Goal: Task Accomplishment & Management: Manage account settings

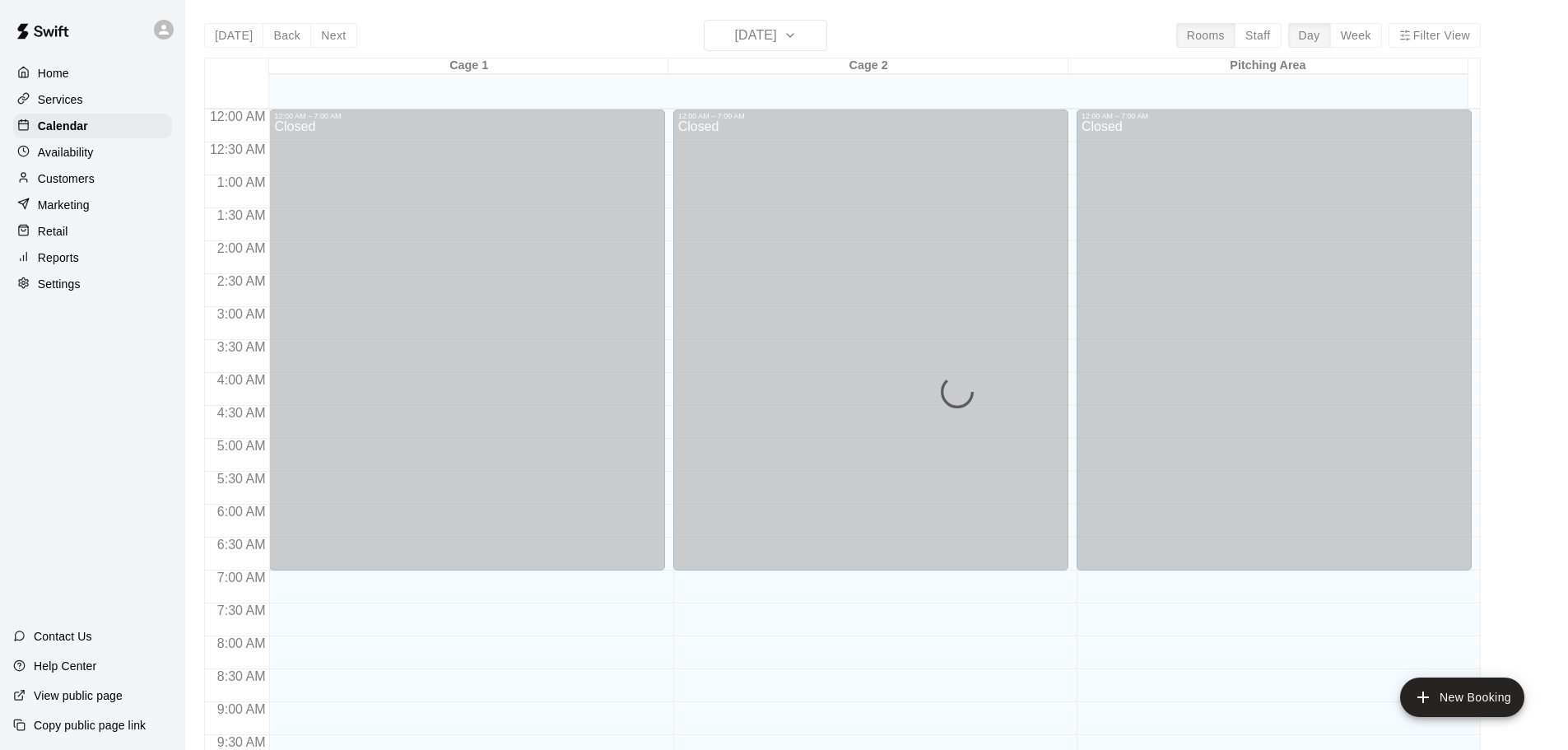
scroll to position [872, 0]
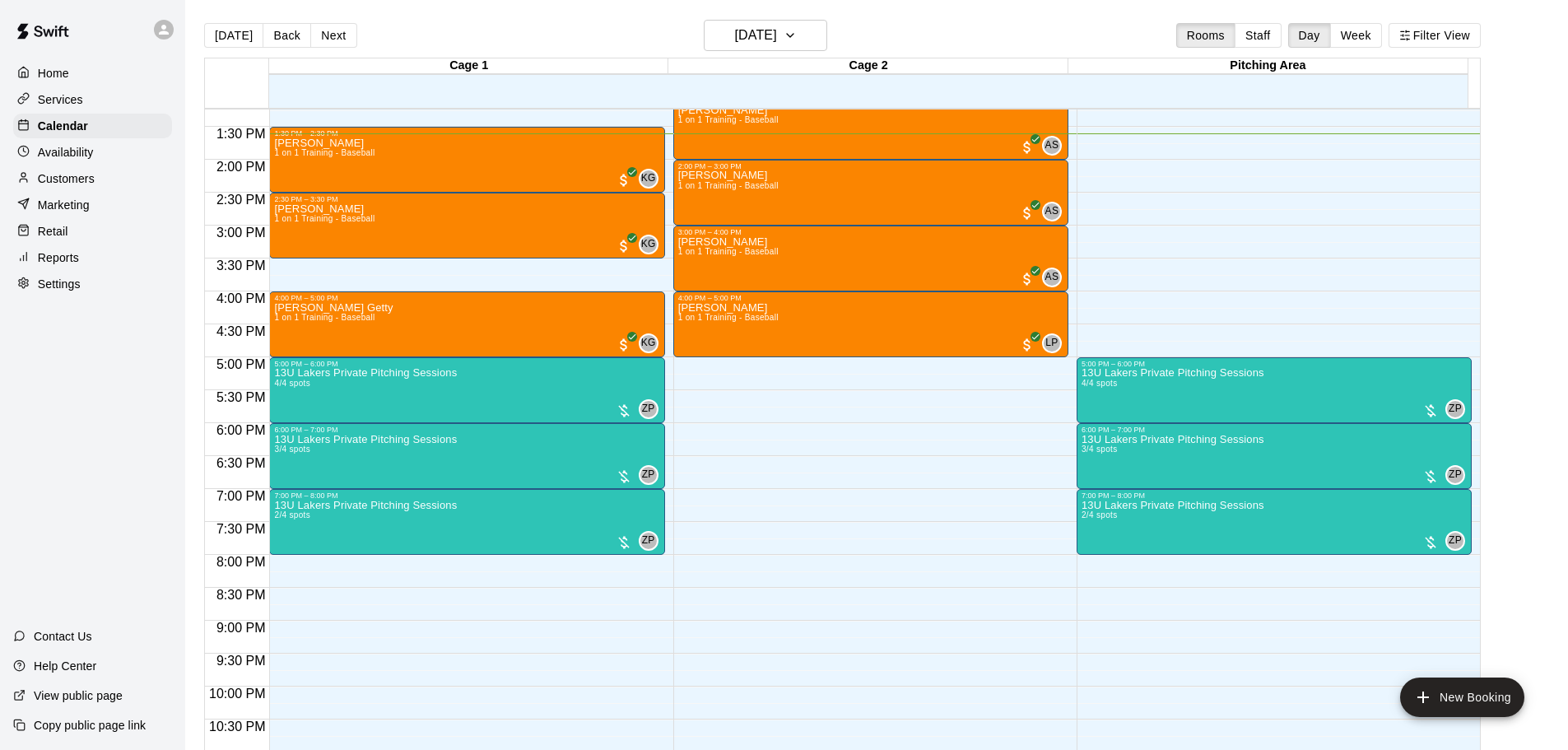
click at [52, 289] on p "Settings" at bounding box center [59, 283] width 43 height 16
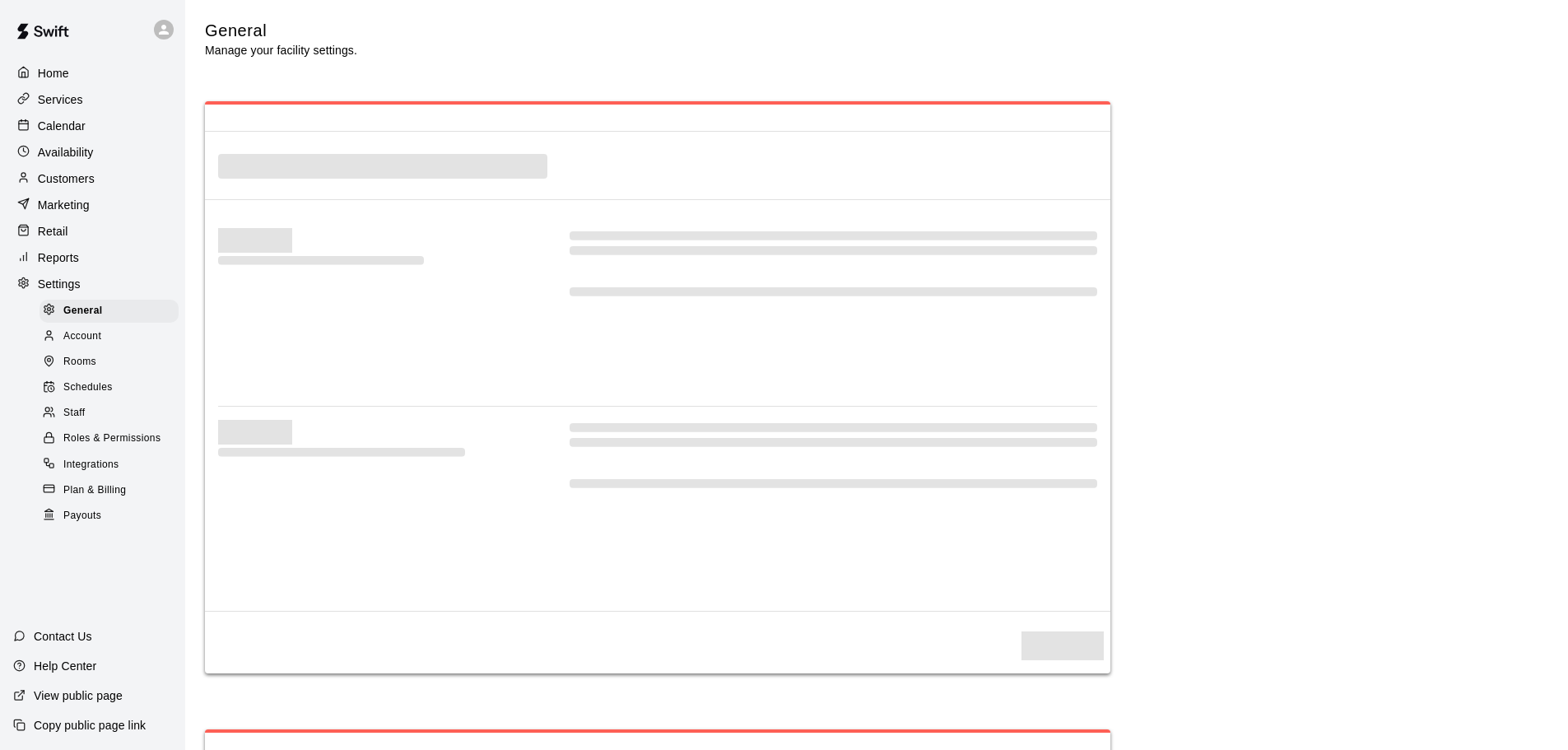
select select "**"
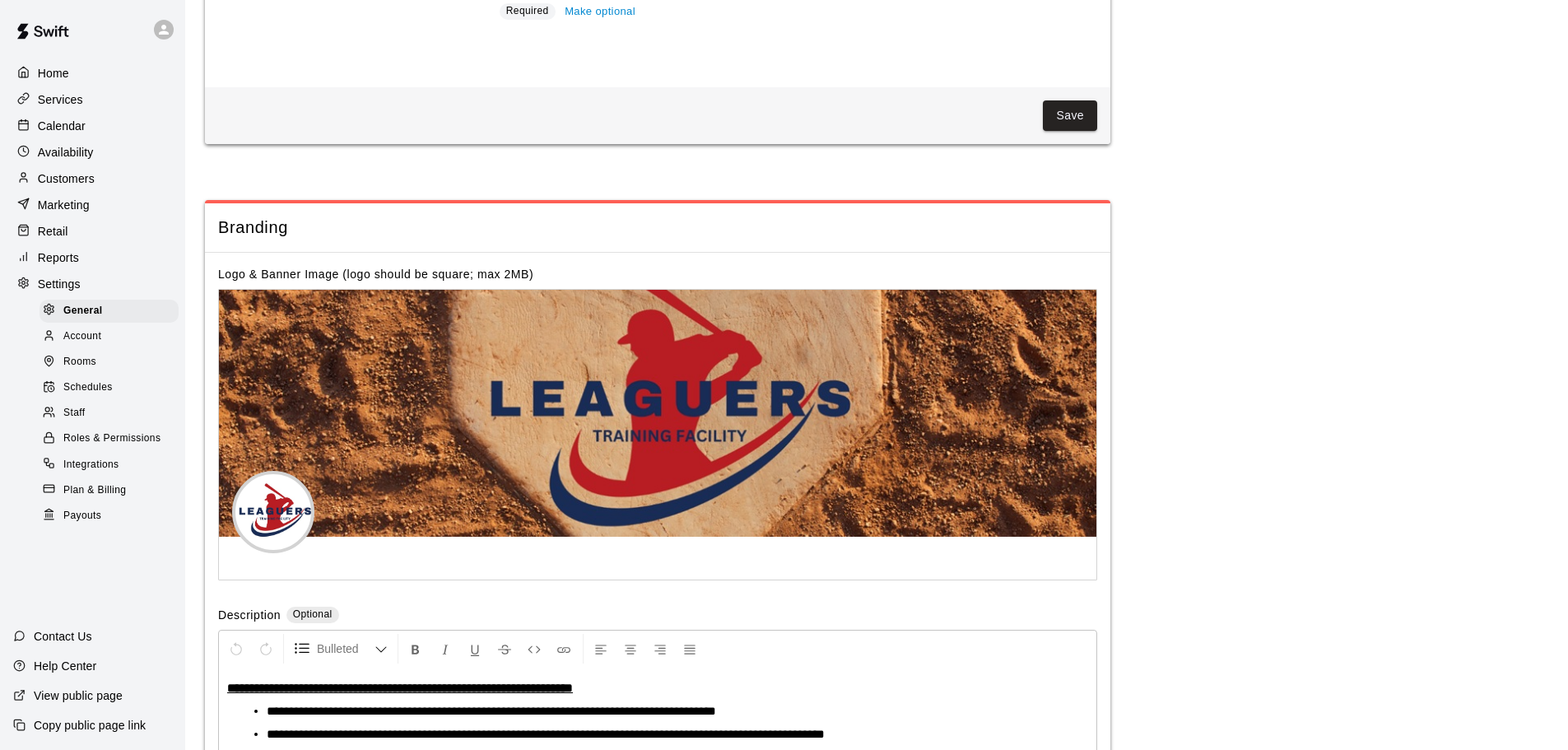
scroll to position [3467, 0]
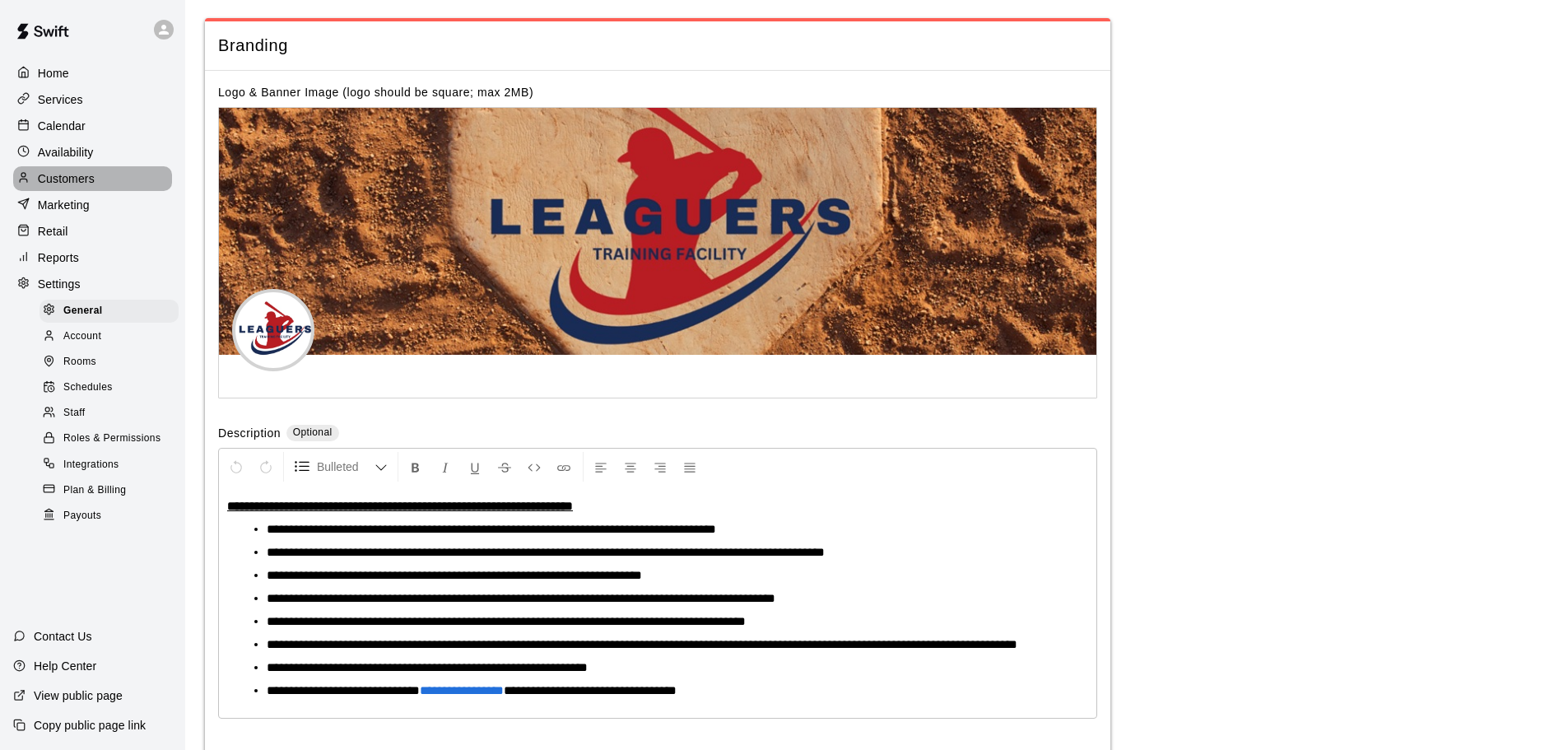
click at [68, 172] on div "Customers" at bounding box center [93, 178] width 159 height 24
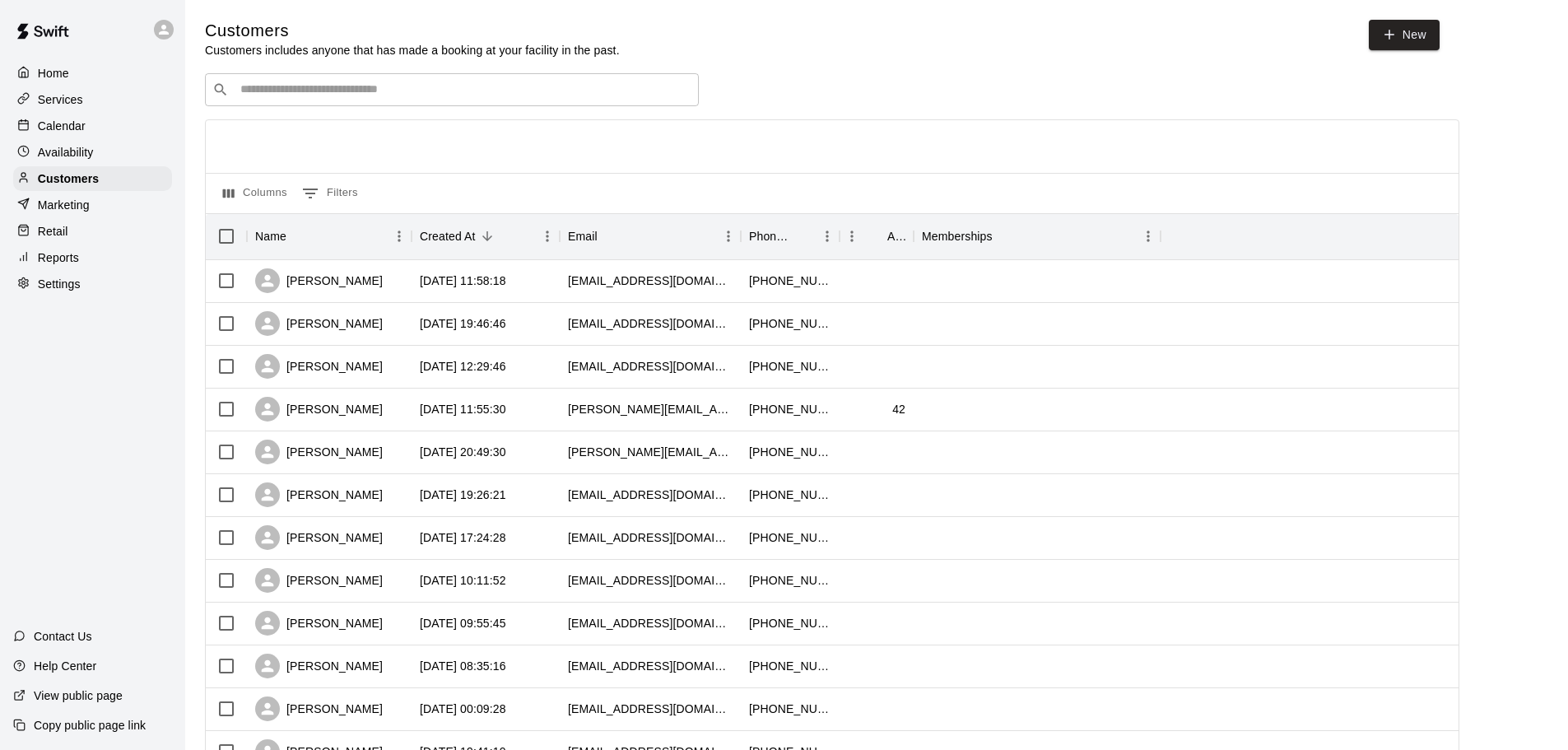
click at [52, 209] on p "Marketing" at bounding box center [63, 204] width 52 height 16
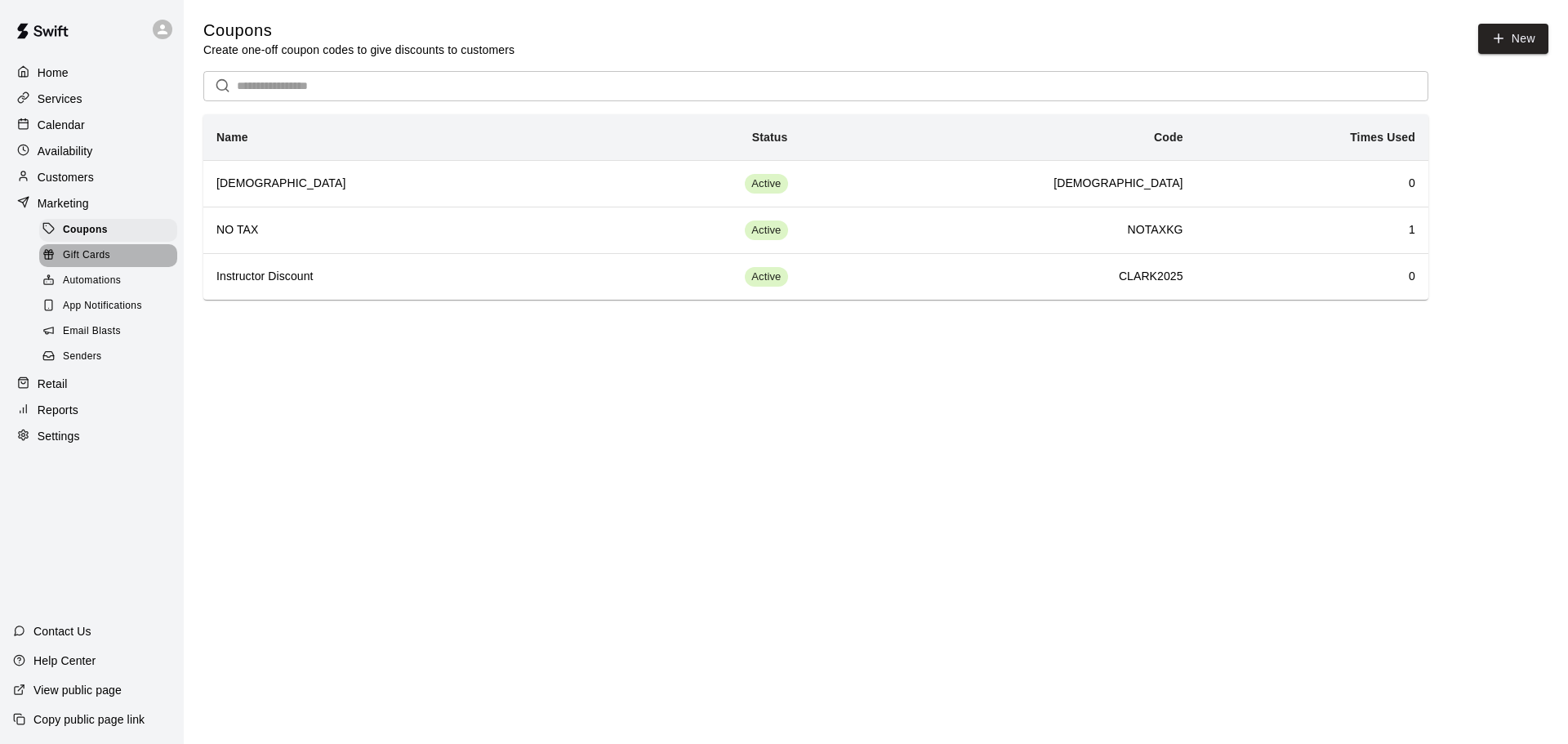
click at [74, 257] on span "Gift Cards" at bounding box center [86, 255] width 48 height 16
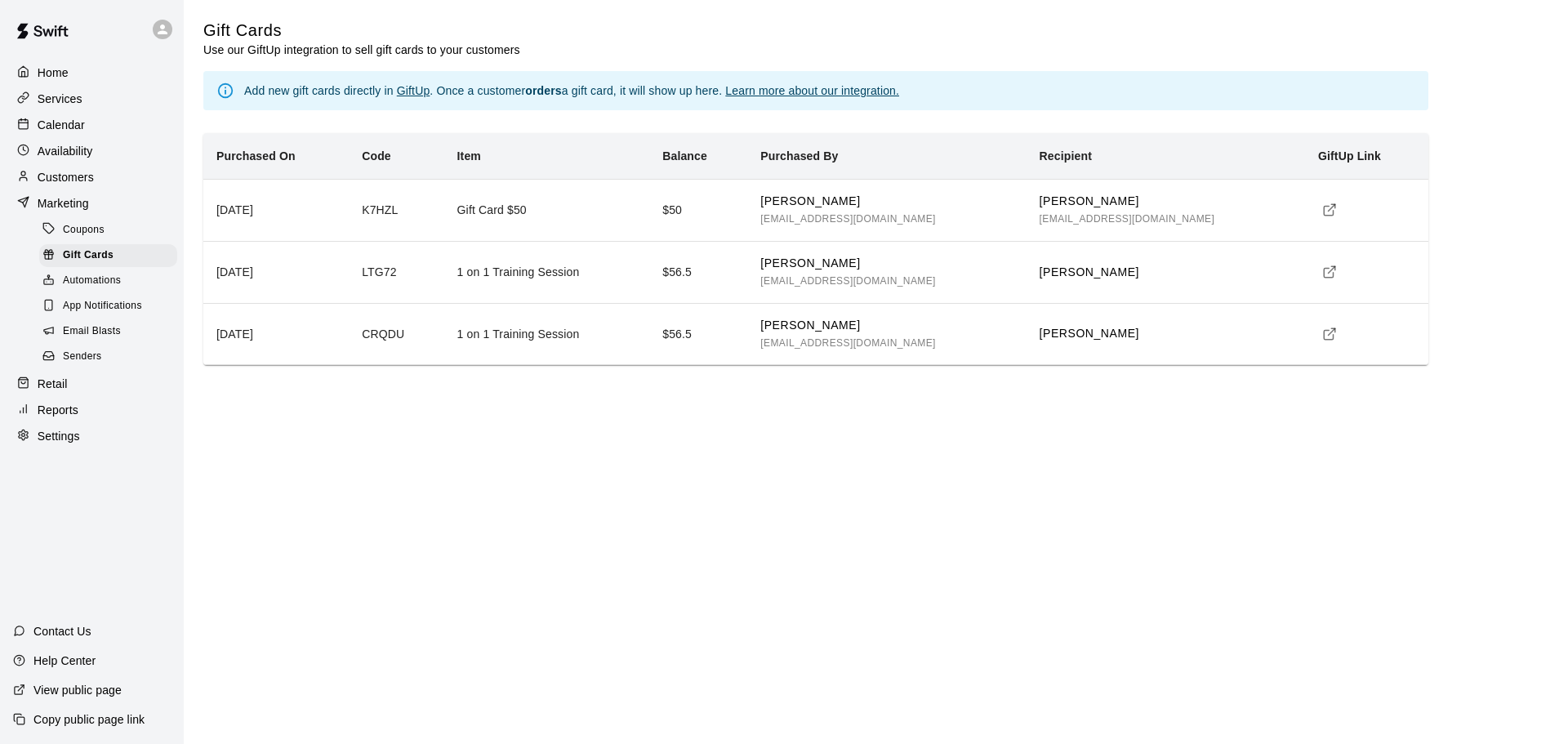
click at [1110, 271] on p "[PERSON_NAME]" at bounding box center [1165, 272] width 252 height 17
click at [579, 286] on td "1 on 1 Training Session" at bounding box center [547, 271] width 206 height 62
click at [577, 271] on td "1 on 1 Training Session" at bounding box center [547, 271] width 206 height 62
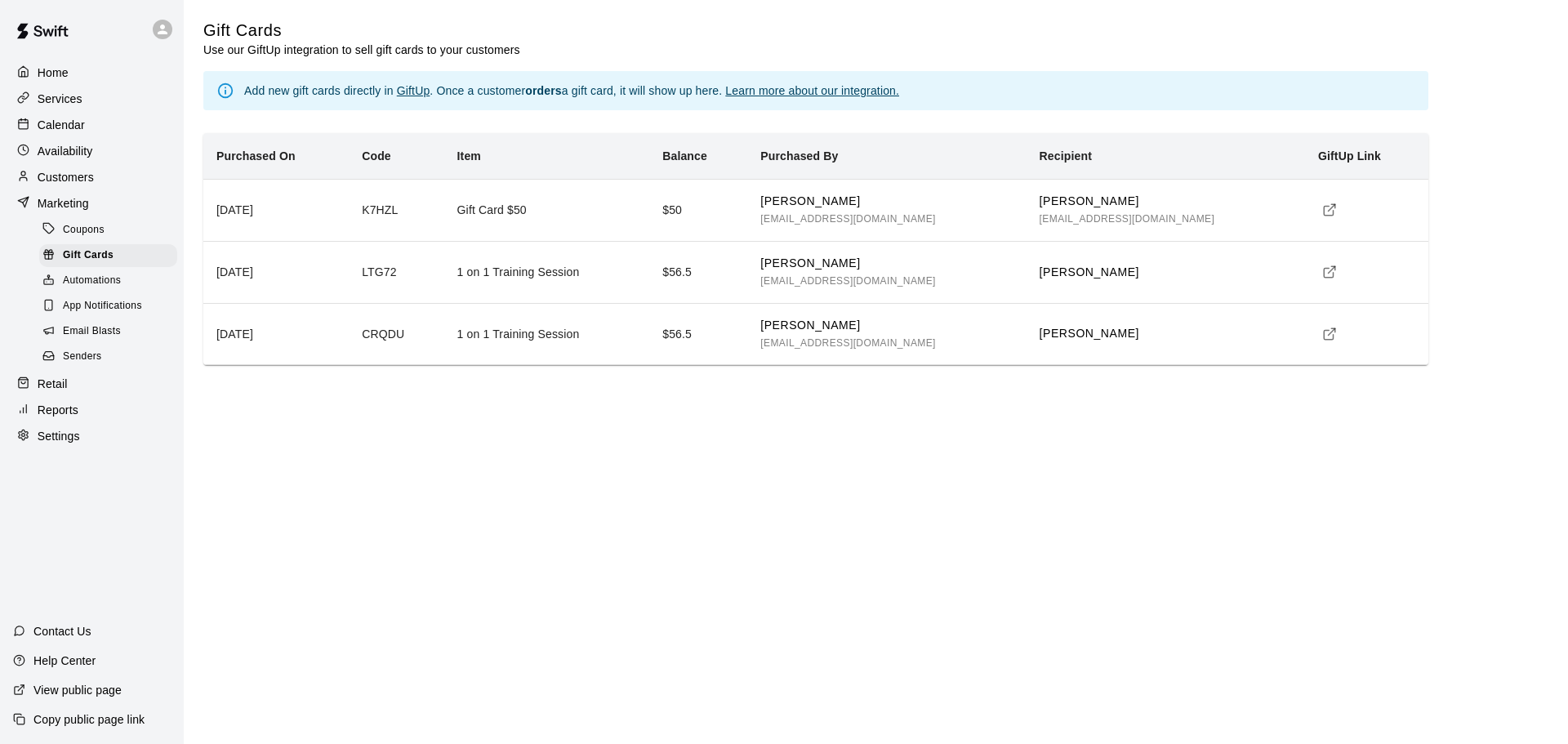
click at [402, 275] on td "LTG72" at bounding box center [396, 271] width 95 height 62
click at [512, 267] on td "1 on 1 Training Session" at bounding box center [547, 271] width 206 height 62
click at [820, 90] on link "Learn more about our integration." at bounding box center [812, 90] width 174 height 13
click at [407, 92] on link "GiftUp" at bounding box center [414, 90] width 34 height 13
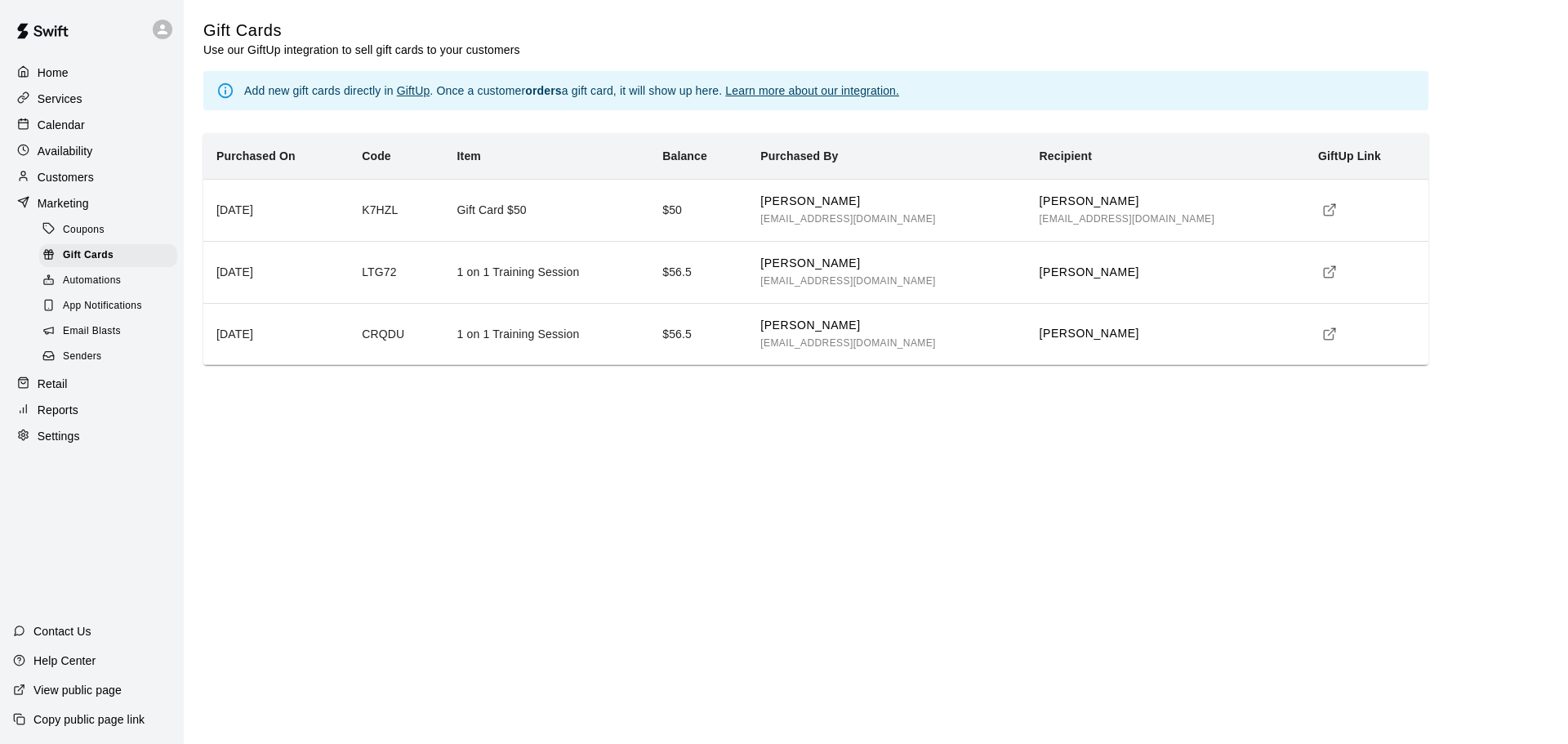
click at [786, 91] on link "Learn more about our integration." at bounding box center [812, 90] width 174 height 13
click at [98, 289] on span "Automations" at bounding box center [91, 280] width 58 height 16
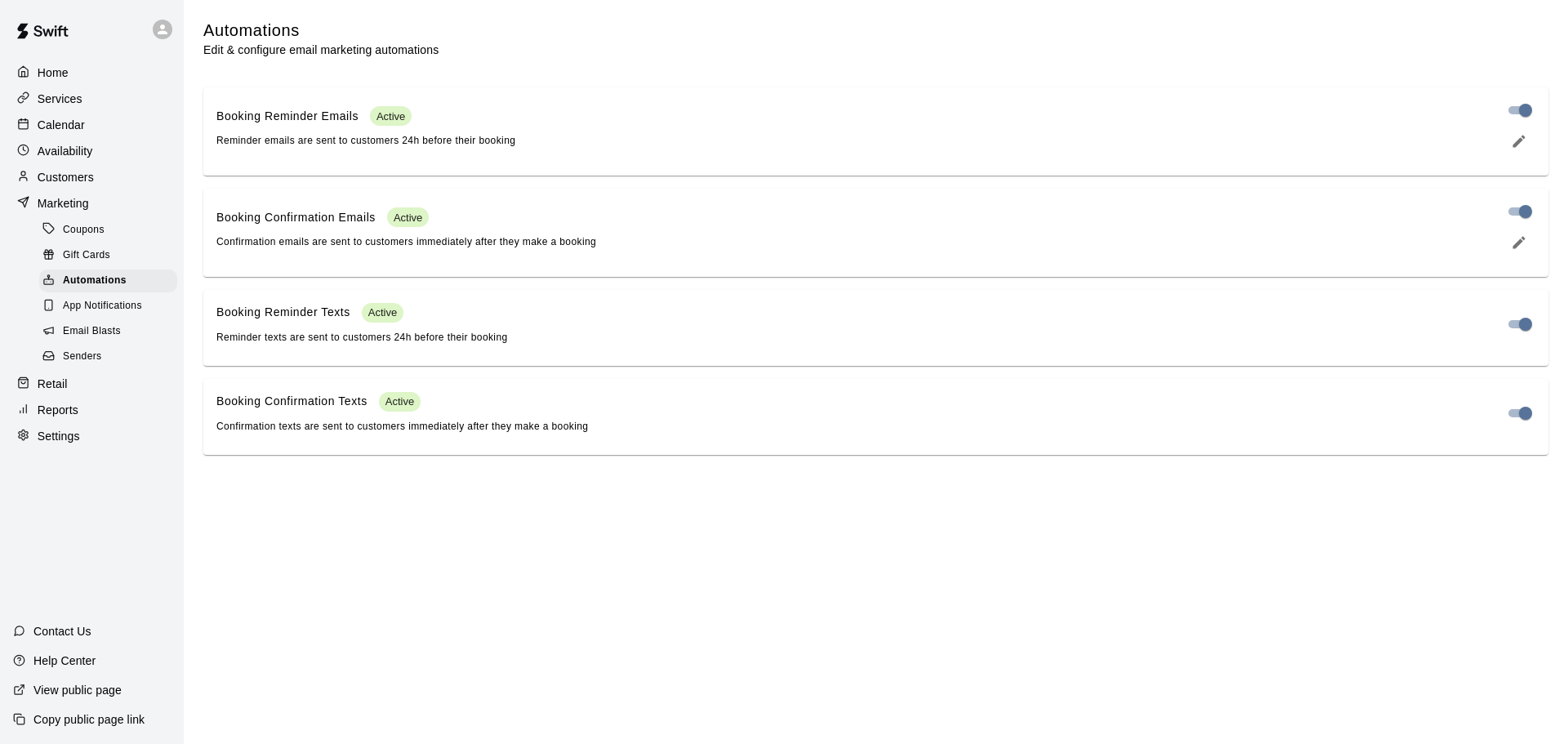
click at [109, 309] on span "App Notifications" at bounding box center [102, 306] width 80 height 16
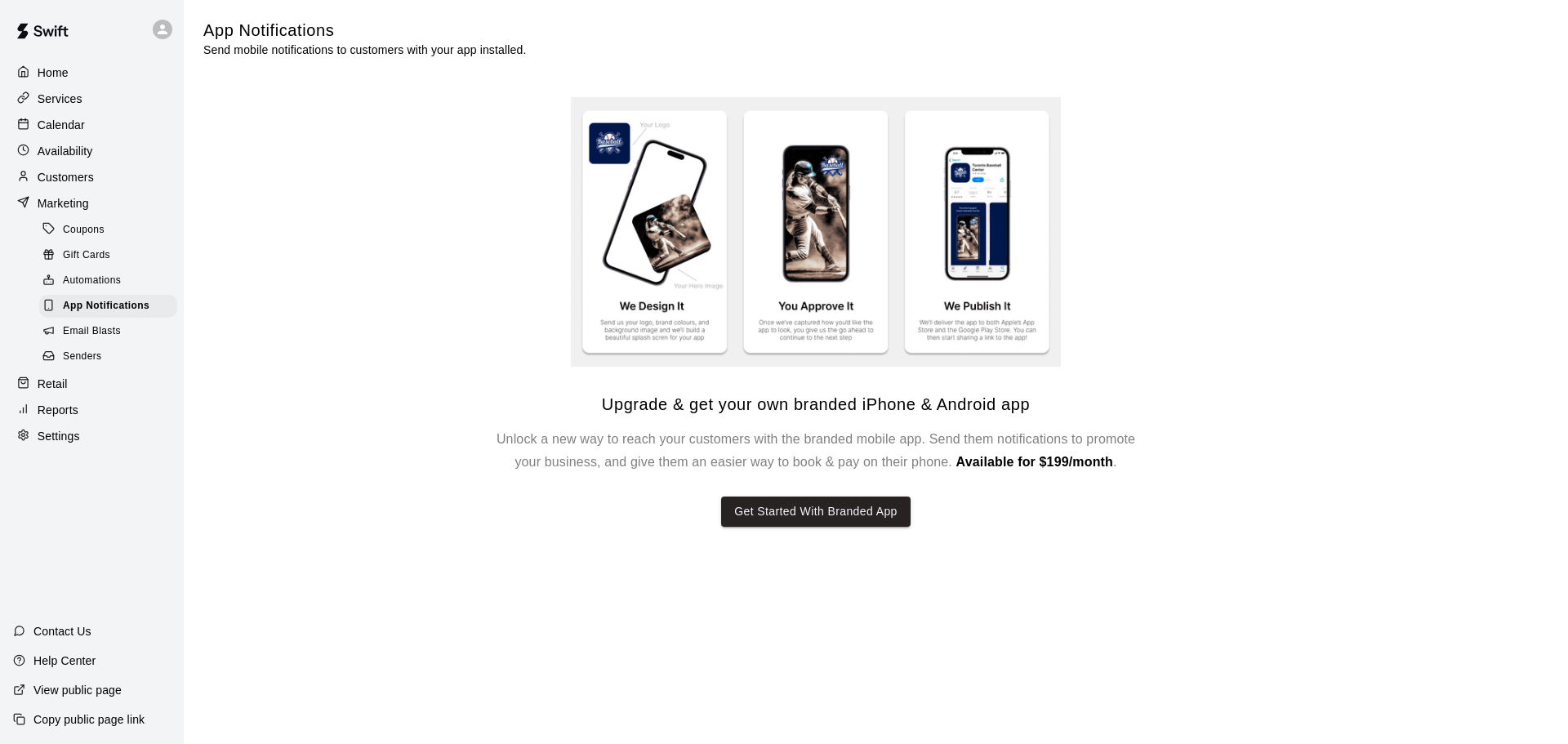
click at [44, 444] on p "Settings" at bounding box center [59, 436] width 43 height 16
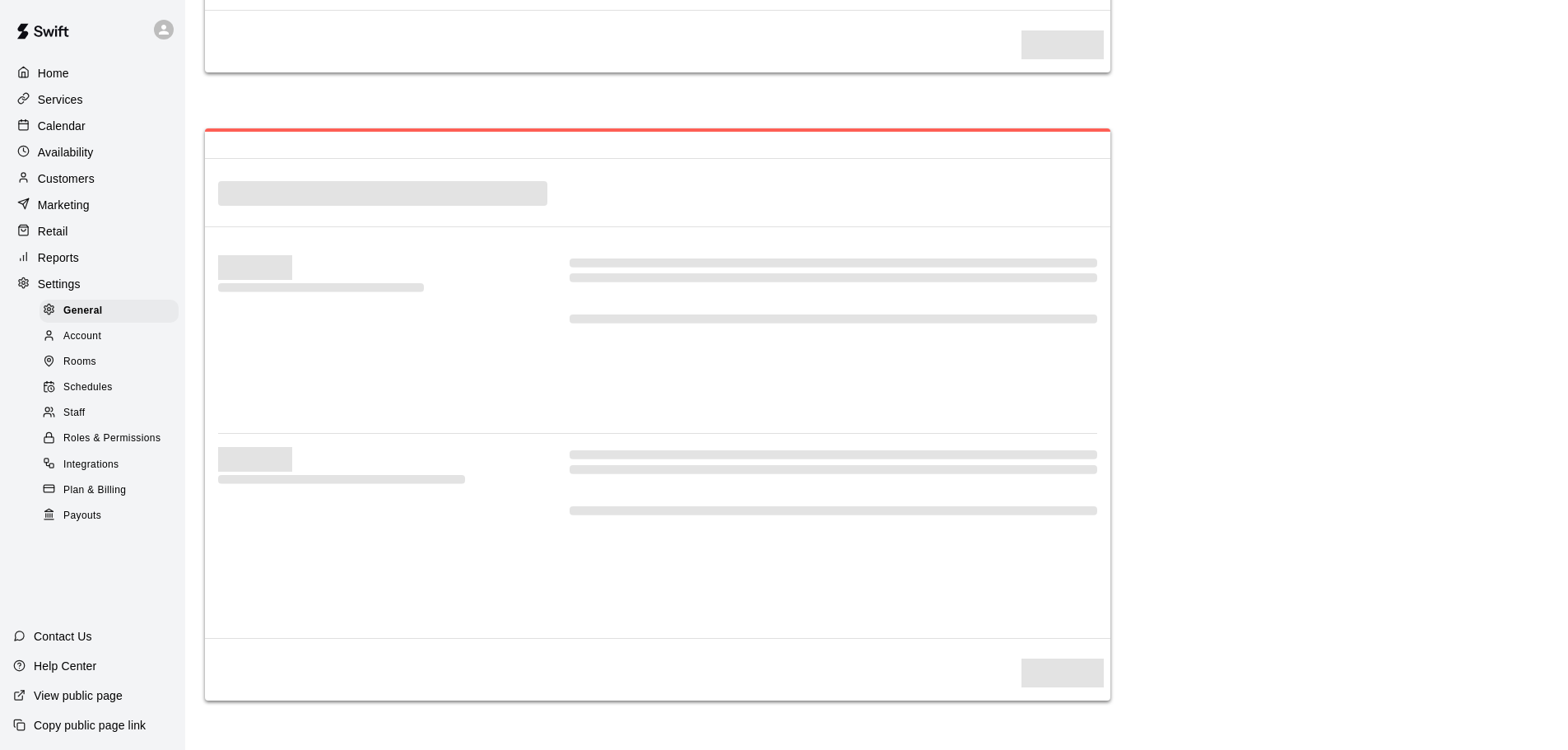
select select "**"
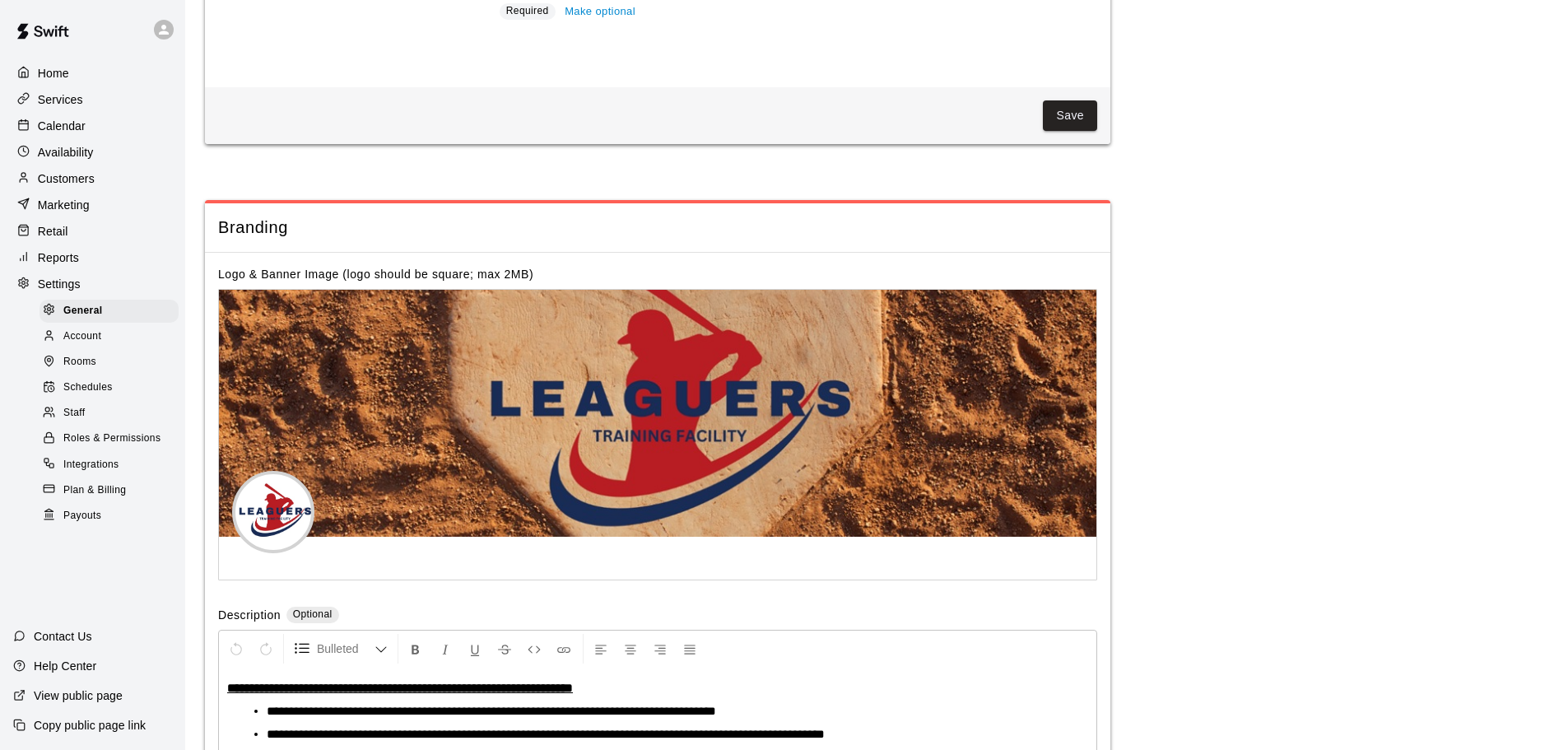
scroll to position [3467, 0]
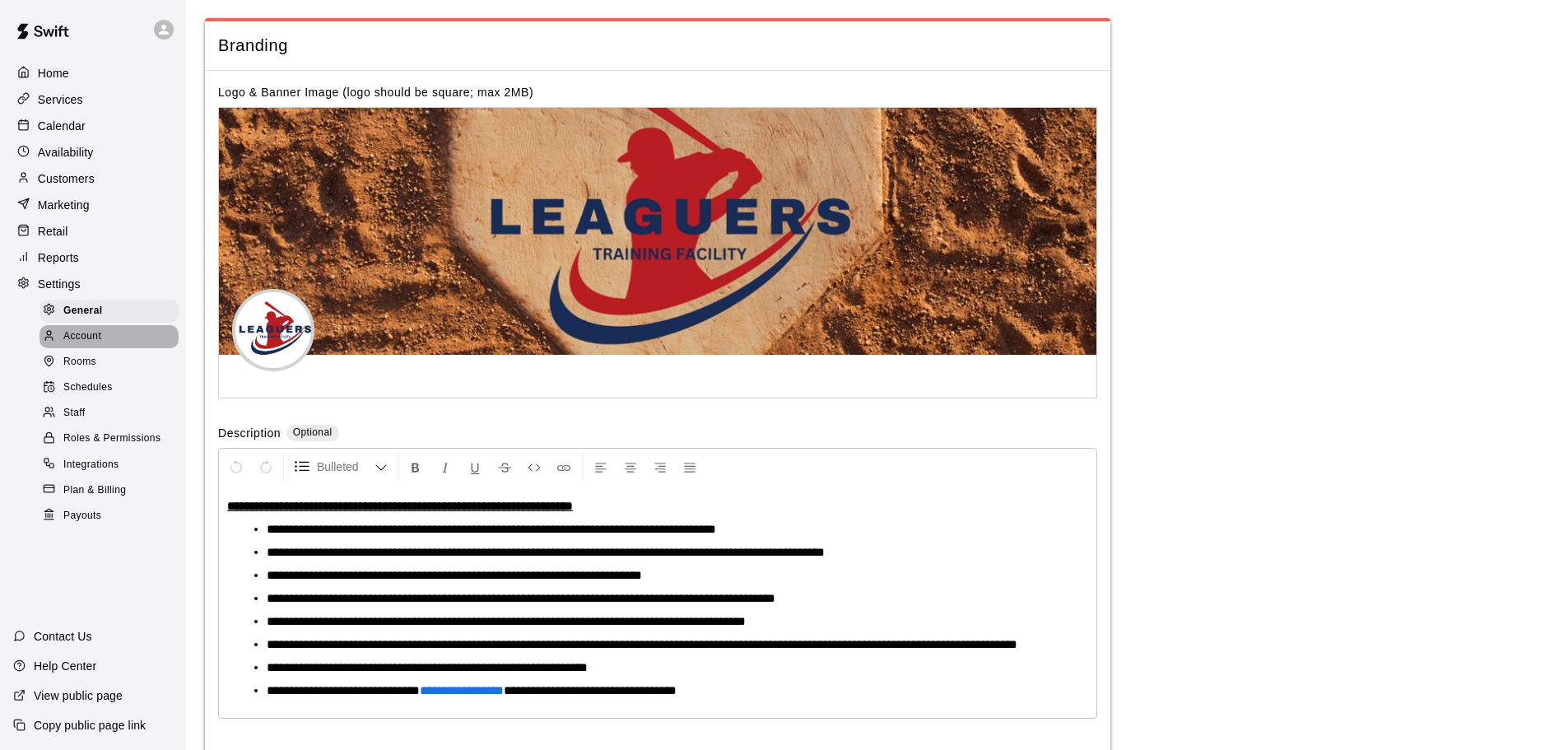
click at [86, 345] on span "Account" at bounding box center [82, 336] width 38 height 16
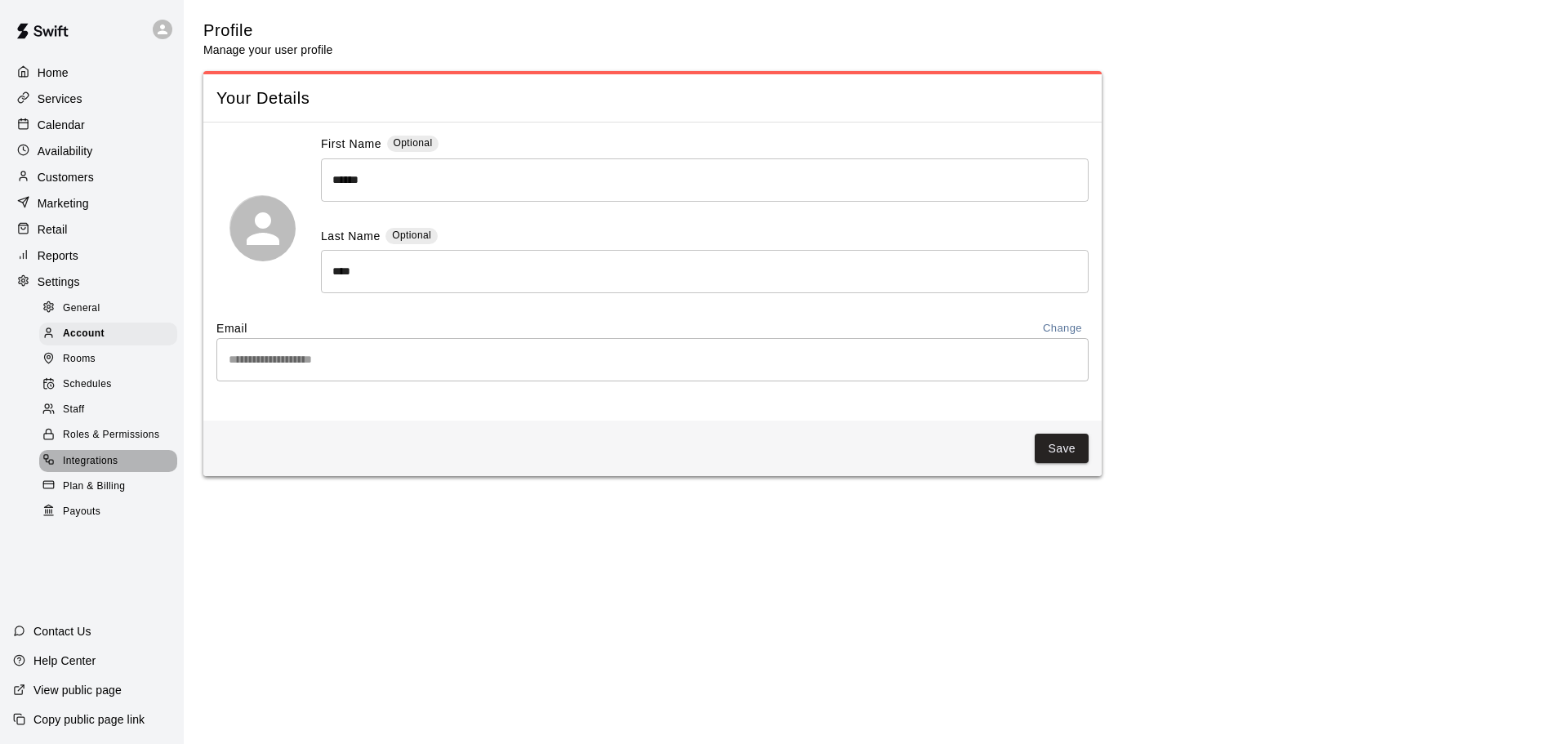
click at [89, 469] on span "Integrations" at bounding box center [91, 461] width 55 height 16
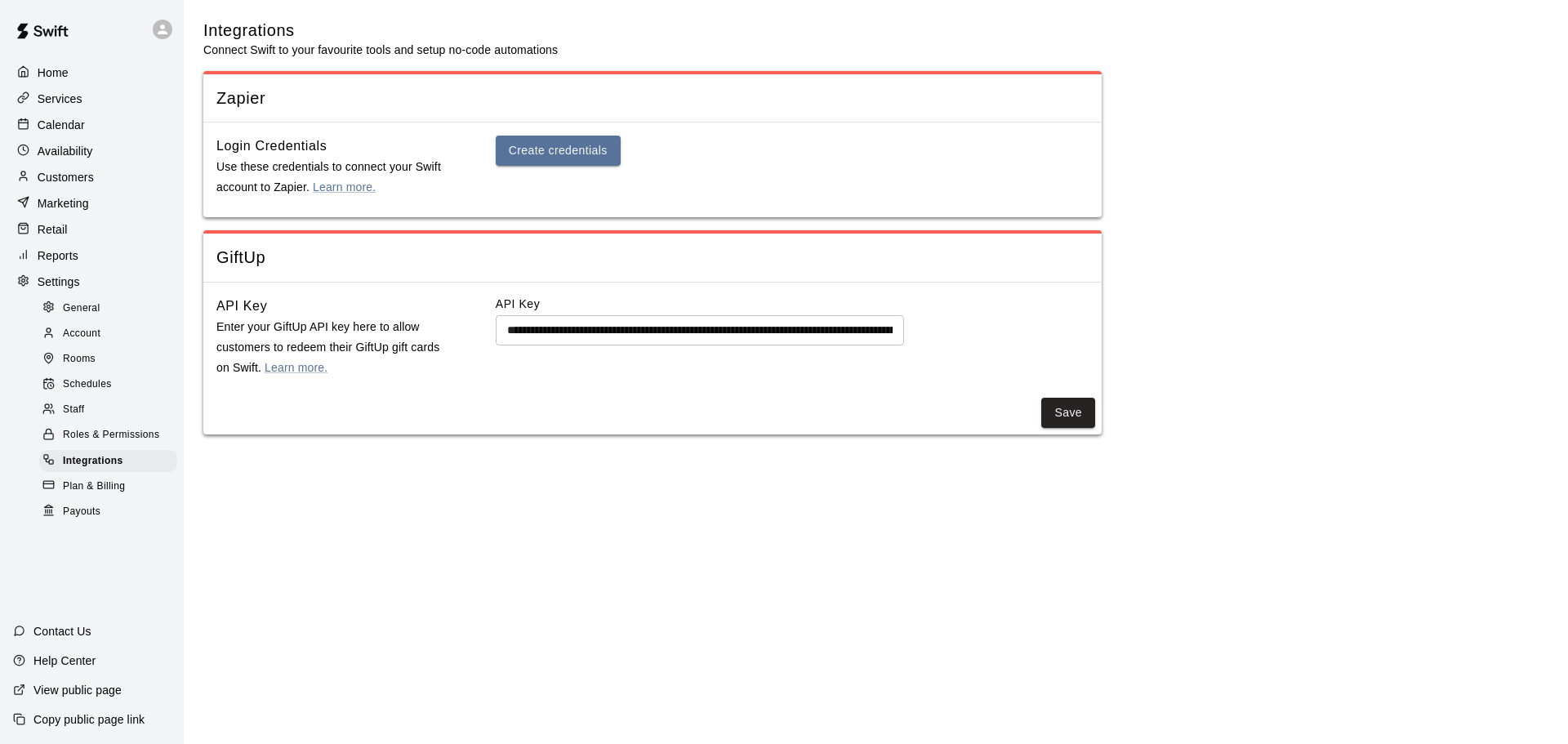
click at [553, 352] on div "**********" at bounding box center [791, 337] width 593 height 82
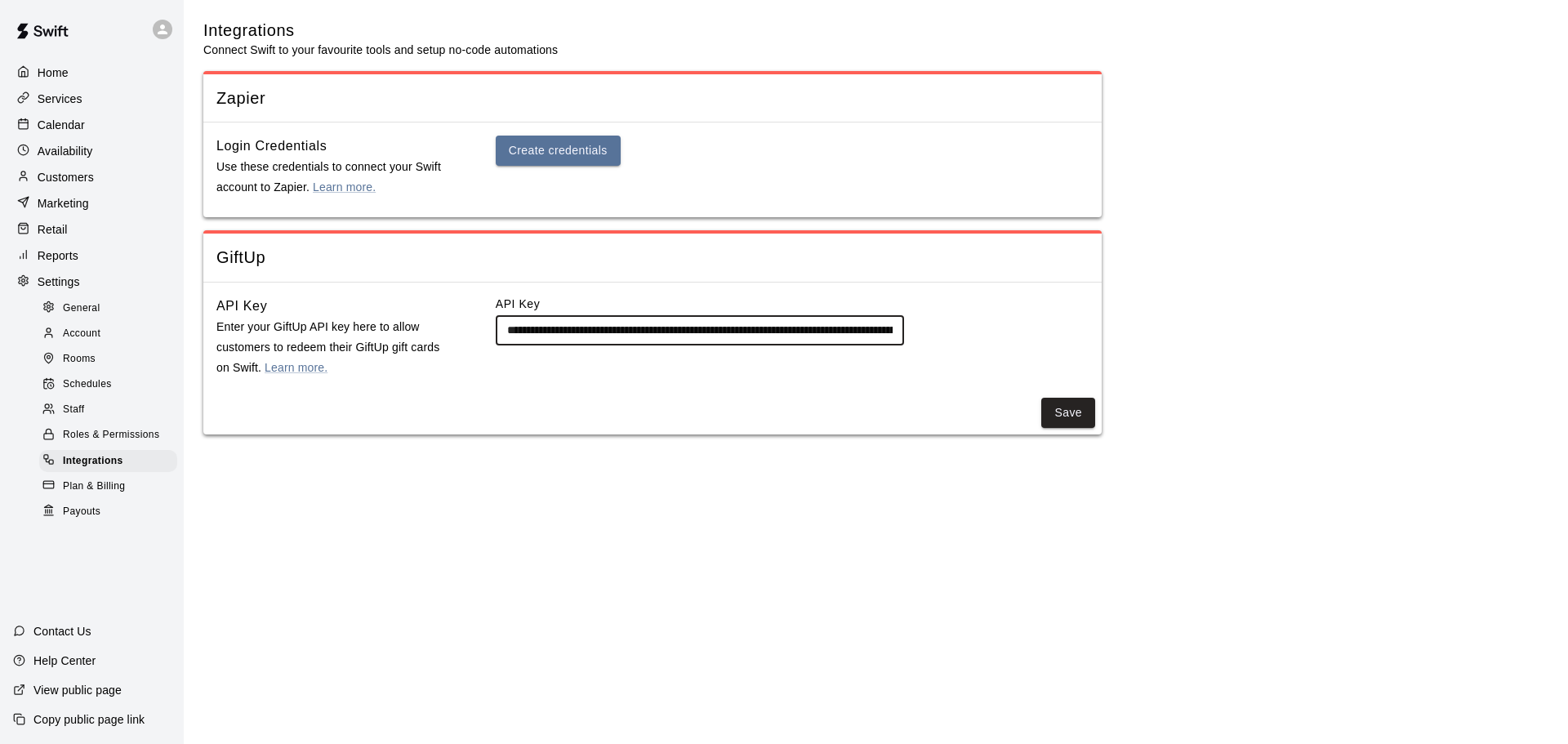
click at [505, 333] on input "**********" at bounding box center [699, 330] width 408 height 30
drag, startPoint x: 497, startPoint y: 328, endPoint x: 1084, endPoint y: 334, distance: 587.0
click at [1084, 334] on div "**********" at bounding box center [791, 320] width 593 height 49
click at [895, 330] on input "**********" at bounding box center [699, 330] width 408 height 30
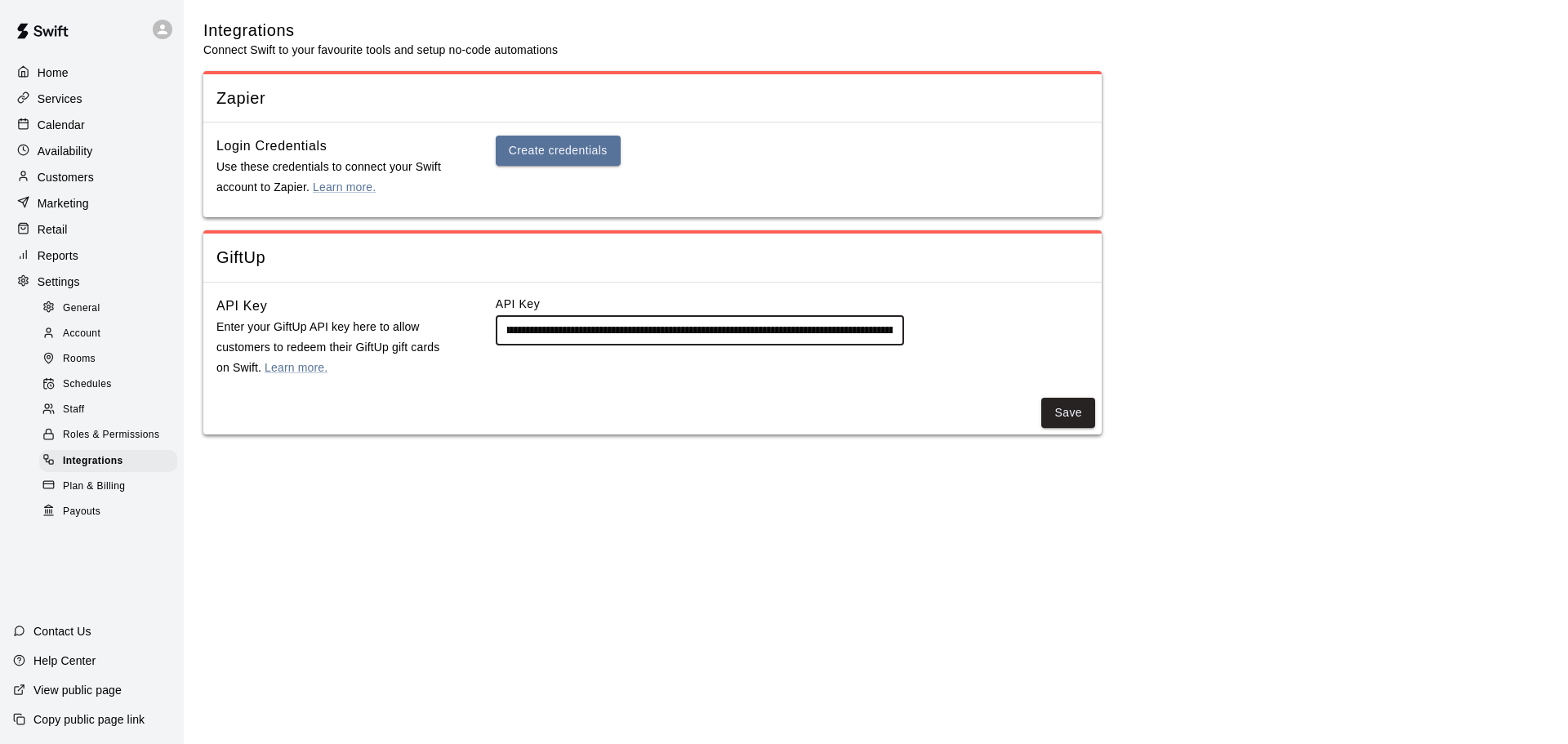
scroll to position [0, 0]
drag, startPoint x: 898, startPoint y: 330, endPoint x: 442, endPoint y: 313, distance: 456.3
click at [306, 318] on div "**********" at bounding box center [652, 337] width 872 height 82
click at [1065, 417] on button "Save" at bounding box center [1068, 413] width 54 height 30
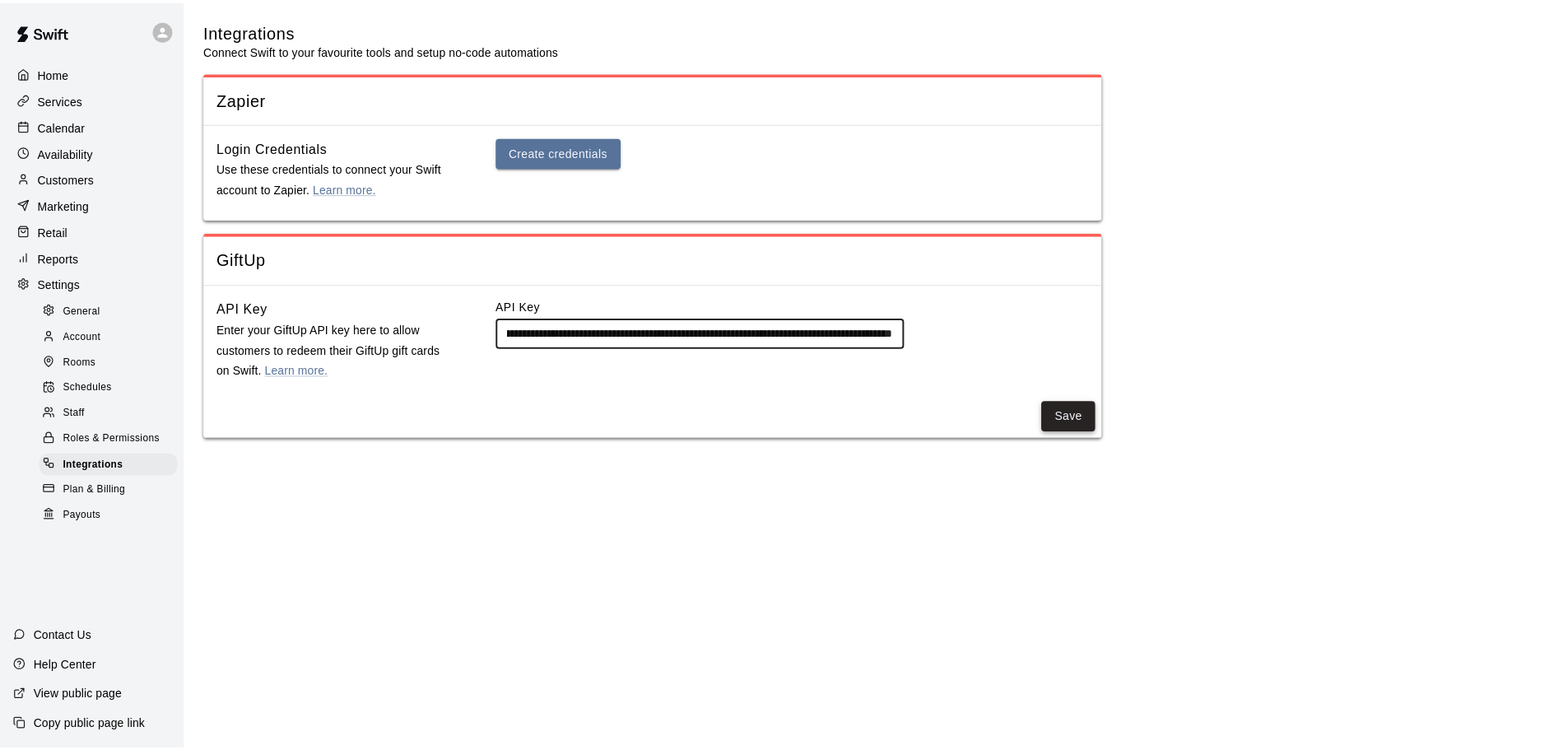
scroll to position [0, 0]
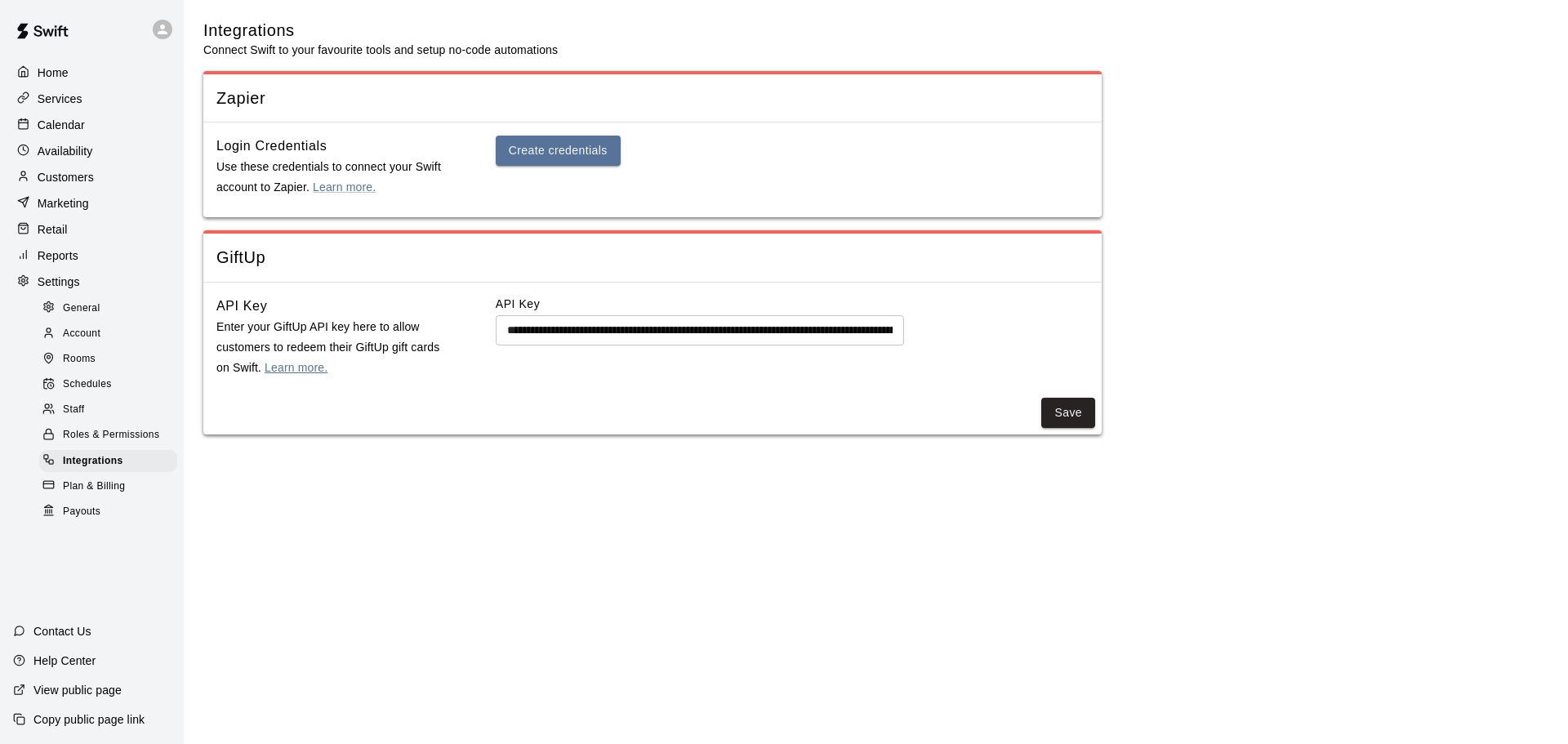
click at [309, 372] on link "Learn more." at bounding box center [296, 368] width 63 height 13
click at [83, 494] on span "Plan & Billing" at bounding box center [94, 486] width 62 height 16
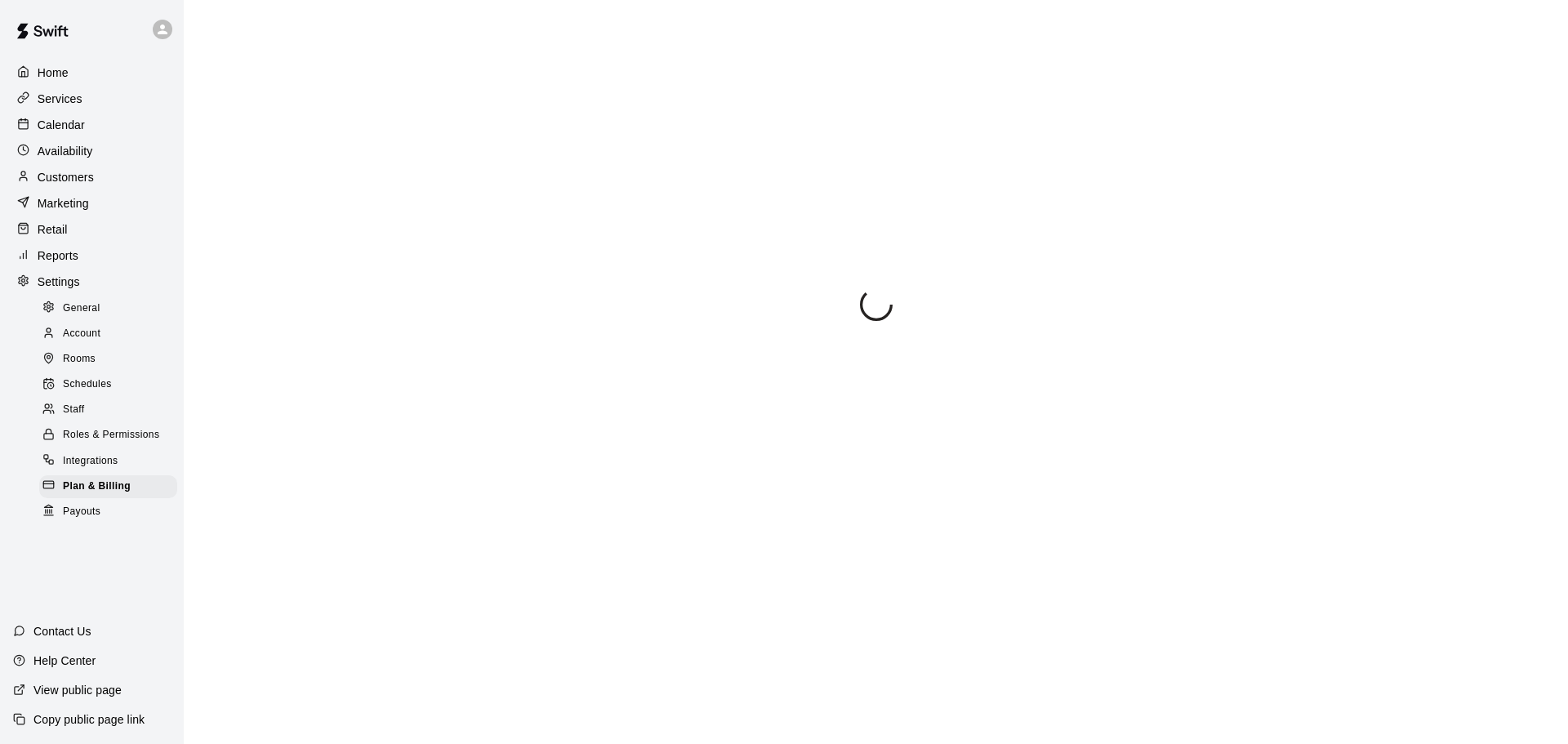
click at [94, 469] on span "Integrations" at bounding box center [91, 461] width 55 height 16
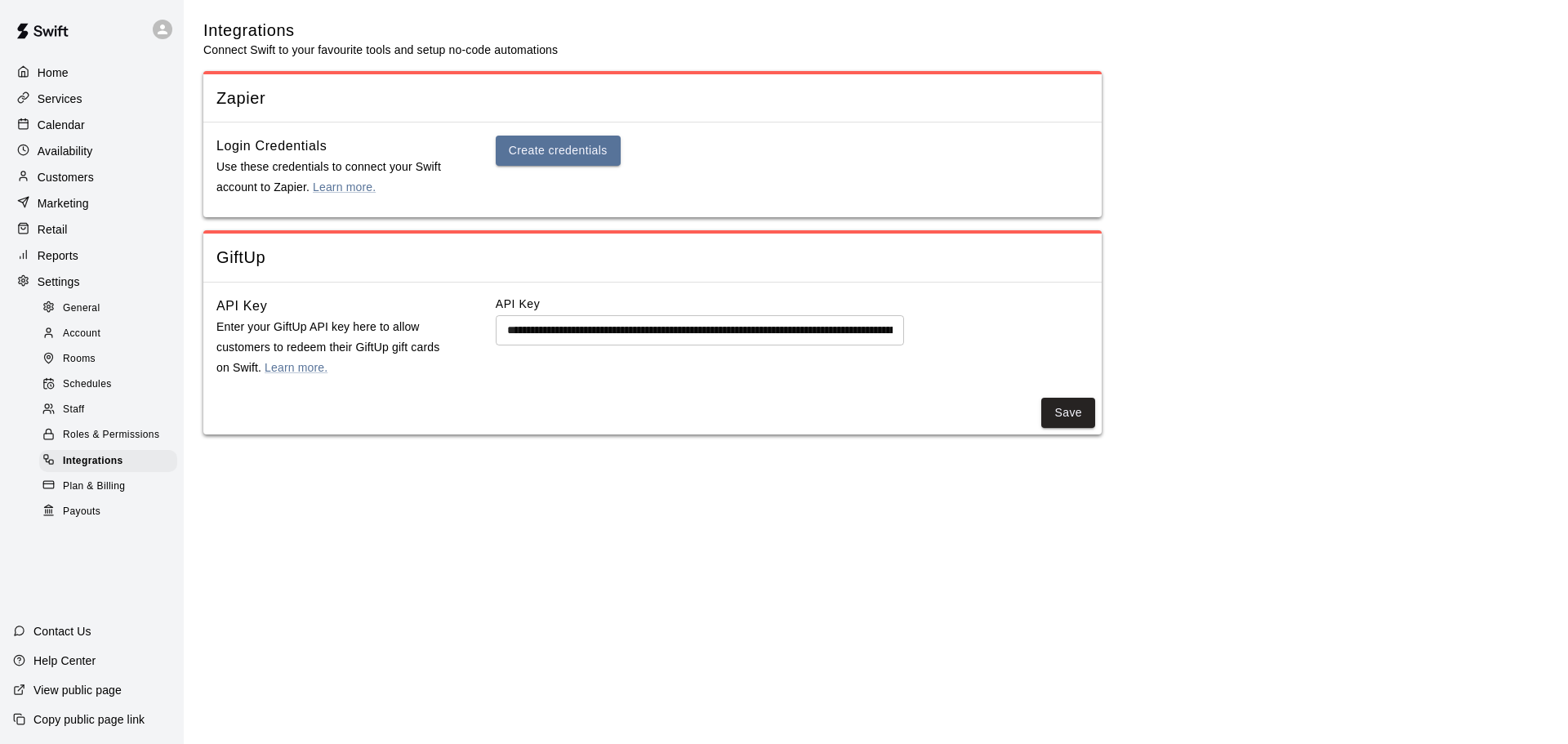
click at [69, 172] on div "Customers" at bounding box center [92, 177] width 158 height 24
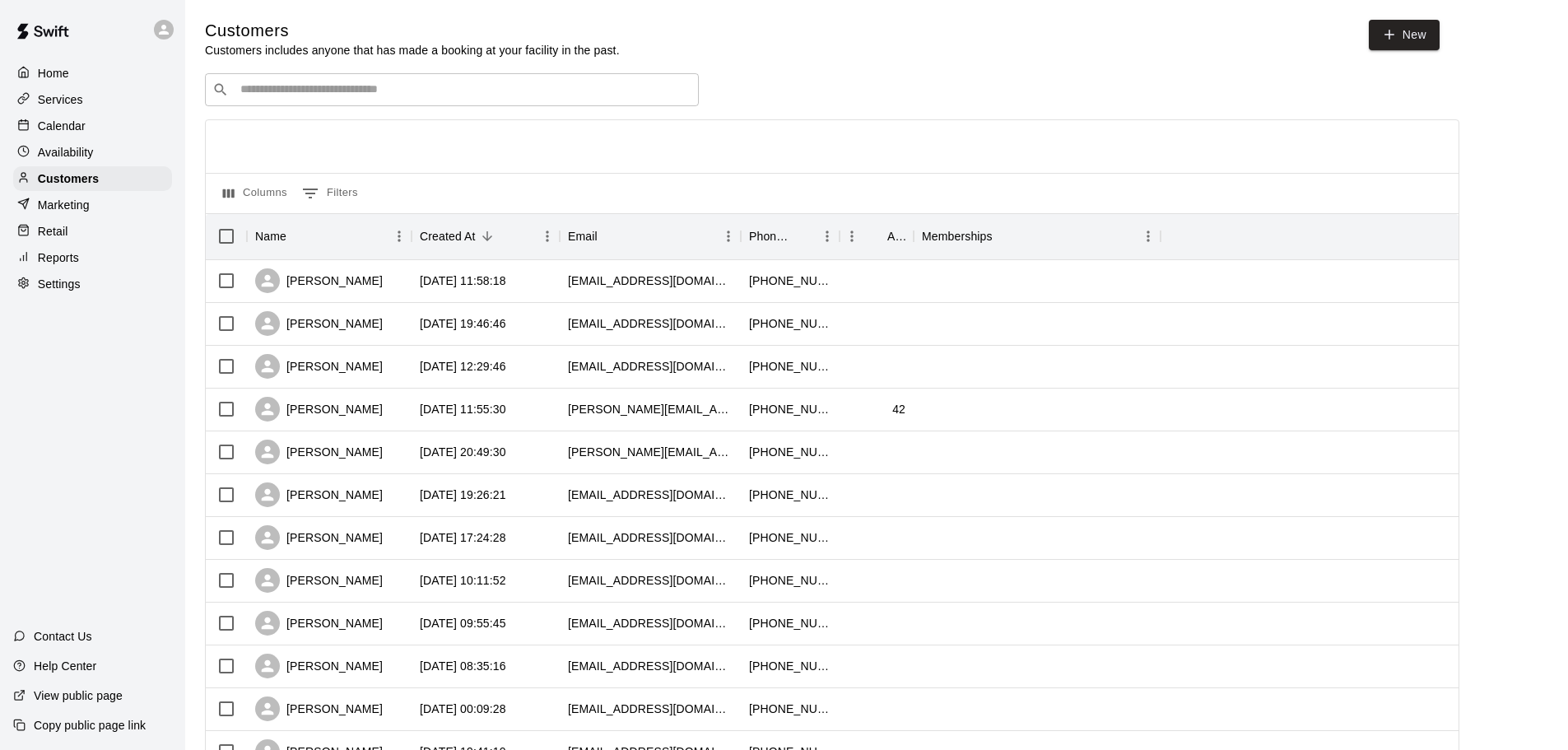
click at [295, 102] on div "​ ​" at bounding box center [452, 90] width 494 height 33
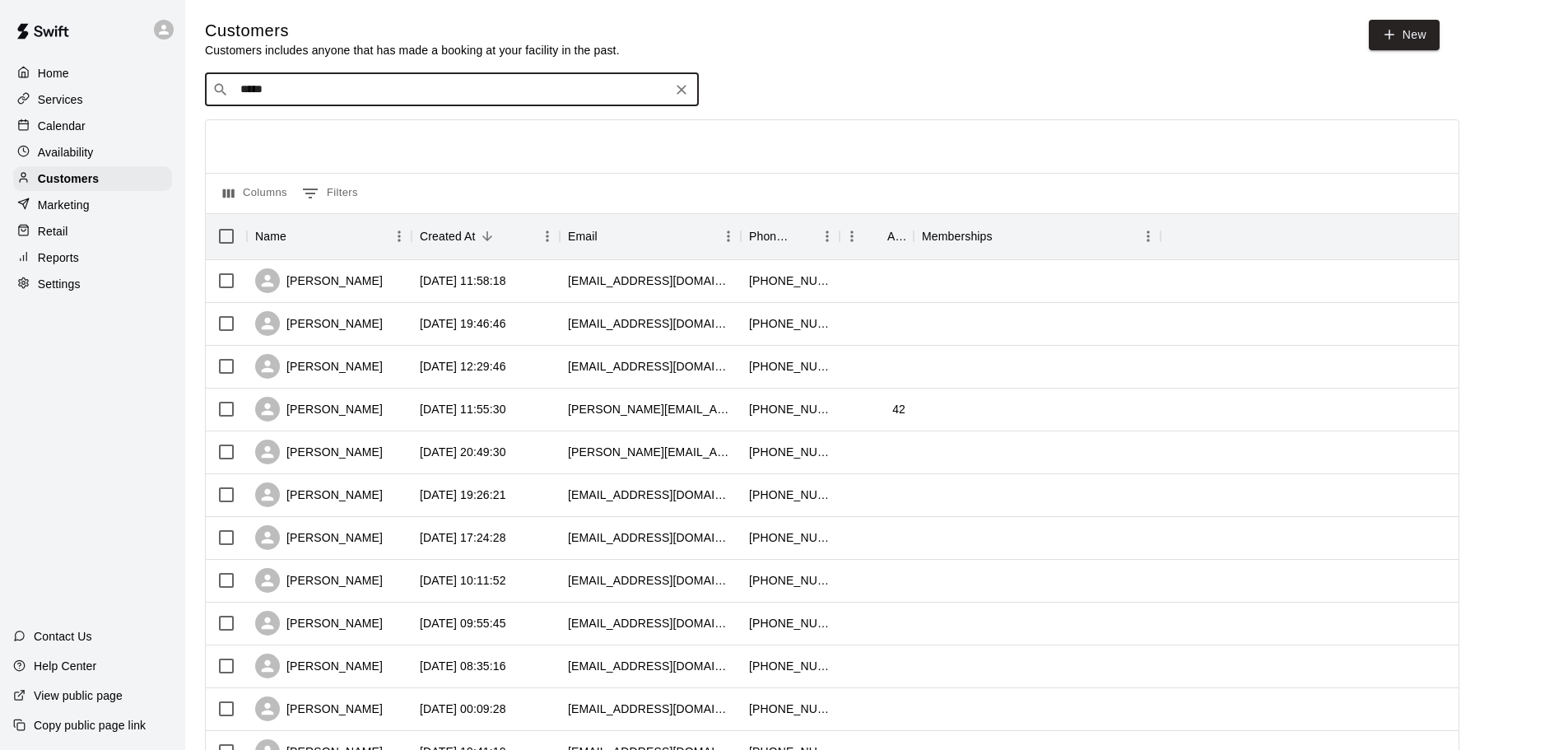
type input "*****"
click at [319, 178] on p "[PERSON_NAME]" at bounding box center [301, 179] width 101 height 17
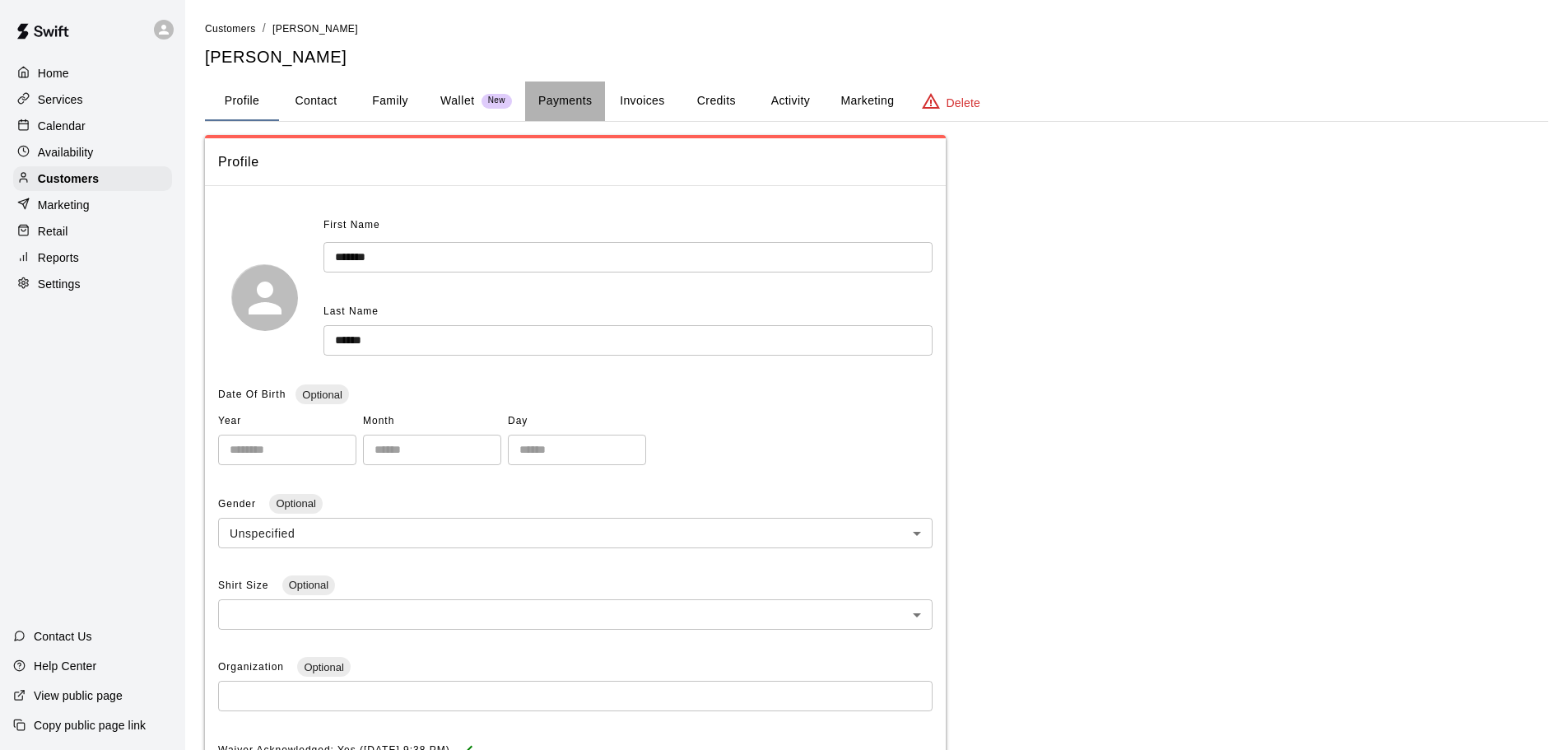
click at [584, 102] on button "Payments" at bounding box center [565, 101] width 80 height 40
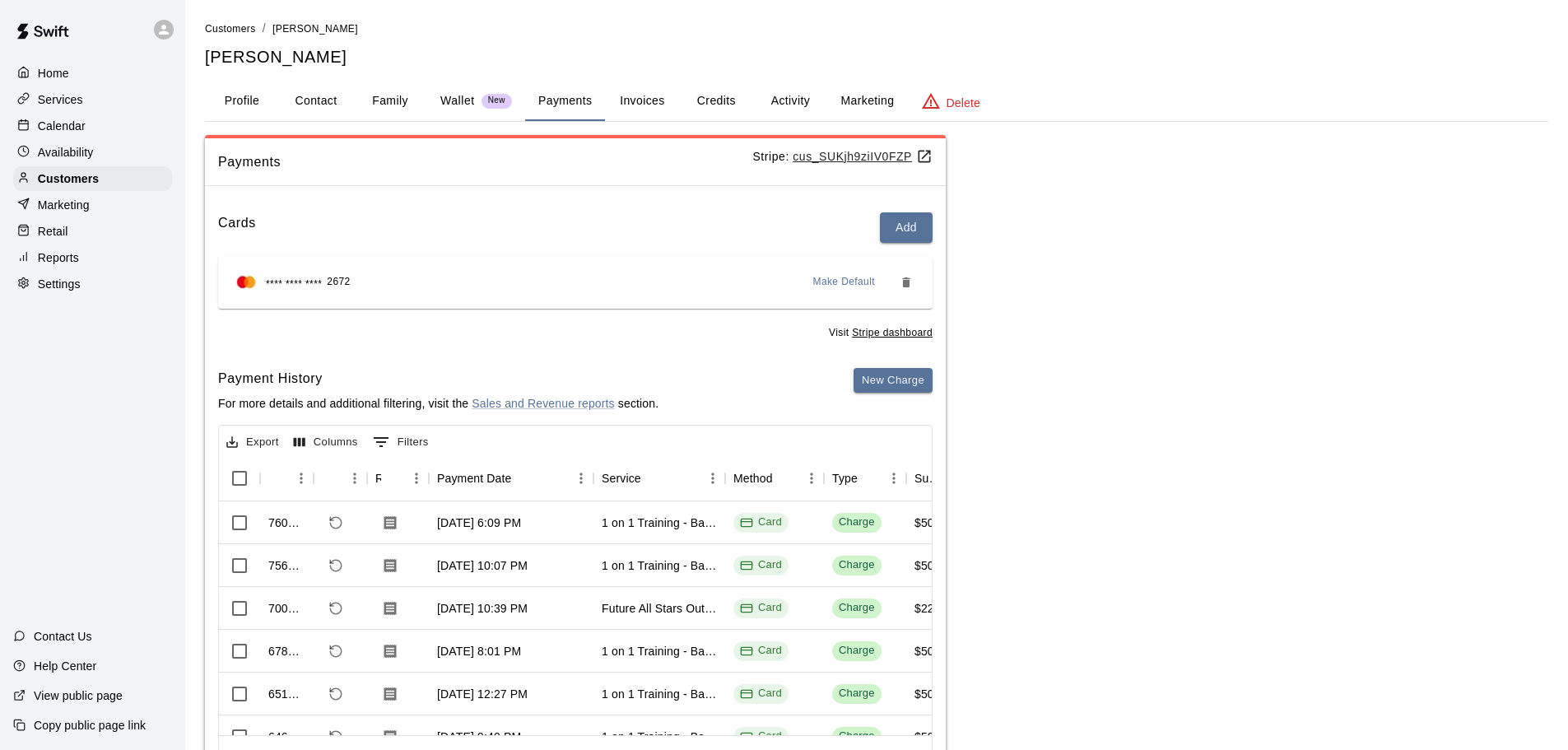
click at [714, 101] on button "Credits" at bounding box center [716, 101] width 74 height 40
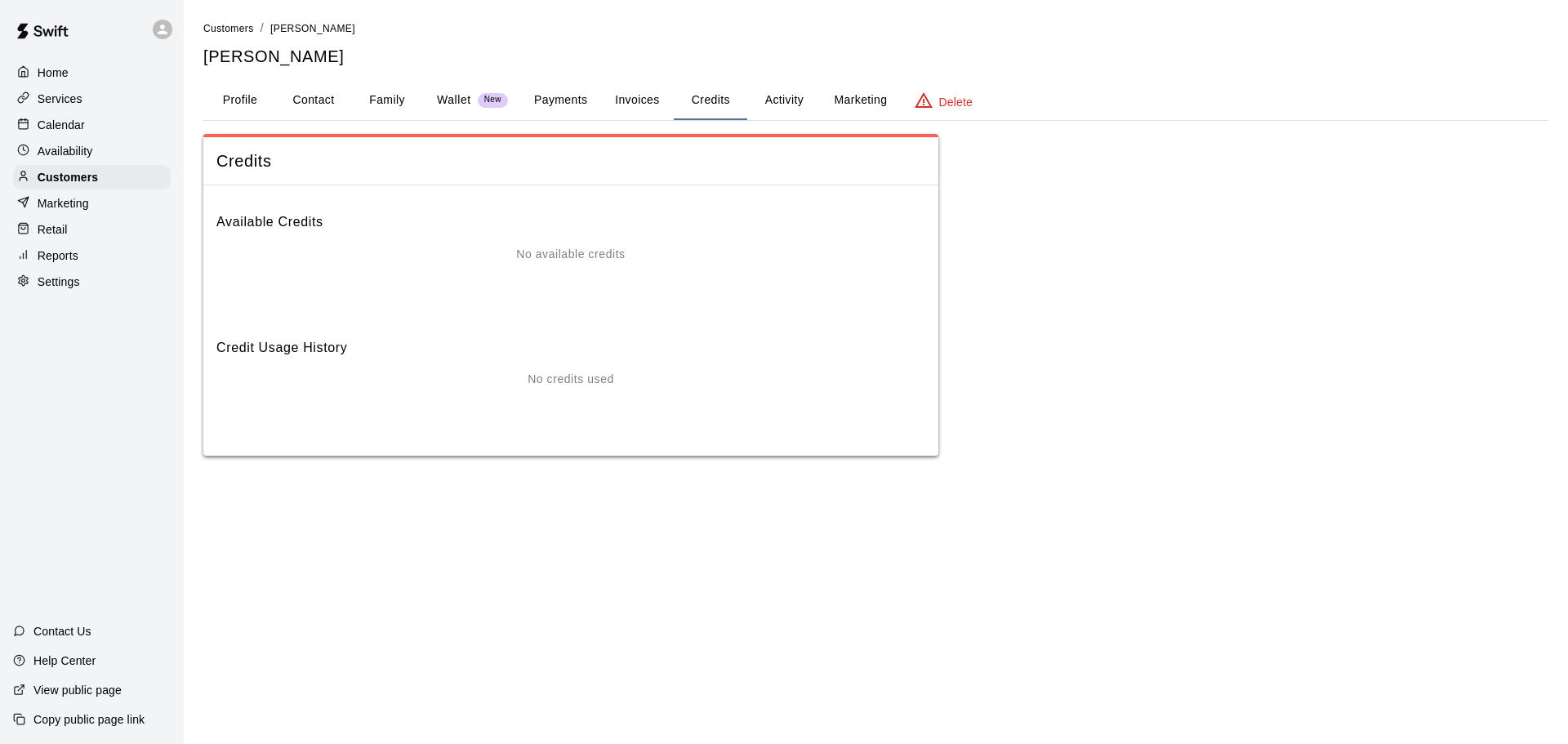
click at [648, 106] on button "Invoices" at bounding box center [637, 100] width 74 height 39
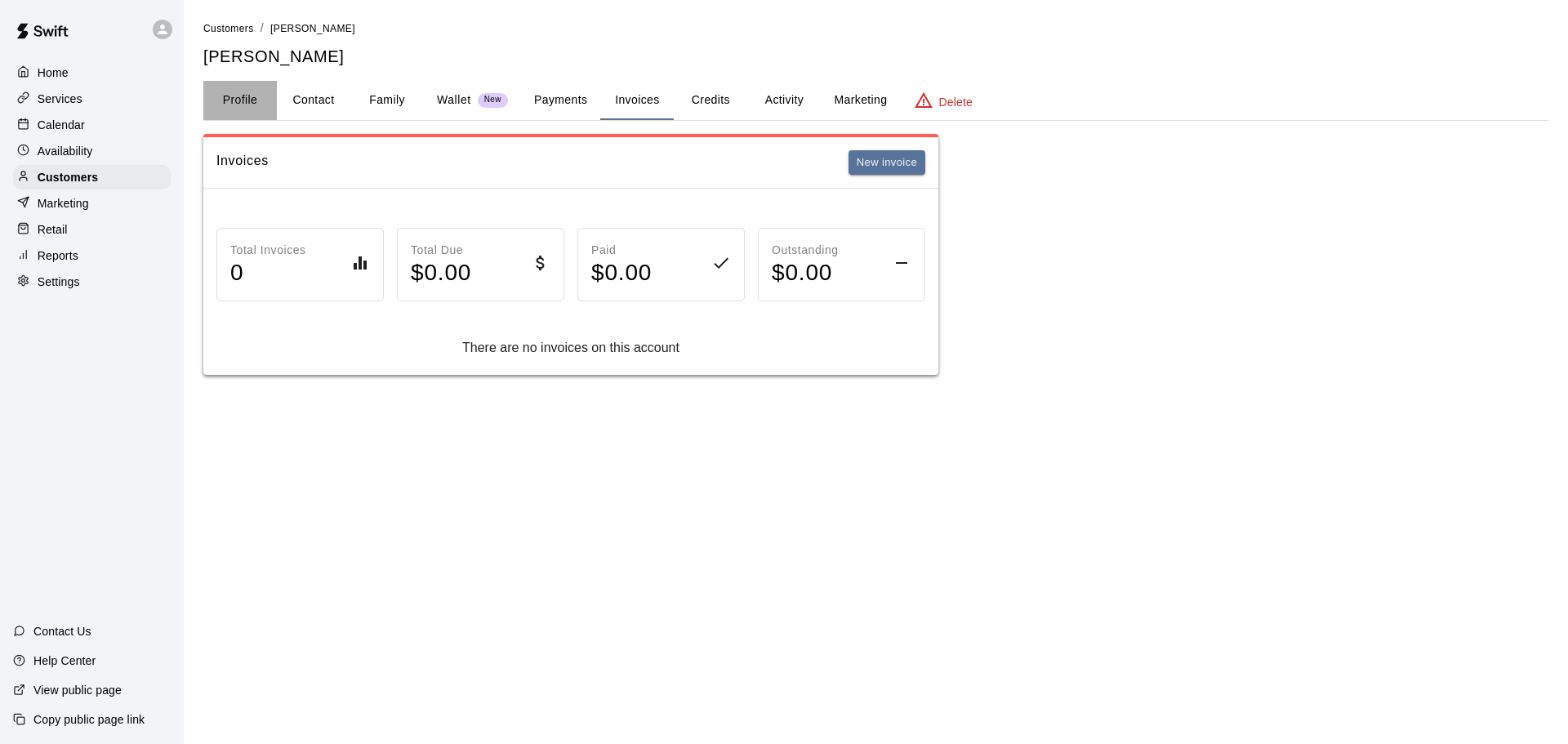
click at [244, 102] on button "Profile" at bounding box center [241, 100] width 74 height 39
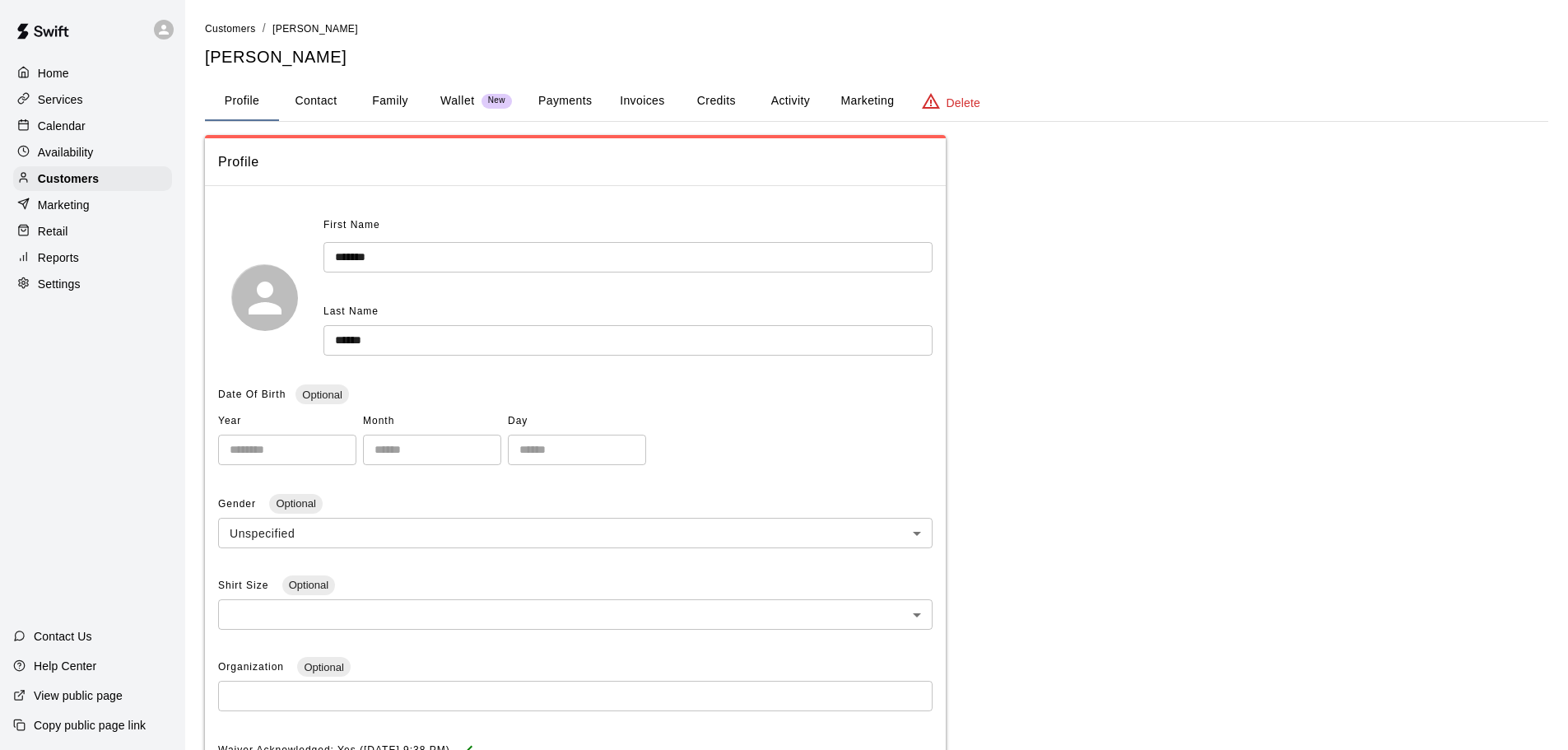
click at [228, 37] on li "Customers" at bounding box center [231, 28] width 51 height 18
click at [252, 24] on span "Customers" at bounding box center [231, 29] width 51 height 12
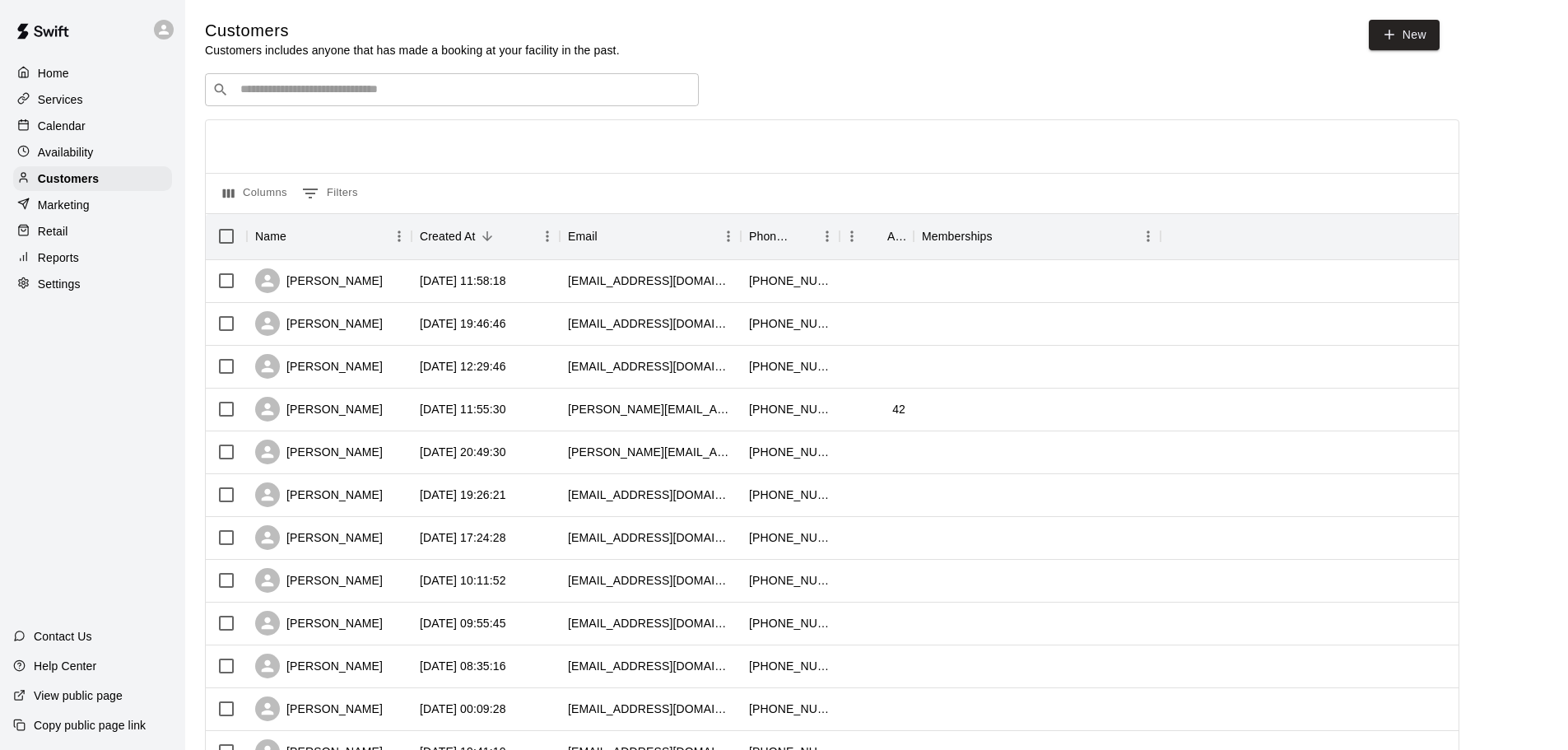
click at [320, 90] on input "Search customers by name or email" at bounding box center [464, 89] width 456 height 16
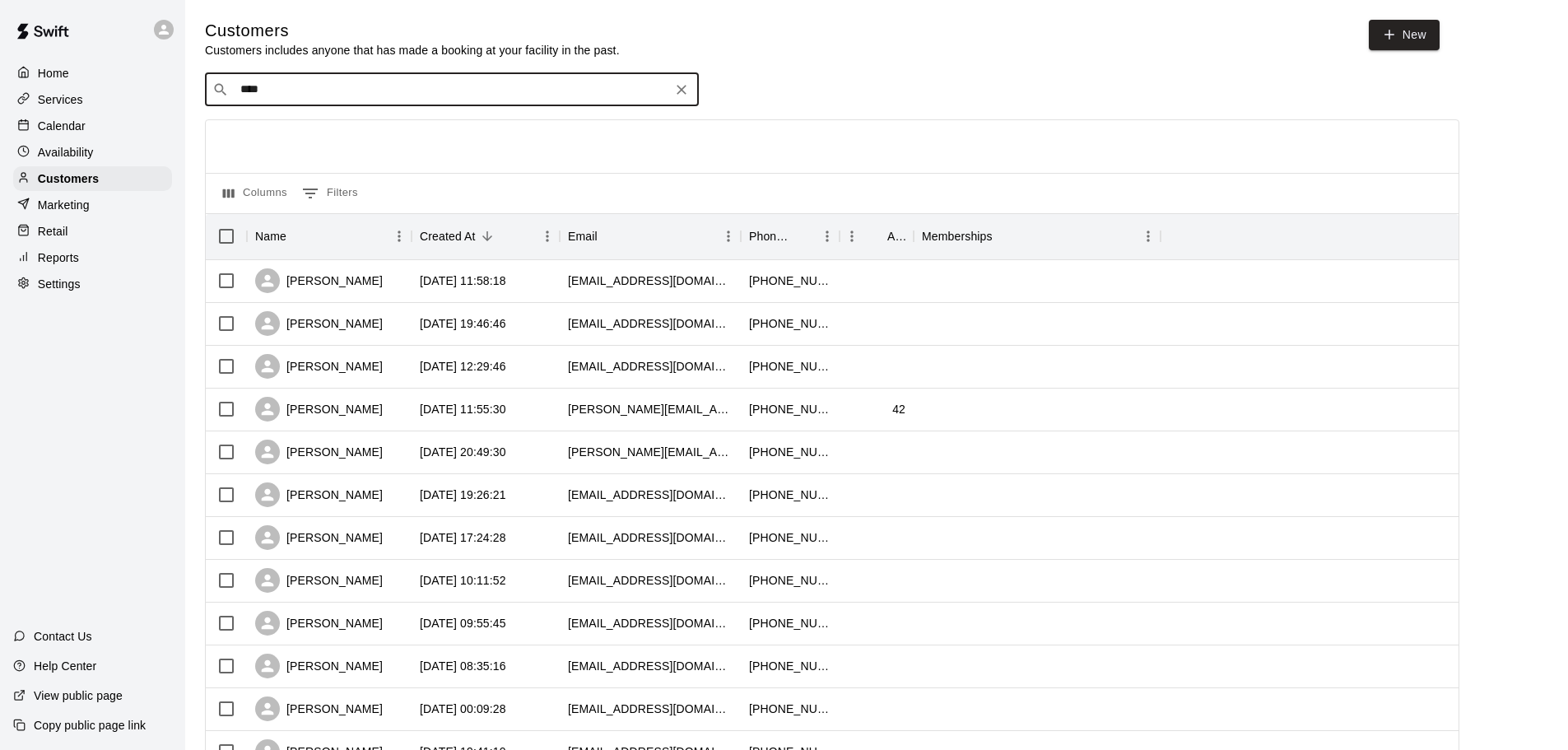
type input "****"
click at [308, 182] on p "[PERSON_NAME]" at bounding box center [301, 179] width 101 height 17
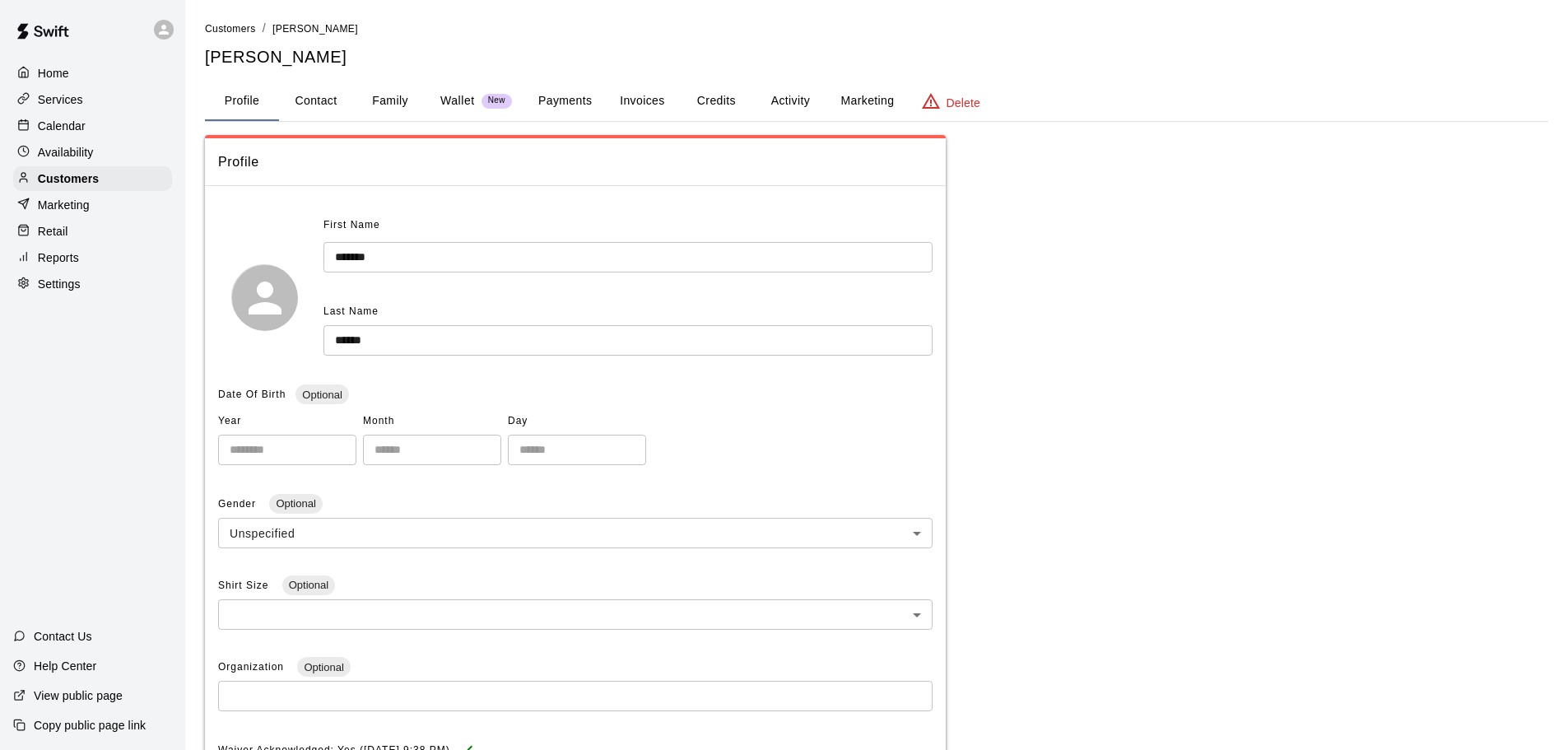
click at [317, 100] on button "Contact" at bounding box center [316, 101] width 74 height 40
select select "**"
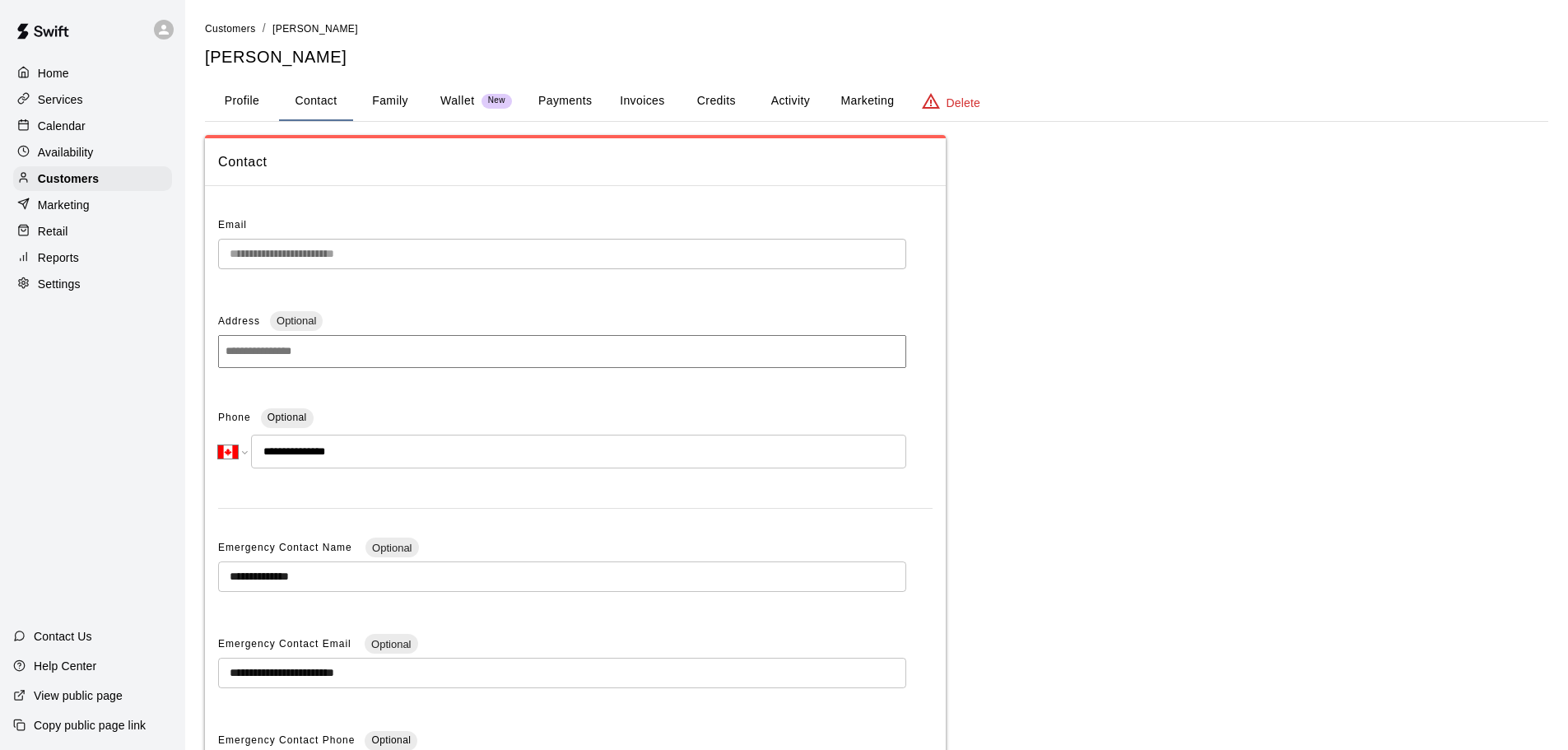
click at [389, 102] on button "Family" at bounding box center [390, 101] width 74 height 40
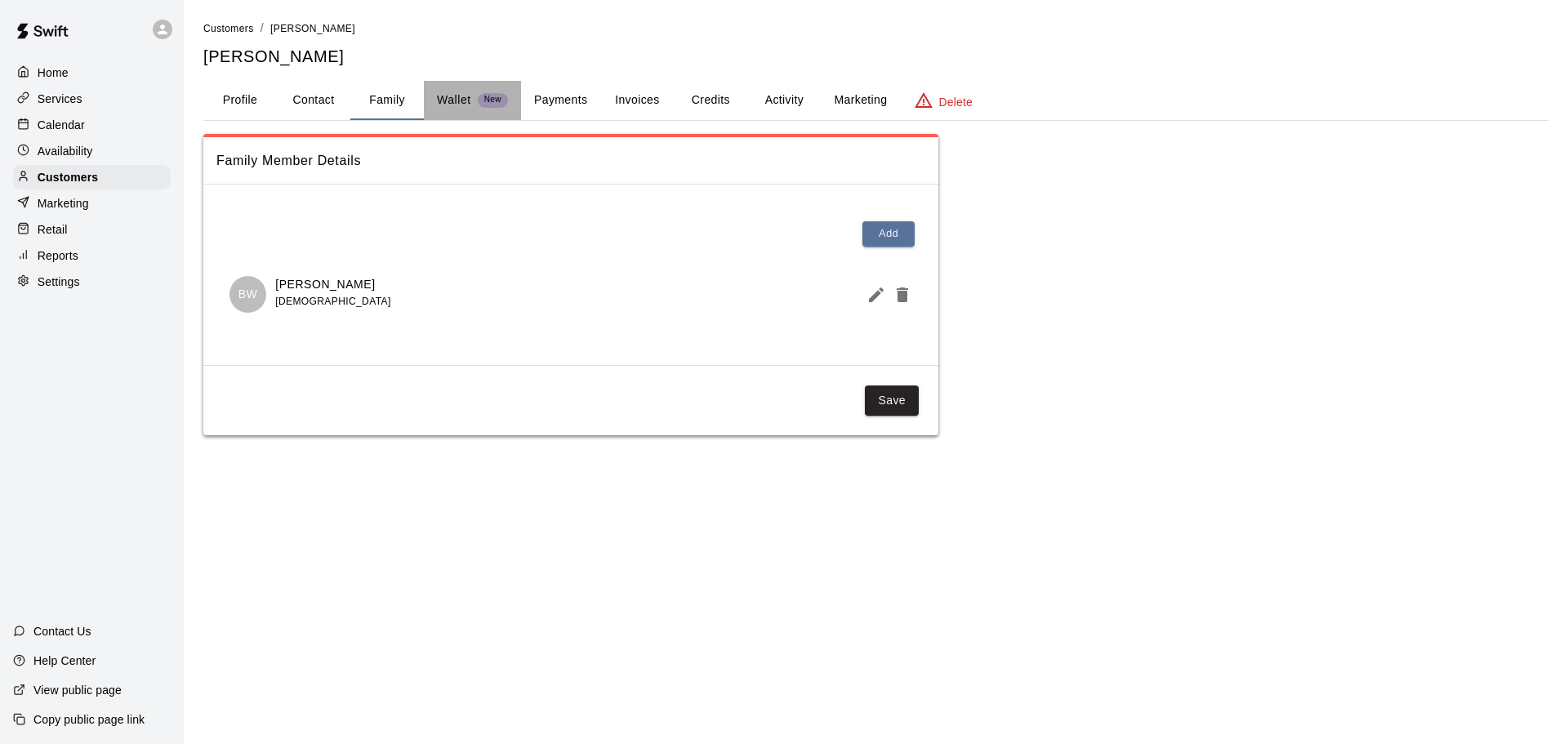
click at [464, 99] on p "Wallet" at bounding box center [453, 100] width 34 height 17
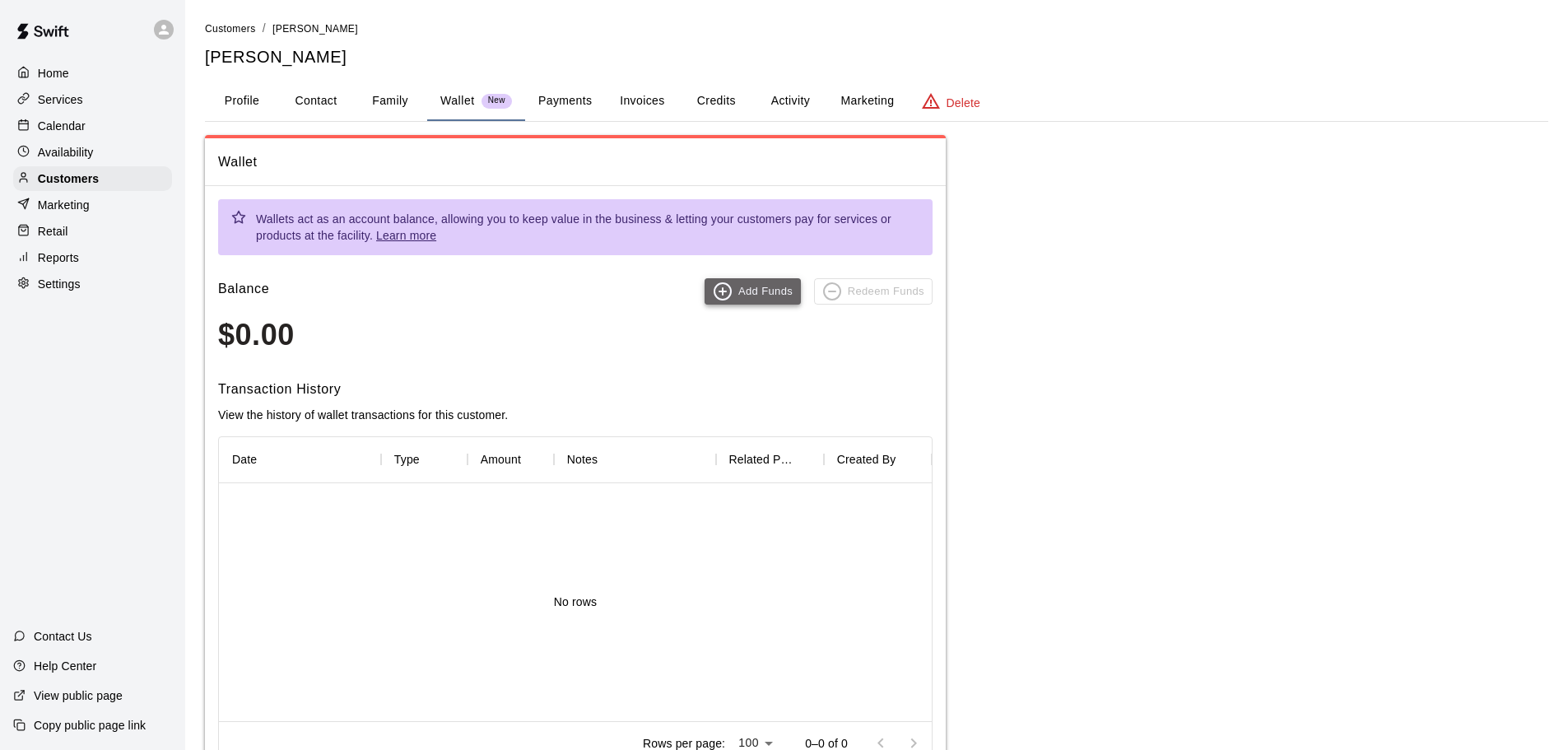
click at [762, 298] on button "Add Funds" at bounding box center [753, 291] width 96 height 26
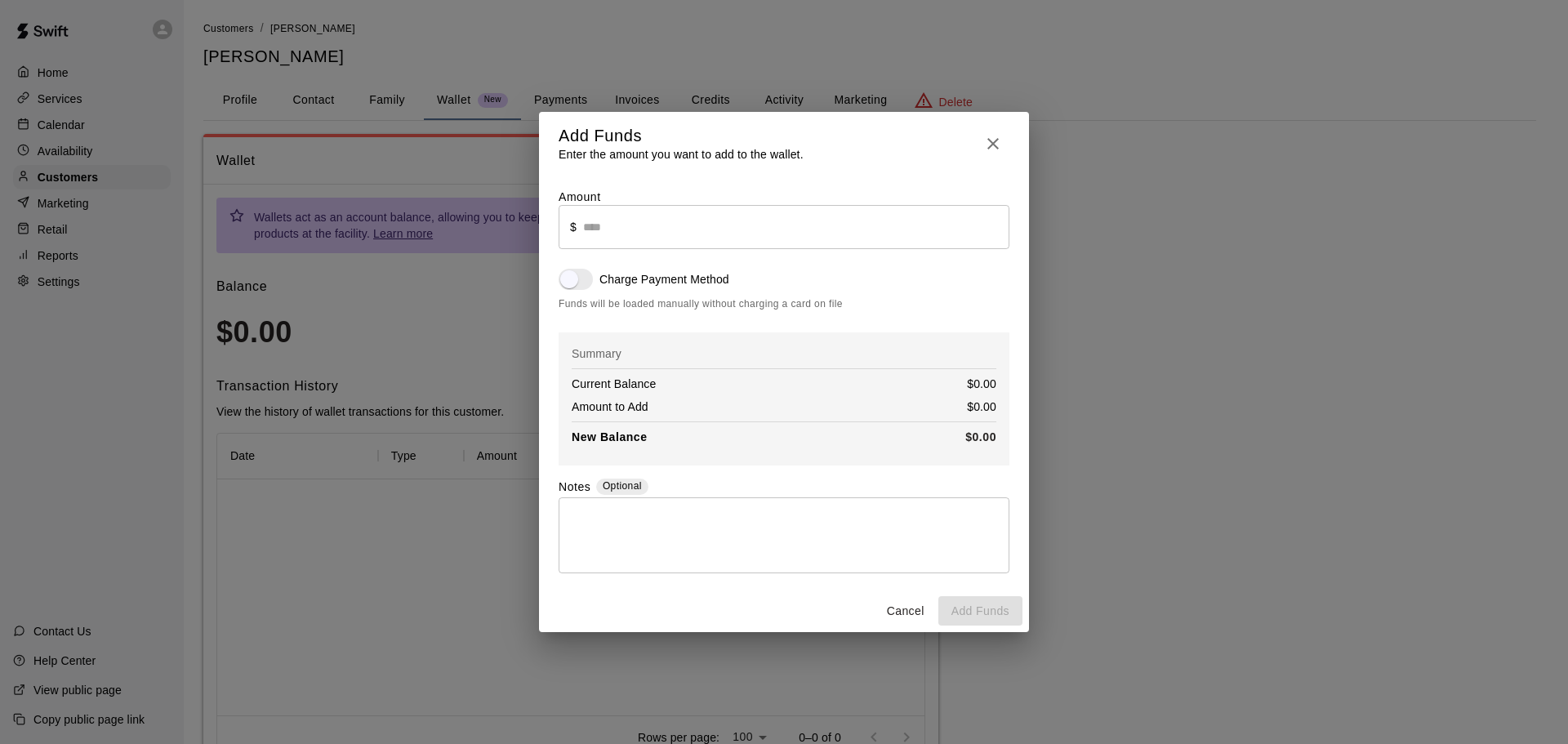
click at [908, 612] on button "Cancel" at bounding box center [905, 611] width 52 height 30
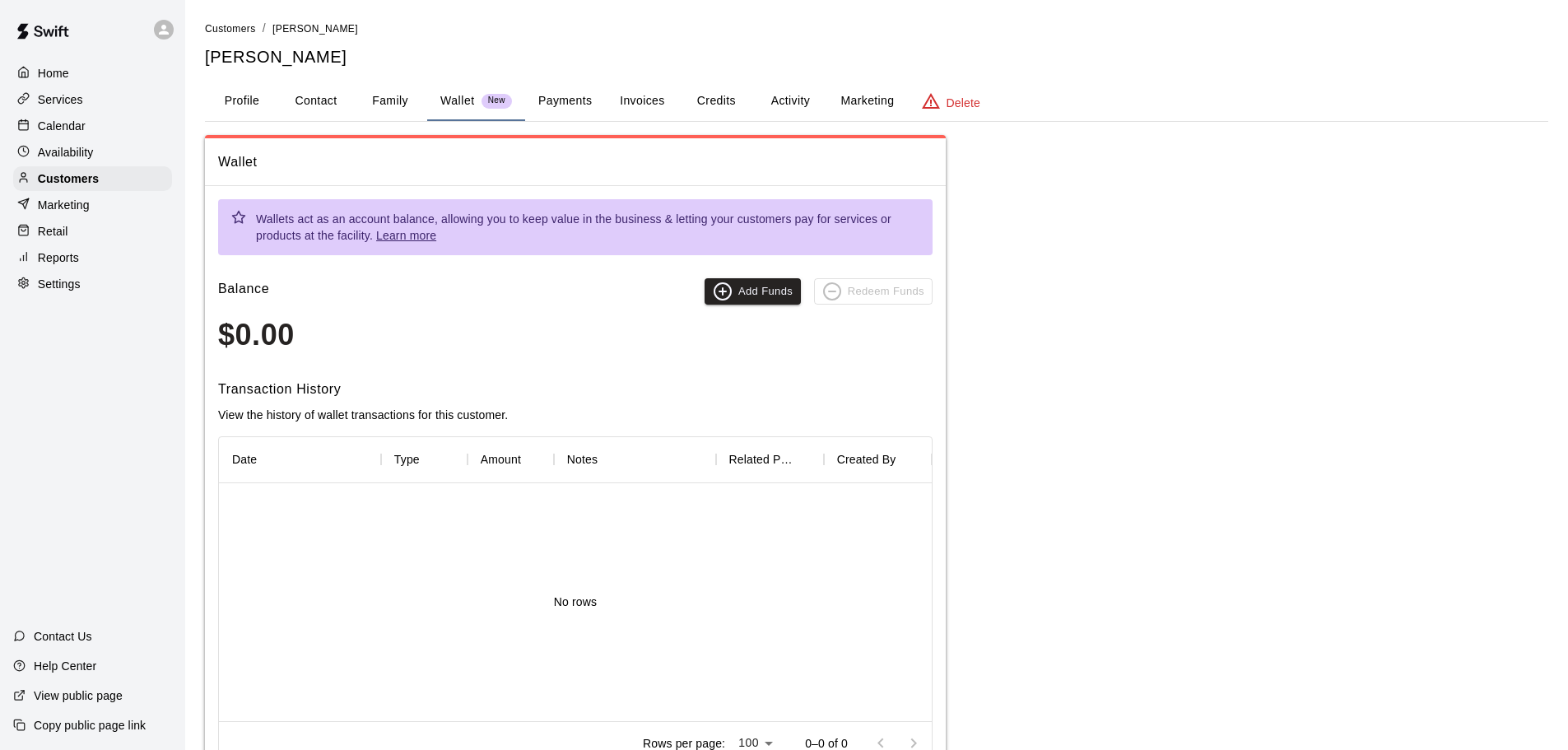
click at [48, 95] on p "Services" at bounding box center [61, 99] width 46 height 16
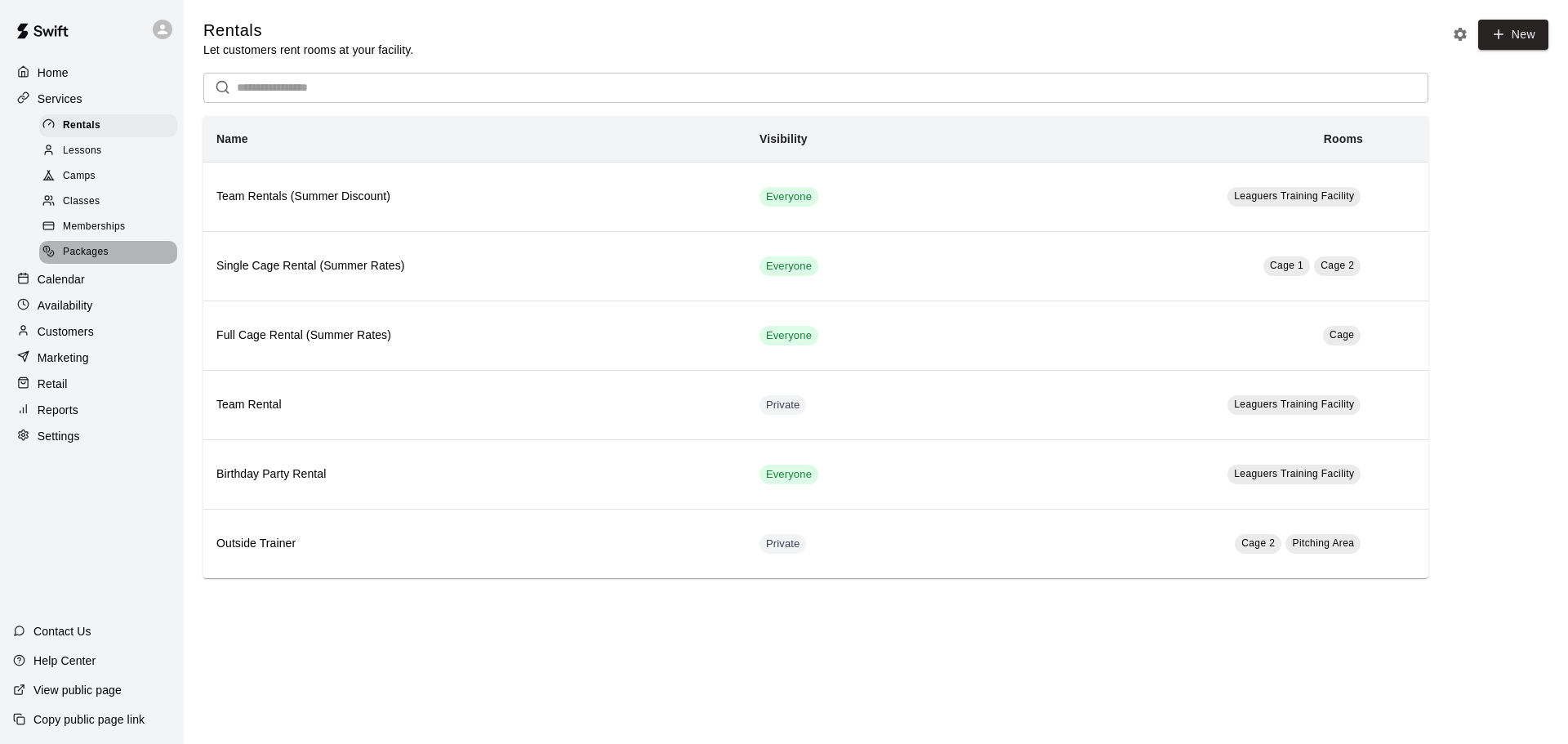
click at [85, 252] on span "Packages" at bounding box center [85, 251] width 46 height 16
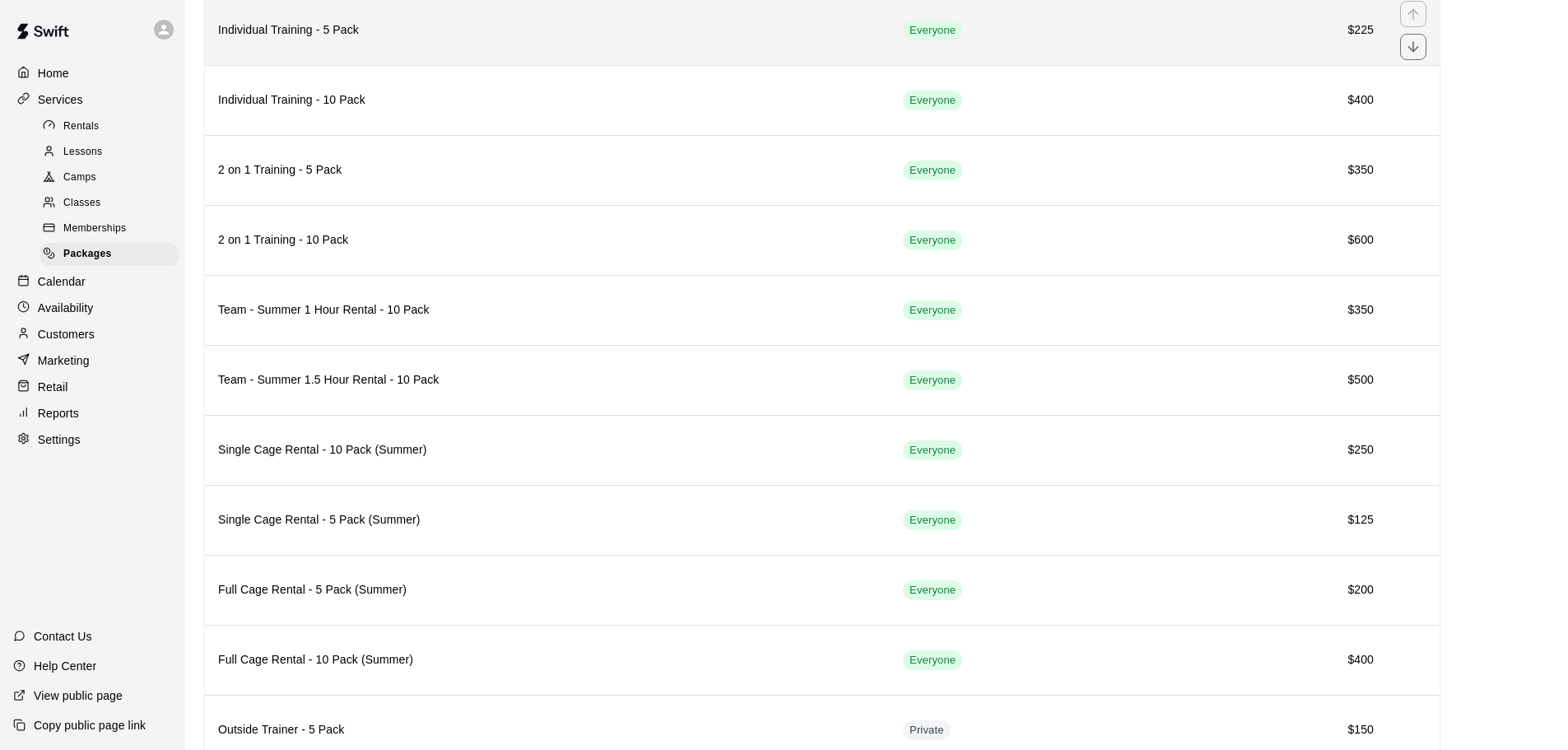
scroll to position [302, 0]
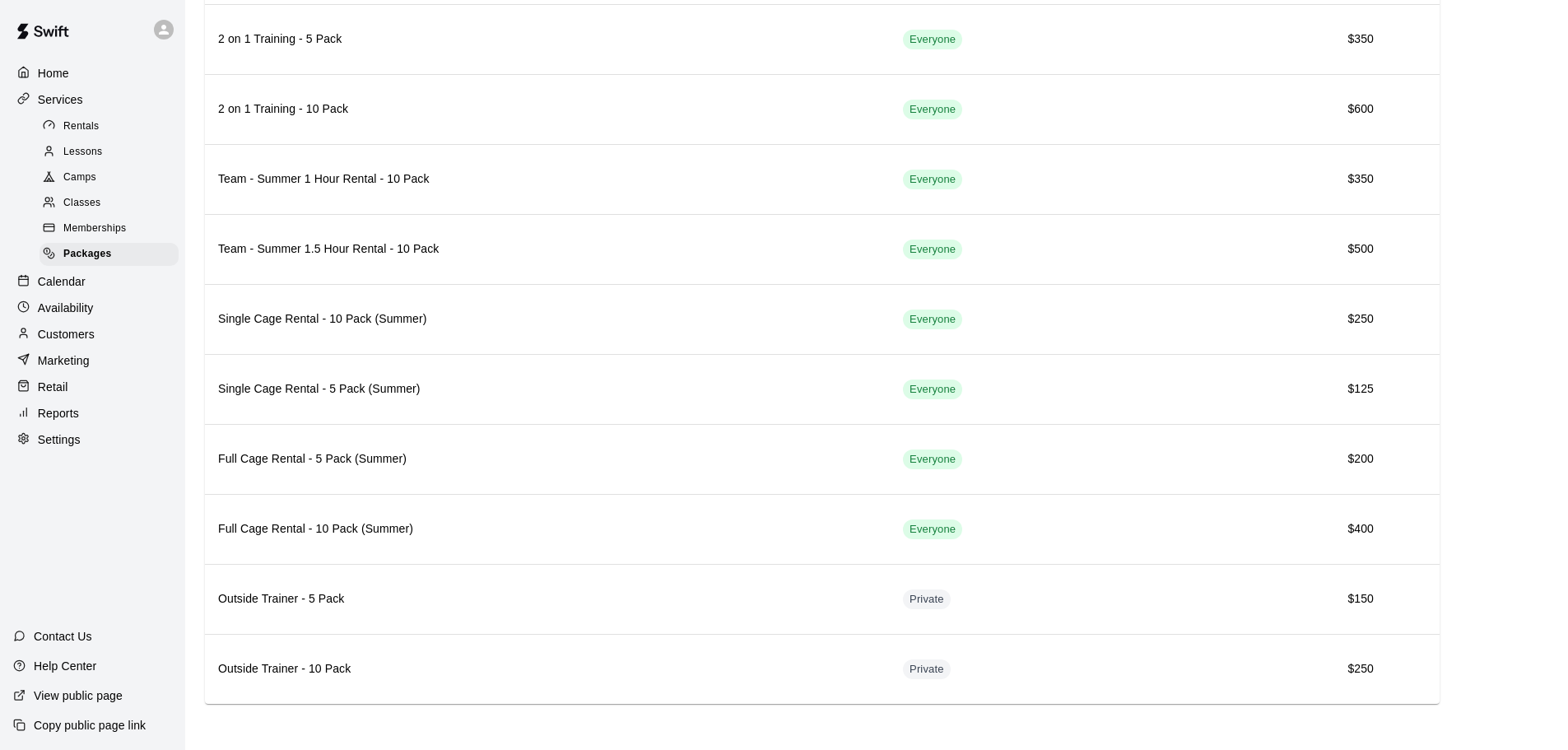
click at [60, 421] on p "Reports" at bounding box center [58, 412] width 41 height 16
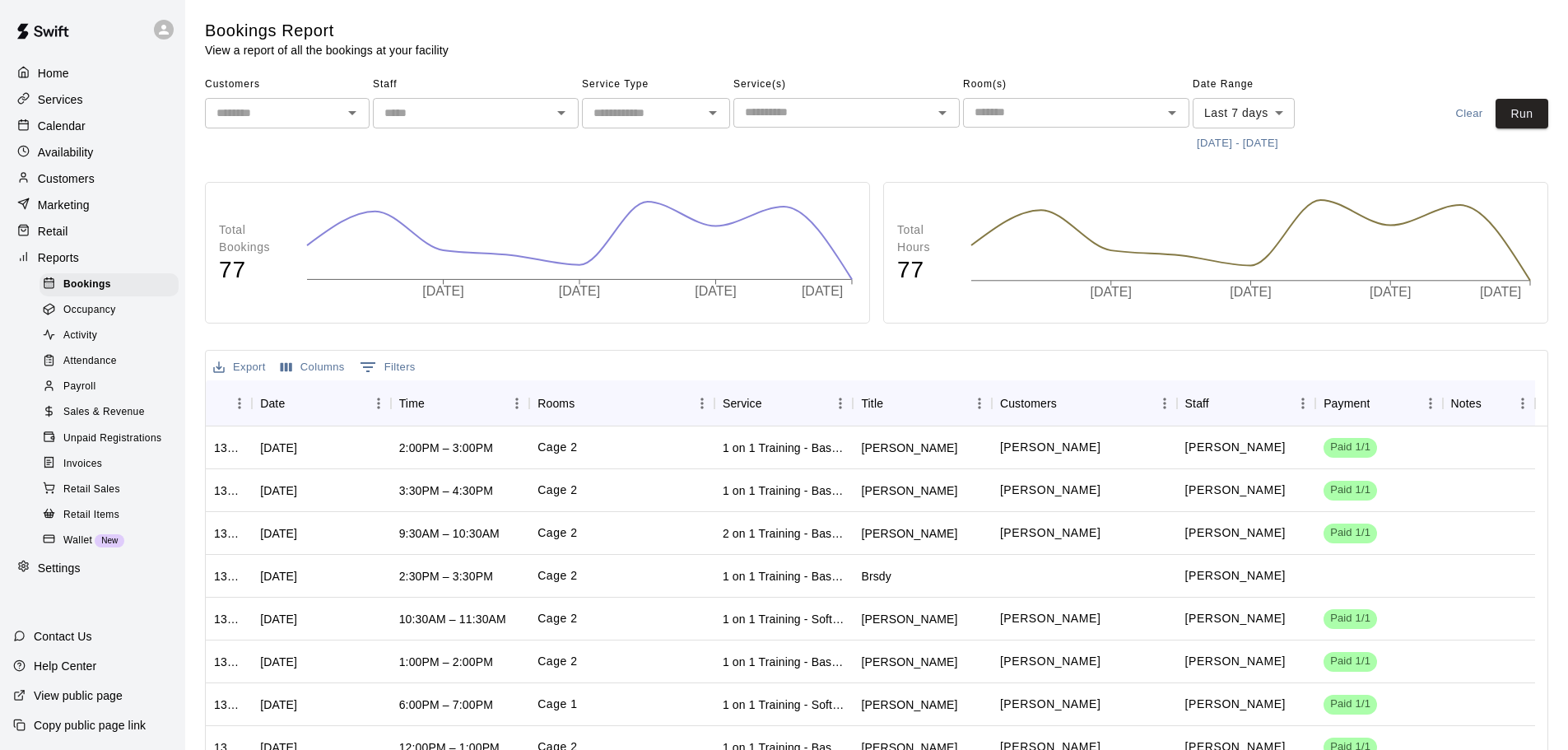
click at [102, 421] on span "Sales & Revenue" at bounding box center [104, 411] width 81 height 16
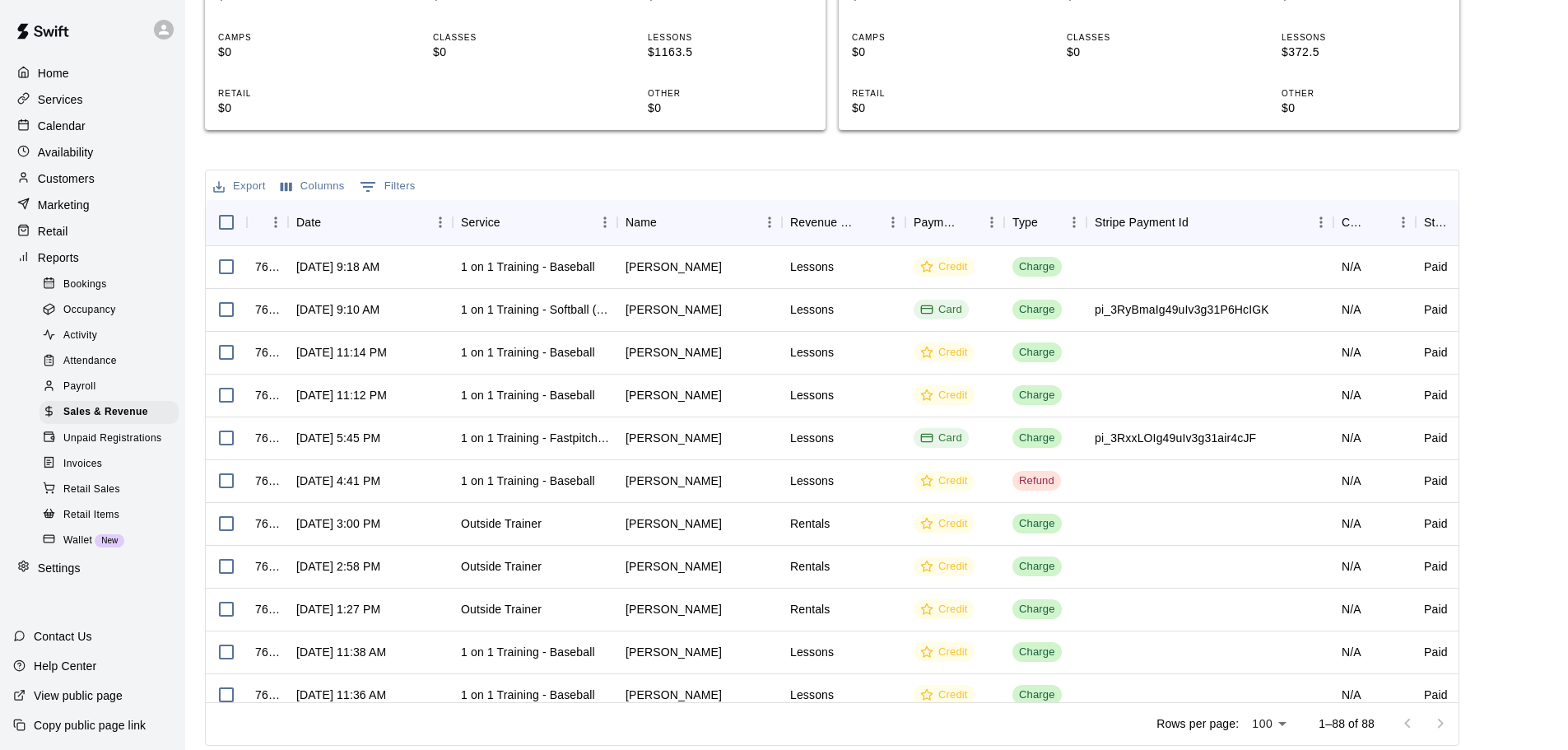
scroll to position [382, 0]
click at [85, 549] on span "Wallet" at bounding box center [78, 540] width 29 height 16
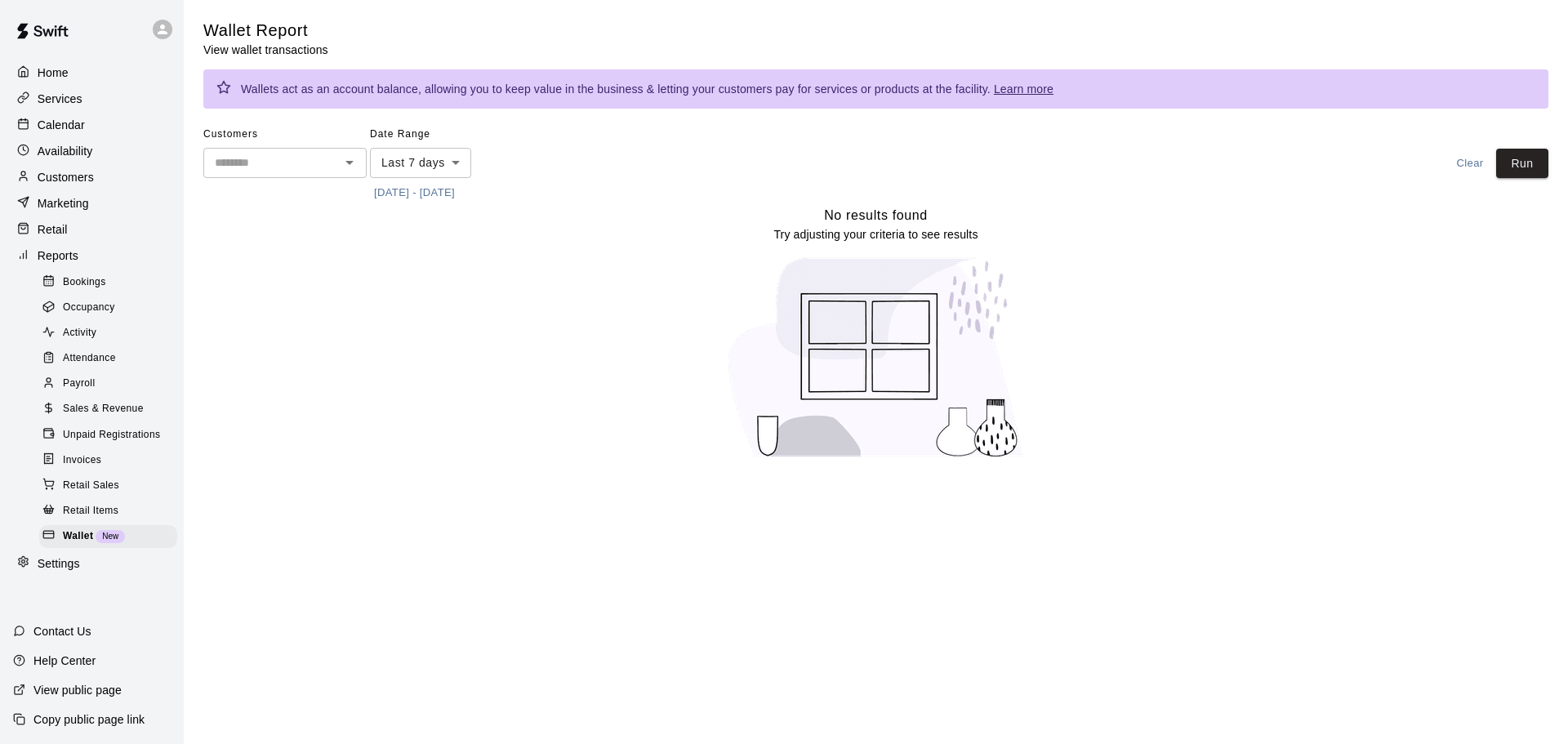
click at [344, 167] on icon "Open" at bounding box center [349, 162] width 19 height 19
click at [284, 251] on li "[PERSON_NAME]" at bounding box center [285, 252] width 163 height 27
type input "**********"
click at [1517, 158] on button "Run" at bounding box center [1522, 163] width 52 height 30
click at [459, 193] on button "[DATE] - [DATE]" at bounding box center [414, 193] width 89 height 25
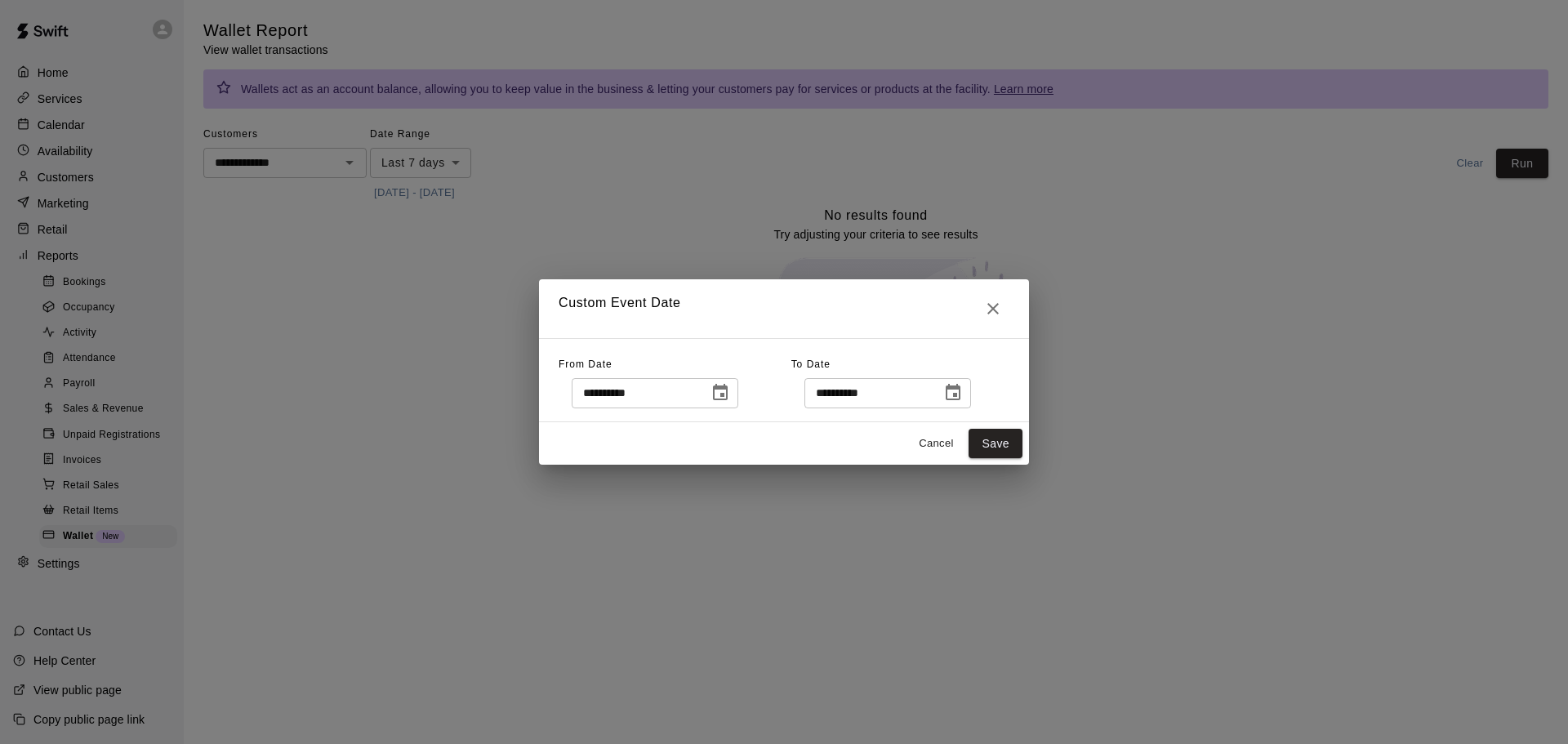
click at [727, 395] on icon "Choose date, selected date is Aug 13, 2025" at bounding box center [721, 391] width 15 height 16
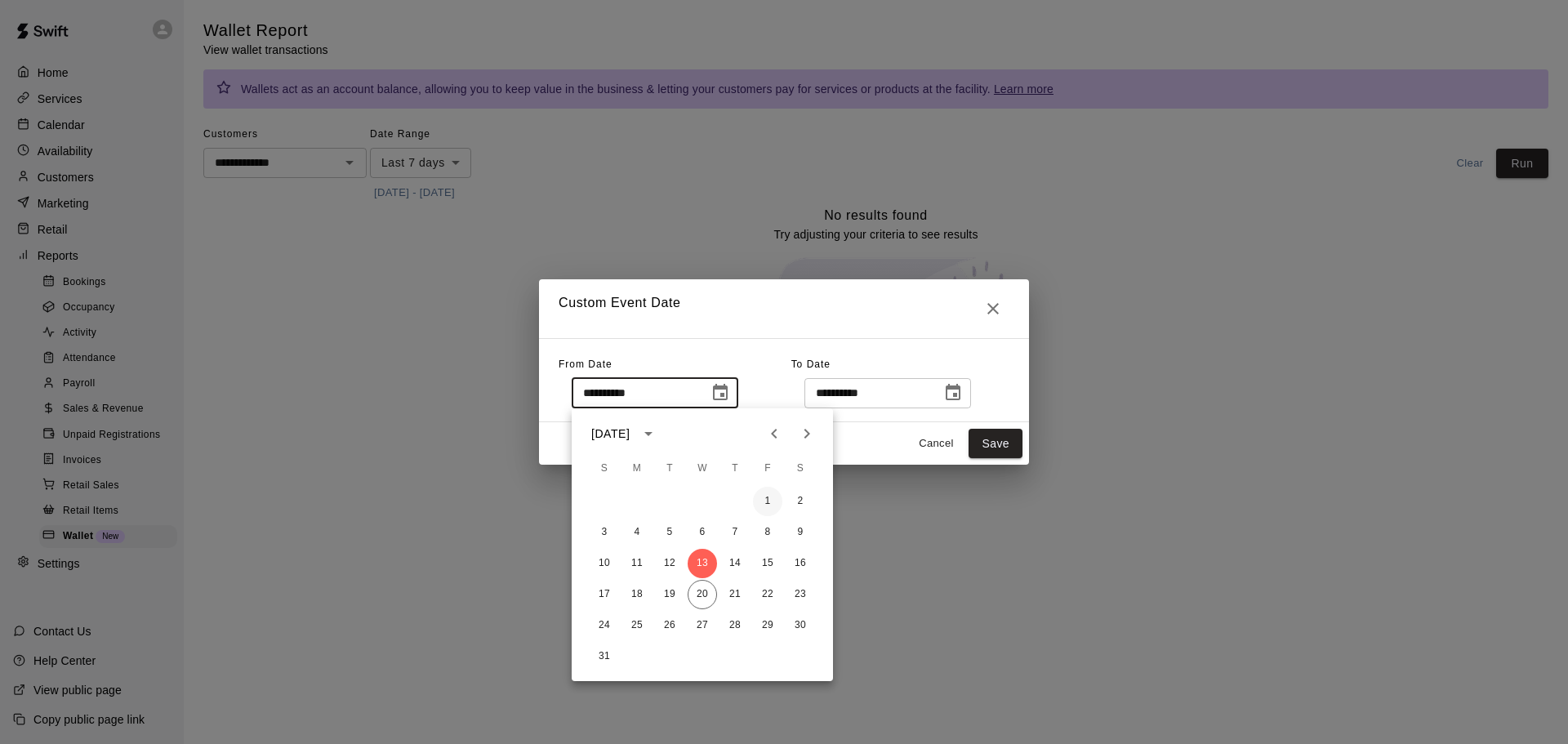
click at [768, 495] on button "1" at bounding box center [767, 501] width 29 height 29
type input "**********"
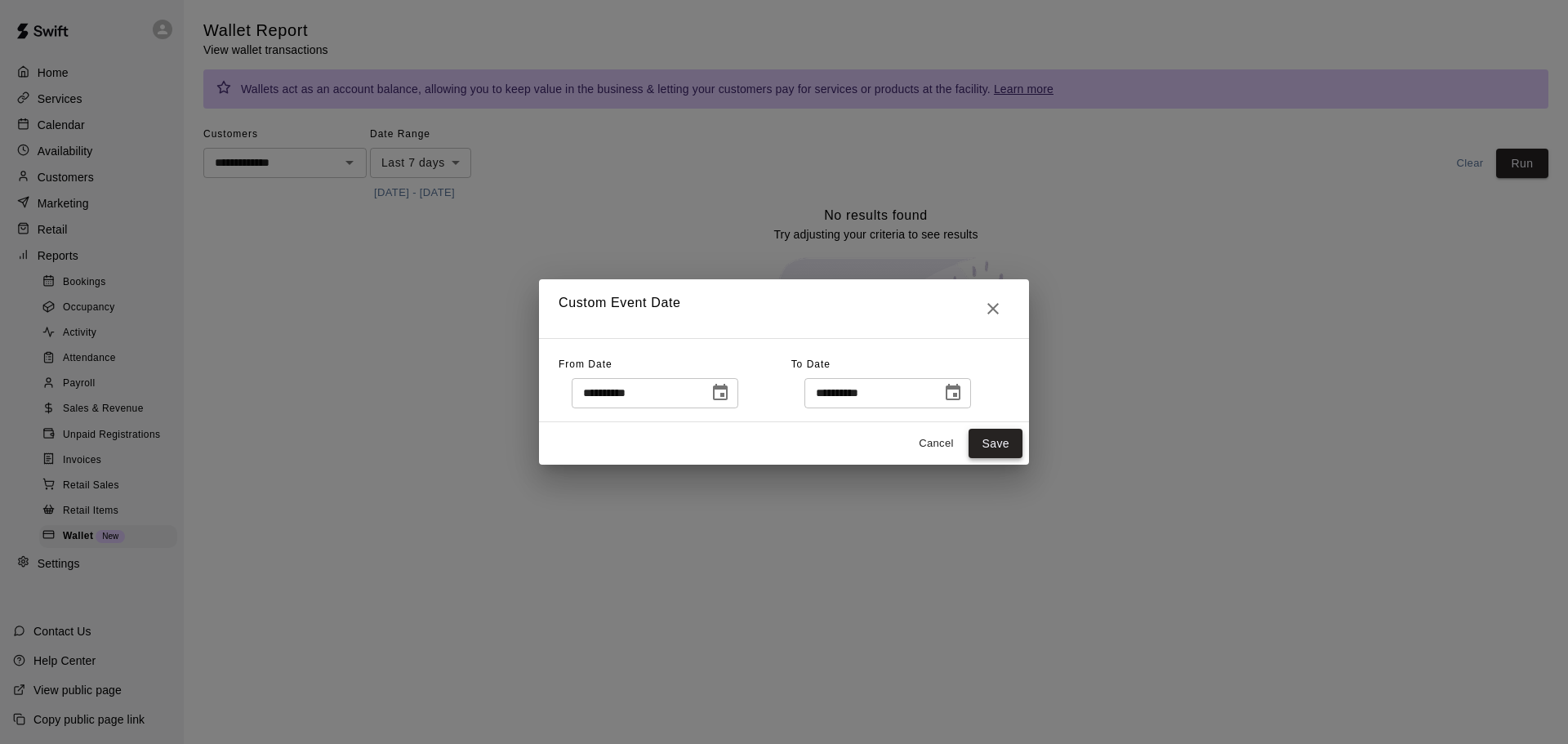
click at [1003, 442] on button "Save" at bounding box center [996, 444] width 54 height 30
type input "******"
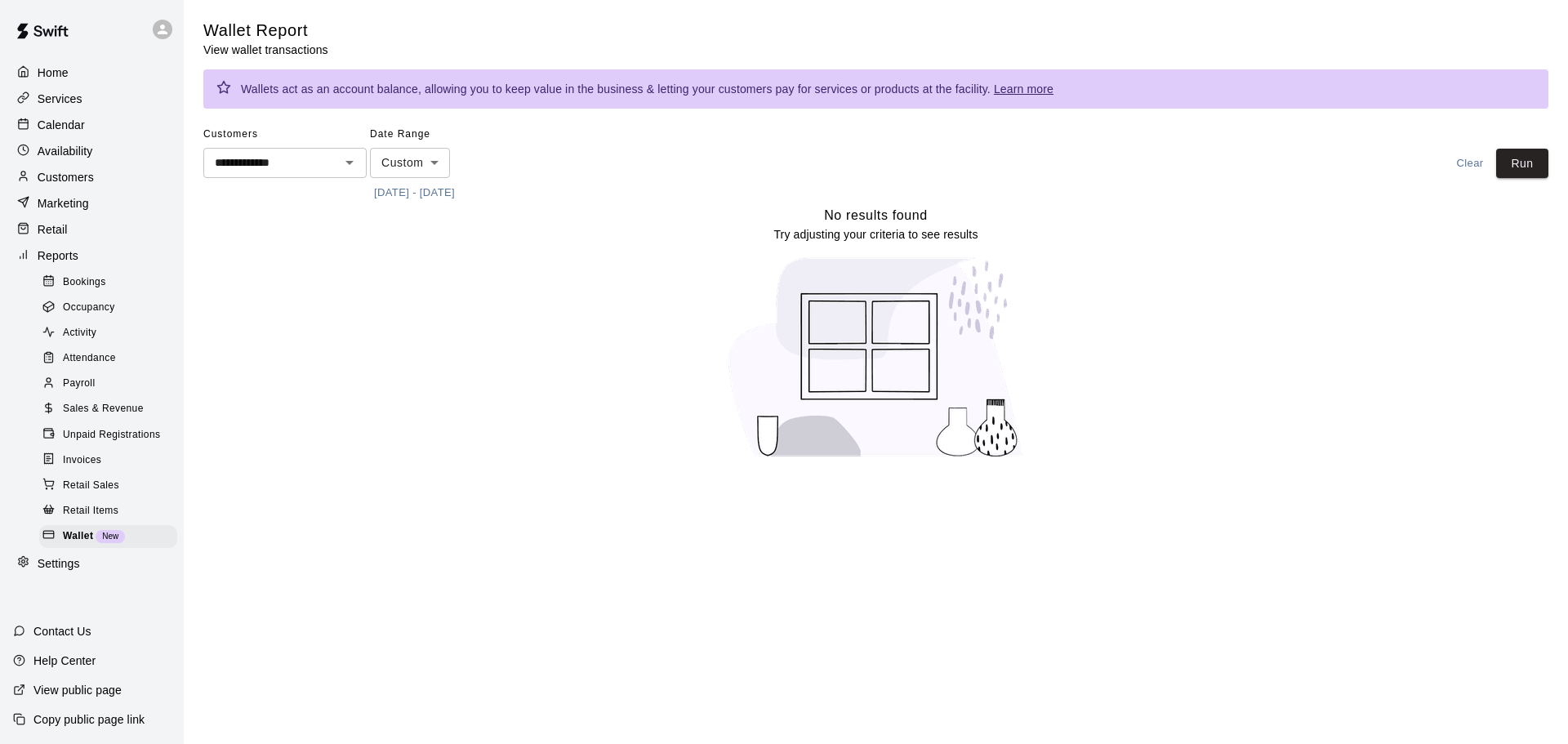
click at [49, 263] on p "Reports" at bounding box center [58, 255] width 41 height 16
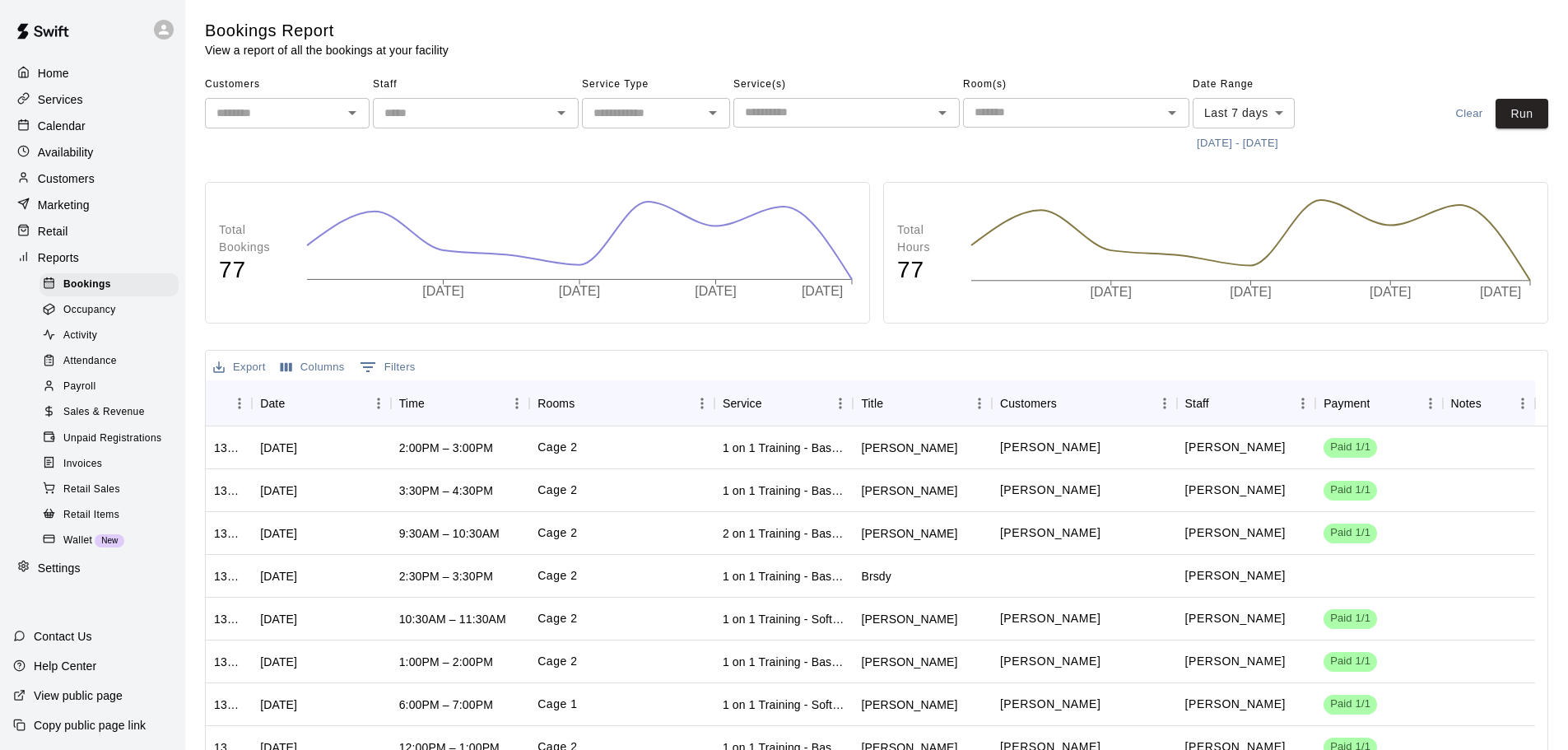
click at [74, 549] on span "Wallet" at bounding box center [78, 540] width 29 height 16
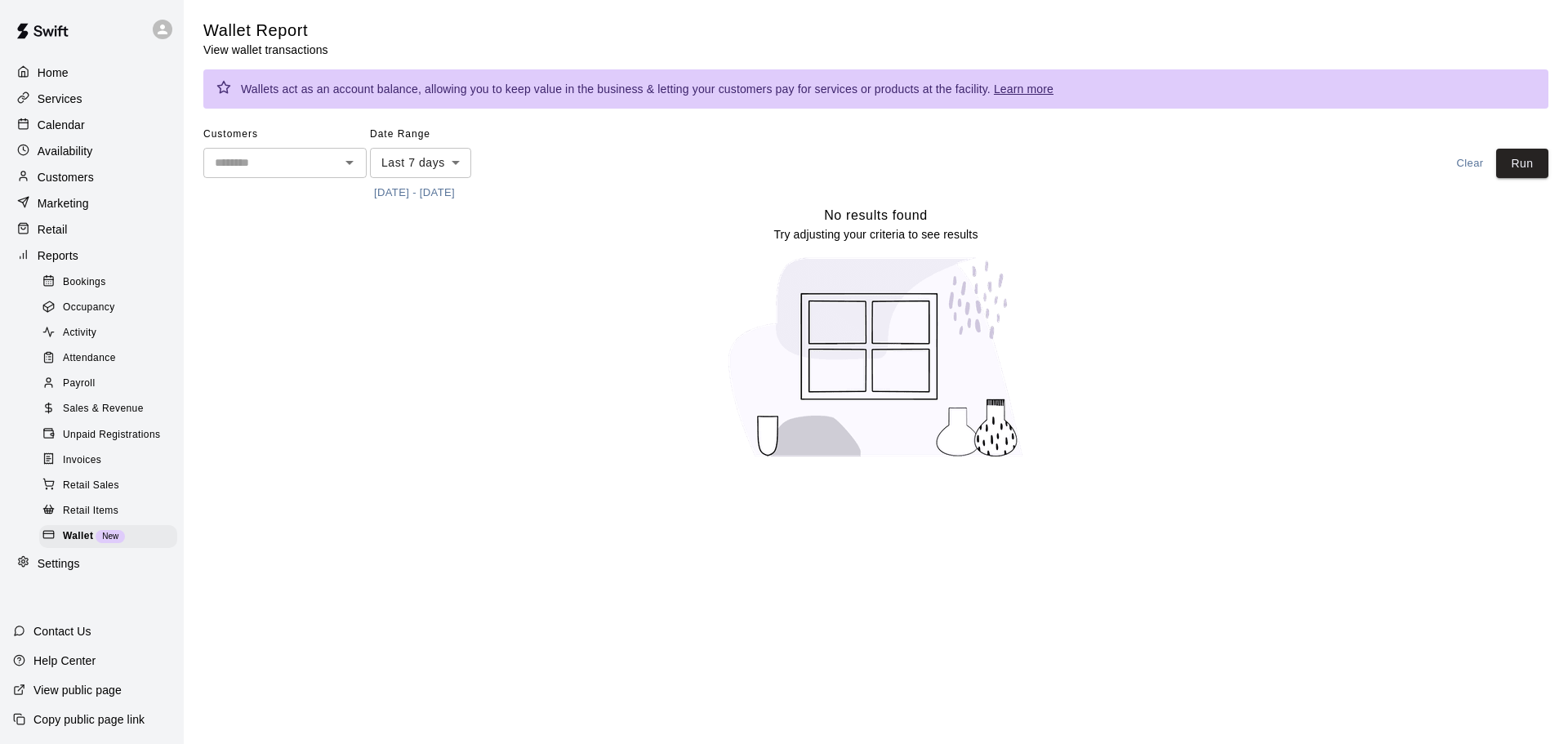
click at [1032, 90] on link "Learn more" at bounding box center [1023, 89] width 60 height 13
click at [39, 259] on p "Reports" at bounding box center [58, 255] width 41 height 16
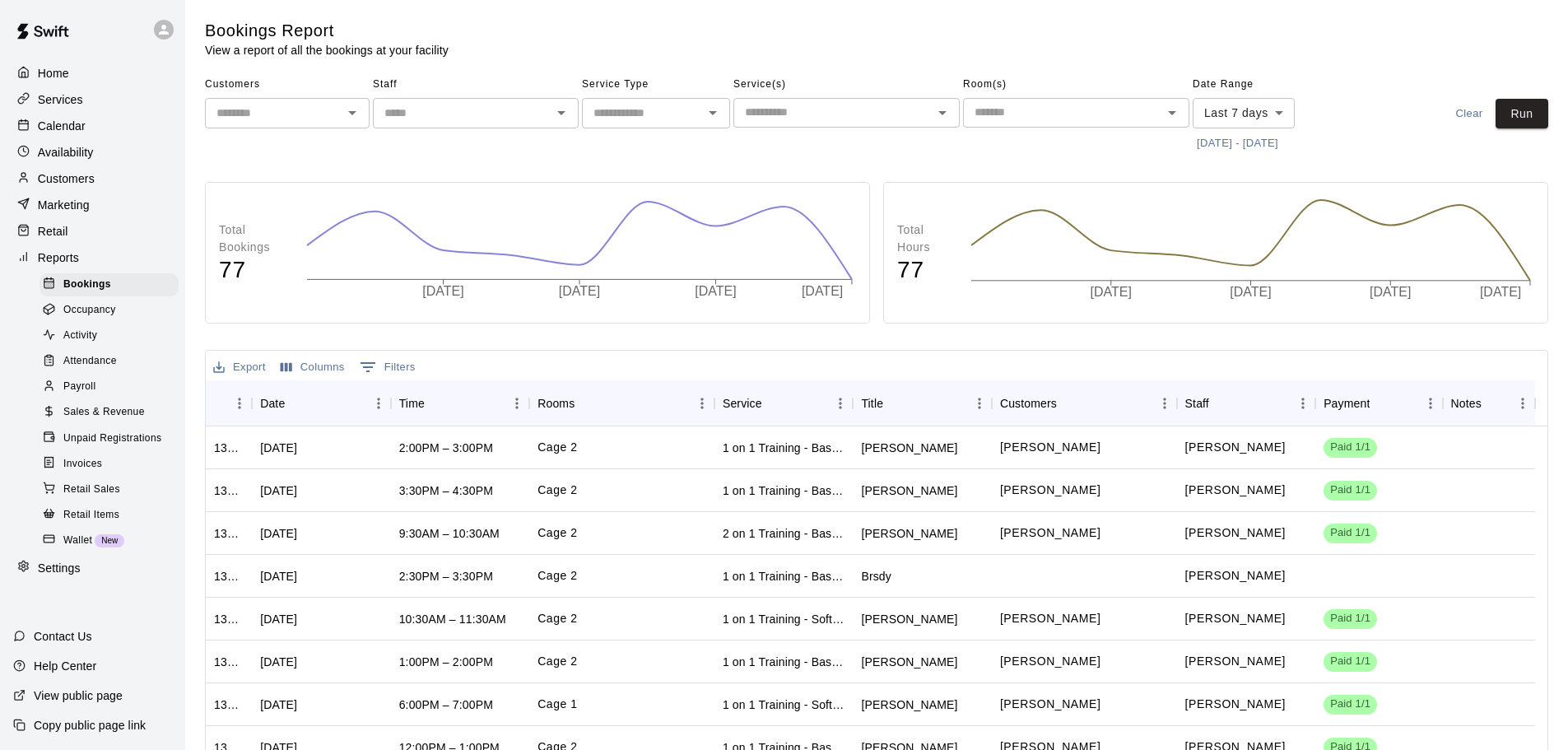
click at [85, 182] on p "Customers" at bounding box center [66, 178] width 57 height 16
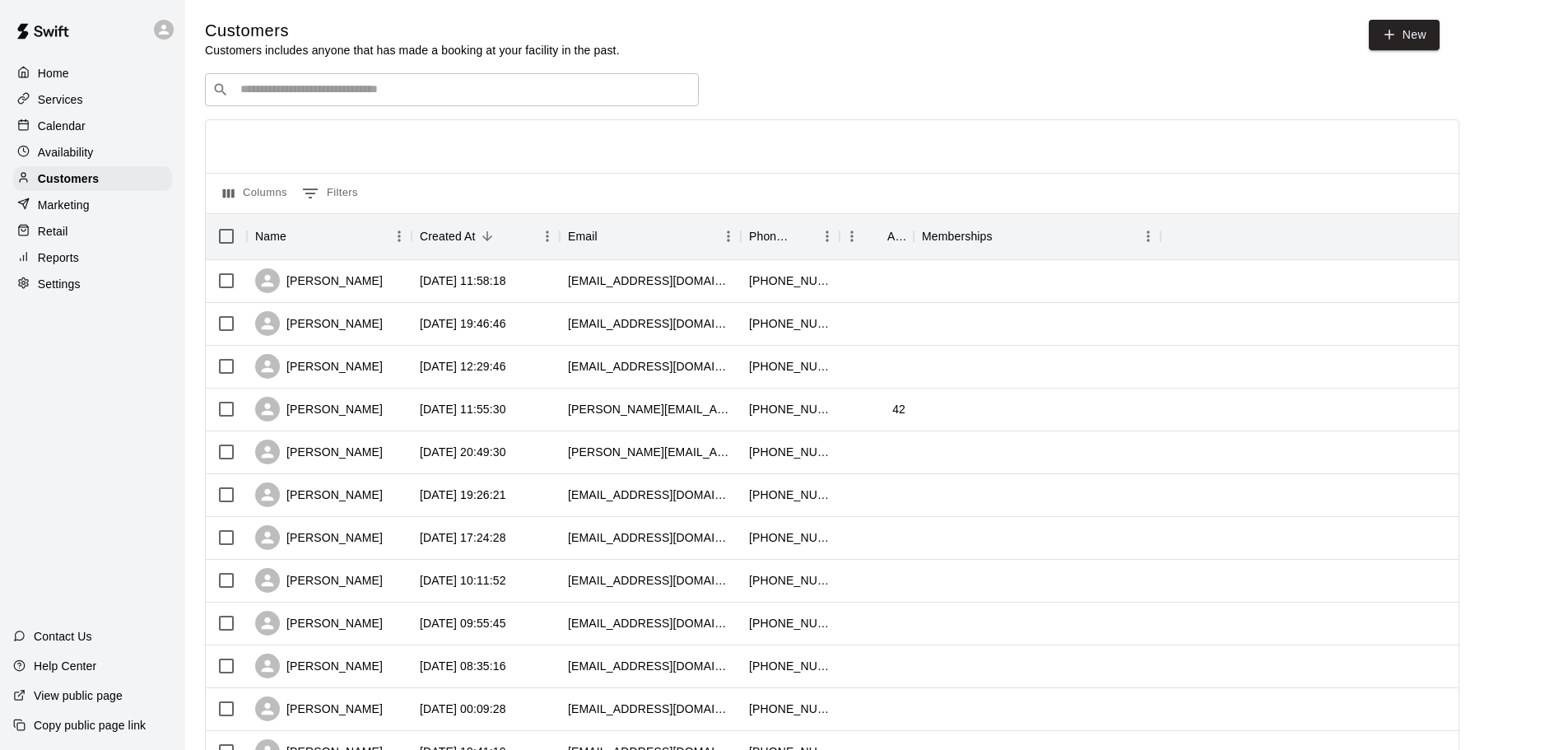
click at [254, 84] on input "Search customers by name or email" at bounding box center [464, 89] width 456 height 16
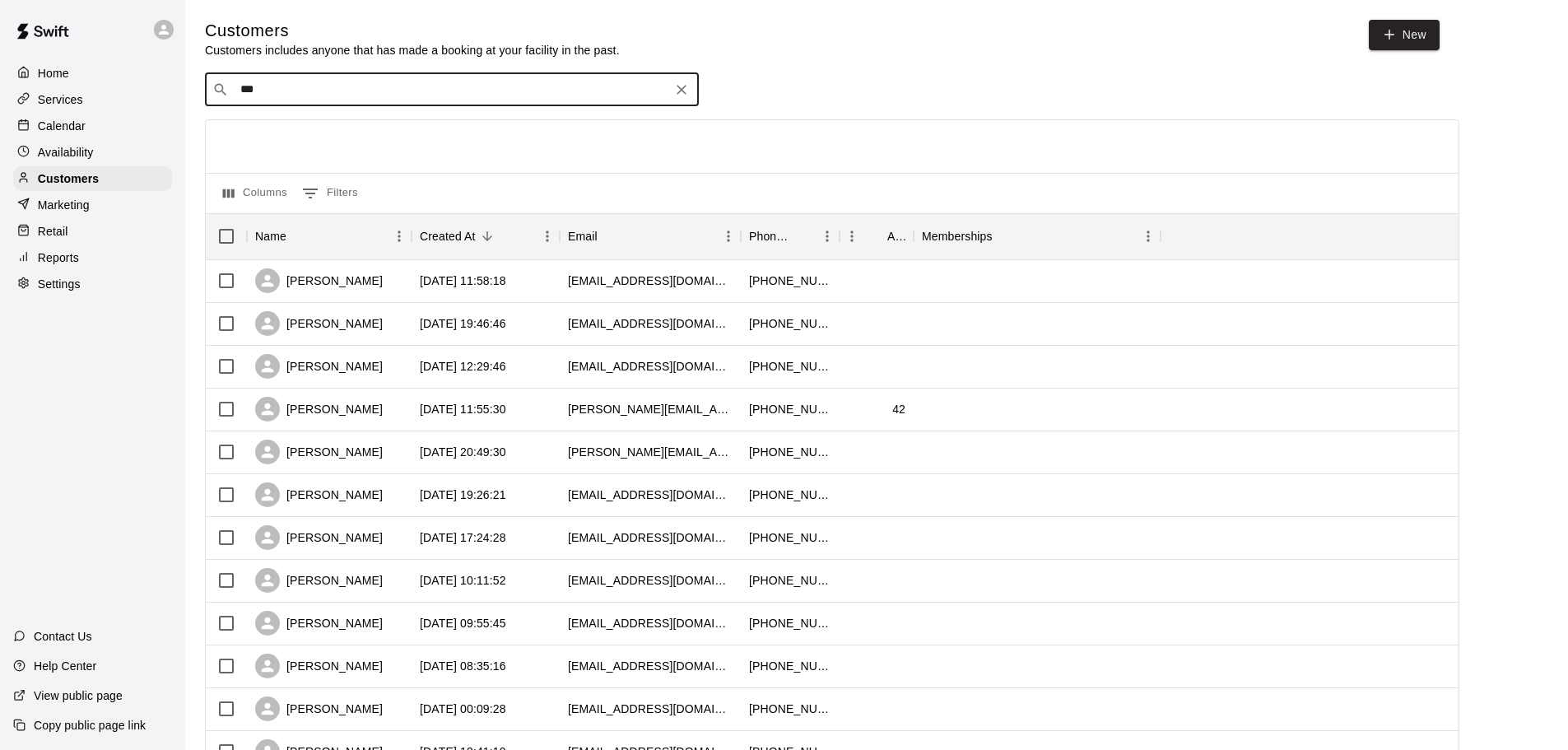
type input "****"
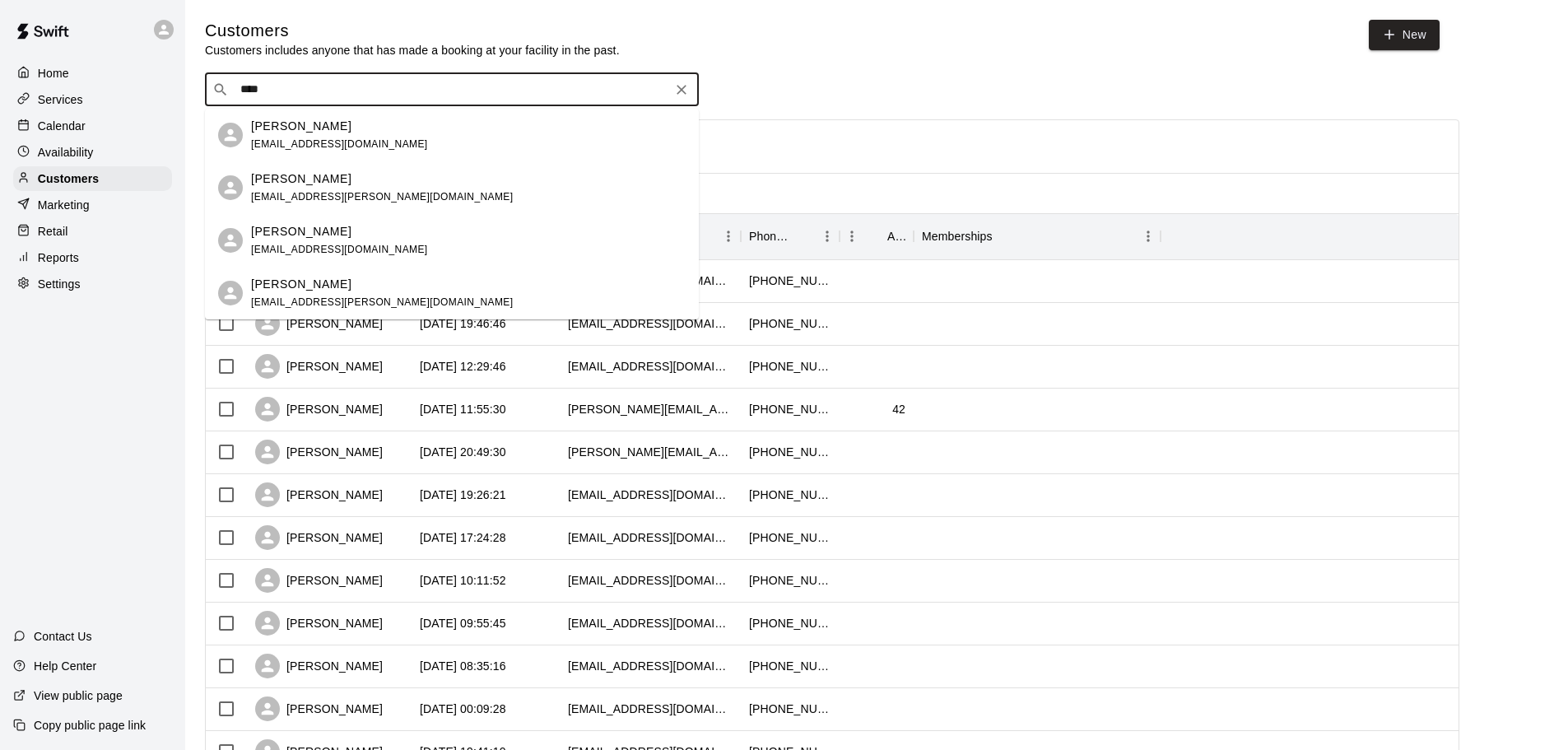
click at [313, 137] on div "[PERSON_NAME] [EMAIL_ADDRESS][DOMAIN_NAME]" at bounding box center [339, 135] width 177 height 35
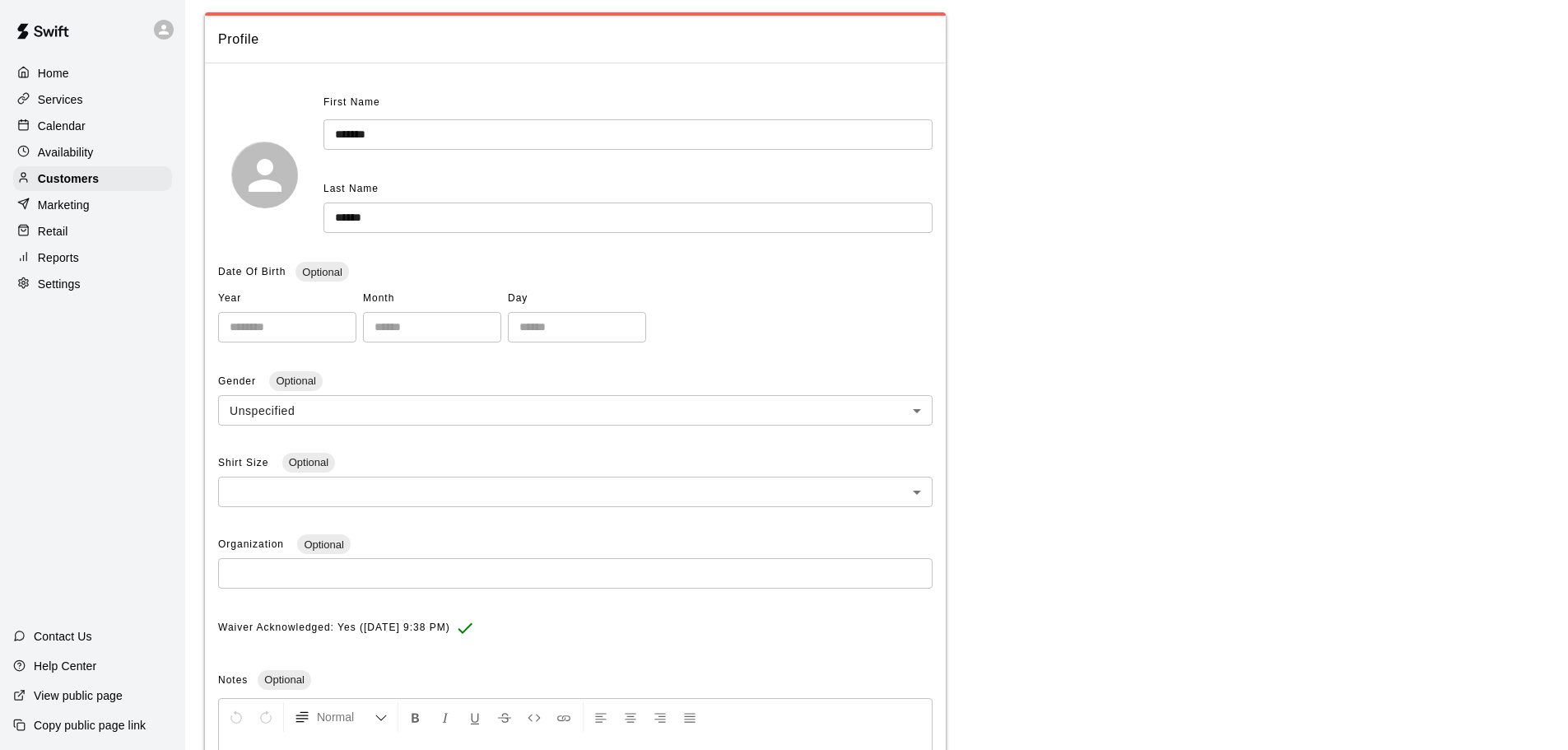
scroll to position [17, 0]
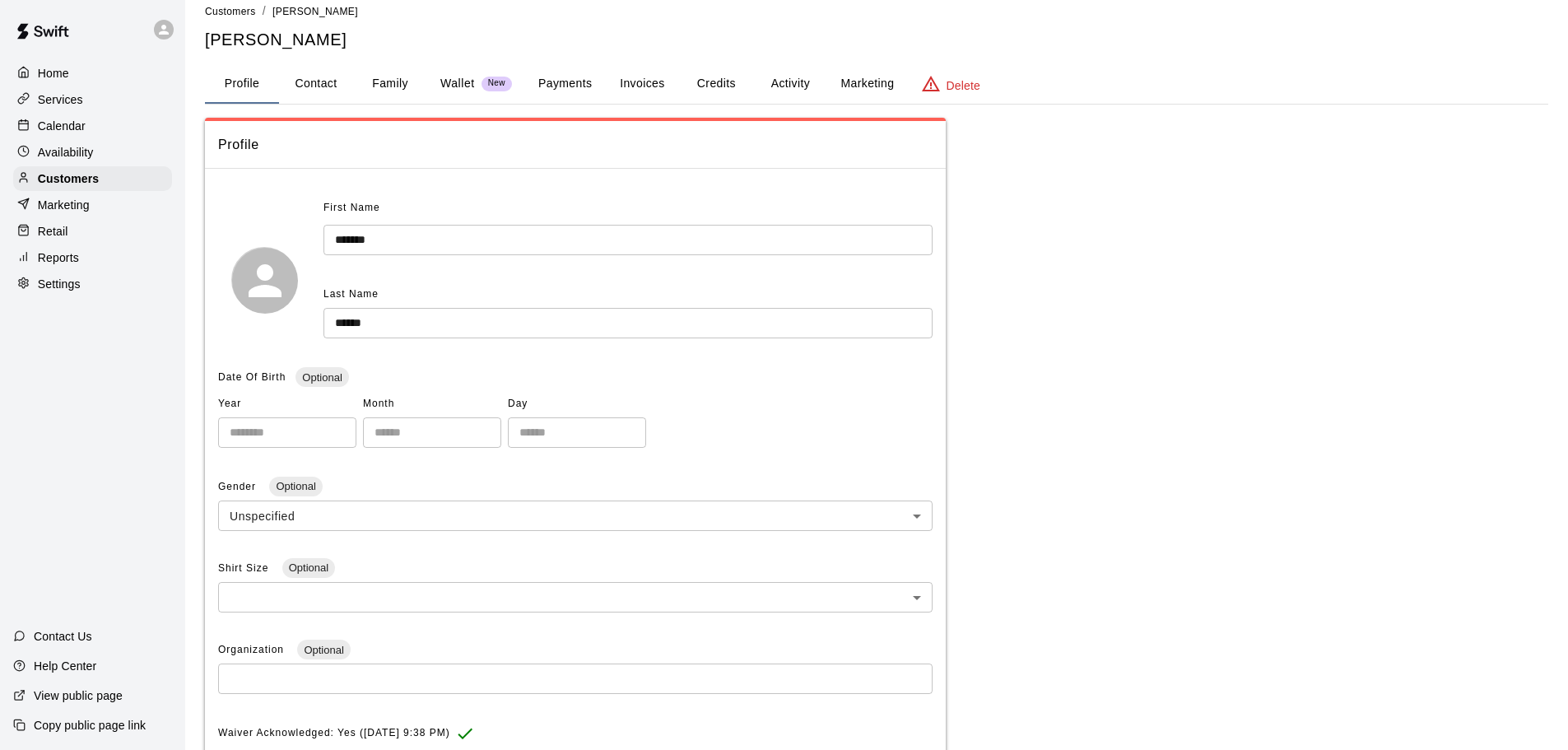
click at [319, 80] on button "Contact" at bounding box center [316, 84] width 74 height 40
select select "**"
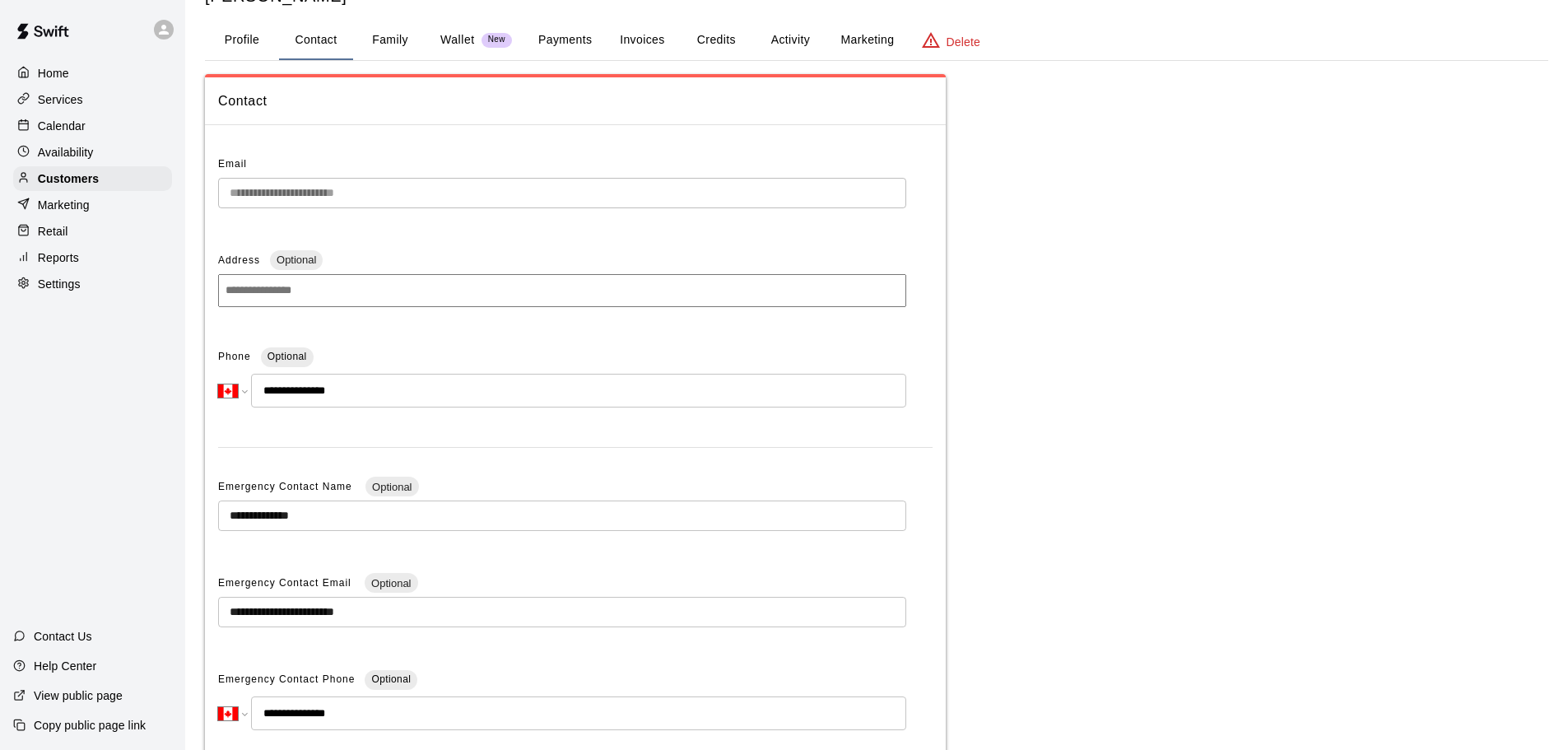
scroll to position [100, 0]
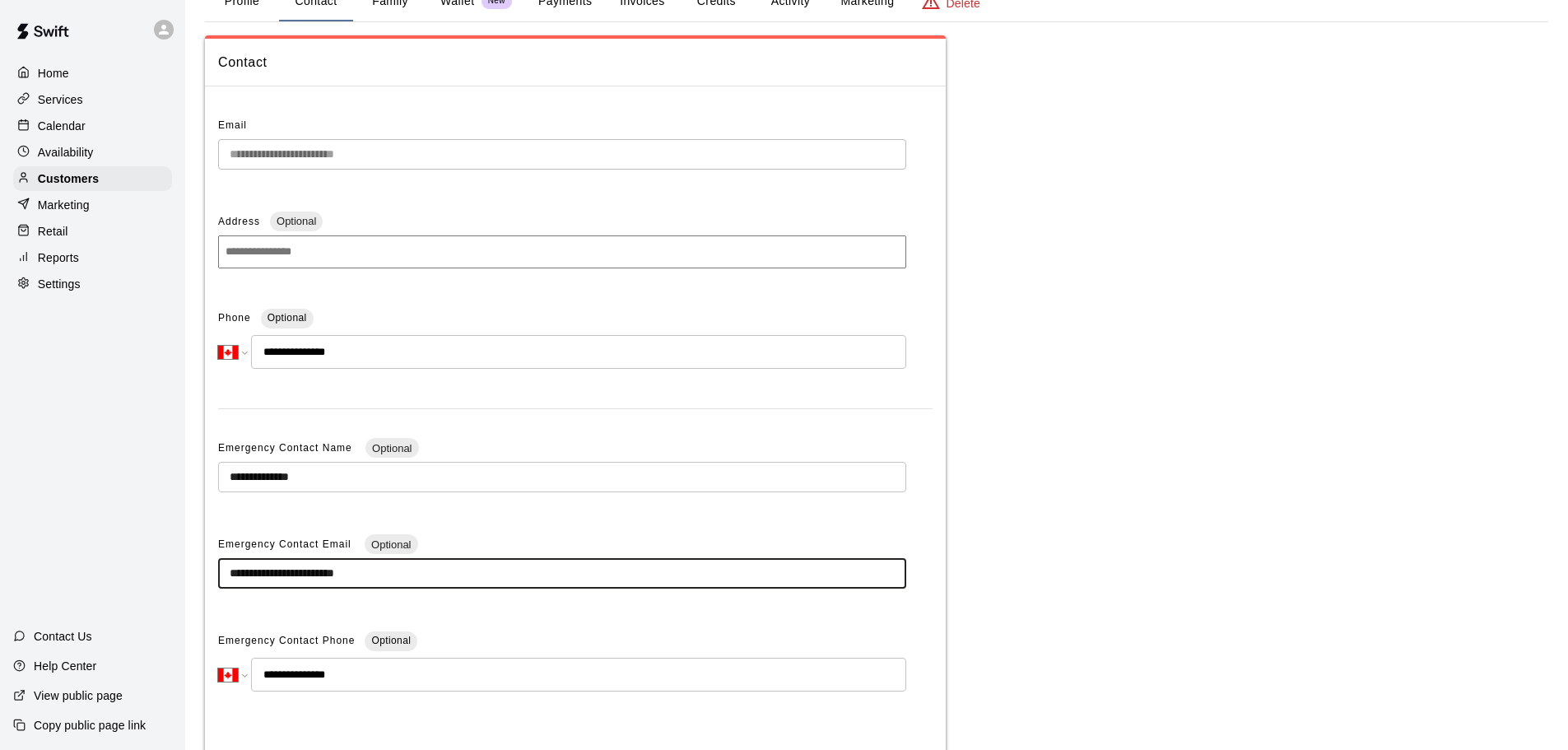
drag, startPoint x: 394, startPoint y: 580, endPoint x: 244, endPoint y: 571, distance: 150.3
click at [212, 575] on div "**********" at bounding box center [575, 421] width 741 height 644
click at [677, 173] on div "**********" at bounding box center [562, 161] width 689 height 44
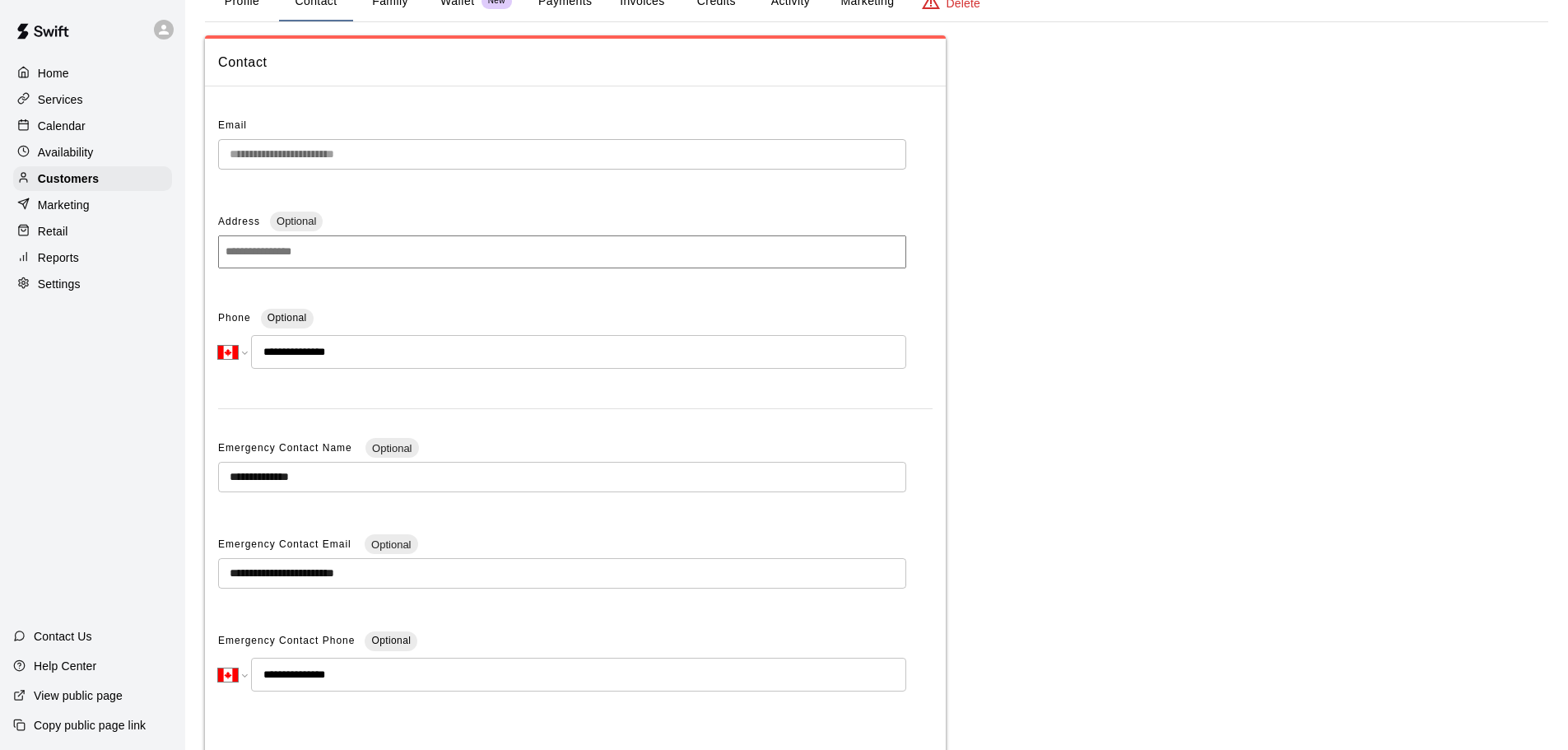
scroll to position [0, 0]
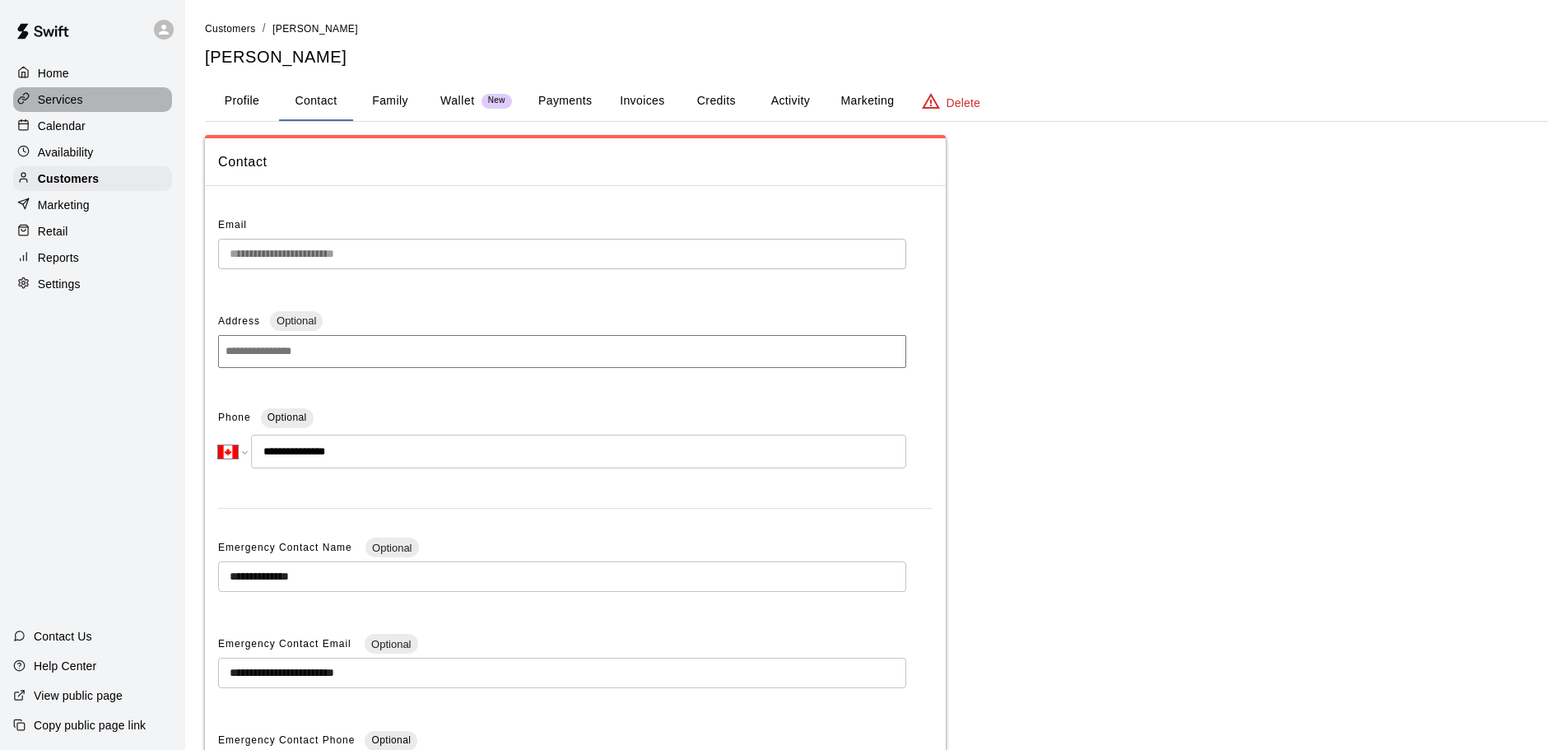
click at [71, 97] on p "Services" at bounding box center [61, 99] width 46 height 16
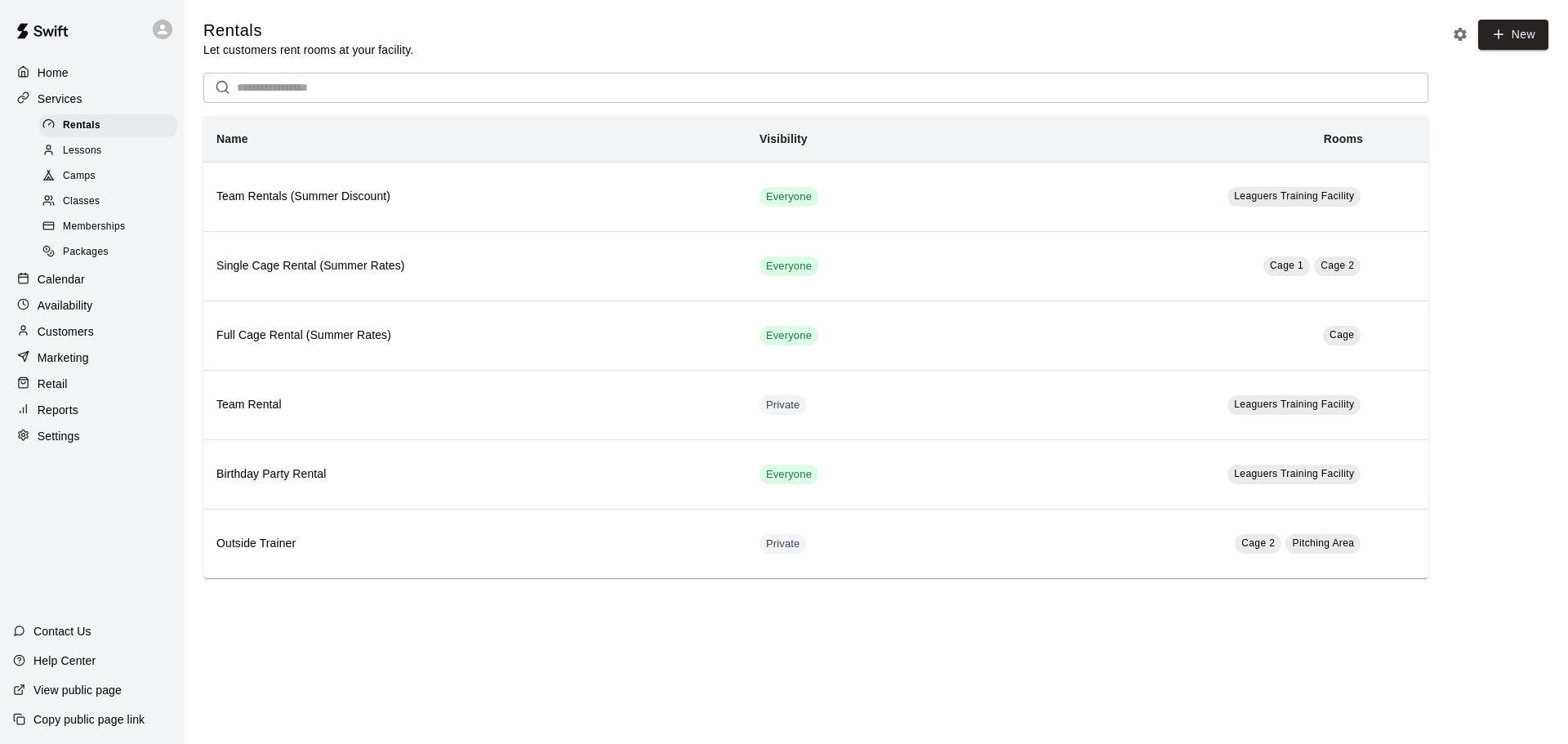
click at [98, 234] on span "Memberships" at bounding box center [94, 226] width 62 height 16
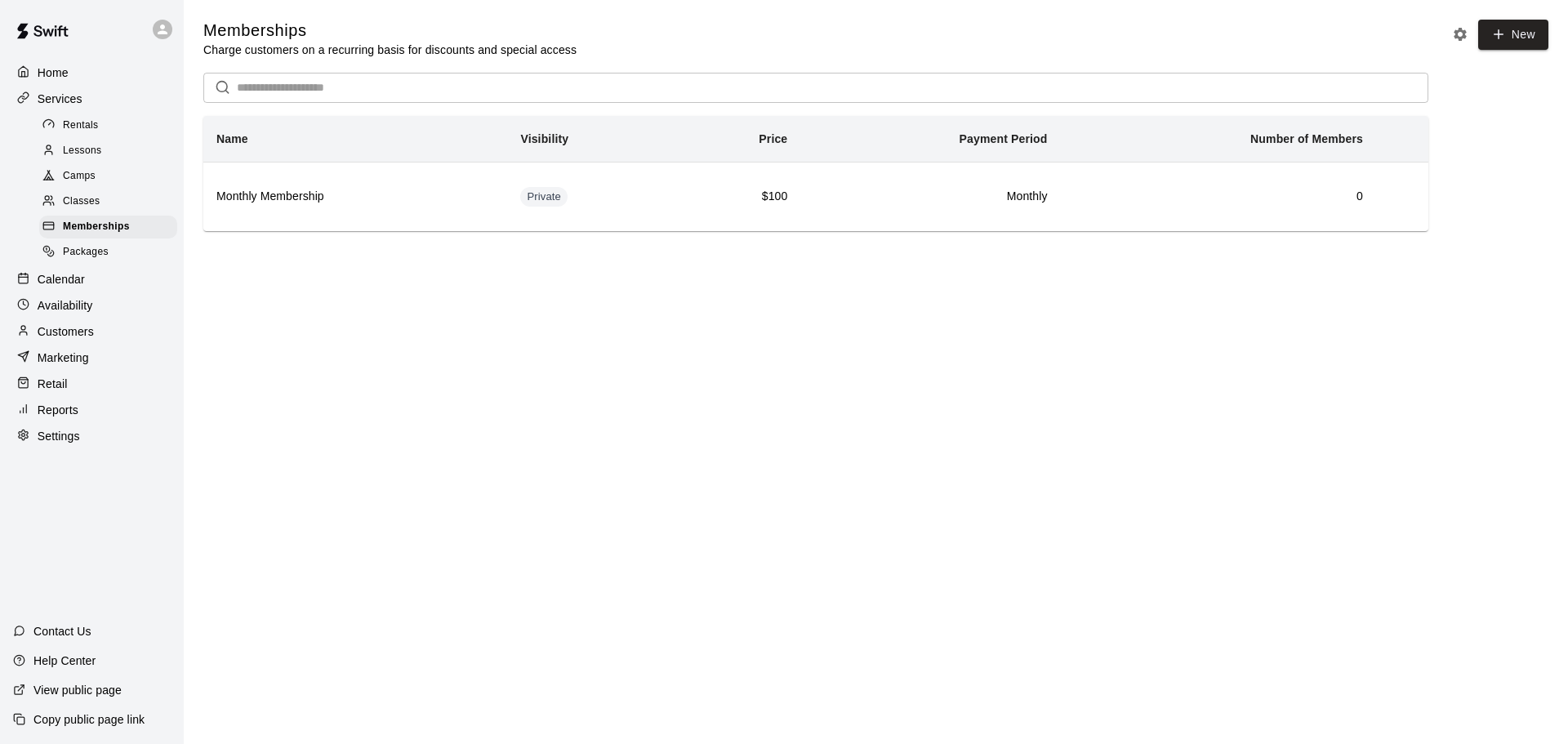
click at [95, 261] on span "Packages" at bounding box center [85, 251] width 46 height 16
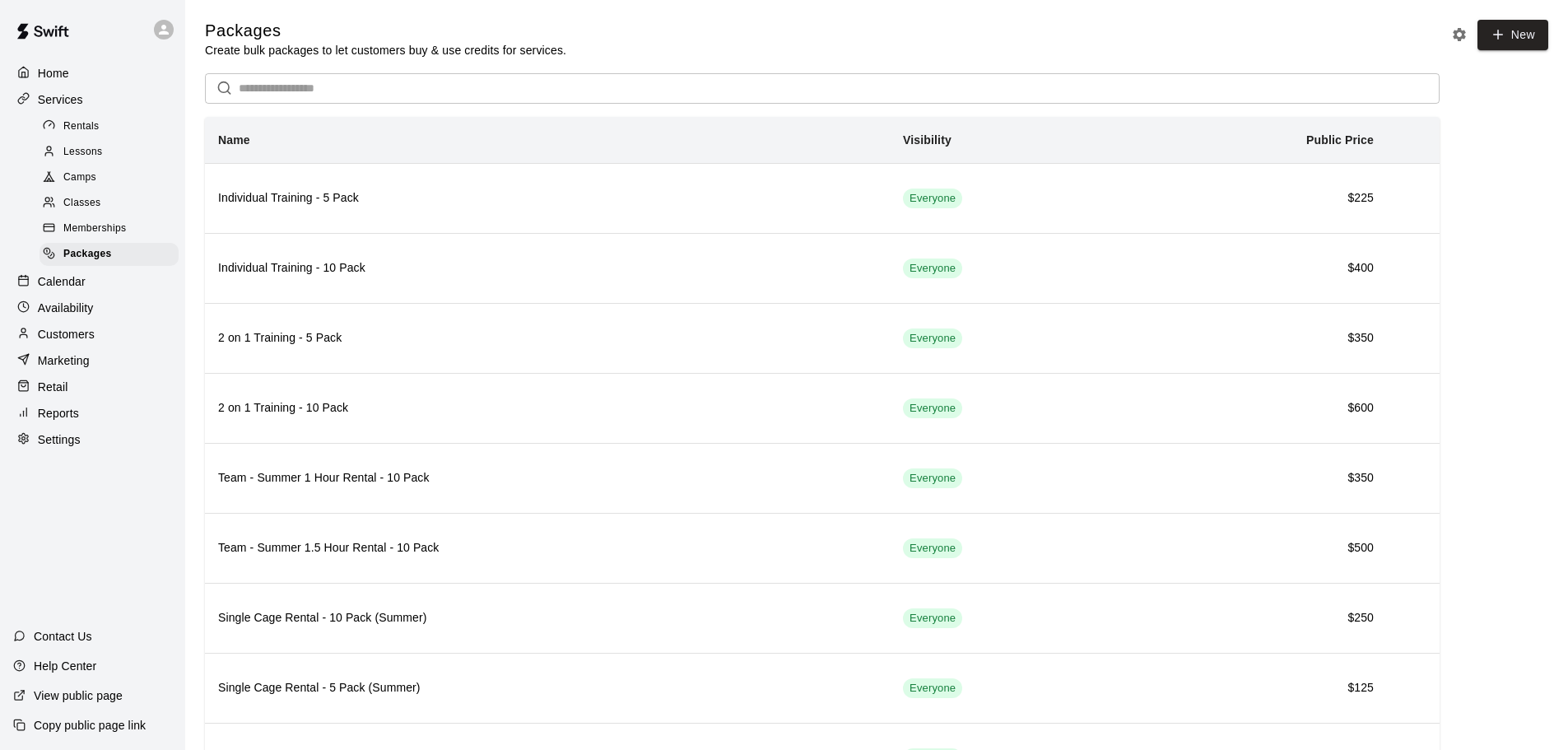
click at [56, 67] on p "Home" at bounding box center [53, 73] width 31 height 16
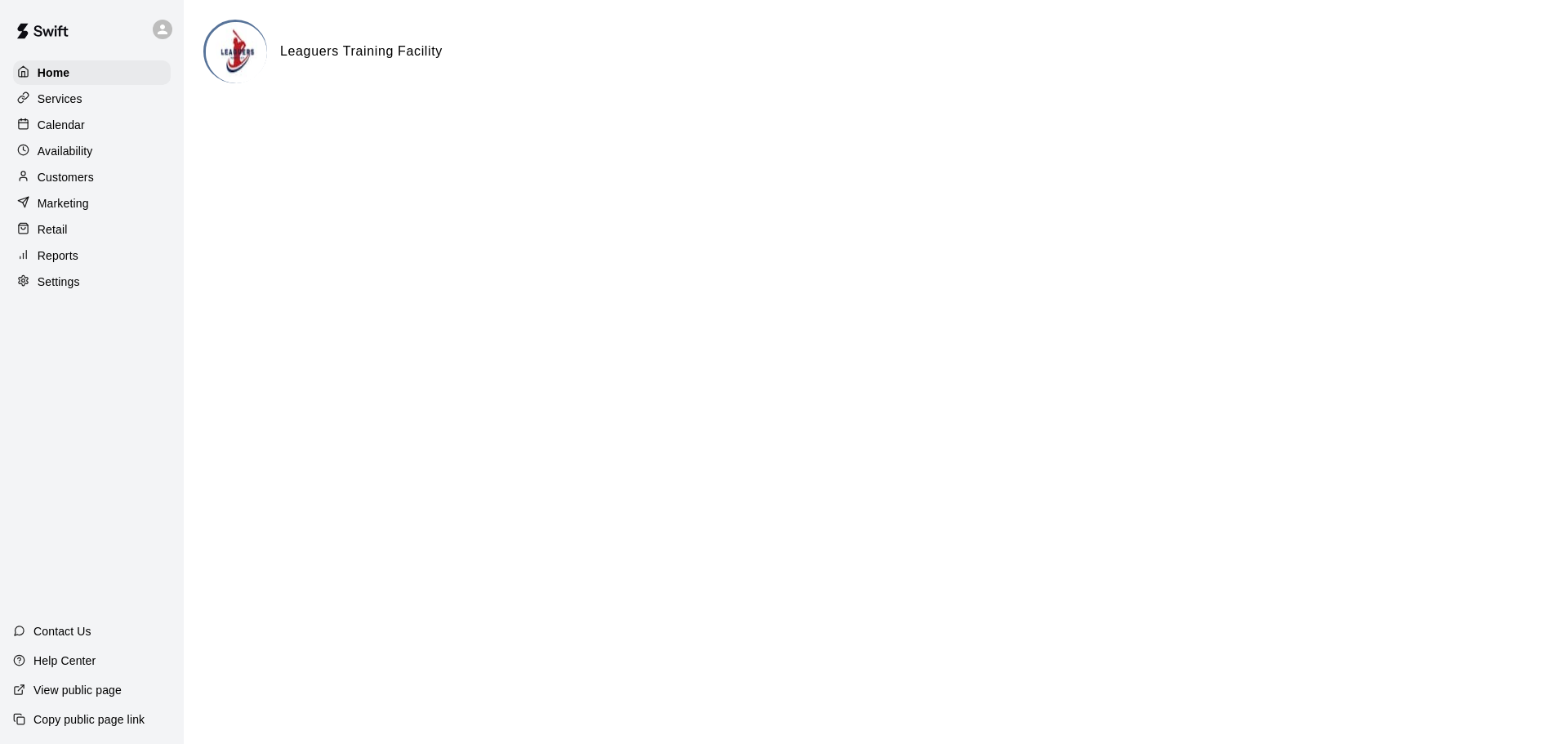
click at [65, 211] on p "Marketing" at bounding box center [63, 203] width 51 height 16
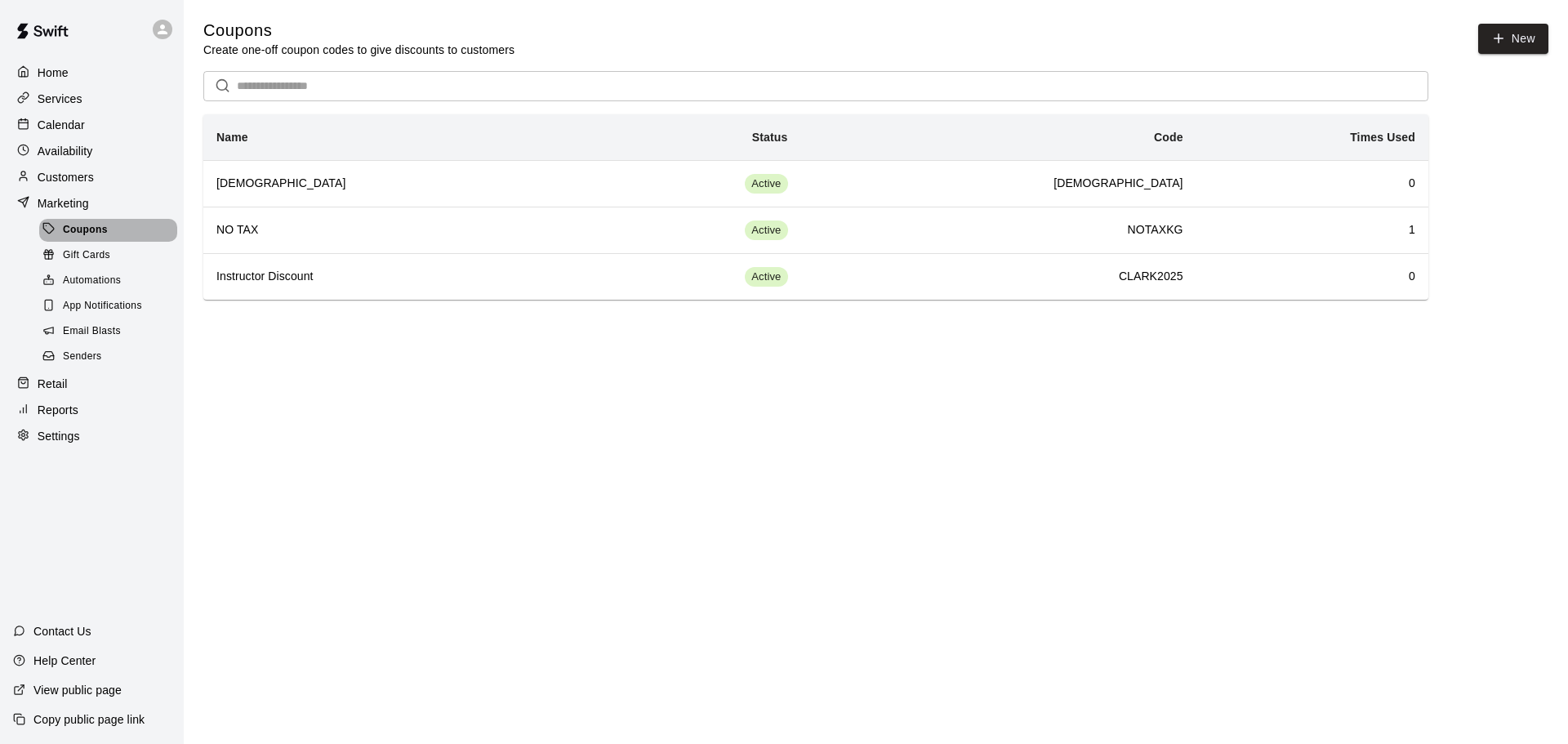
click at [91, 233] on span "Coupons" at bounding box center [85, 230] width 45 height 16
click at [44, 444] on p "Settings" at bounding box center [59, 436] width 43 height 16
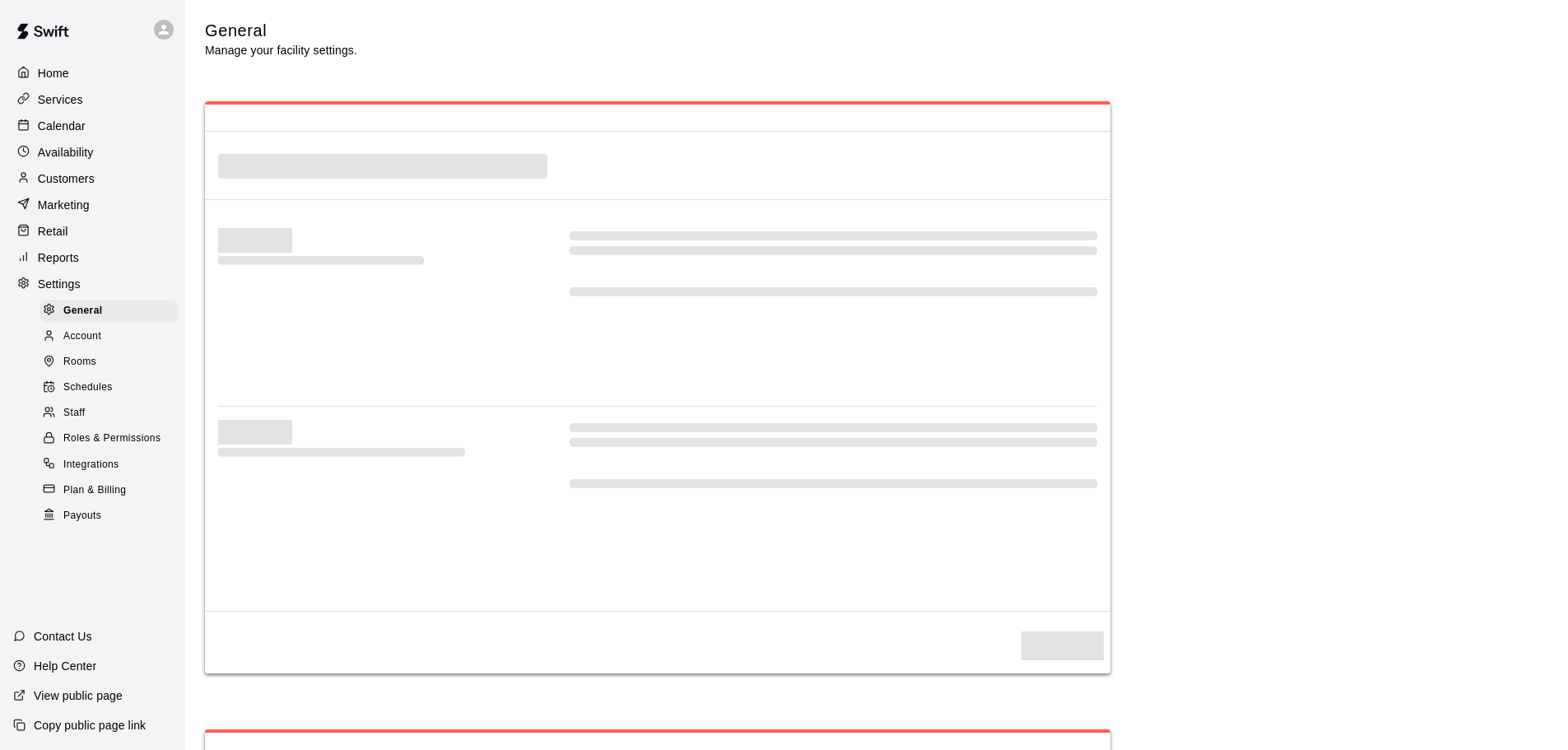
select select "**"
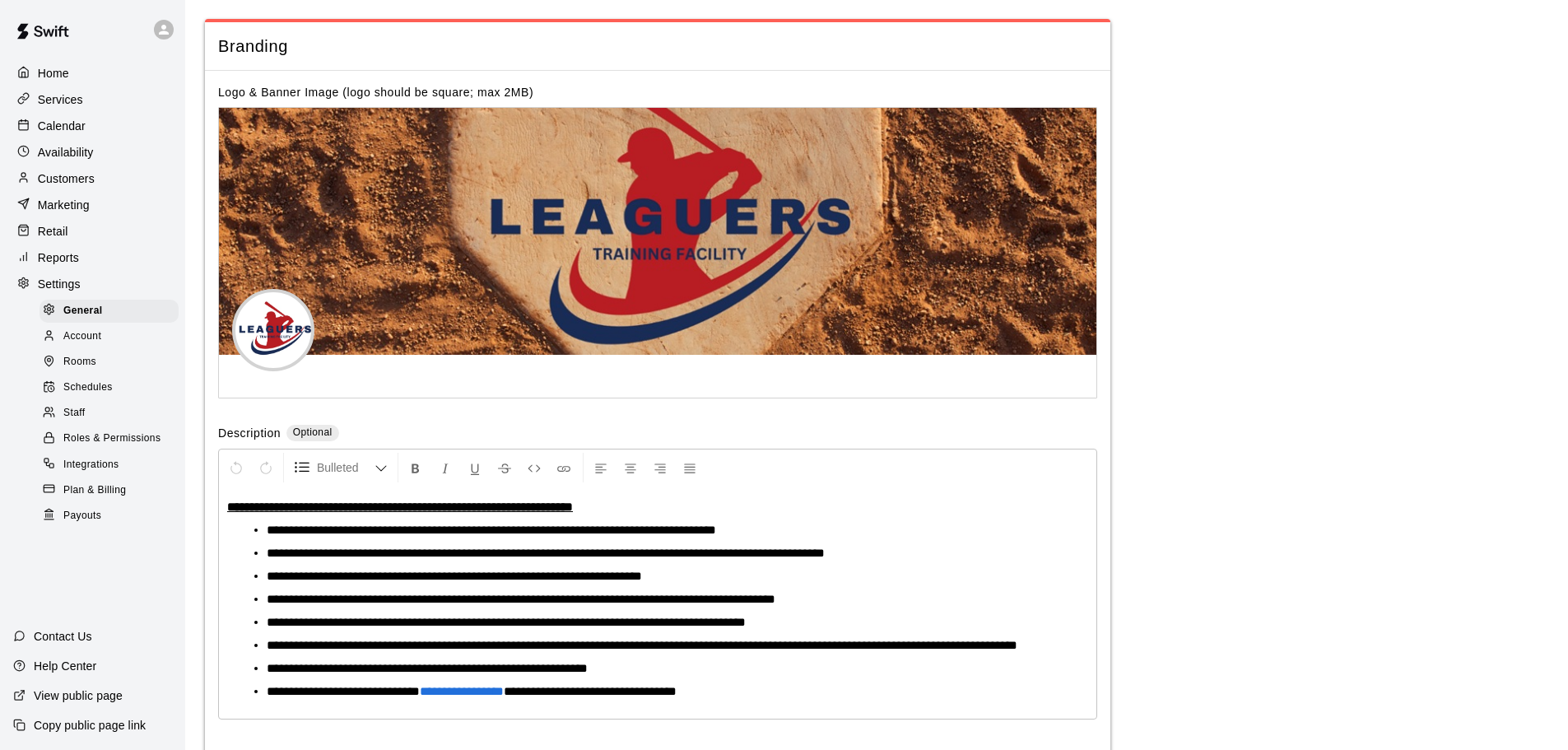
scroll to position [3467, 0]
click at [60, 661] on p "Help Center" at bounding box center [65, 666] width 63 height 16
click at [64, 178] on p "Customers" at bounding box center [66, 178] width 57 height 16
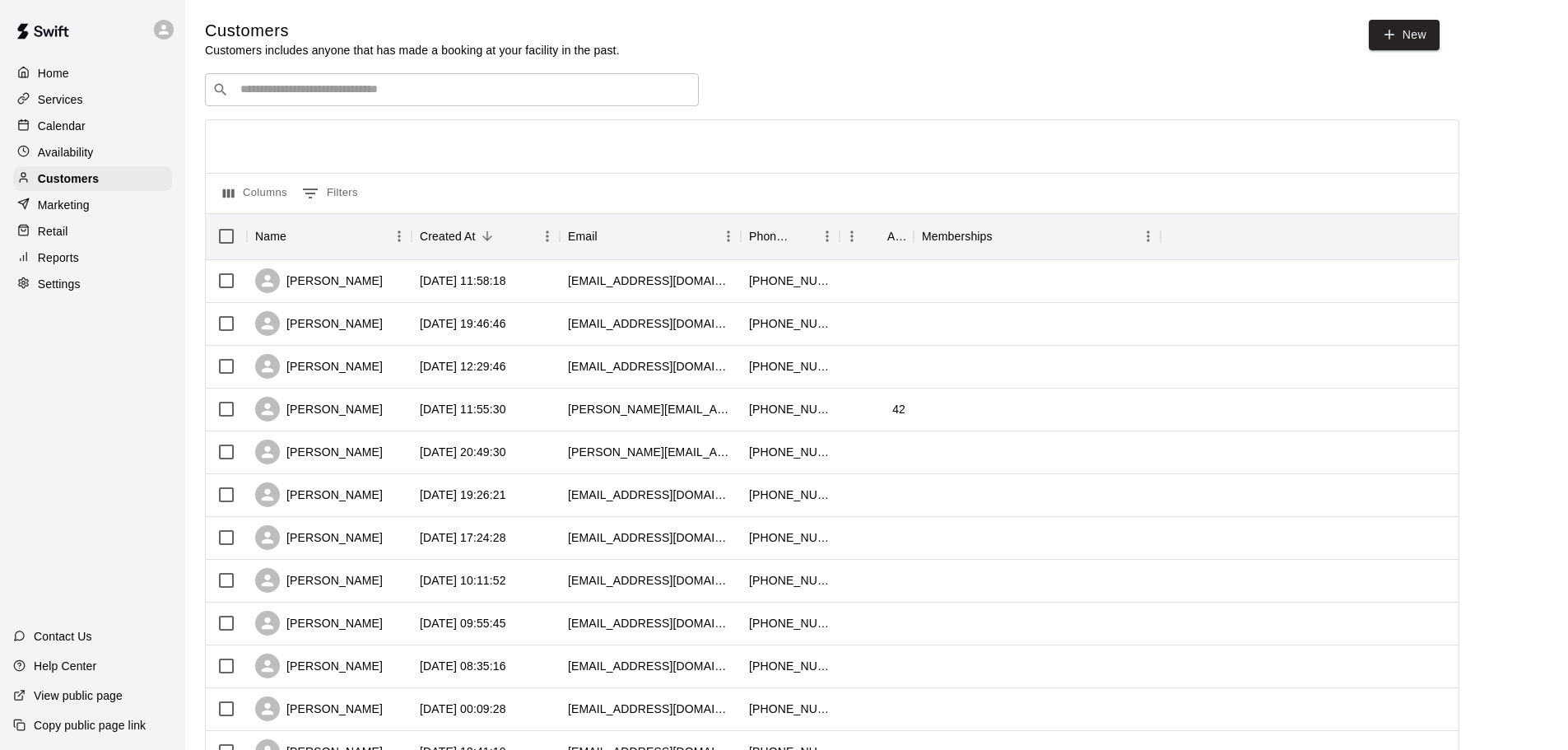
click at [280, 95] on input "Search customers by name or email" at bounding box center [464, 89] width 456 height 16
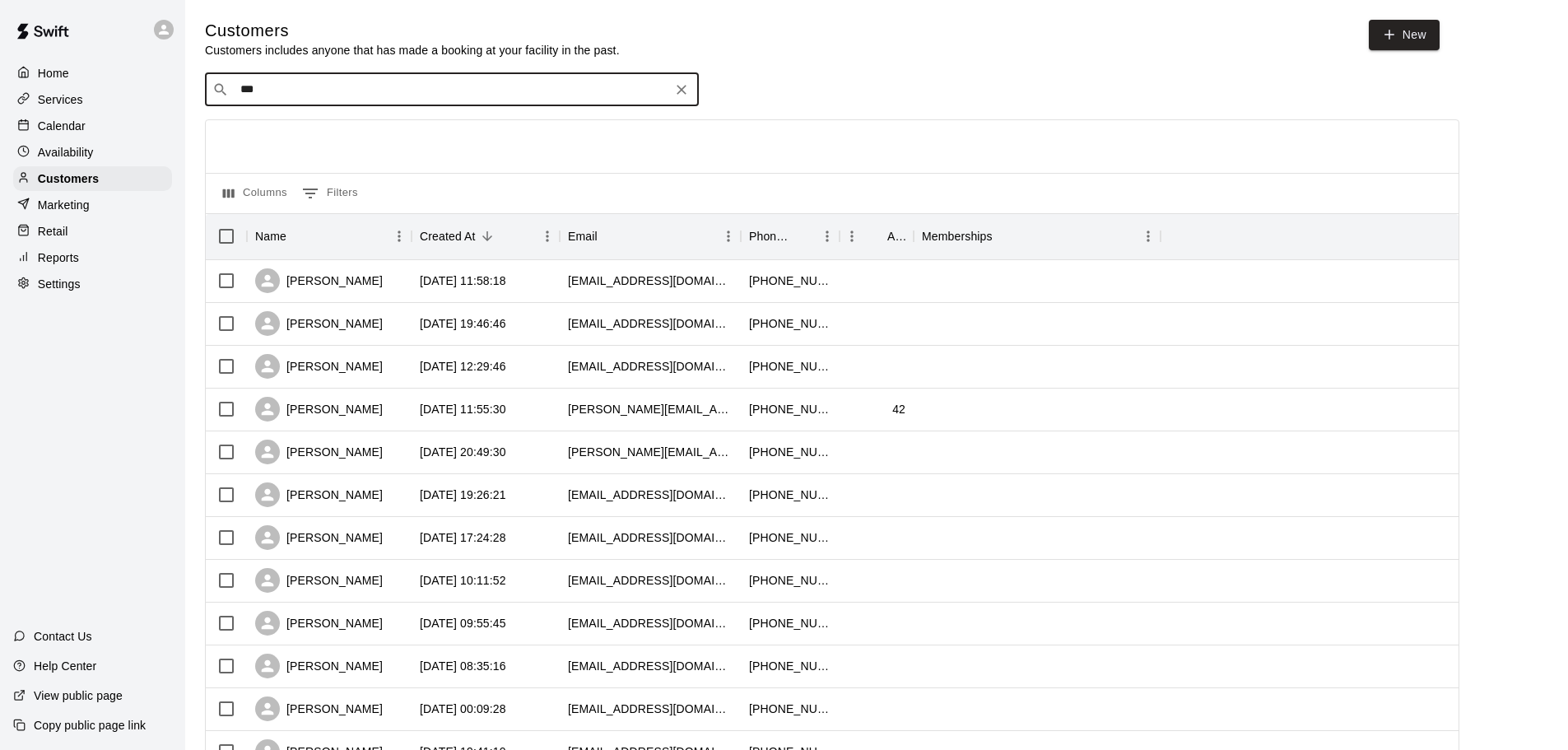
type input "****"
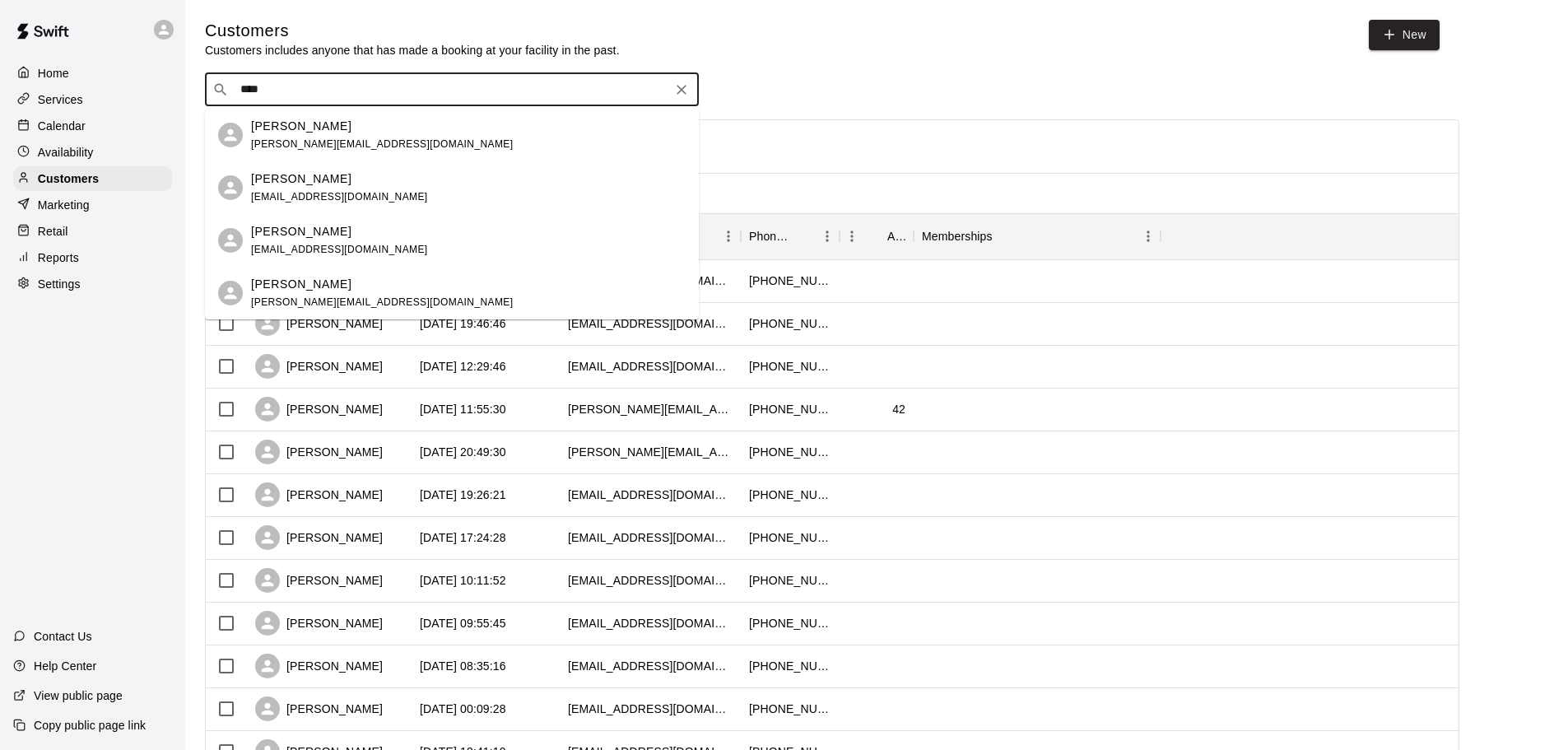
click at [308, 231] on p "[PERSON_NAME]" at bounding box center [301, 231] width 101 height 17
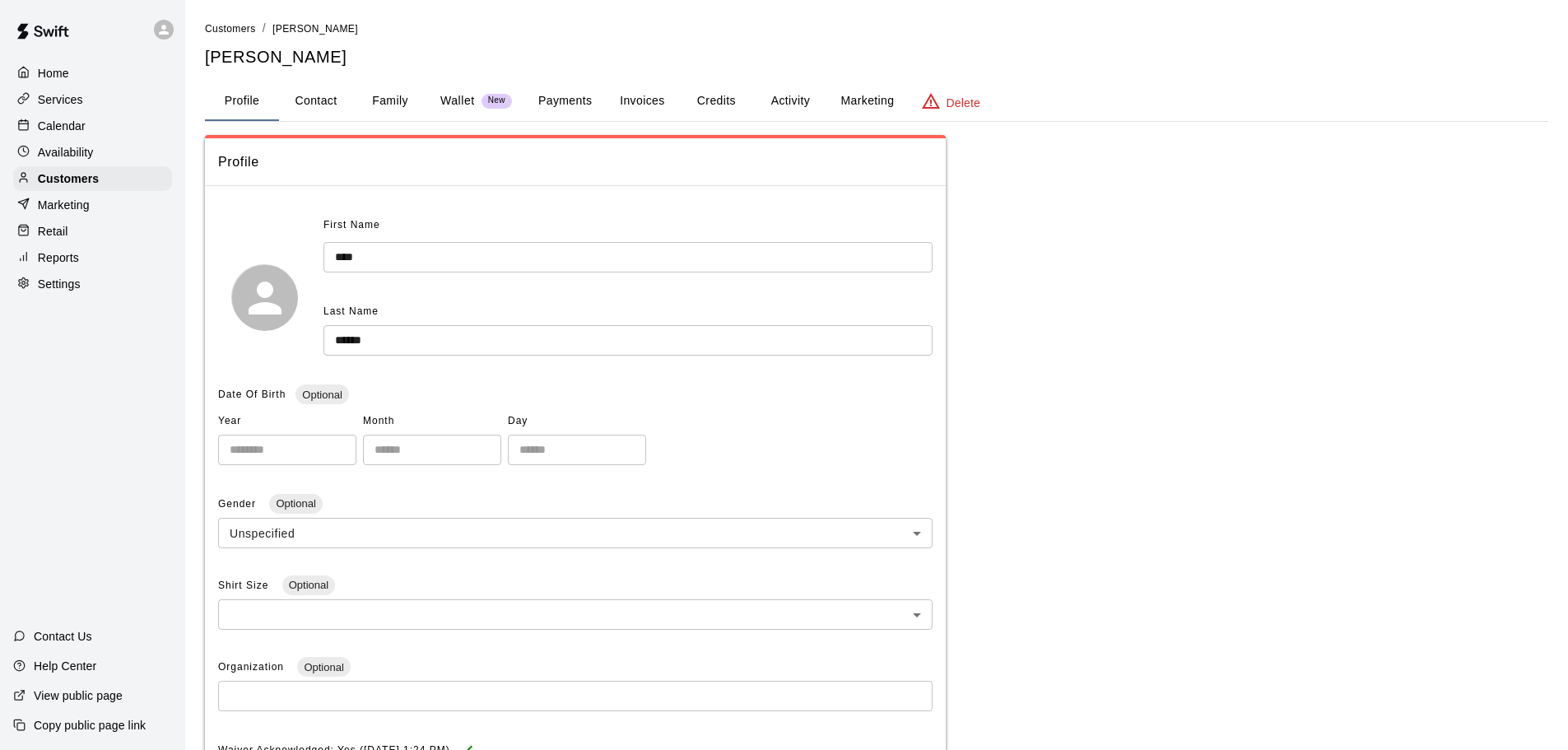
click at [387, 94] on button "Family" at bounding box center [390, 101] width 74 height 40
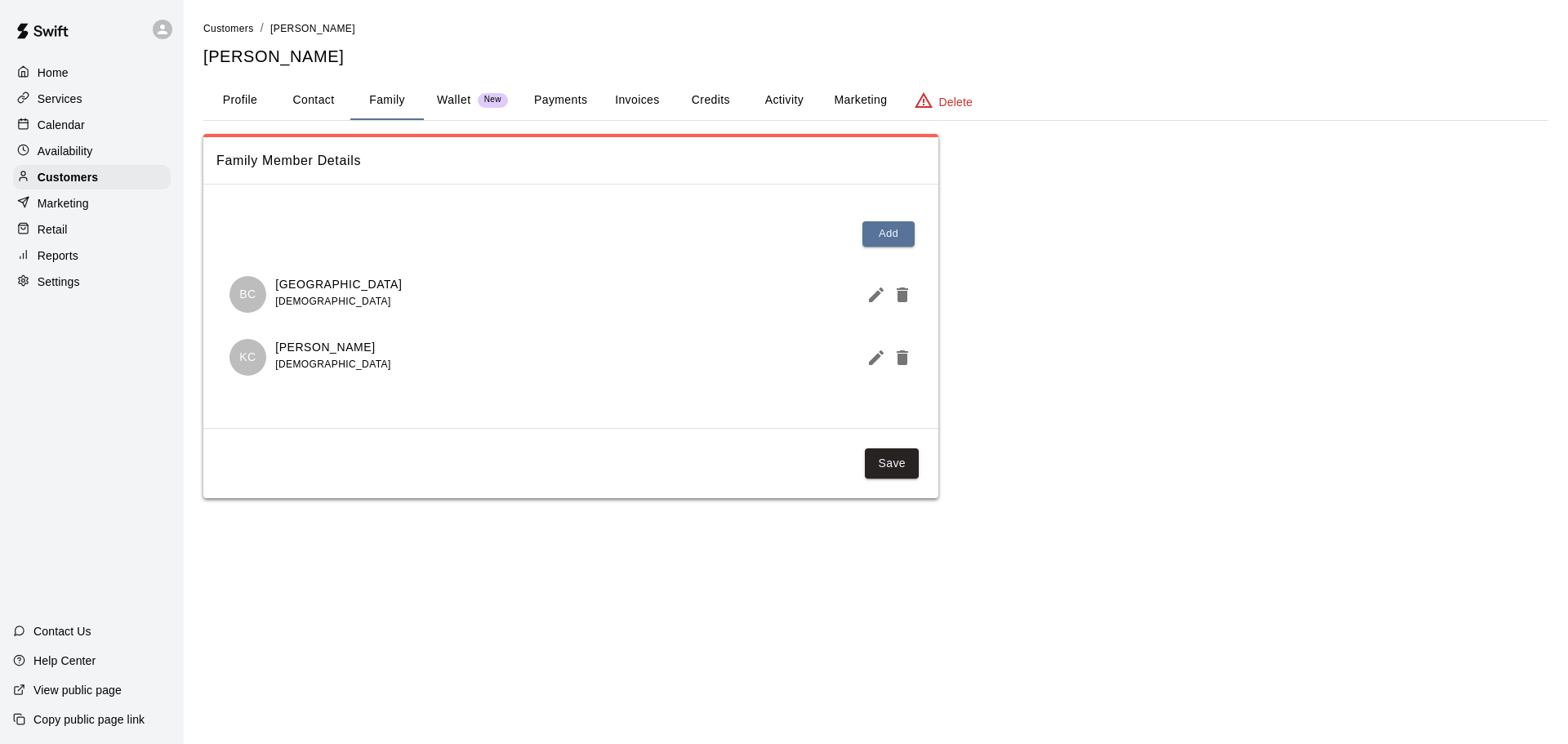
click at [717, 99] on button "Credits" at bounding box center [711, 100] width 74 height 39
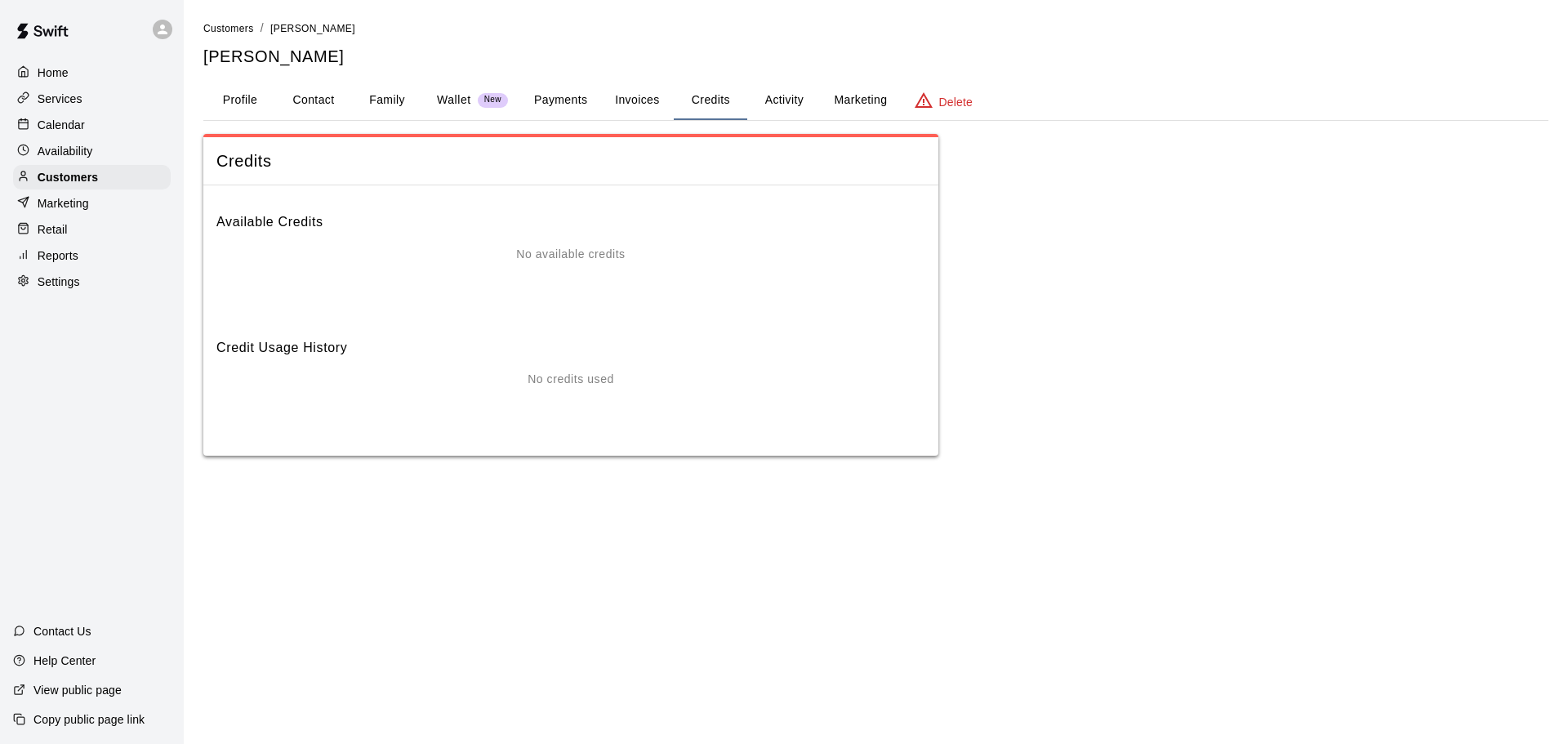
click at [788, 96] on button "Activity" at bounding box center [784, 100] width 74 height 39
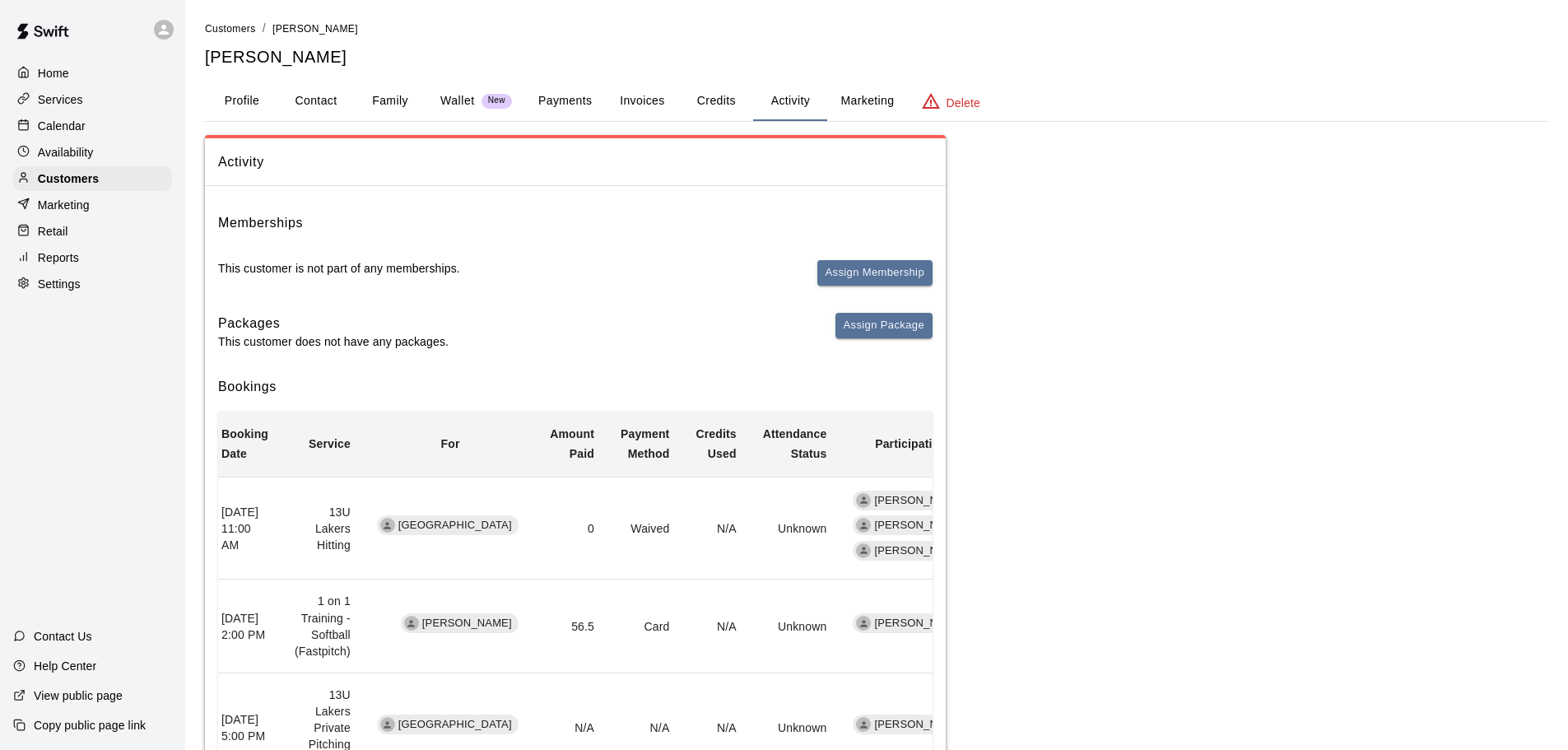
click at [711, 102] on button "Credits" at bounding box center [716, 101] width 74 height 40
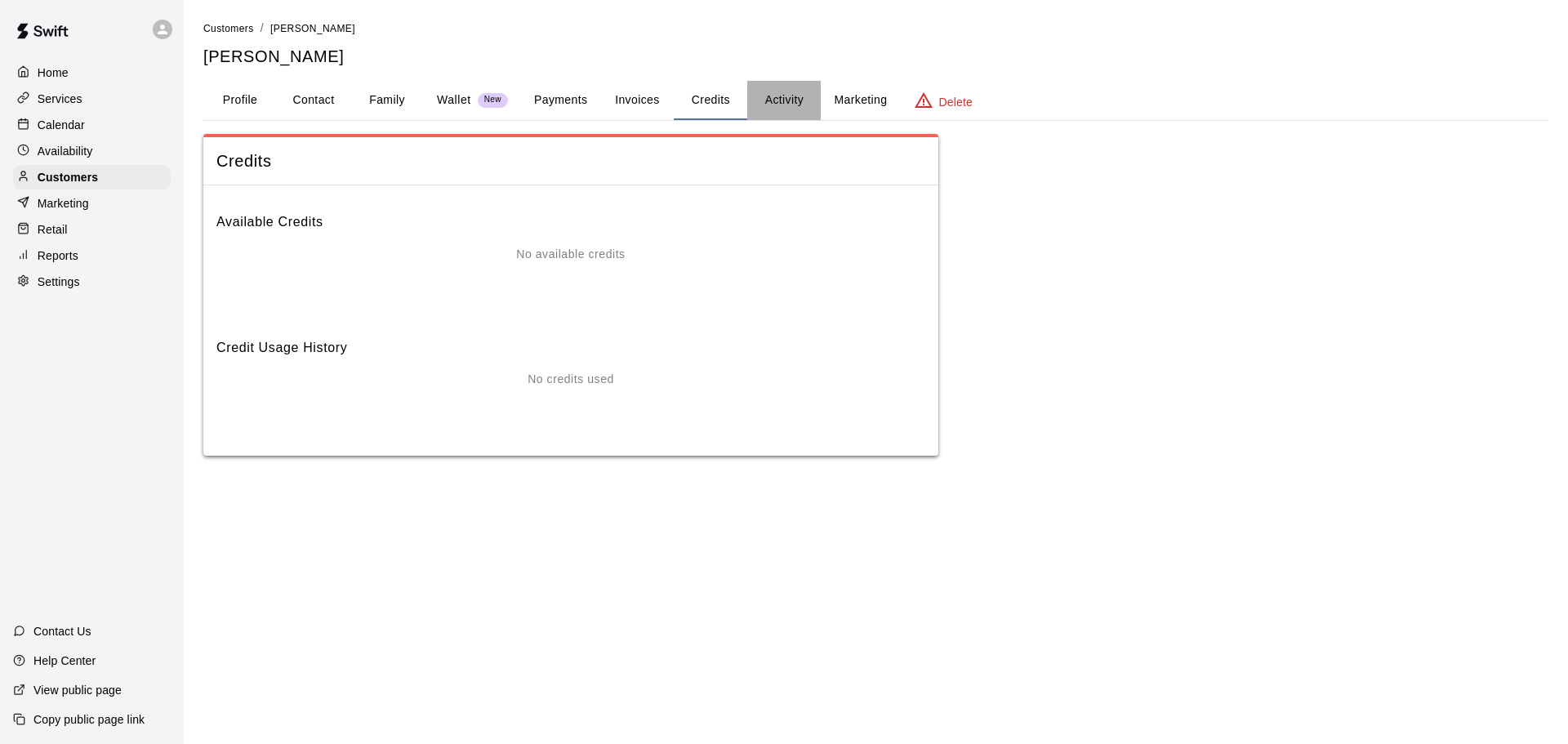
click at [793, 96] on button "Activity" at bounding box center [784, 100] width 74 height 39
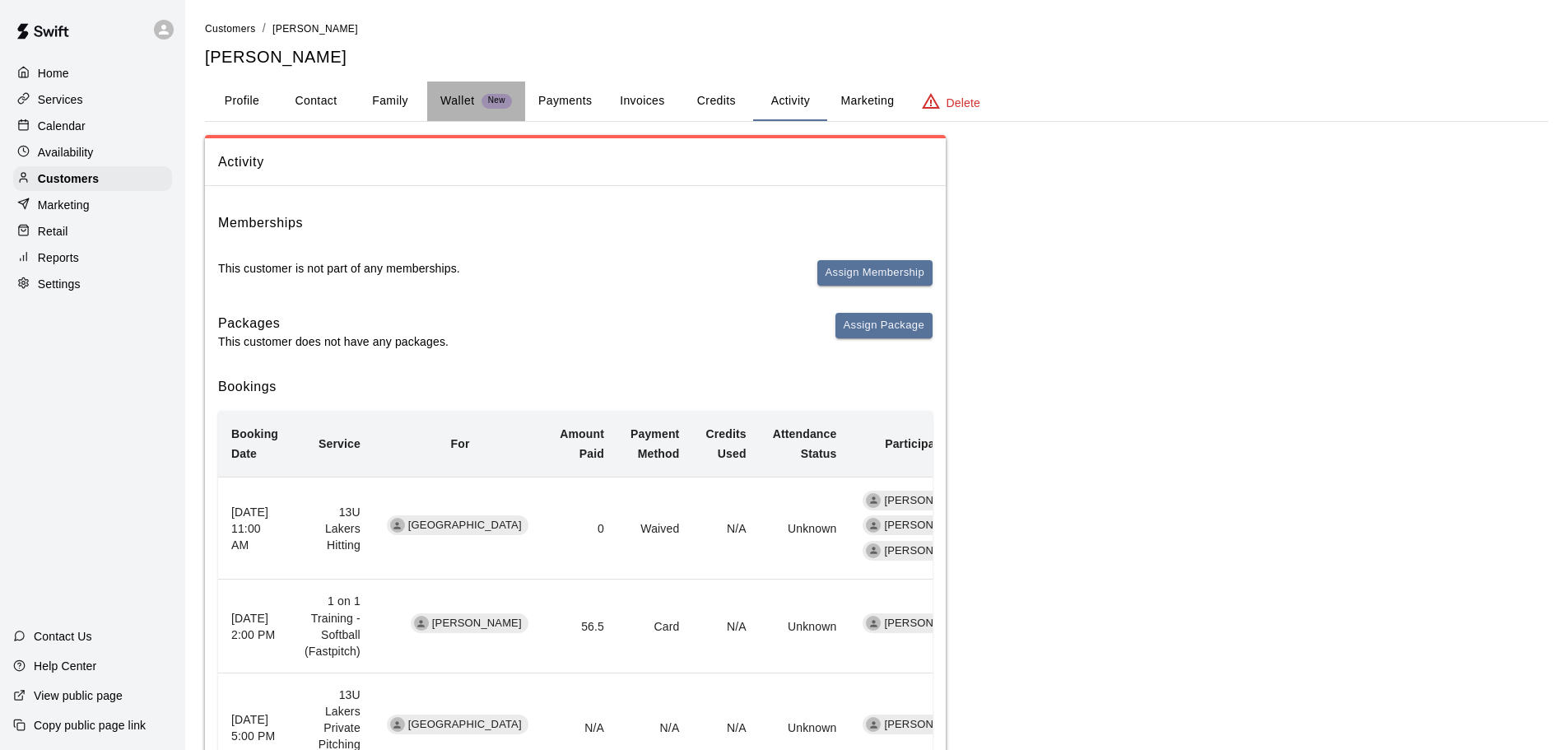
click at [466, 104] on p "Wallet" at bounding box center [457, 101] width 35 height 17
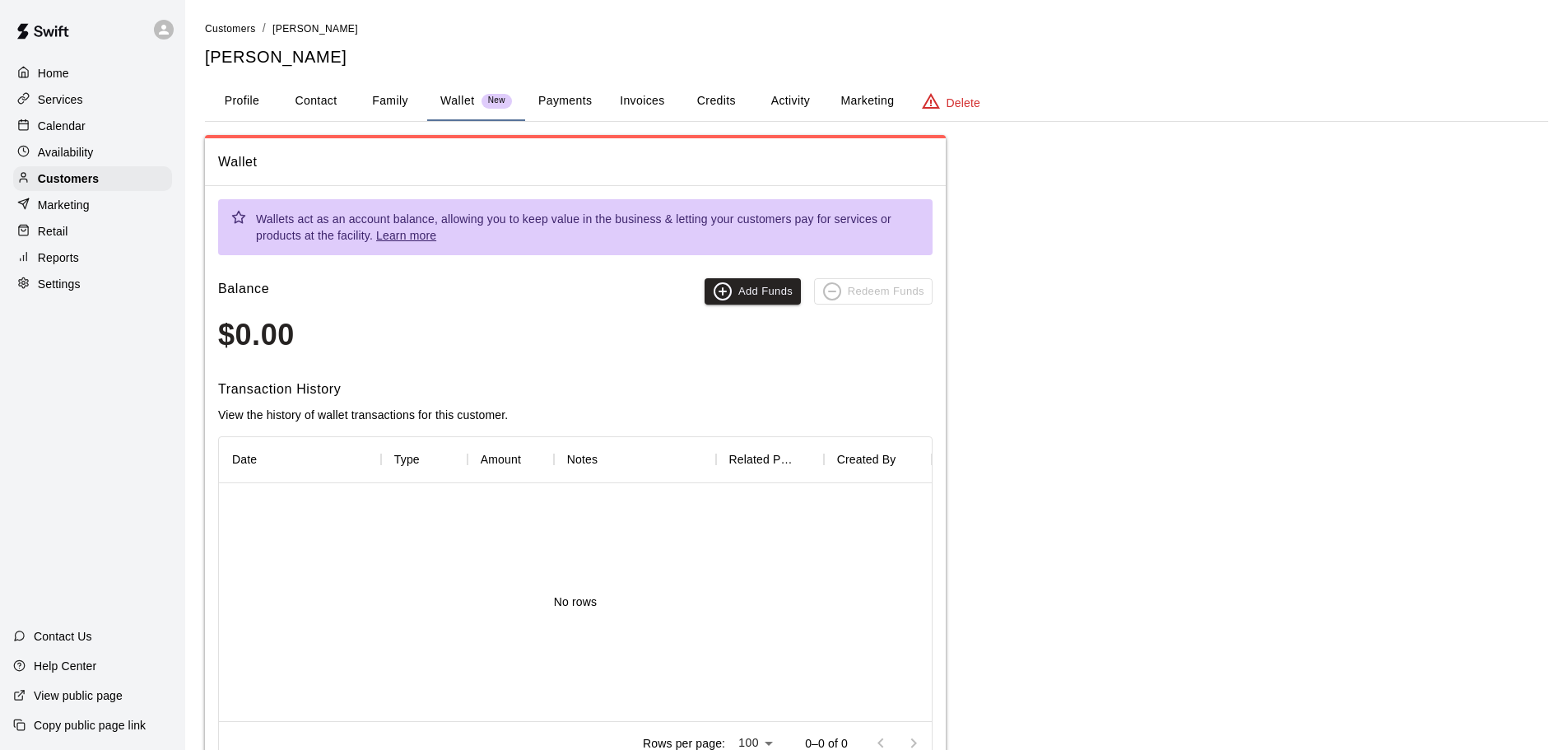
click at [559, 96] on button "Payments" at bounding box center [565, 101] width 80 height 40
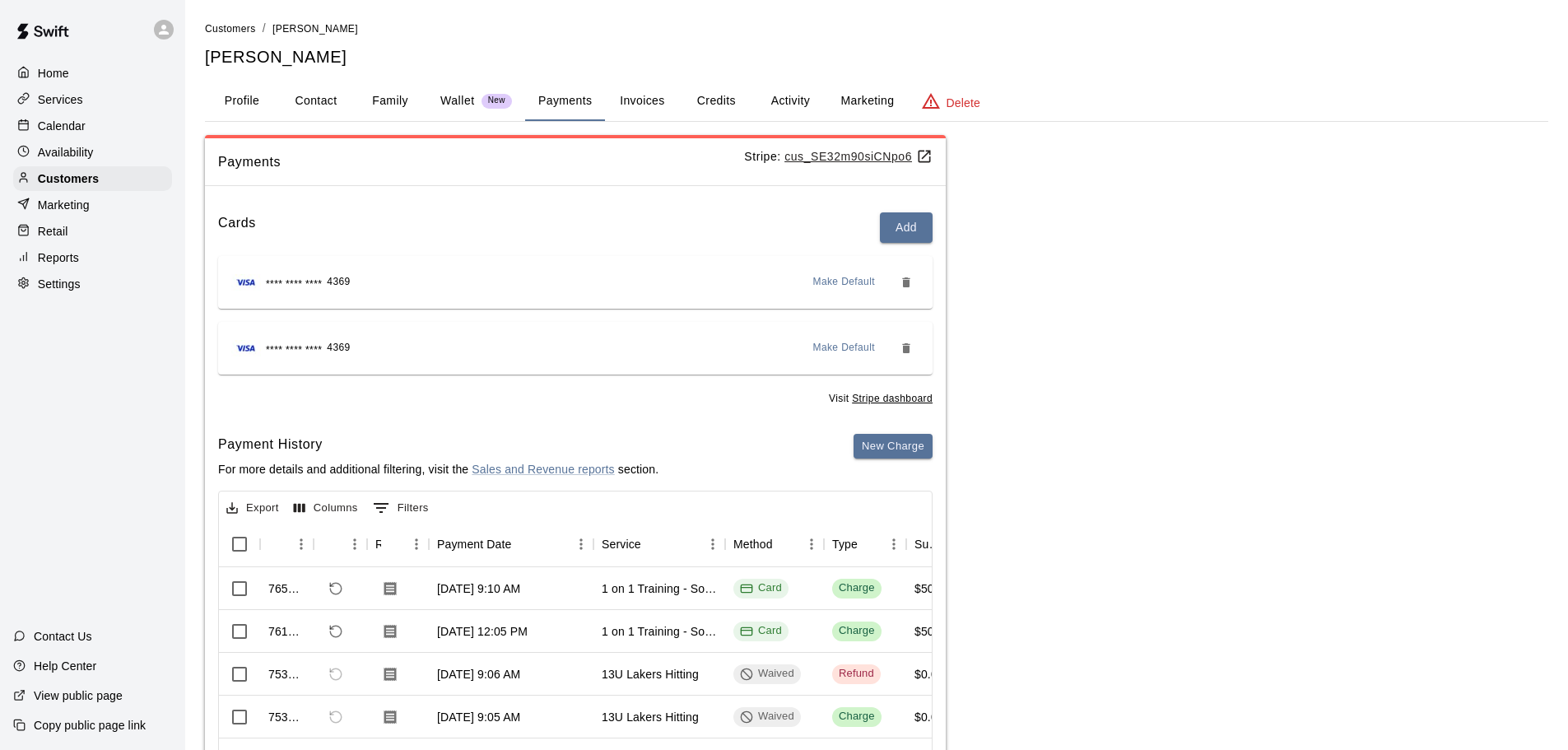
click at [637, 97] on button "Invoices" at bounding box center [642, 101] width 74 height 40
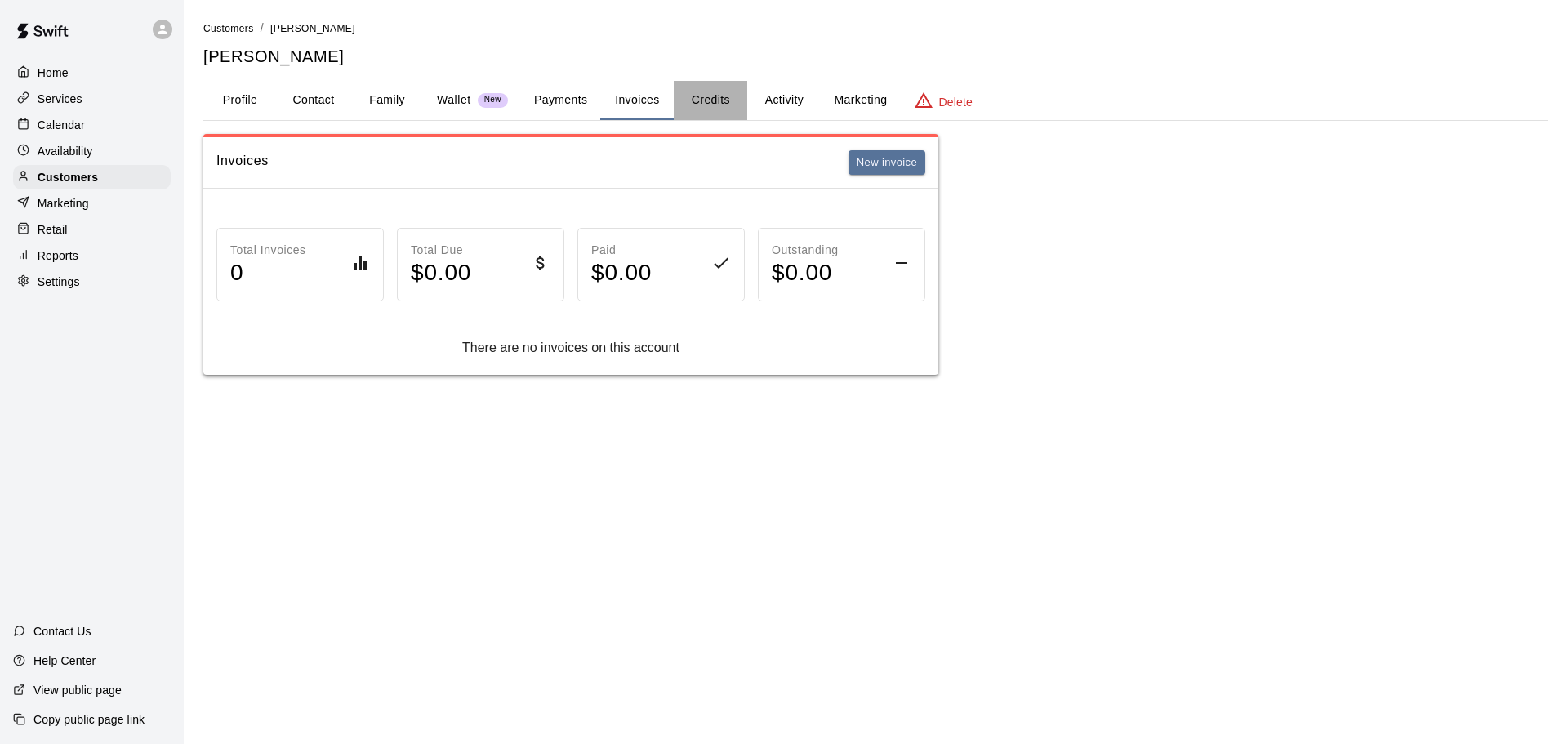
click at [688, 99] on button "Credits" at bounding box center [711, 100] width 74 height 39
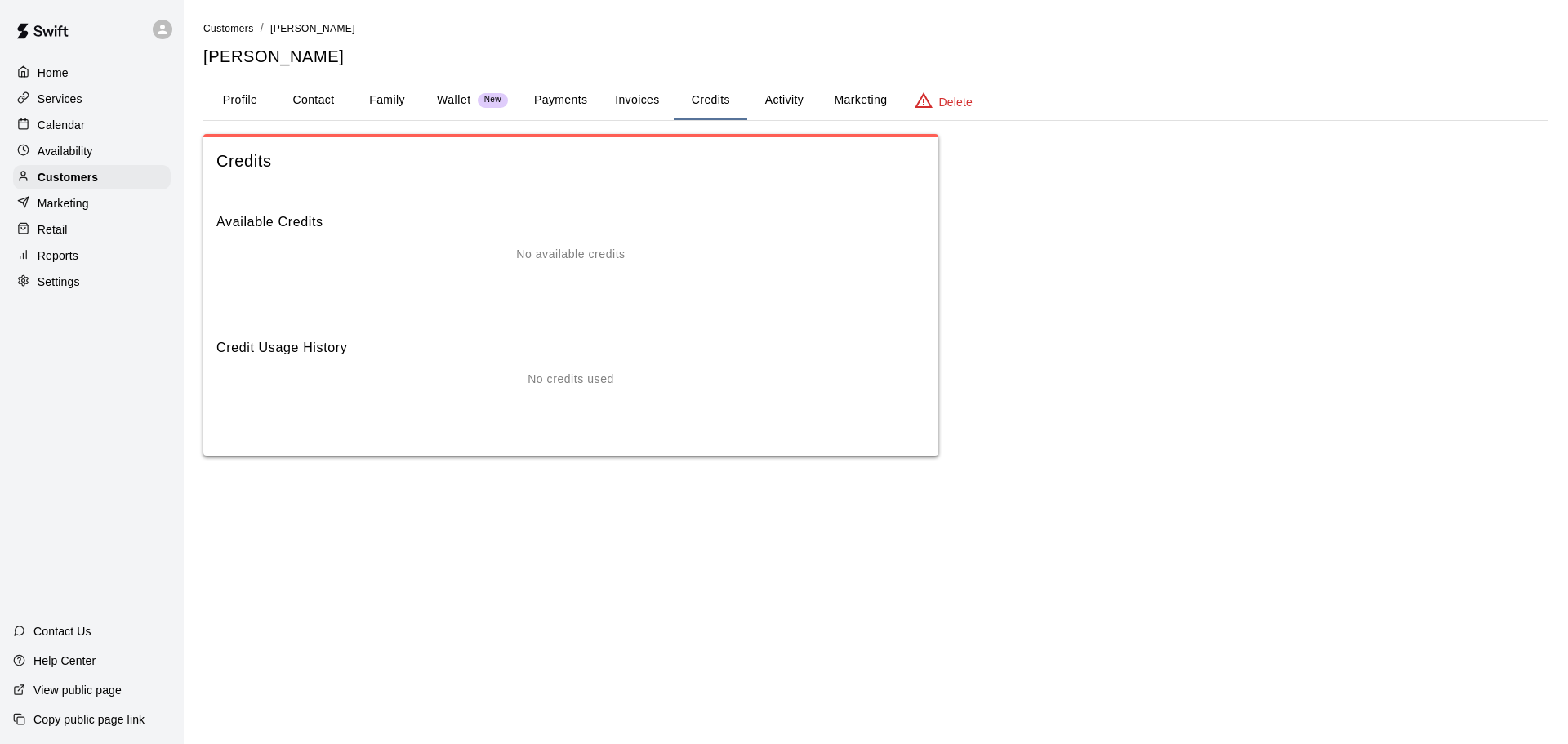
click at [601, 106] on button "Invoices" at bounding box center [637, 100] width 74 height 39
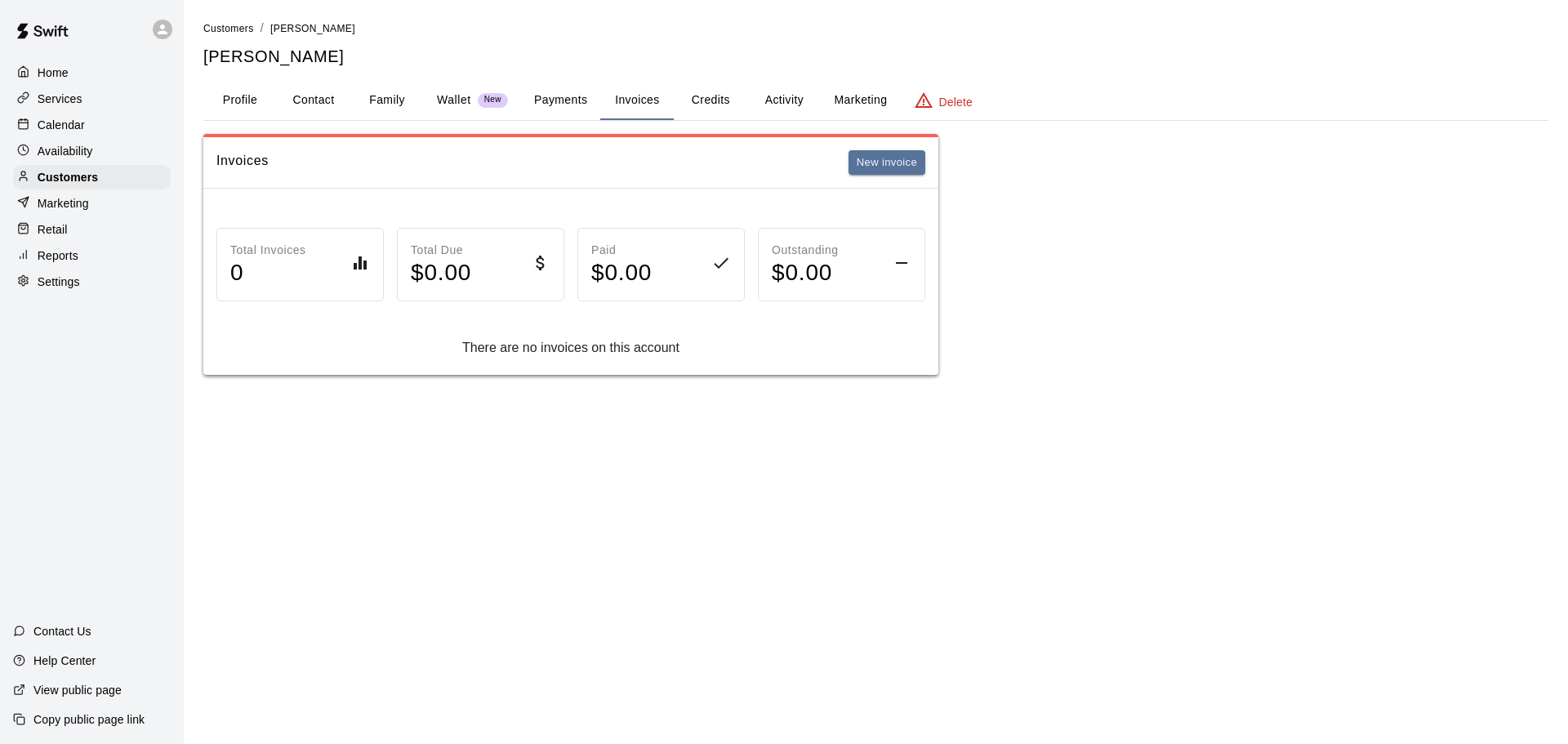
click at [576, 101] on button "Payments" at bounding box center [561, 100] width 80 height 39
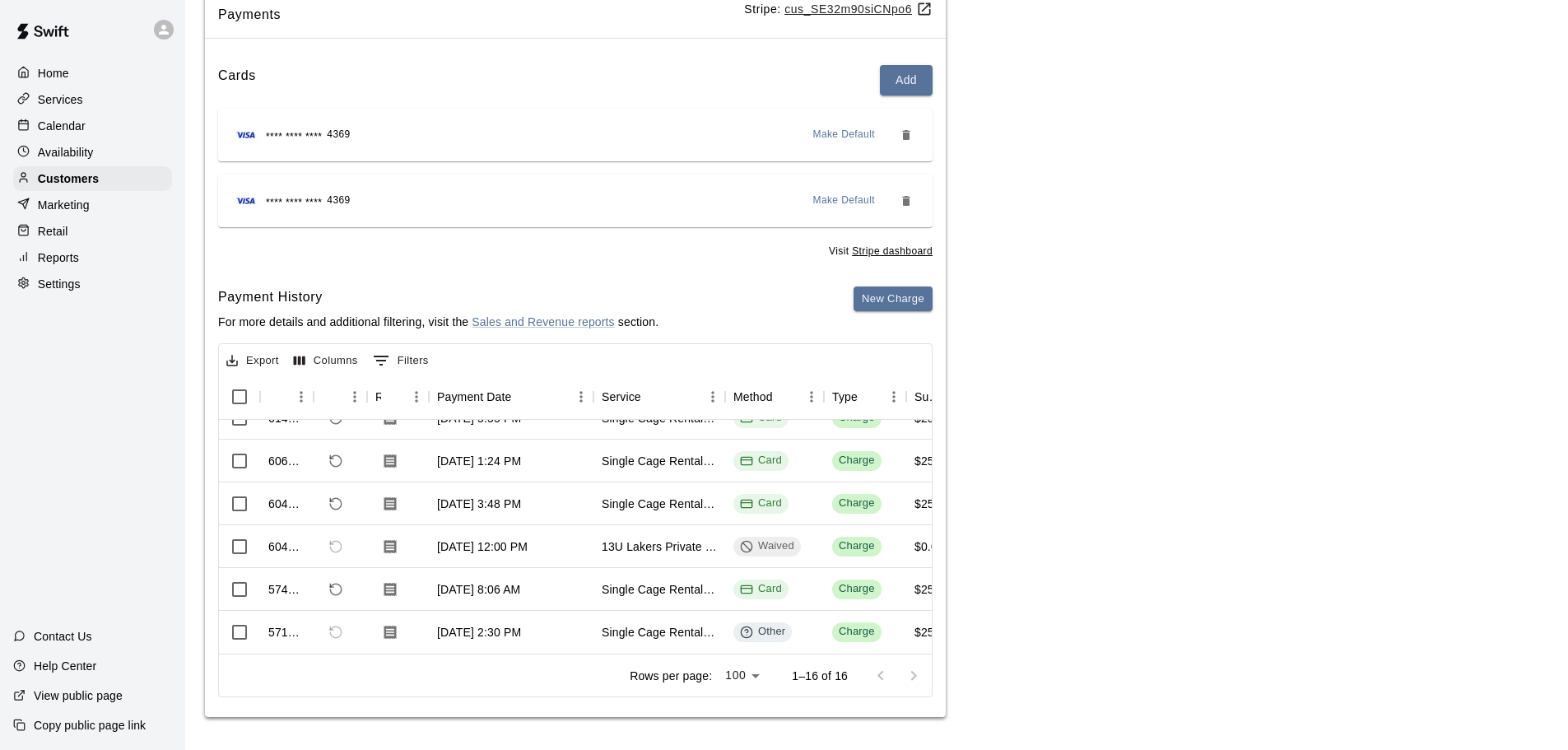
scroll to position [476, 0]
click at [893, 611] on div "Charge" at bounding box center [864, 632] width 82 height 43
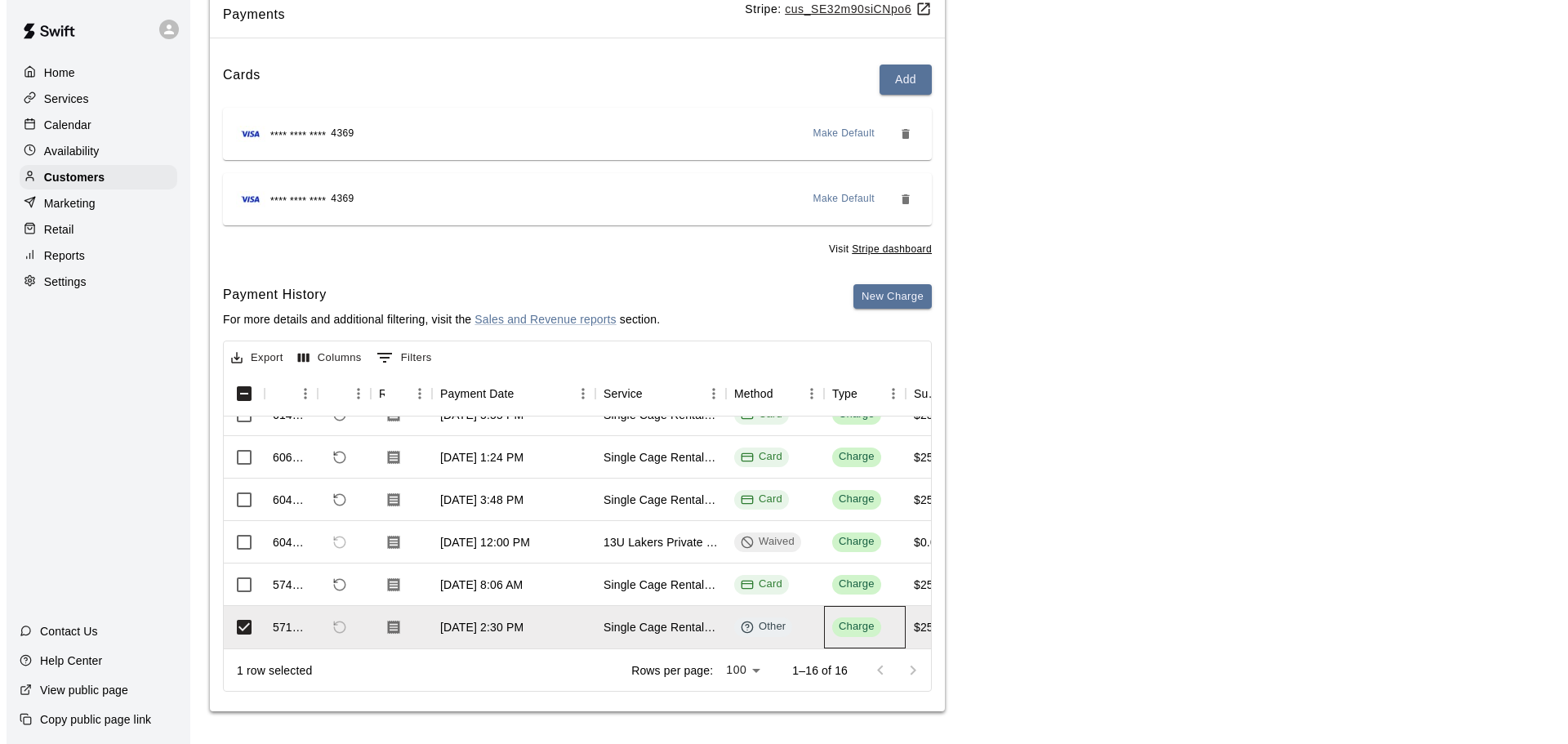
scroll to position [0, 0]
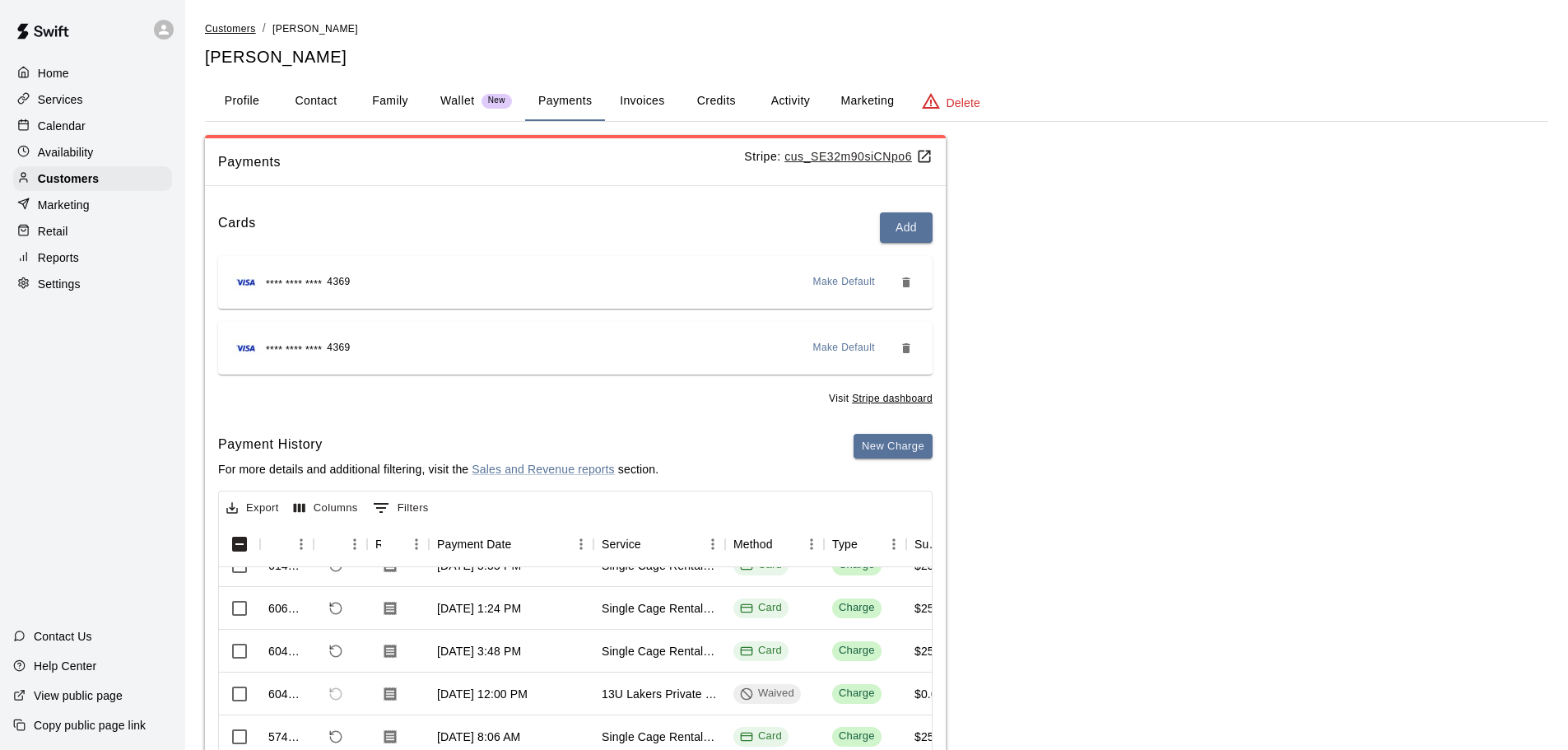
click at [240, 26] on span "Customers" at bounding box center [231, 29] width 51 height 12
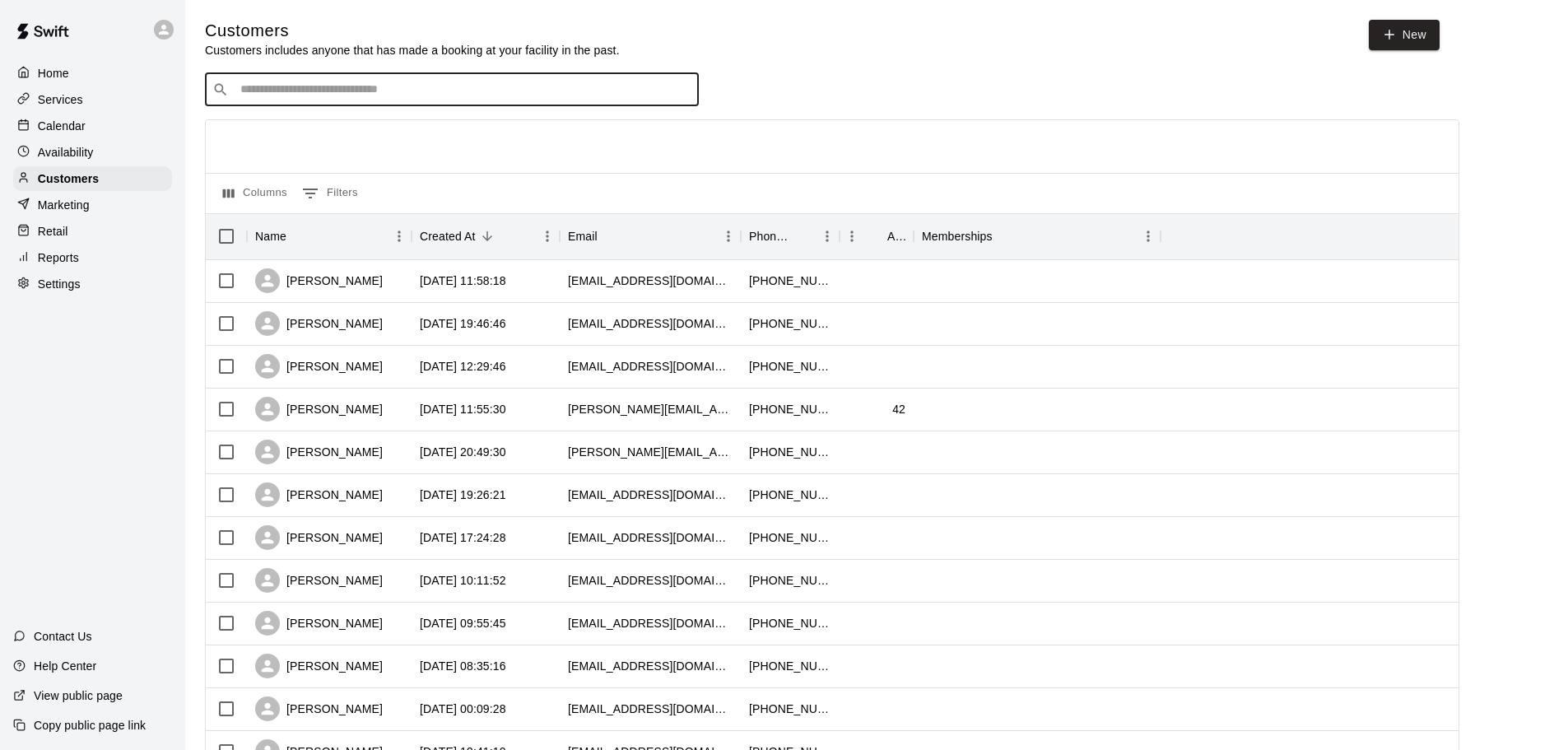
click at [275, 95] on input "Search customers by name or email" at bounding box center [464, 89] width 456 height 16
type input "****"
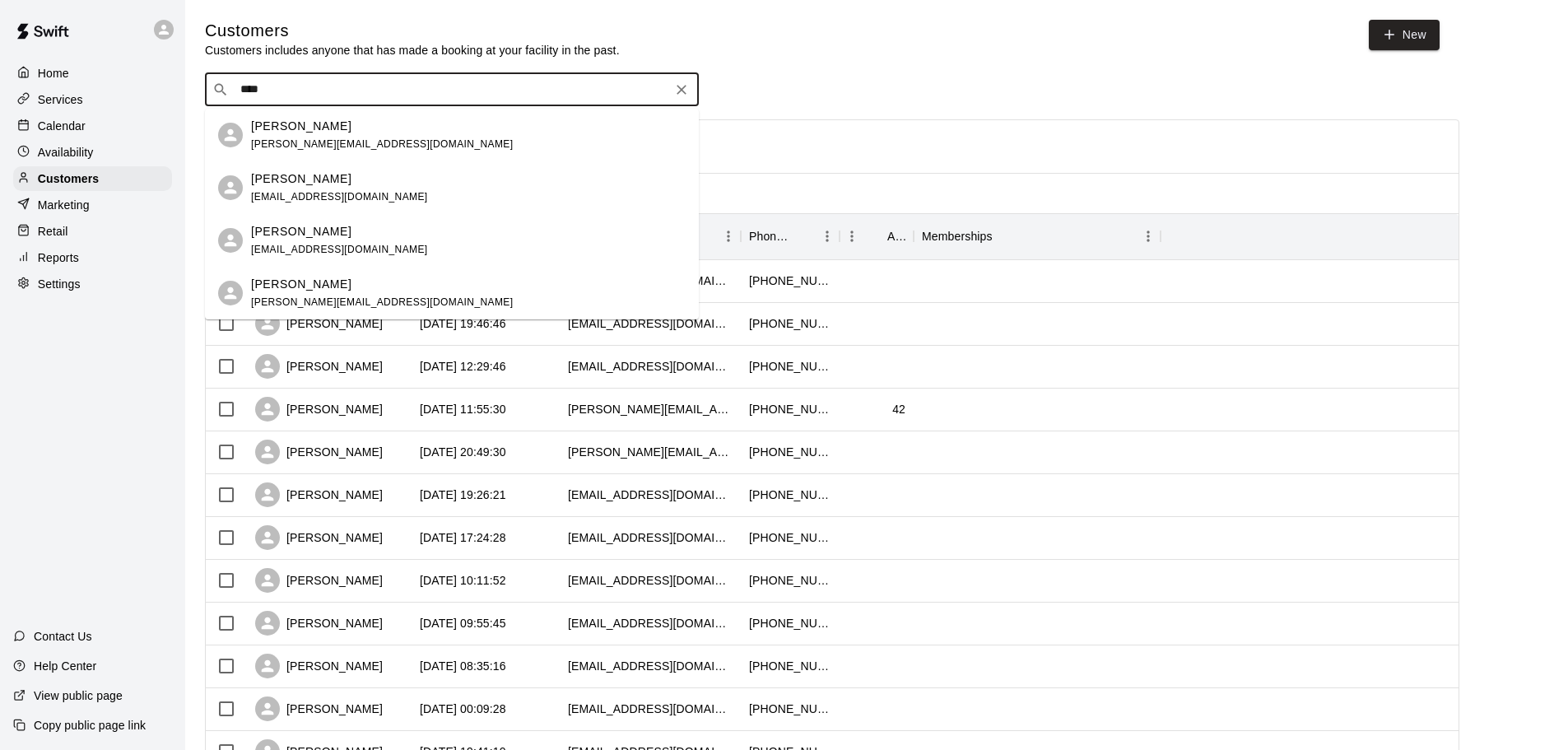
click at [303, 292] on div "[PERSON_NAME] [PERSON_NAME][EMAIL_ADDRESS][DOMAIN_NAME]" at bounding box center [382, 293] width 262 height 35
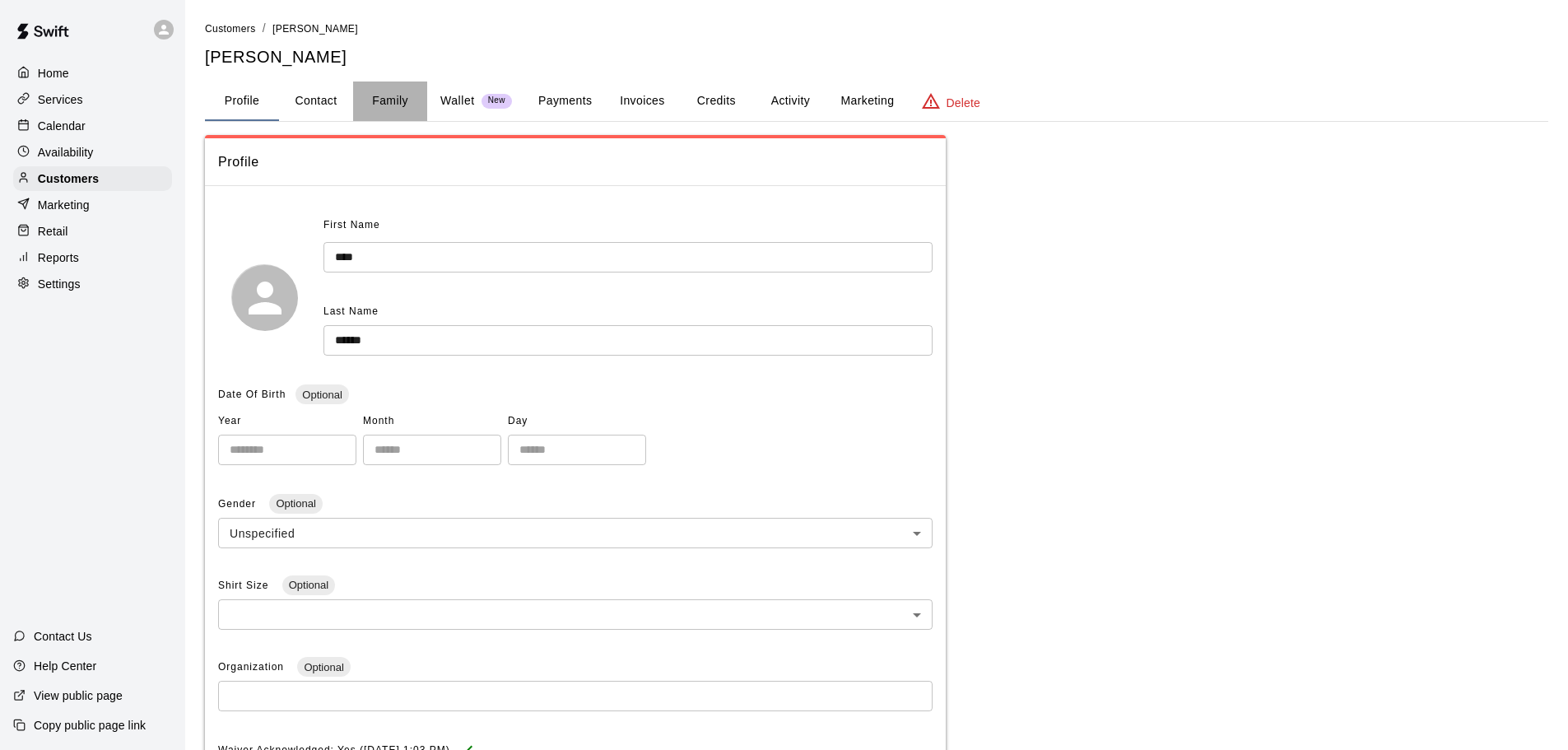
click at [387, 95] on button "Family" at bounding box center [390, 101] width 74 height 40
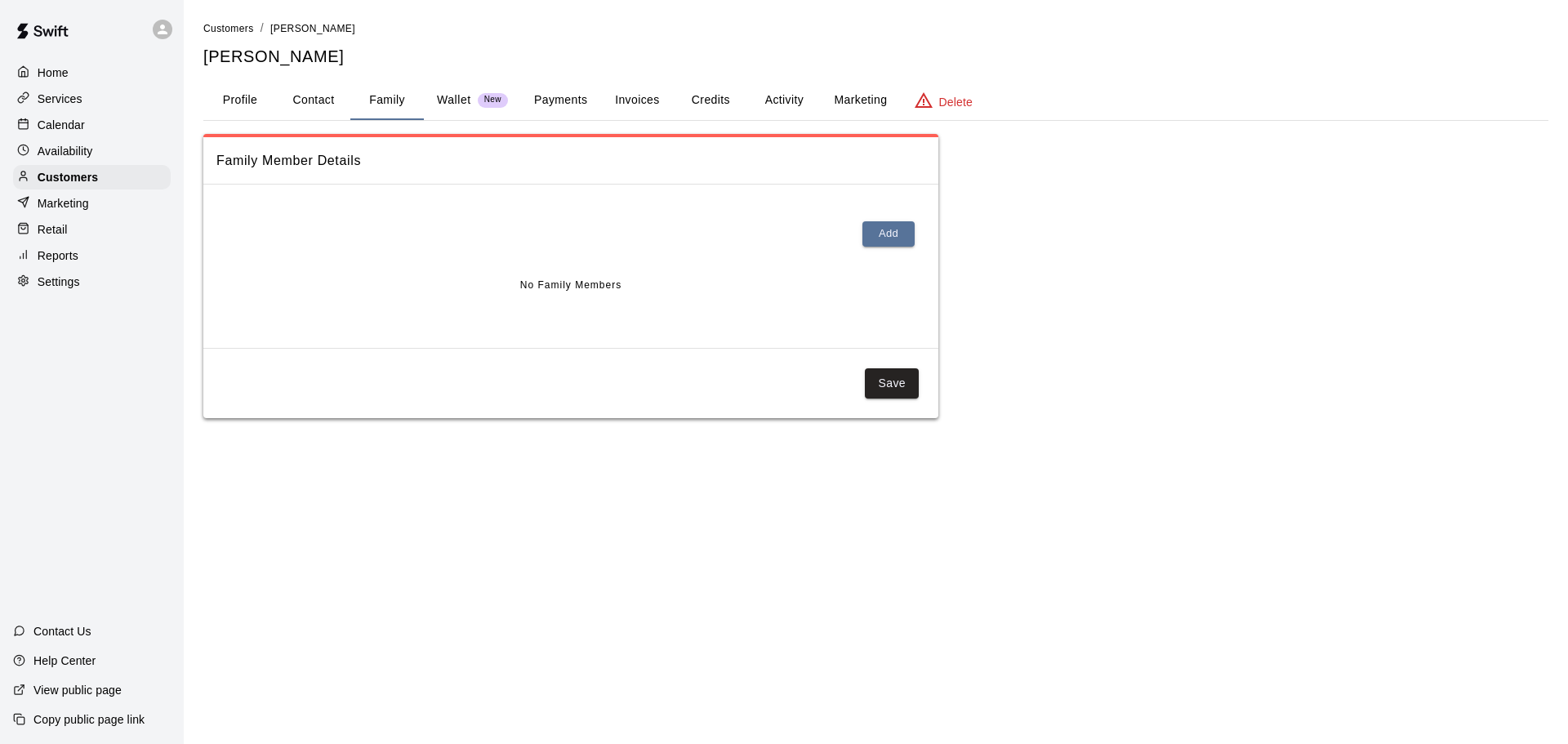
click at [455, 99] on p "Wallet" at bounding box center [453, 100] width 34 height 17
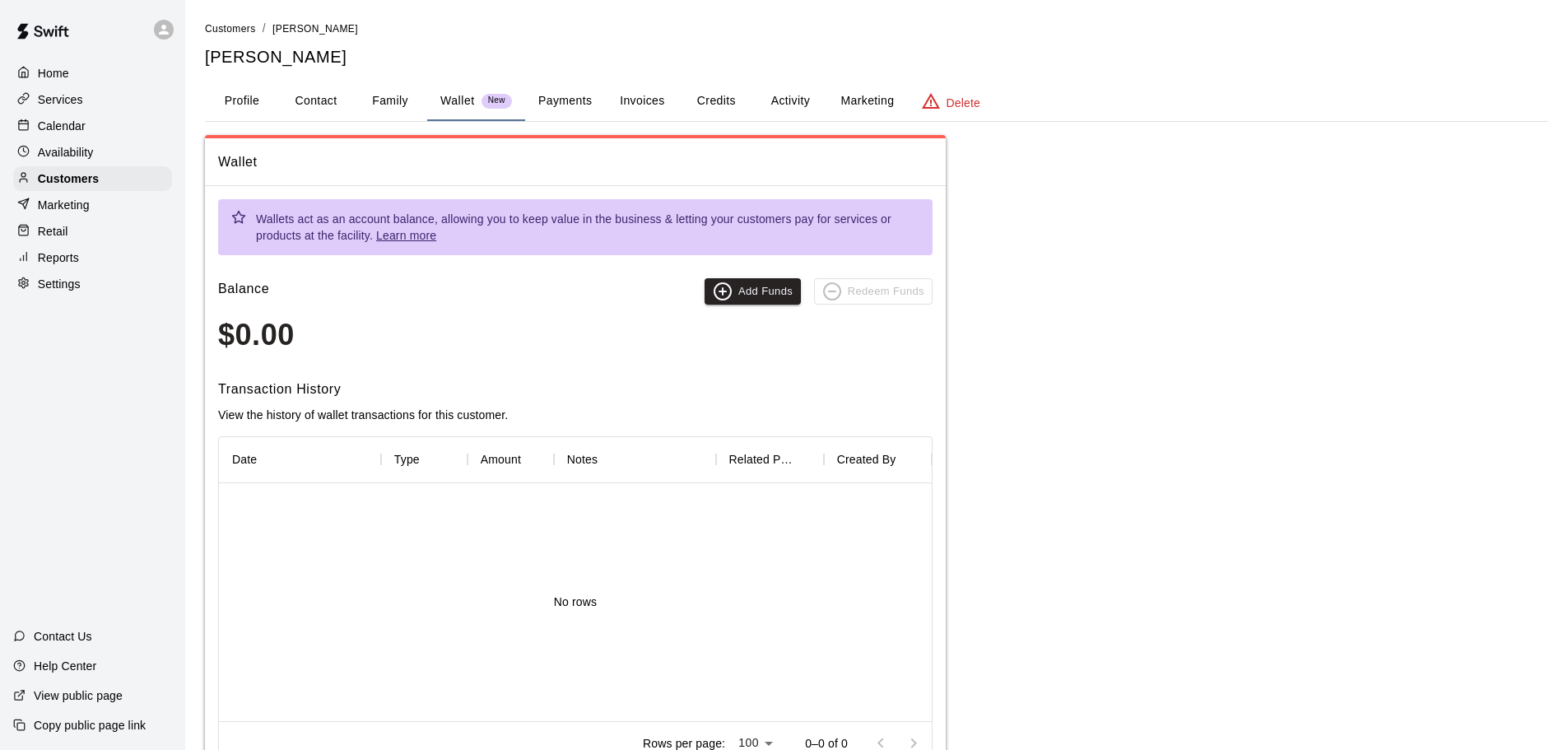
click at [620, 101] on button "Invoices" at bounding box center [642, 101] width 74 height 40
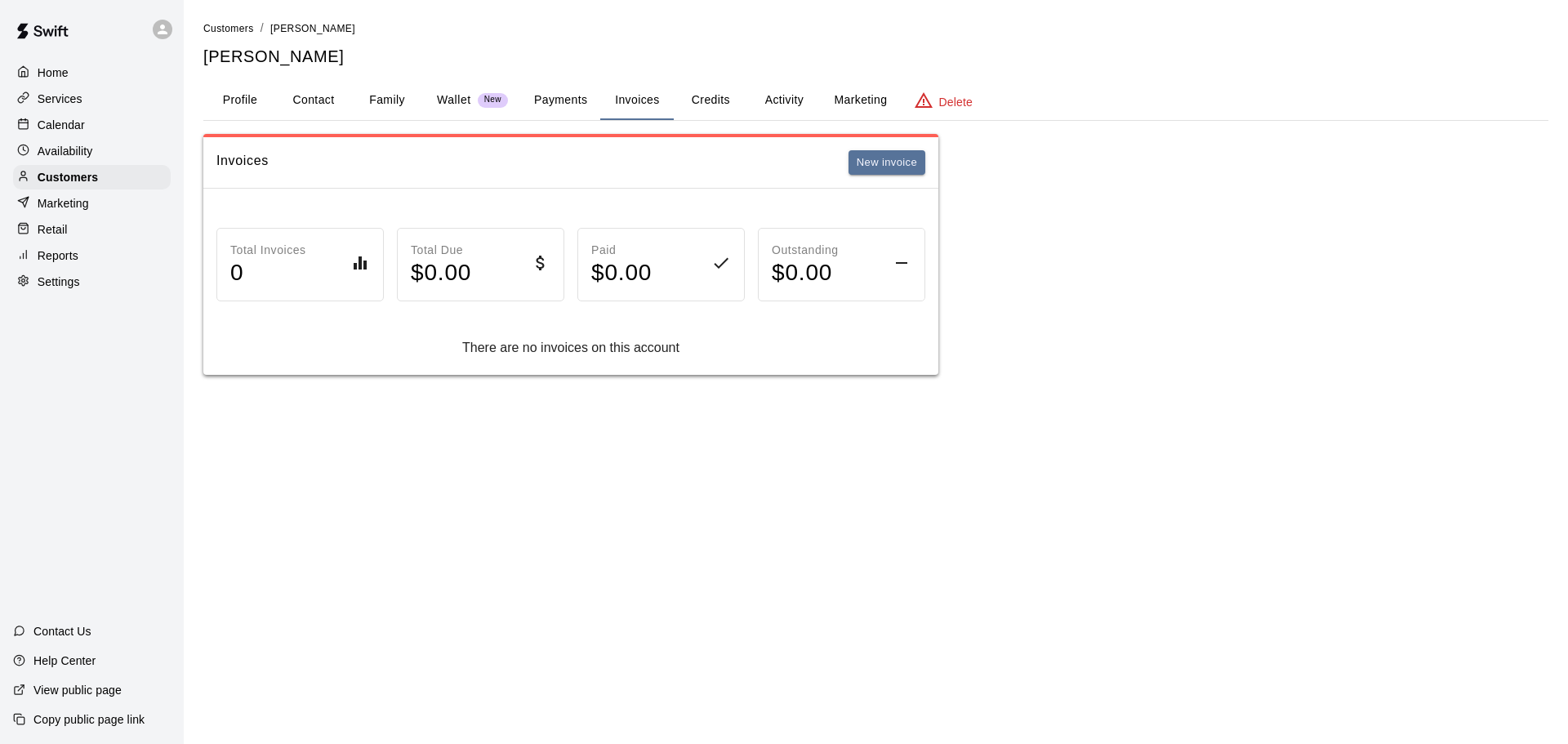
click at [576, 101] on button "Payments" at bounding box center [561, 100] width 80 height 39
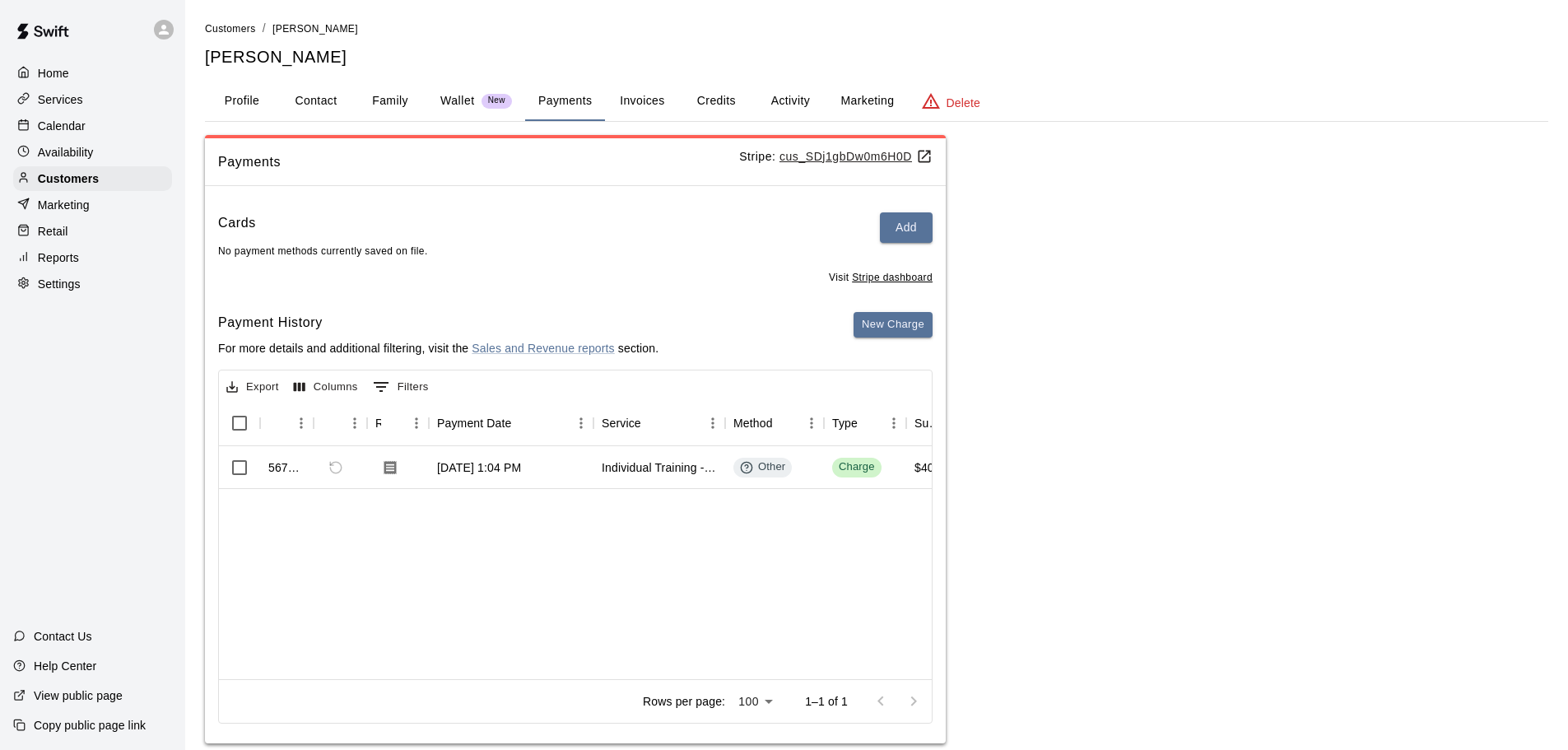
click at [707, 101] on button "Credits" at bounding box center [716, 101] width 74 height 40
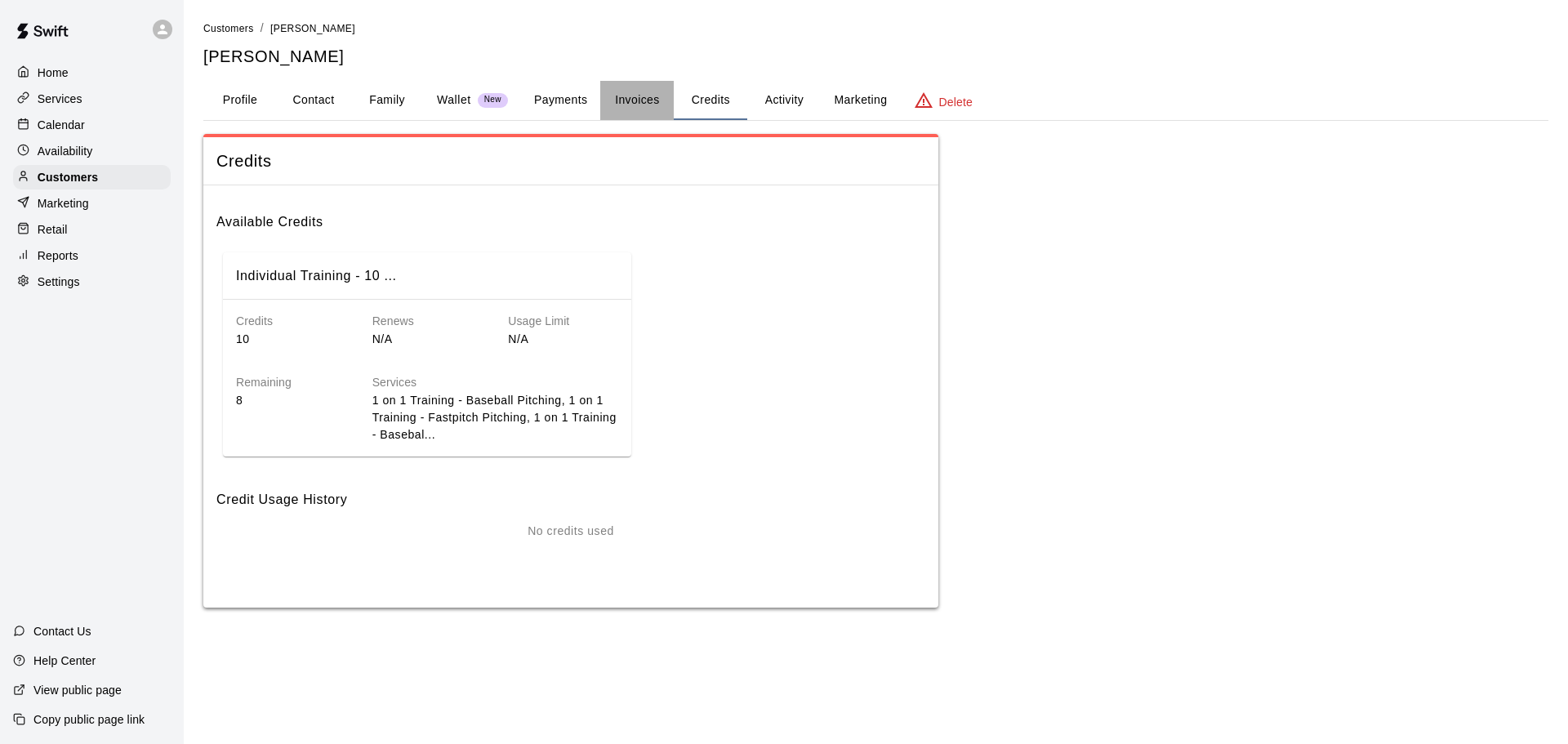
click at [635, 99] on button "Invoices" at bounding box center [637, 100] width 74 height 39
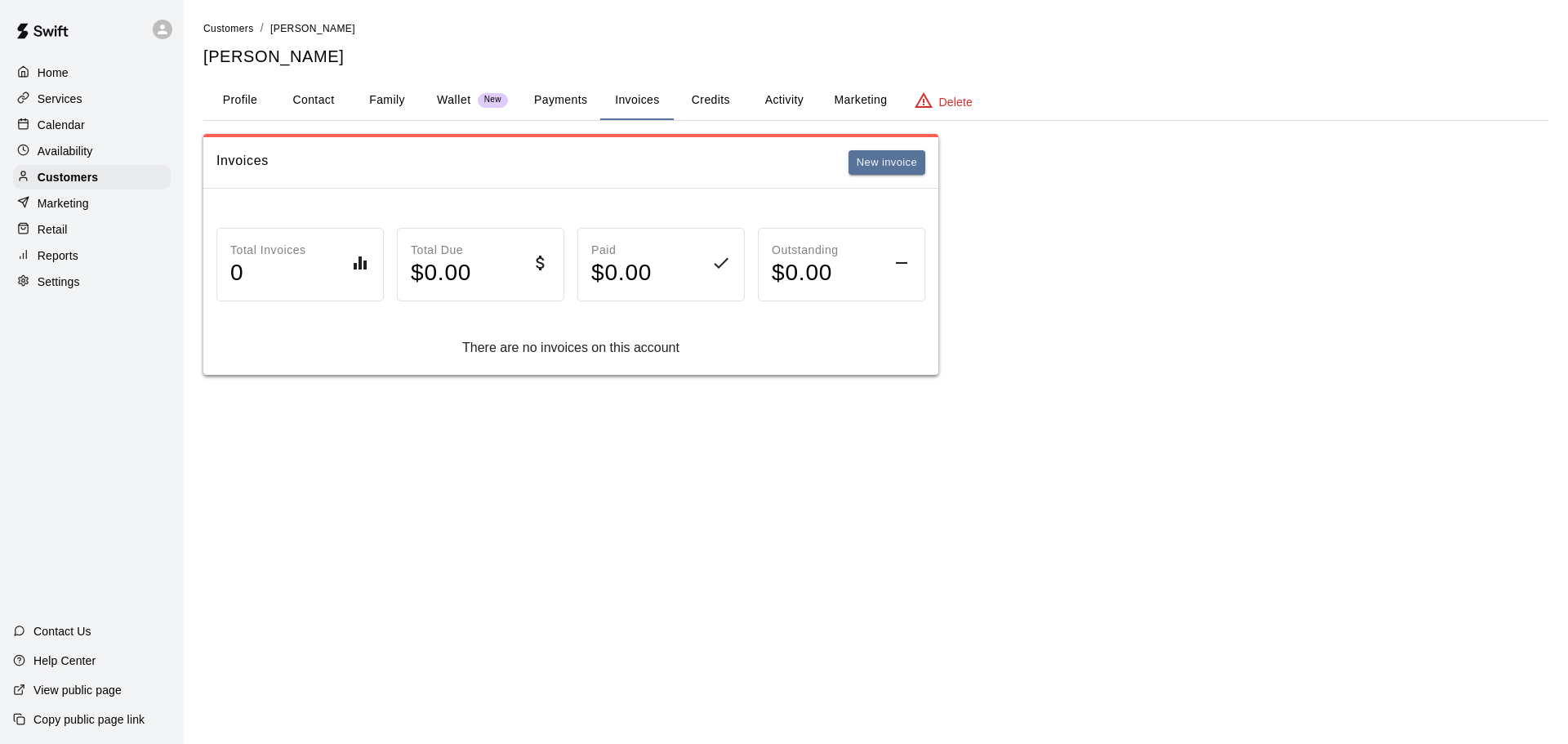
click at [696, 97] on button "Credits" at bounding box center [711, 100] width 74 height 39
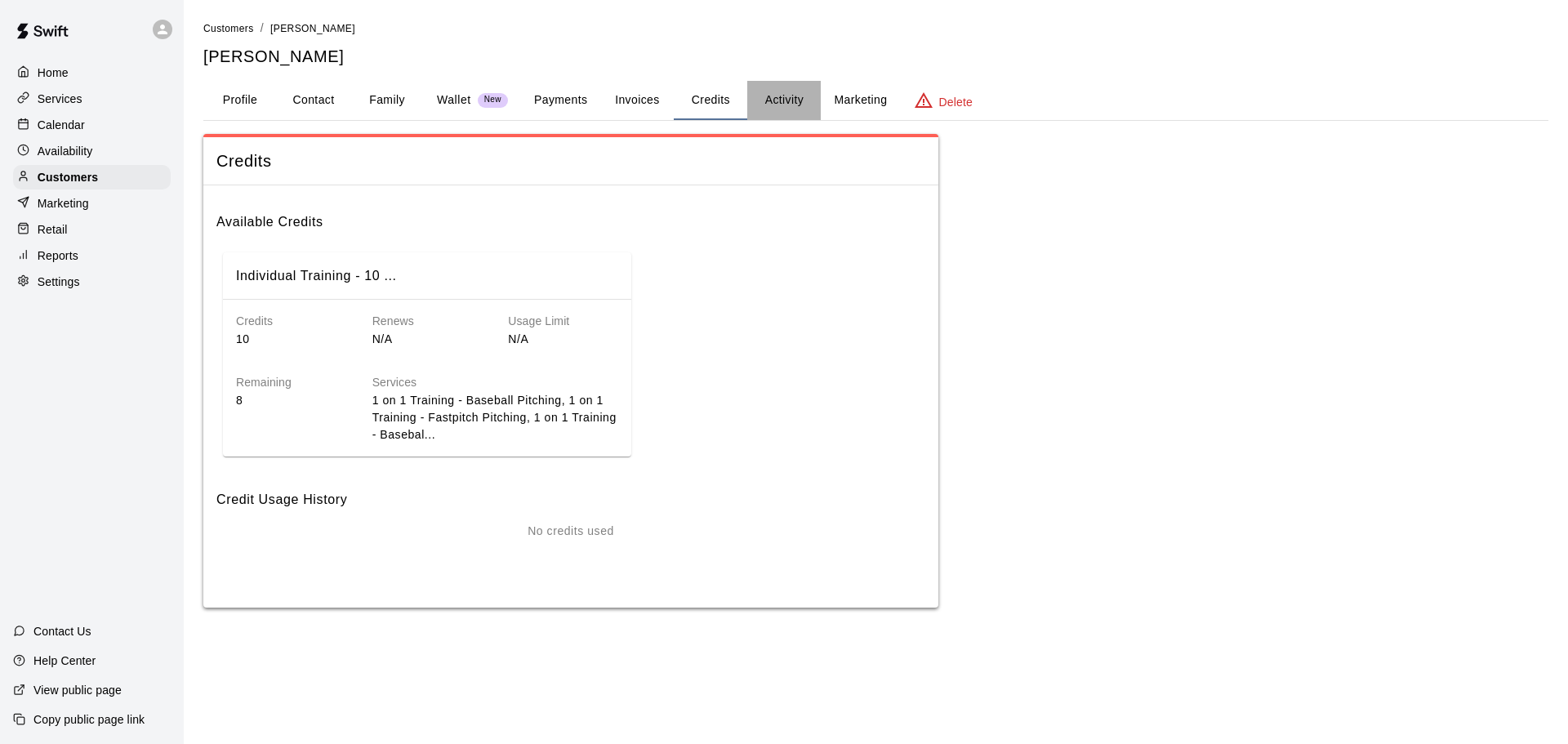
click at [787, 99] on button "Activity" at bounding box center [784, 100] width 74 height 39
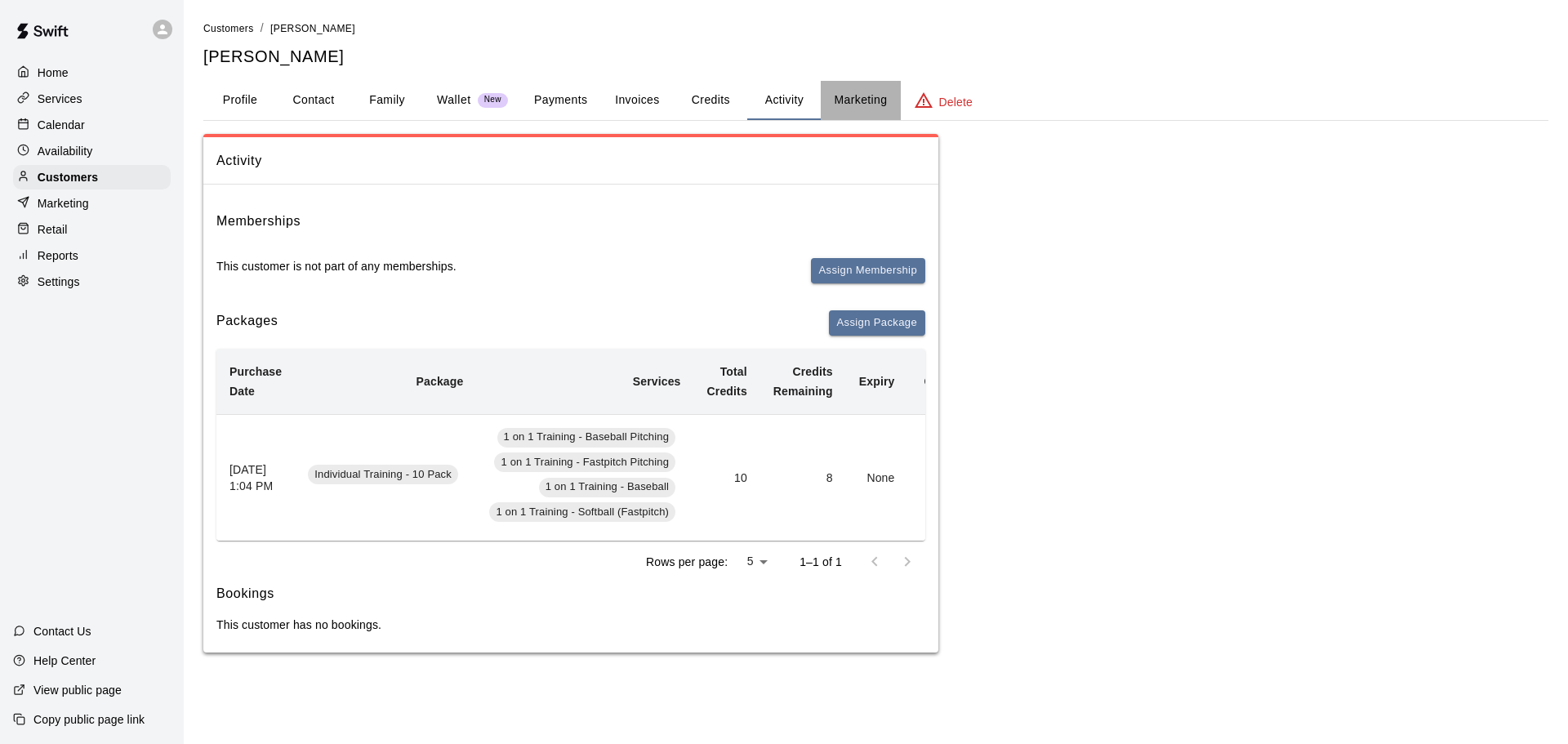
click at [862, 93] on button "Marketing" at bounding box center [860, 100] width 80 height 39
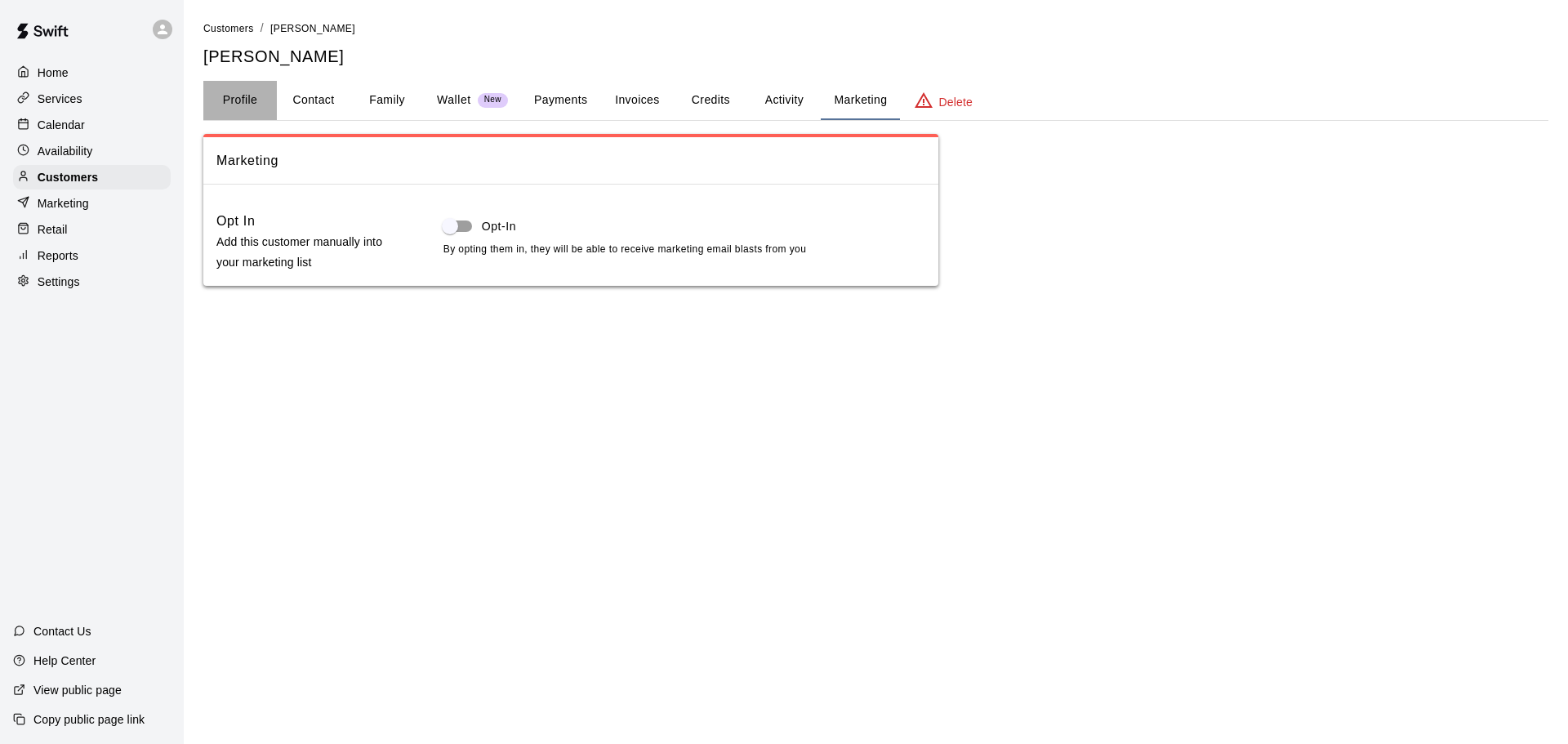
click at [235, 99] on button "Profile" at bounding box center [241, 100] width 74 height 39
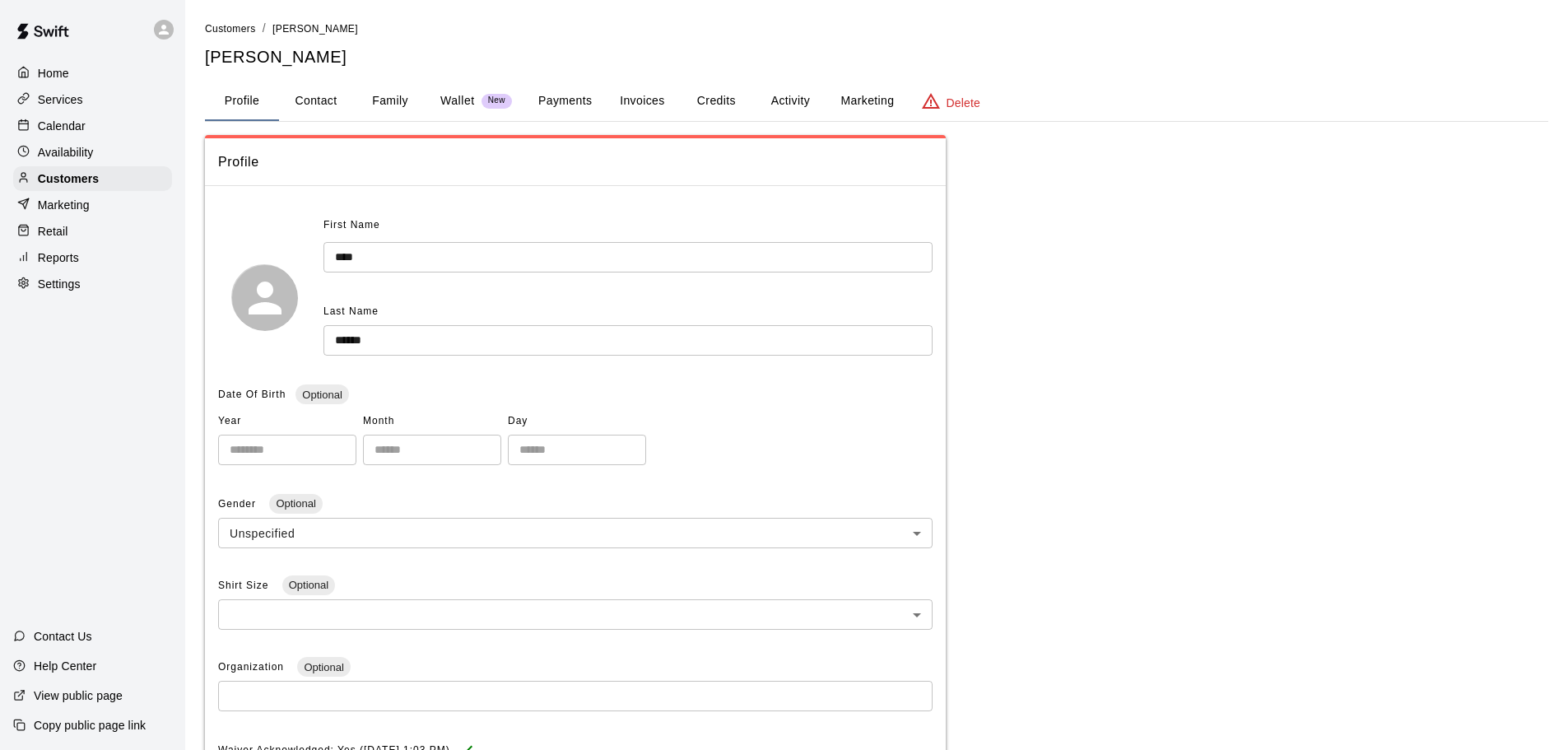
click at [72, 128] on p "Calendar" at bounding box center [62, 125] width 48 height 16
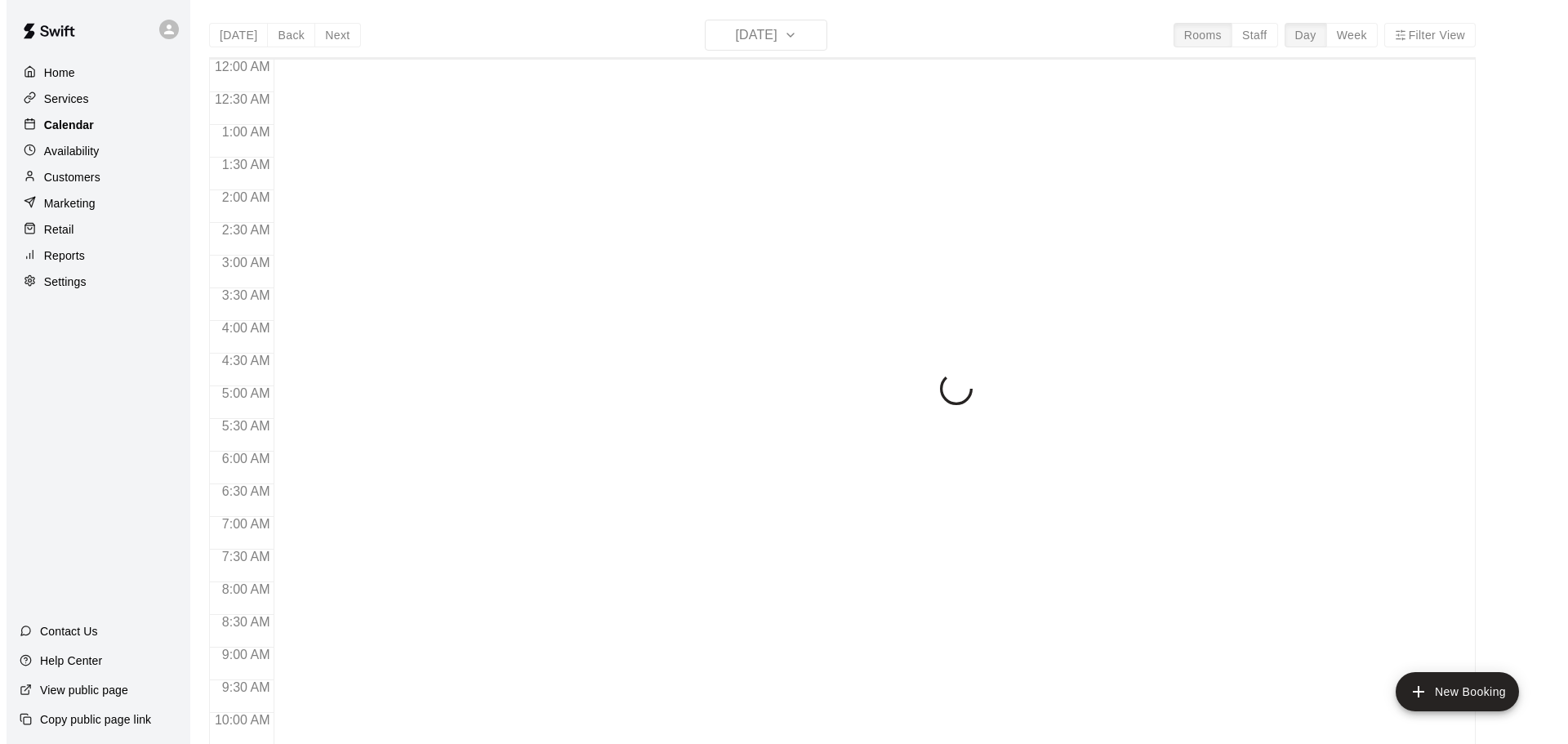
scroll to position [865, 0]
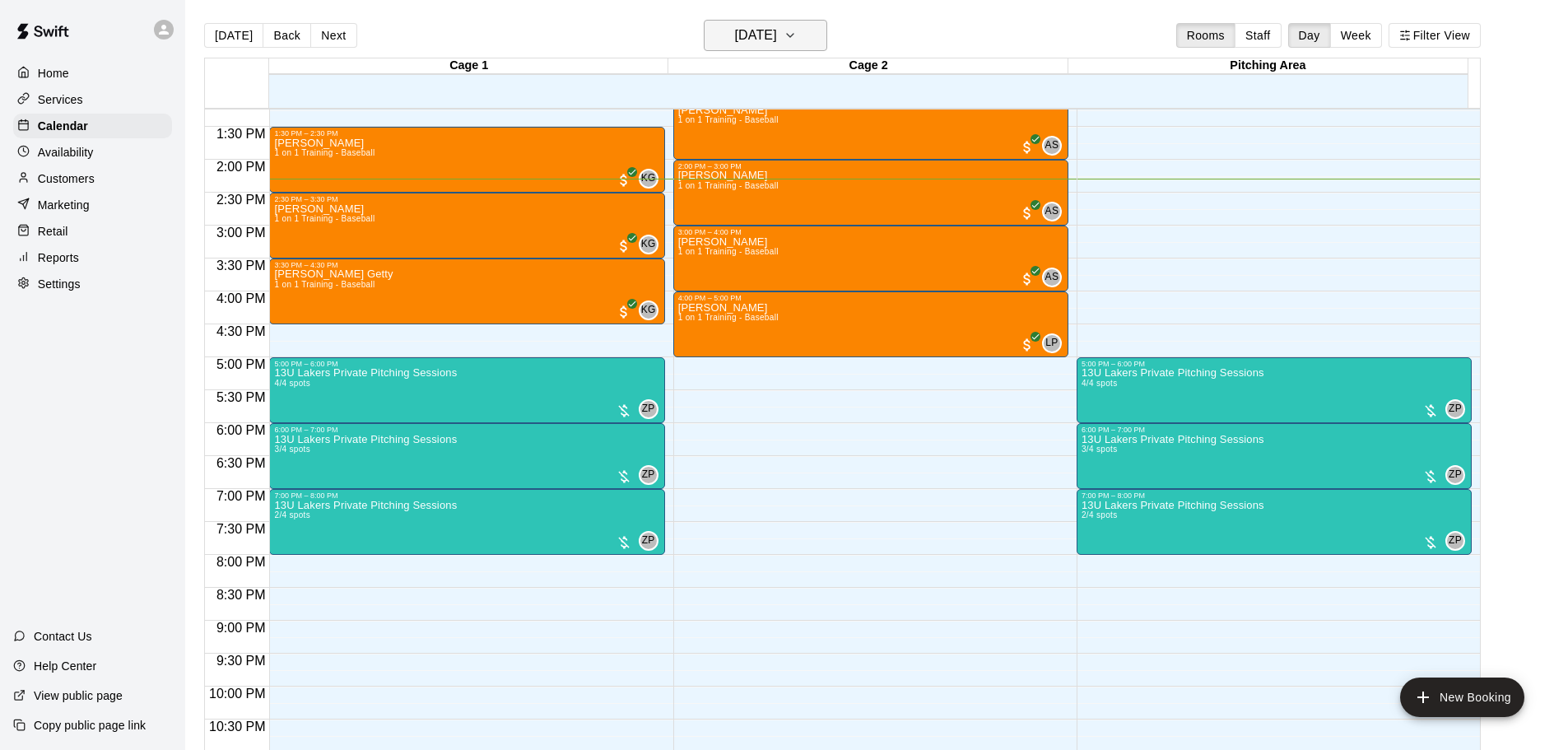
click at [742, 29] on h6 "[DATE]" at bounding box center [756, 35] width 42 height 23
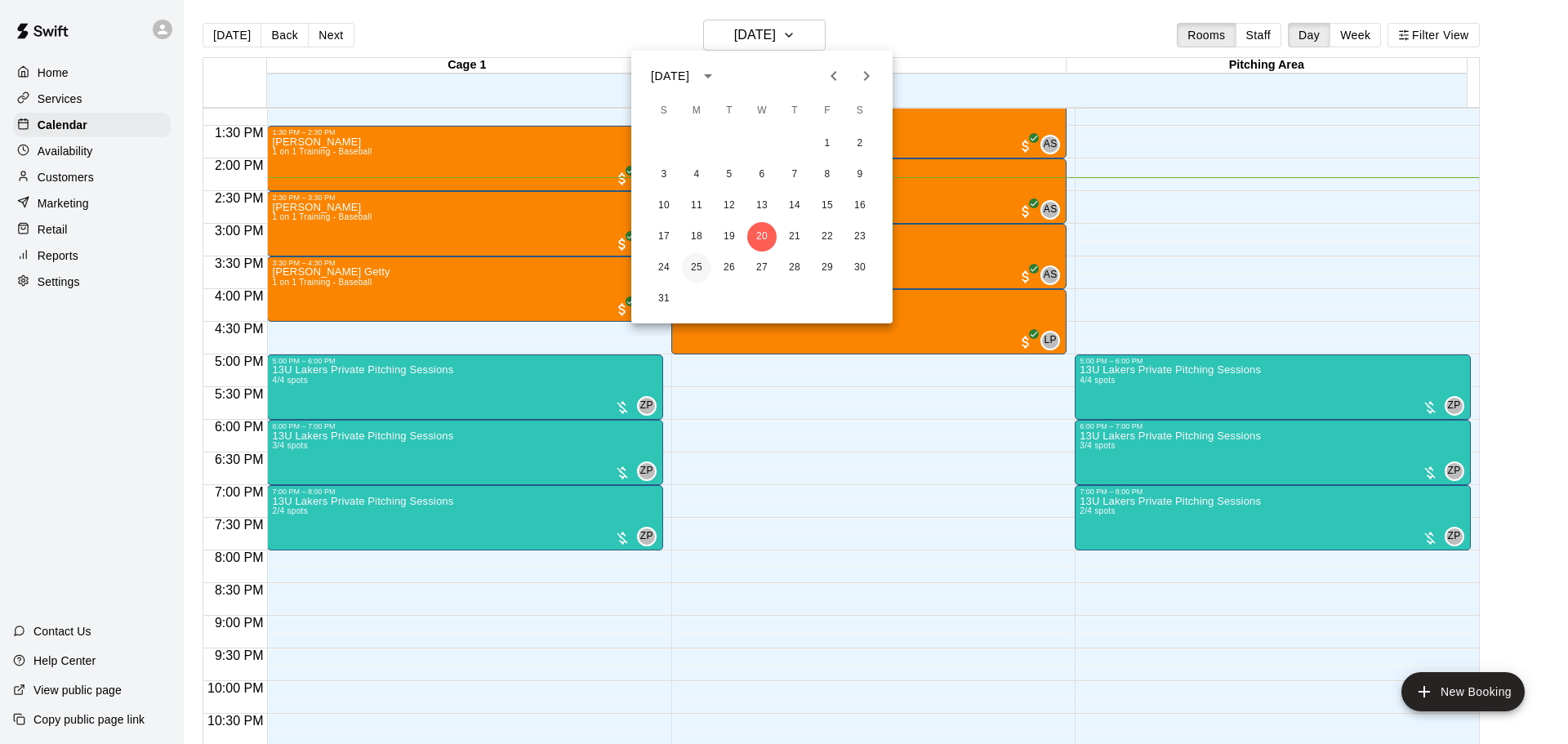
click at [700, 261] on button "25" at bounding box center [696, 267] width 29 height 29
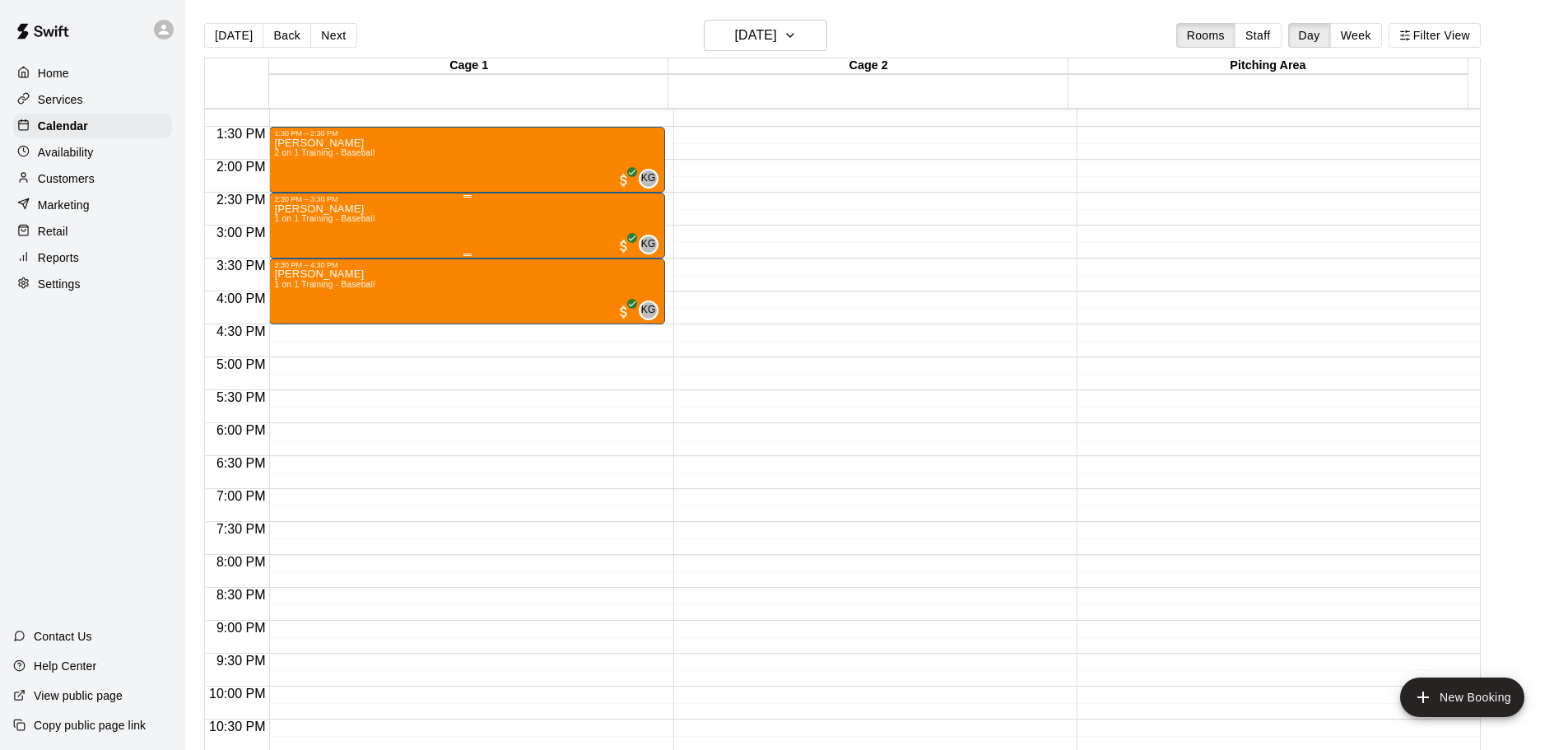
click at [472, 229] on div "[PERSON_NAME] 1 on 1 Training - Baseball KG 0" at bounding box center [466, 579] width 385 height 750
click at [472, 229] on div at bounding box center [790, 375] width 1581 height 750
click at [647, 249] on span "KG" at bounding box center [649, 244] width 15 height 16
click at [661, 254] on icon "edit" at bounding box center [656, 253] width 19 height 19
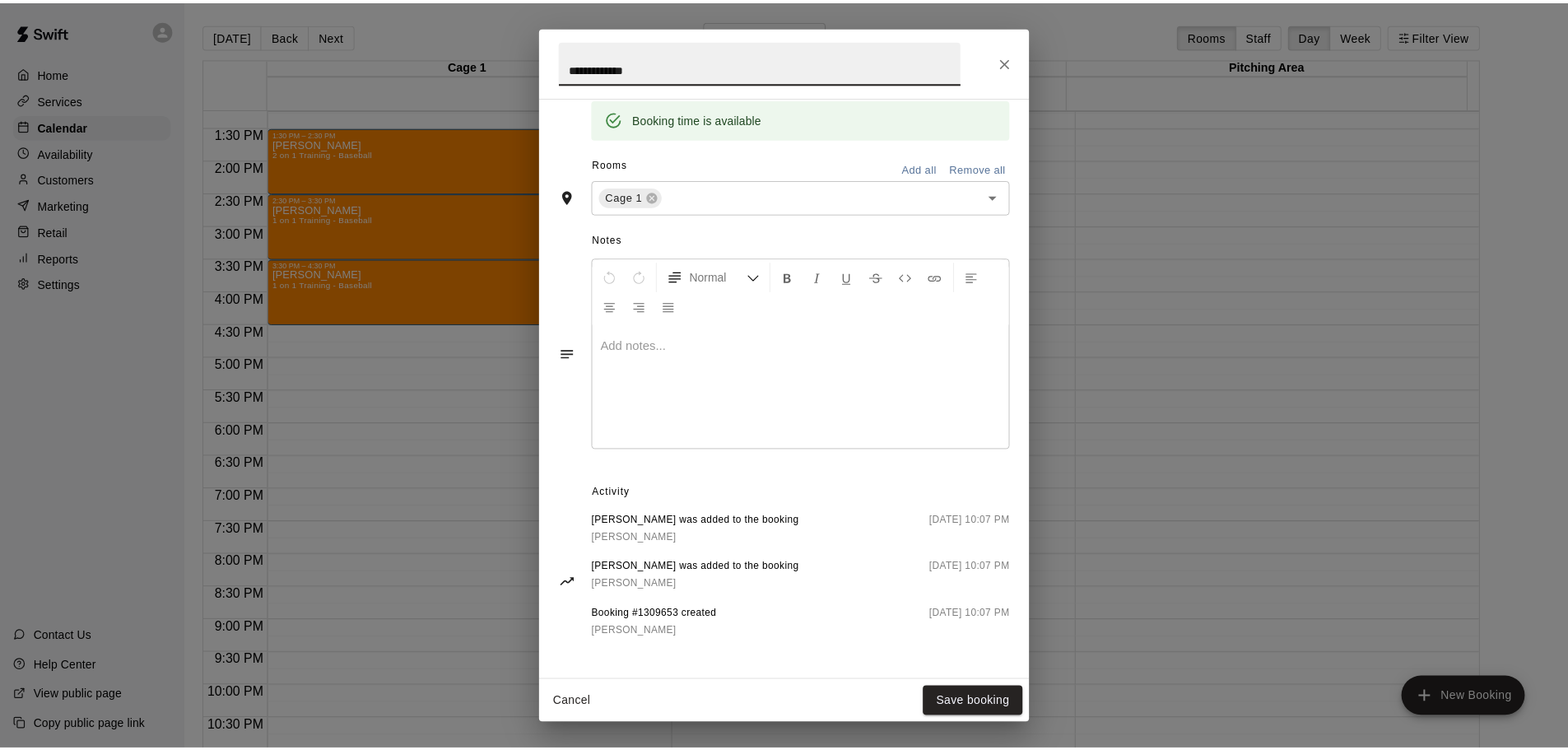
scroll to position [347, 0]
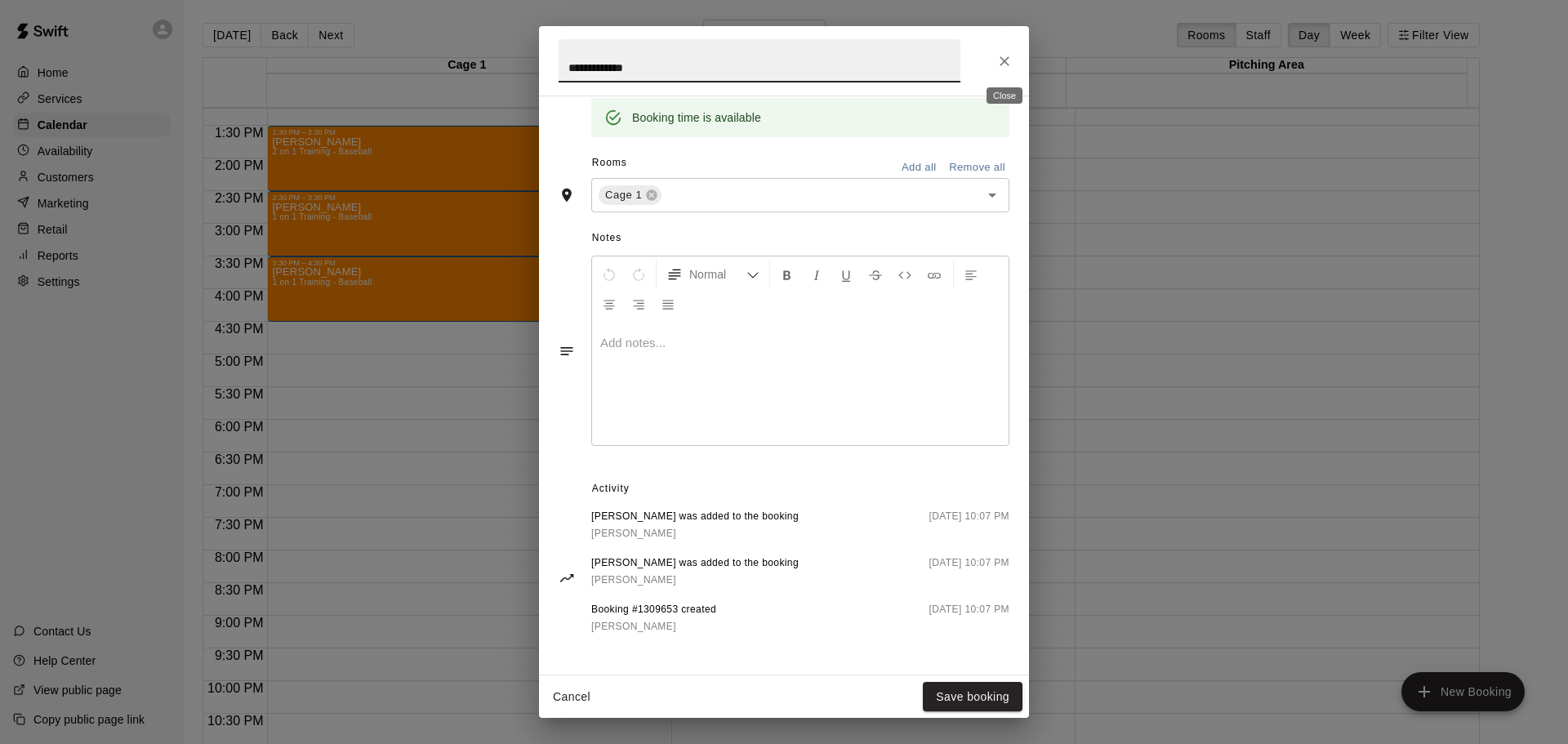
click at [1001, 62] on icon "Close" at bounding box center [1004, 60] width 16 height 16
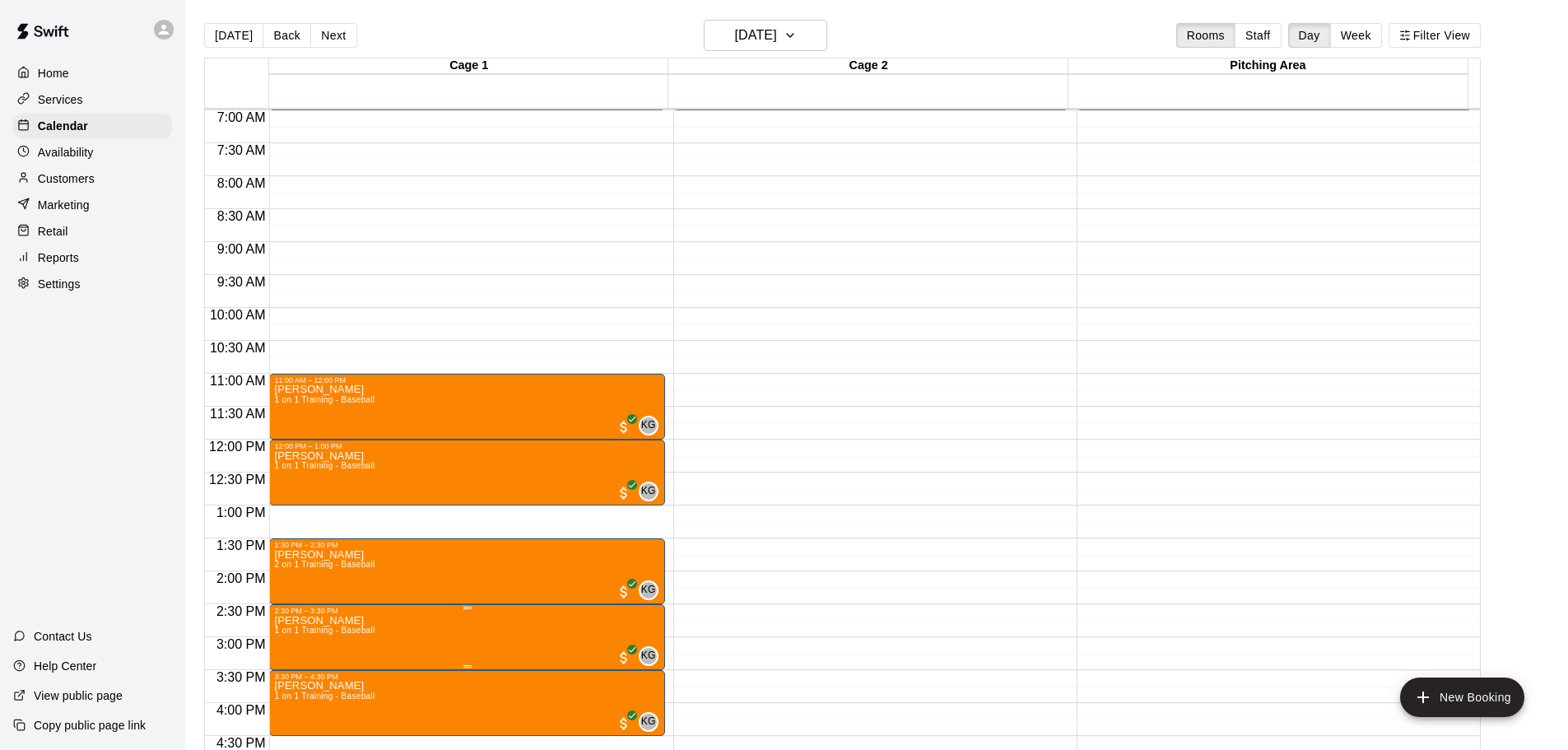
scroll to position [131, 0]
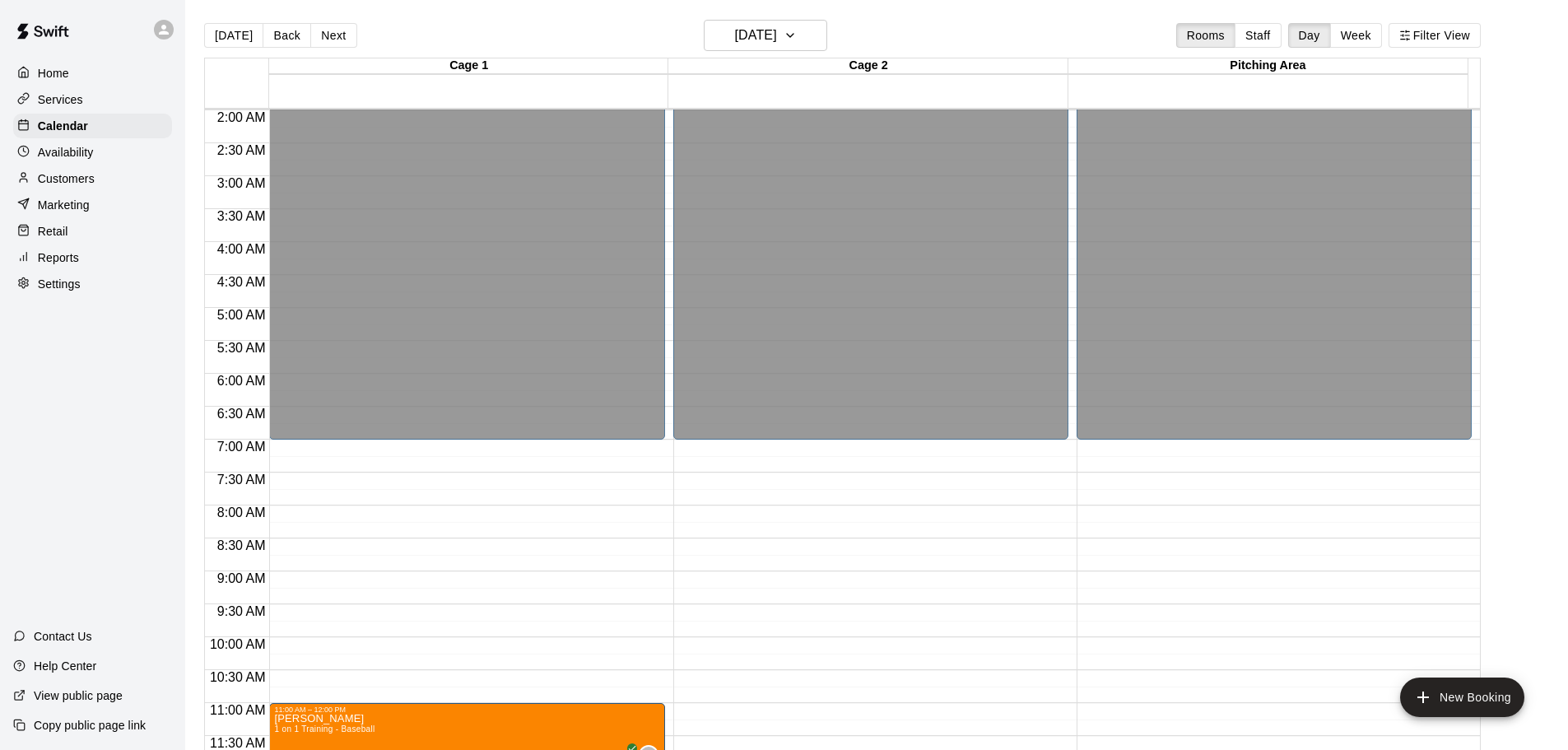
click at [59, 176] on p "Customers" at bounding box center [66, 178] width 57 height 16
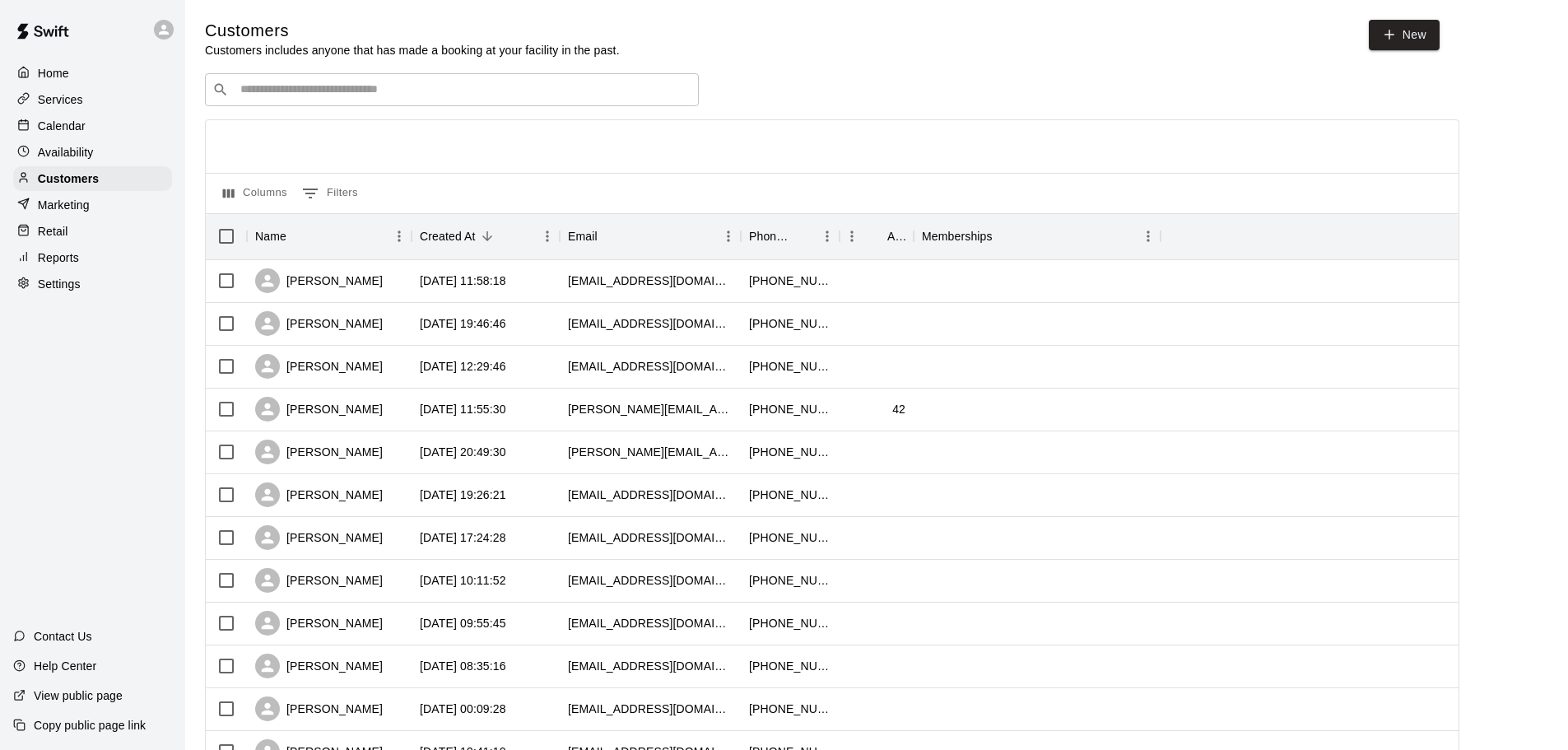
click at [289, 91] on input "Search customers by name or email" at bounding box center [464, 89] width 456 height 16
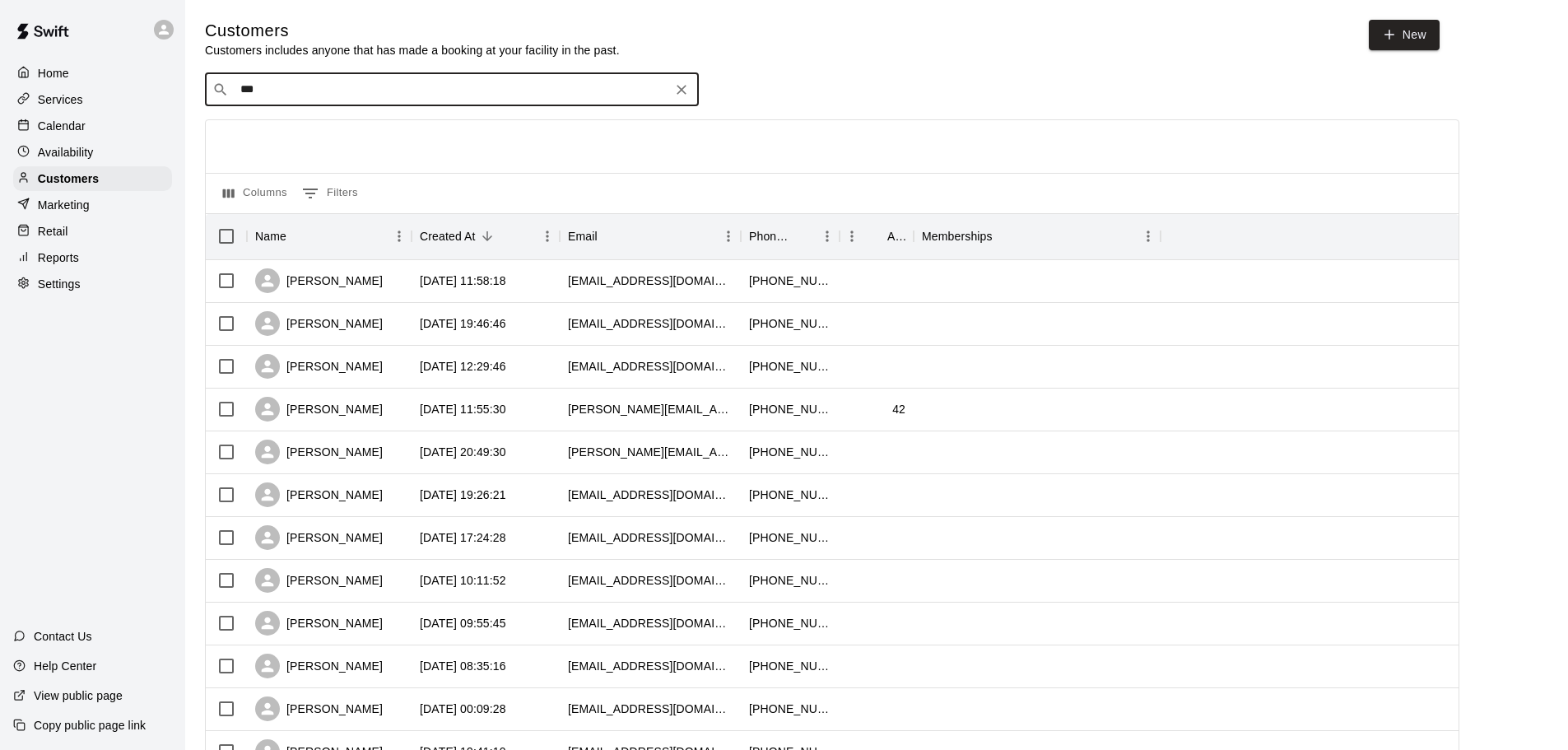
type input "****"
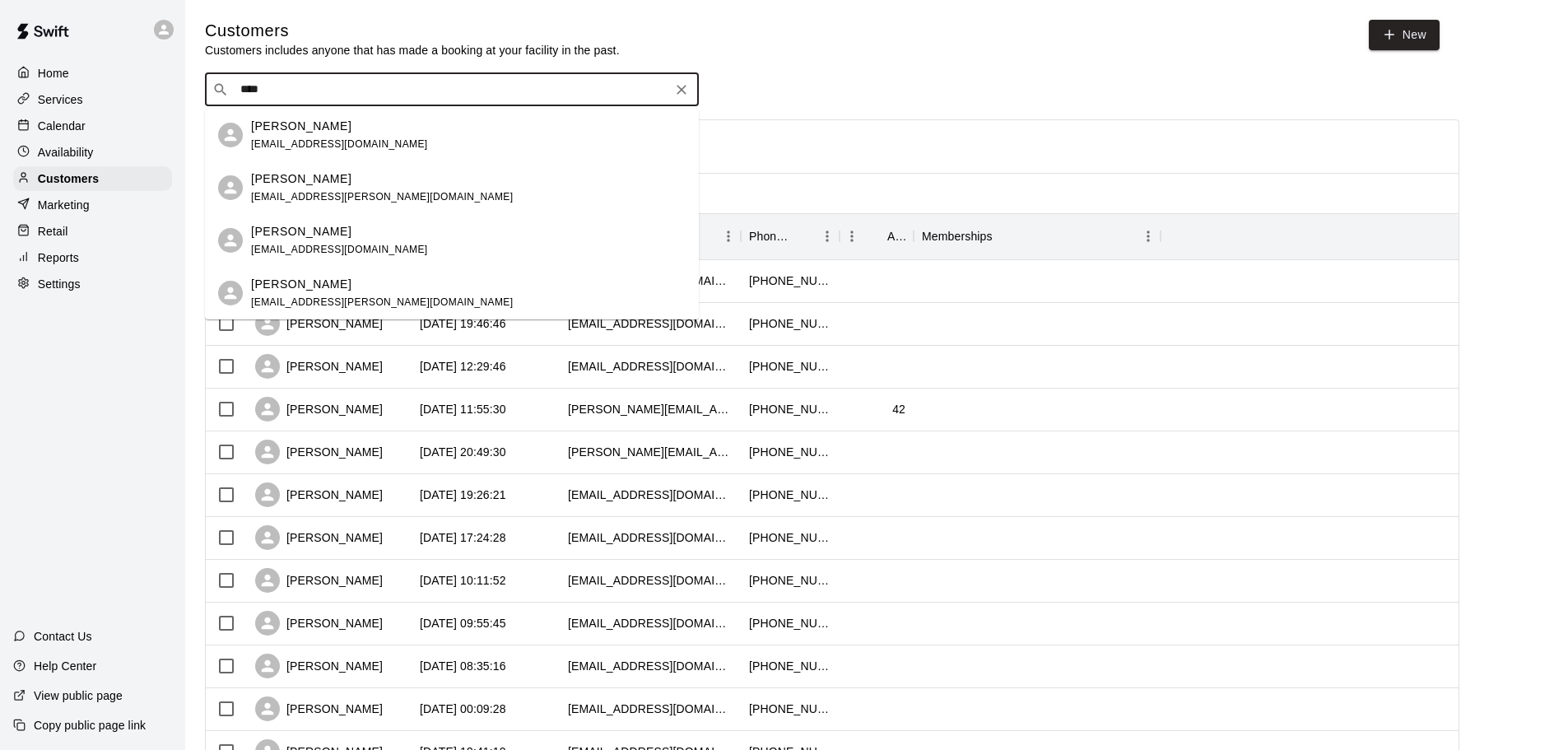
click at [299, 139] on span "[EMAIL_ADDRESS][DOMAIN_NAME]" at bounding box center [339, 144] width 177 height 12
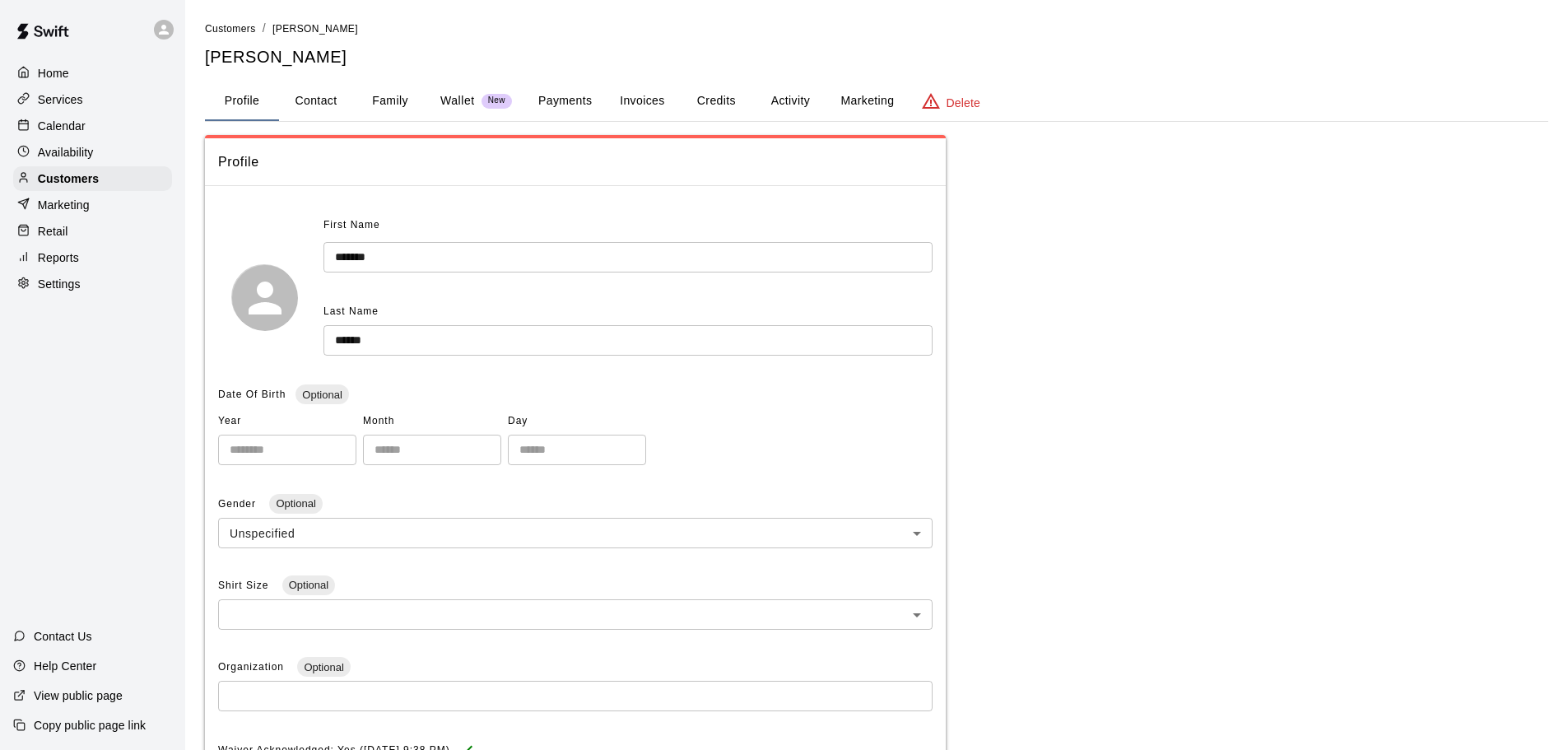
click at [453, 99] on p "Wallet" at bounding box center [457, 101] width 35 height 17
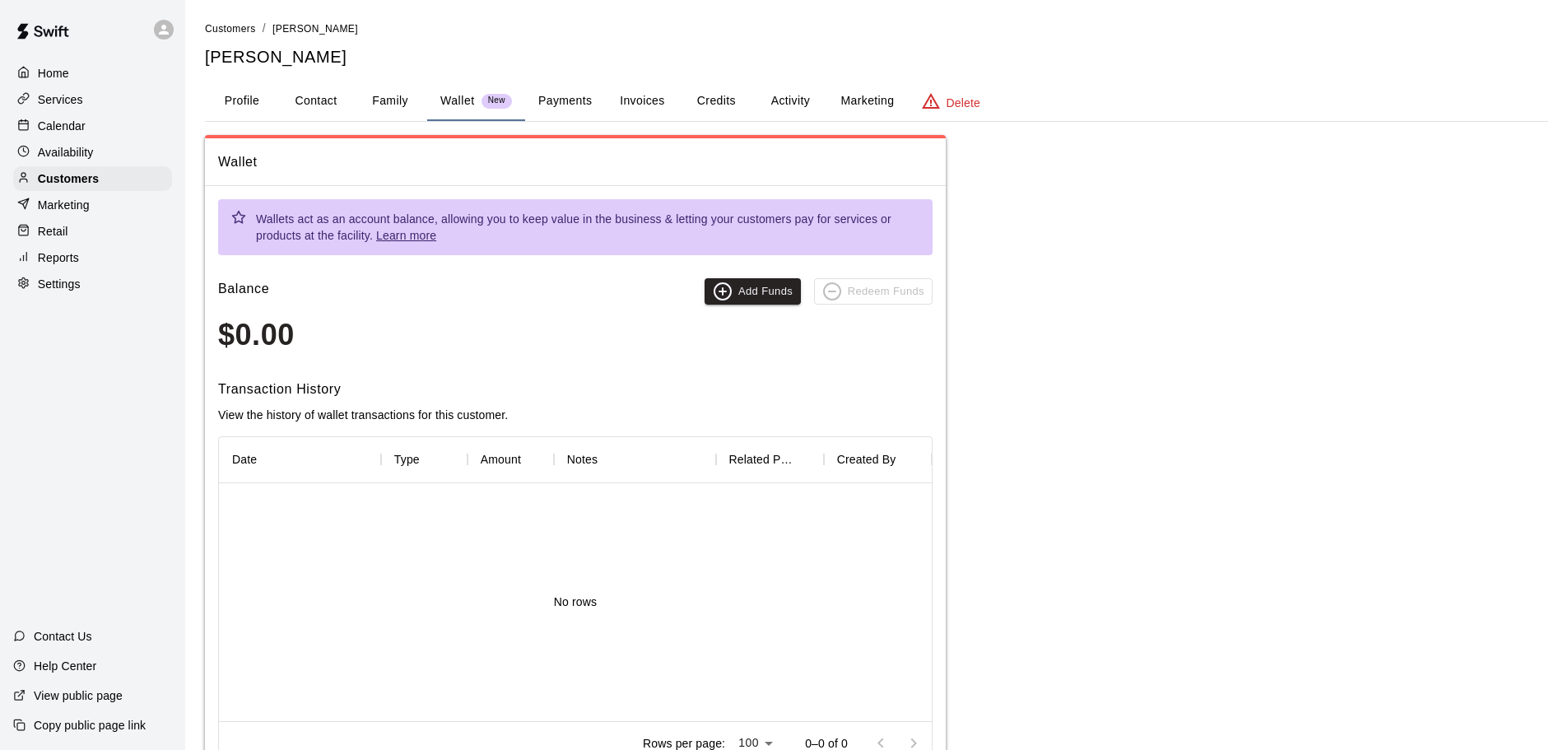
click at [649, 101] on button "Invoices" at bounding box center [642, 101] width 74 height 40
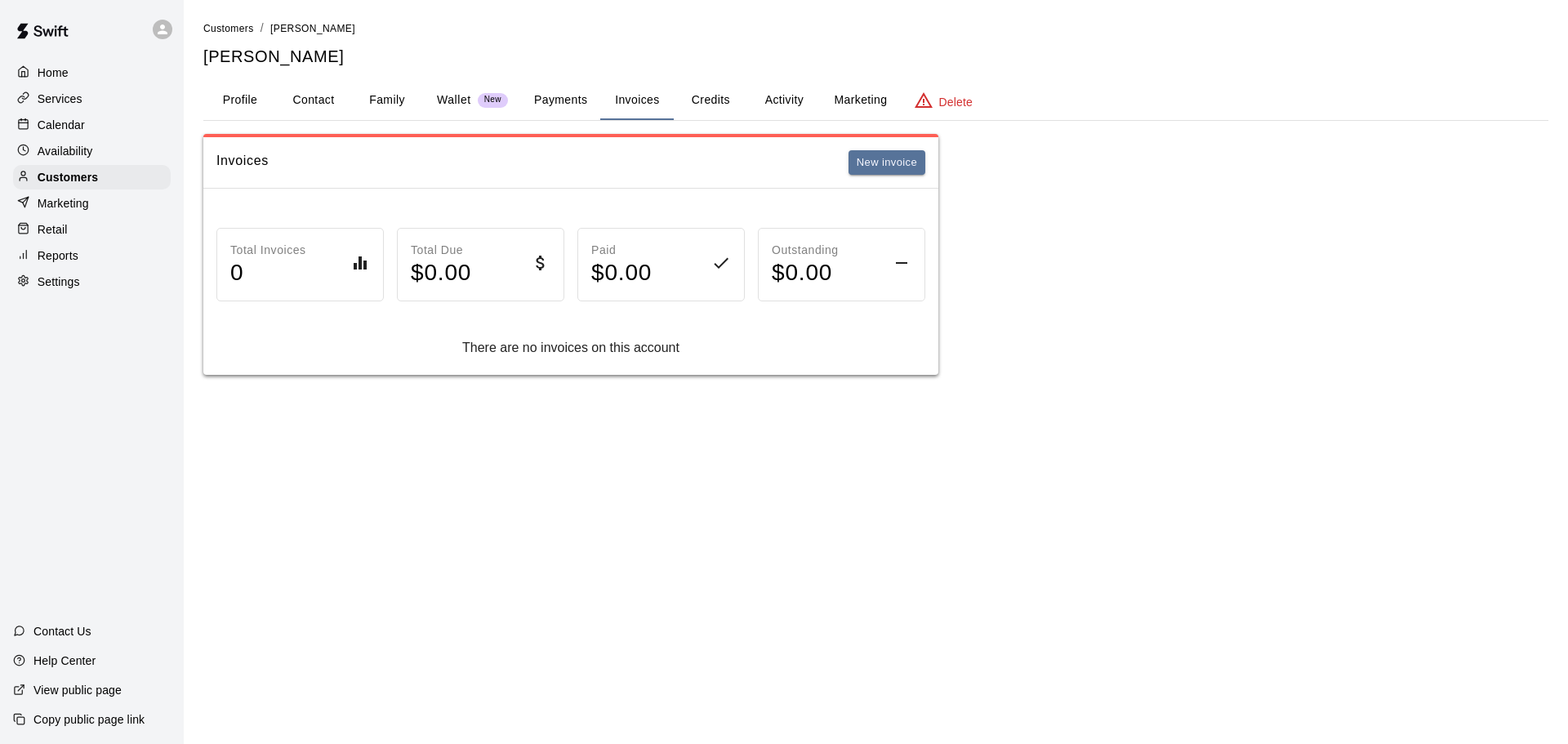
click at [576, 101] on button "Payments" at bounding box center [561, 100] width 80 height 39
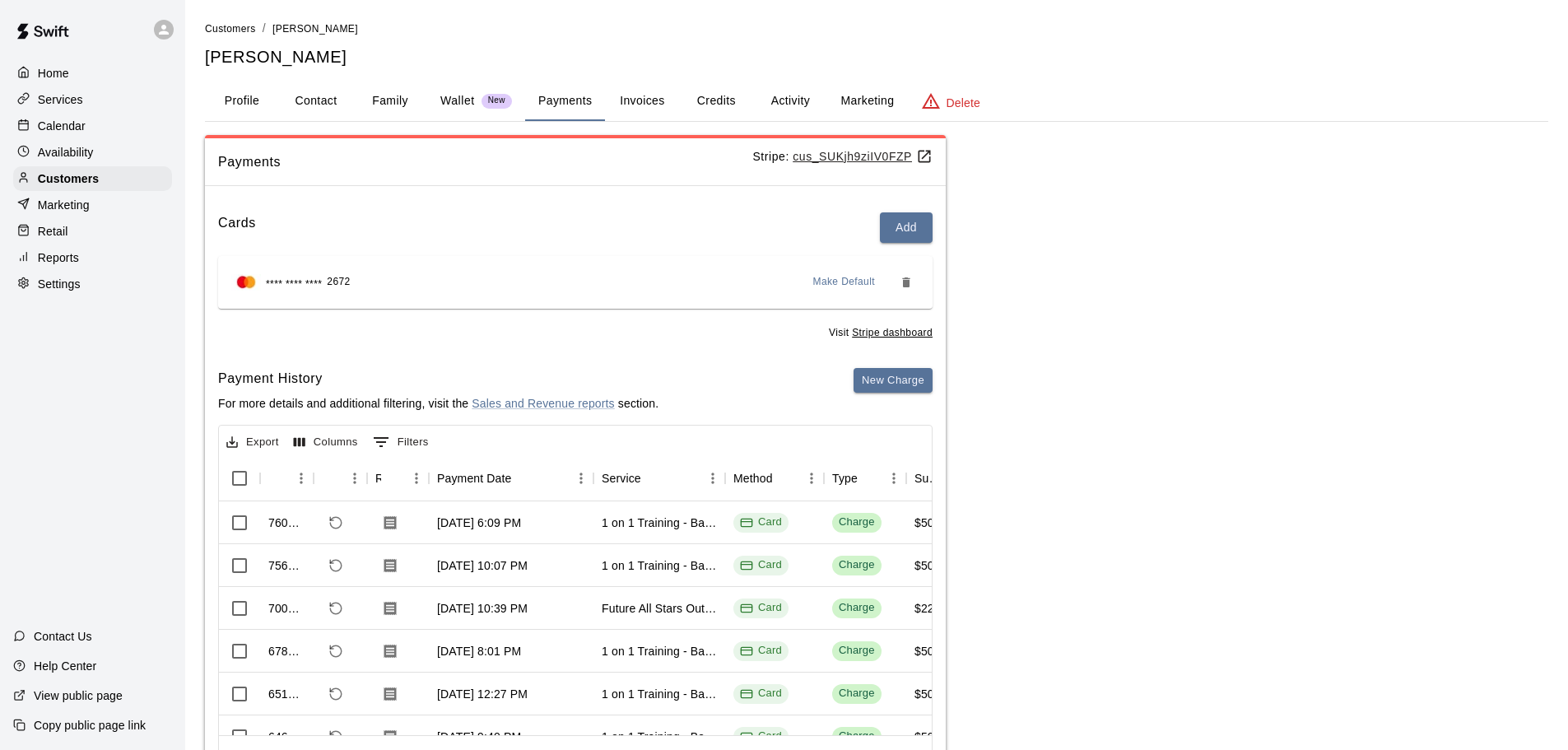
click at [781, 101] on button "Activity" at bounding box center [791, 101] width 74 height 40
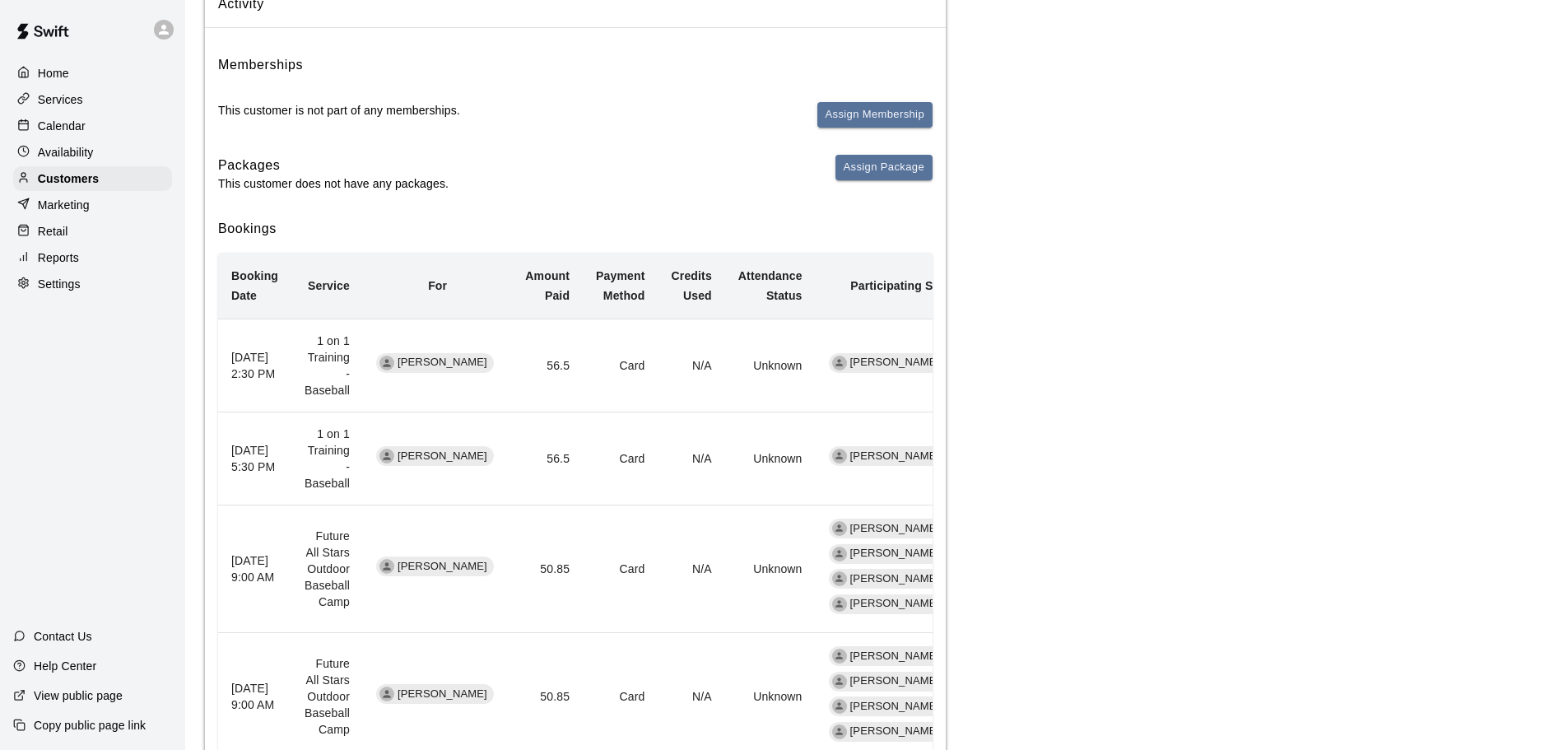
scroll to position [165, 0]
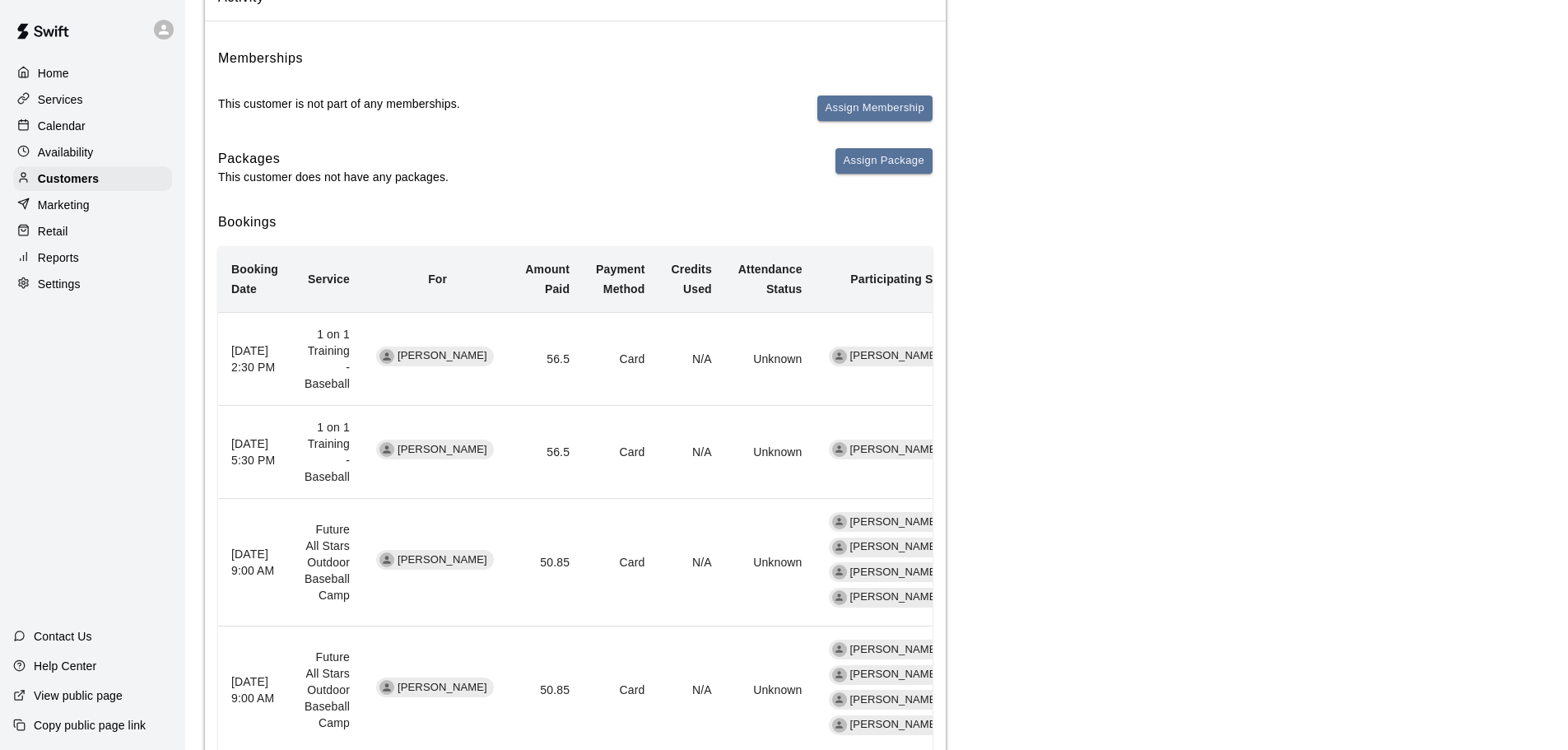
click at [229, 357] on th "[DATE] 2:30 PM" at bounding box center [254, 358] width 74 height 93
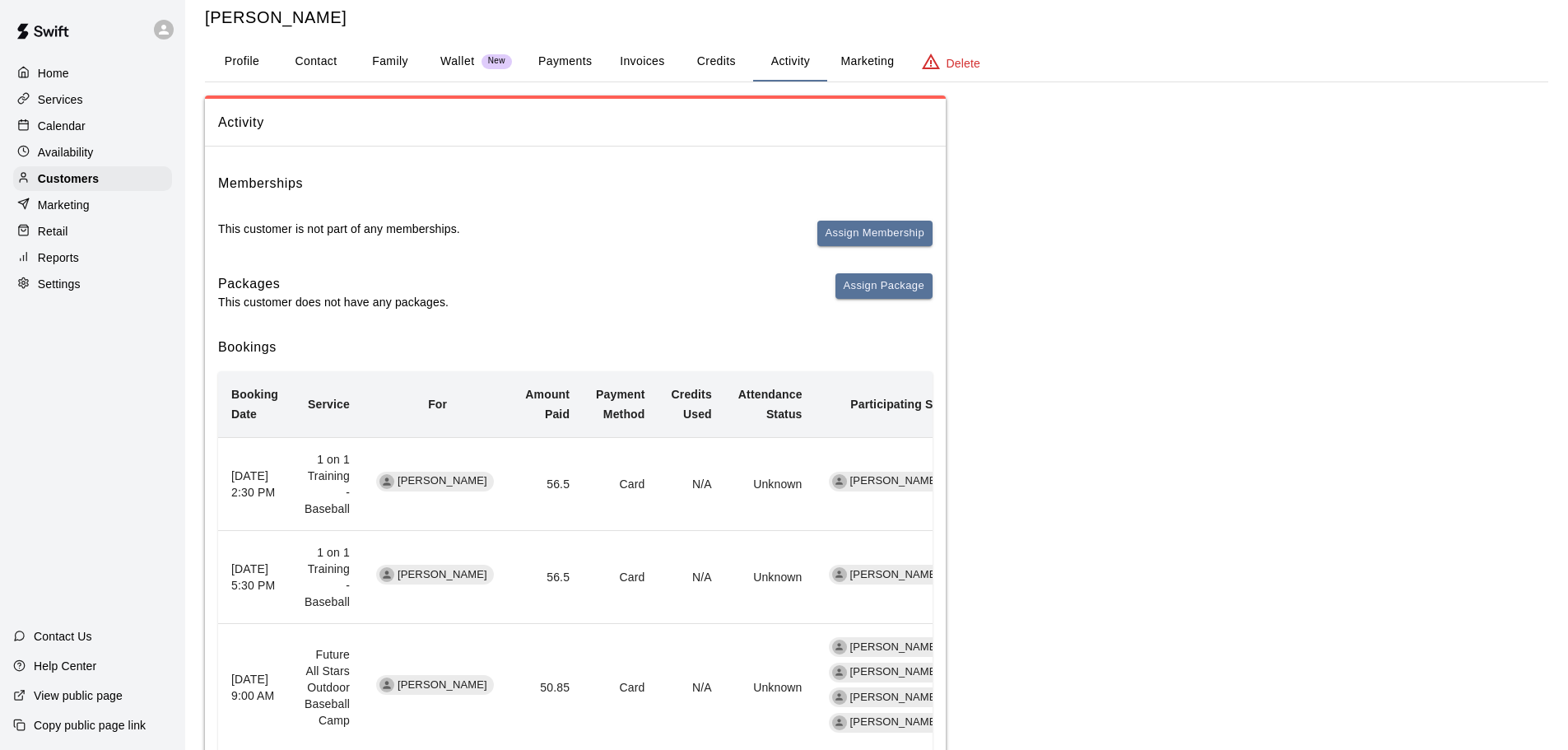
scroll to position [0, 0]
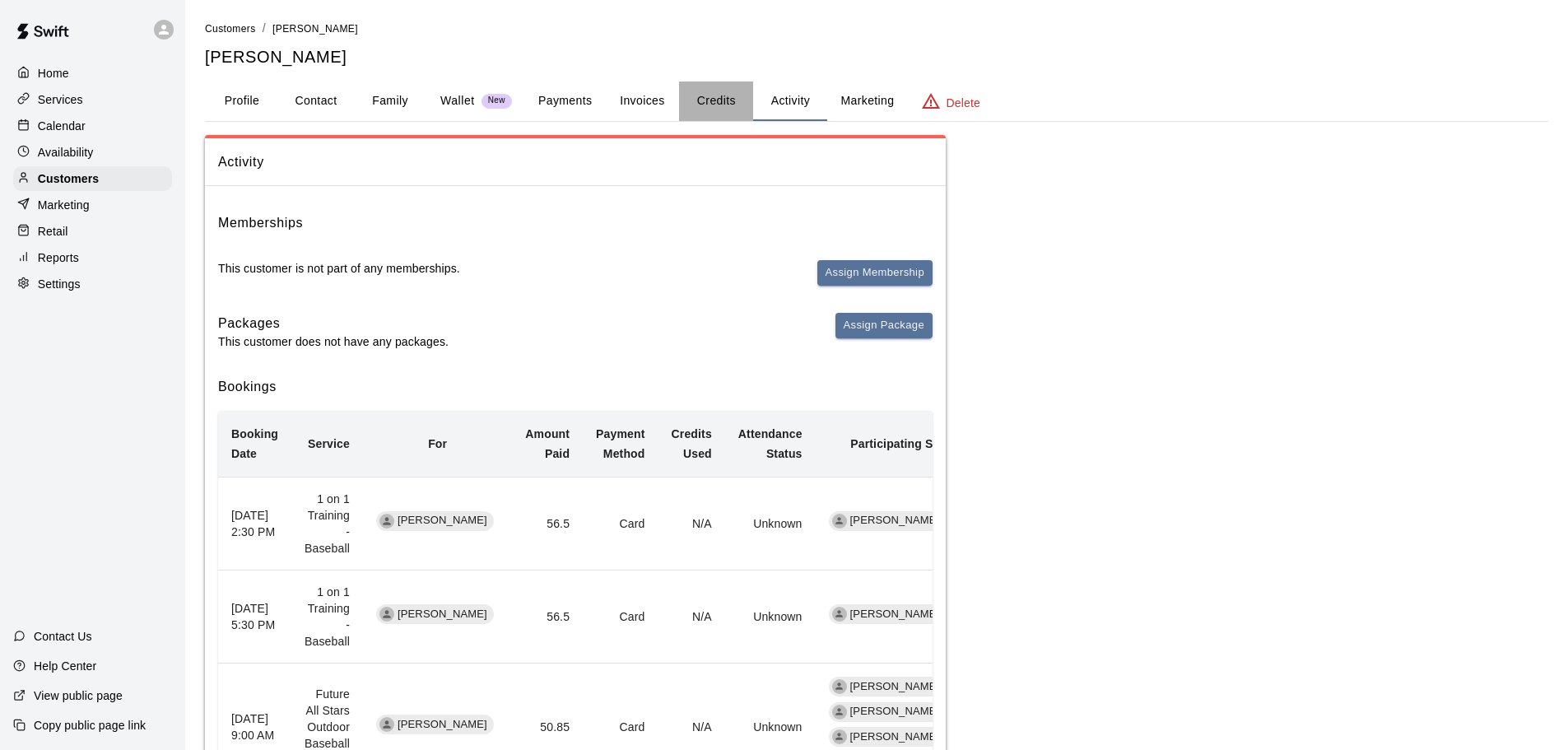
click at [731, 105] on button "Credits" at bounding box center [716, 101] width 74 height 40
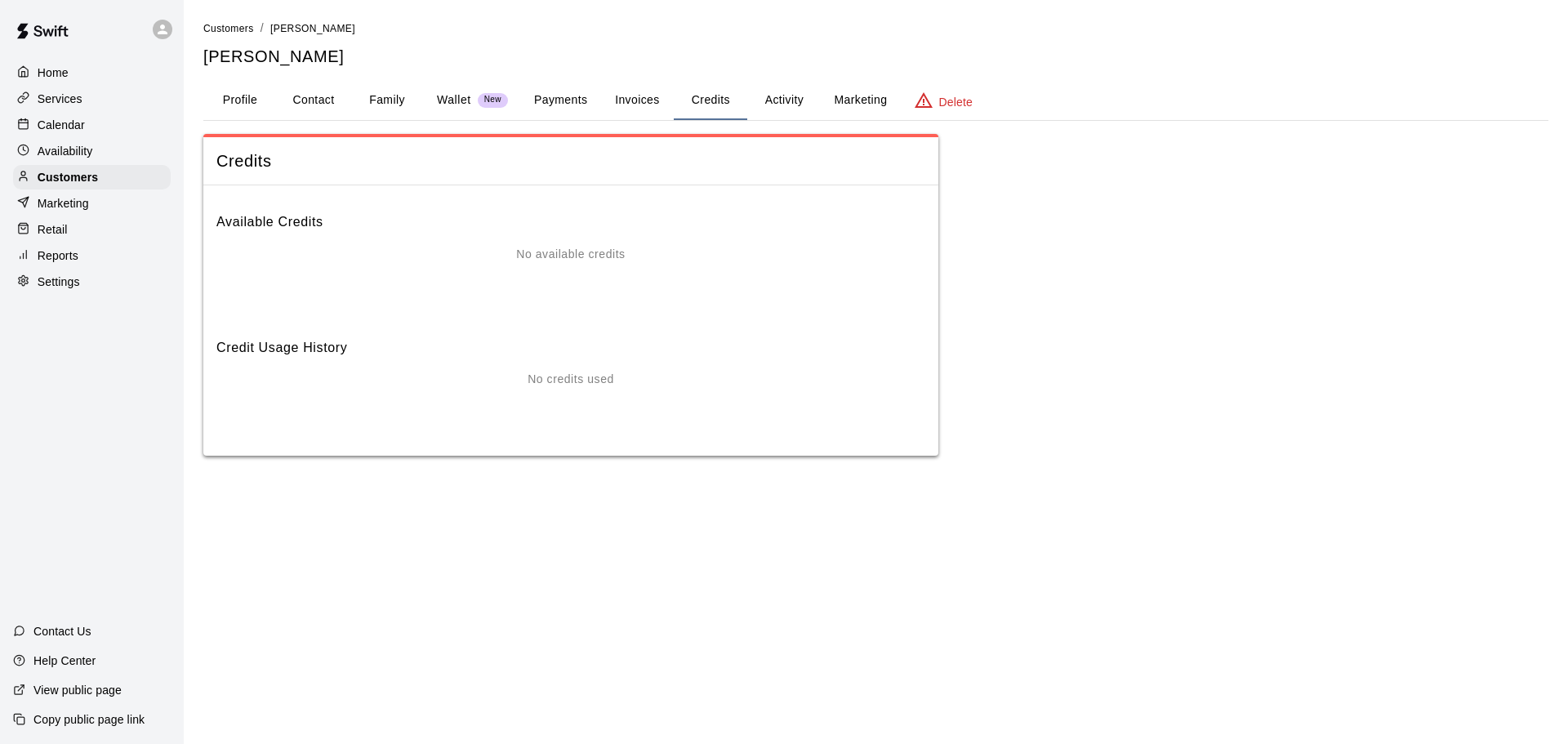
click at [644, 103] on button "Invoices" at bounding box center [637, 100] width 74 height 39
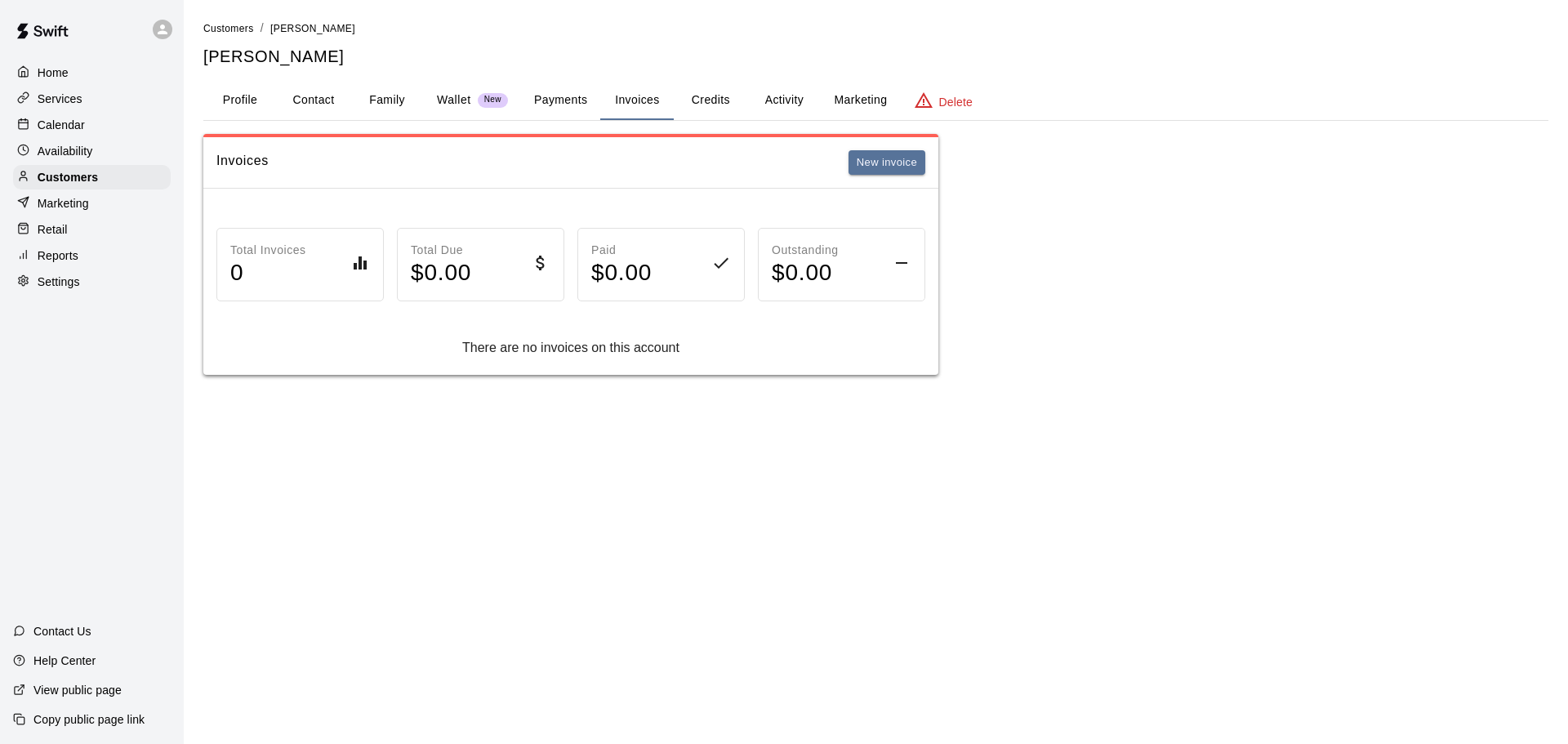
click at [571, 101] on button "Payments" at bounding box center [561, 100] width 80 height 39
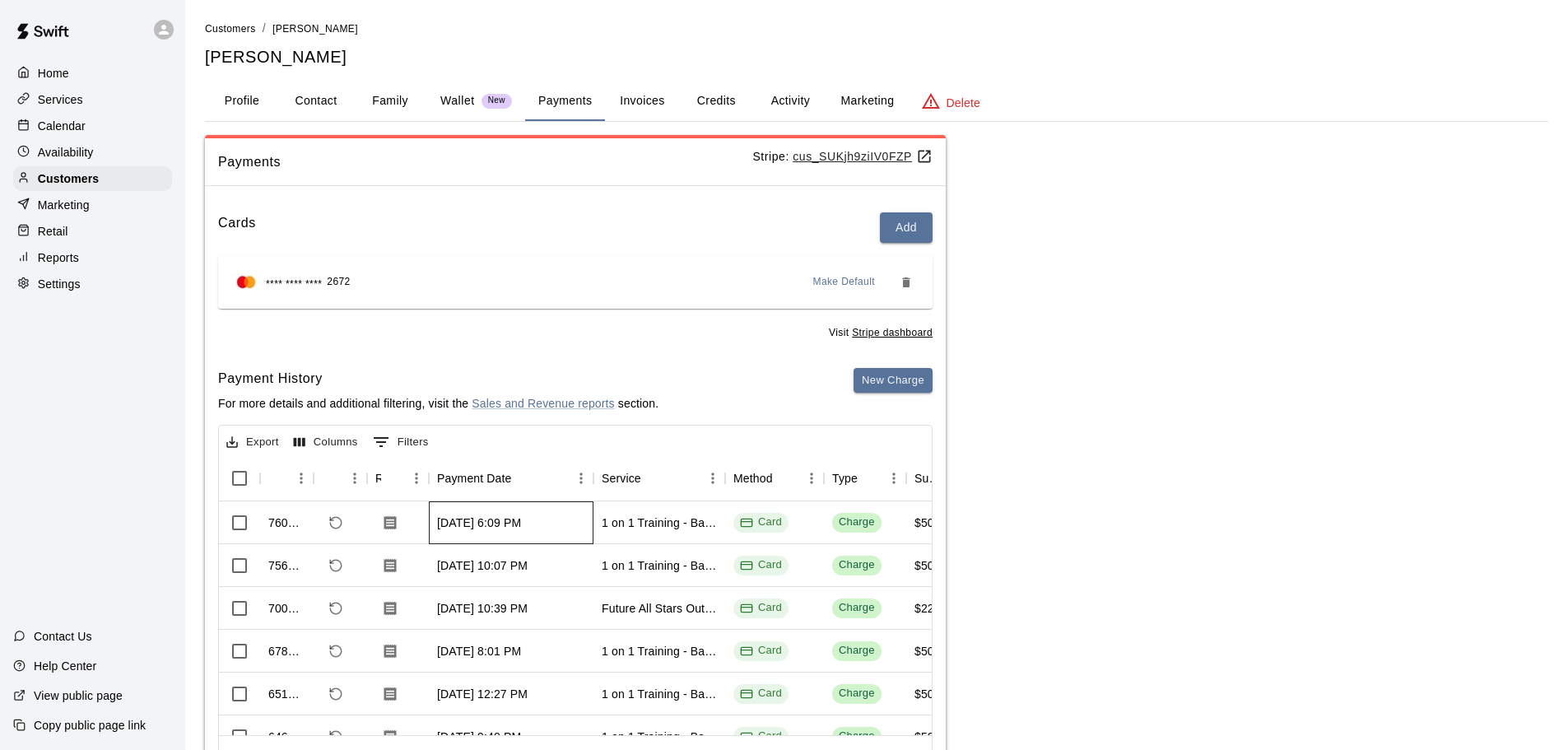
click at [510, 531] on div "[DATE] 6:09 PM" at bounding box center [511, 522] width 165 height 43
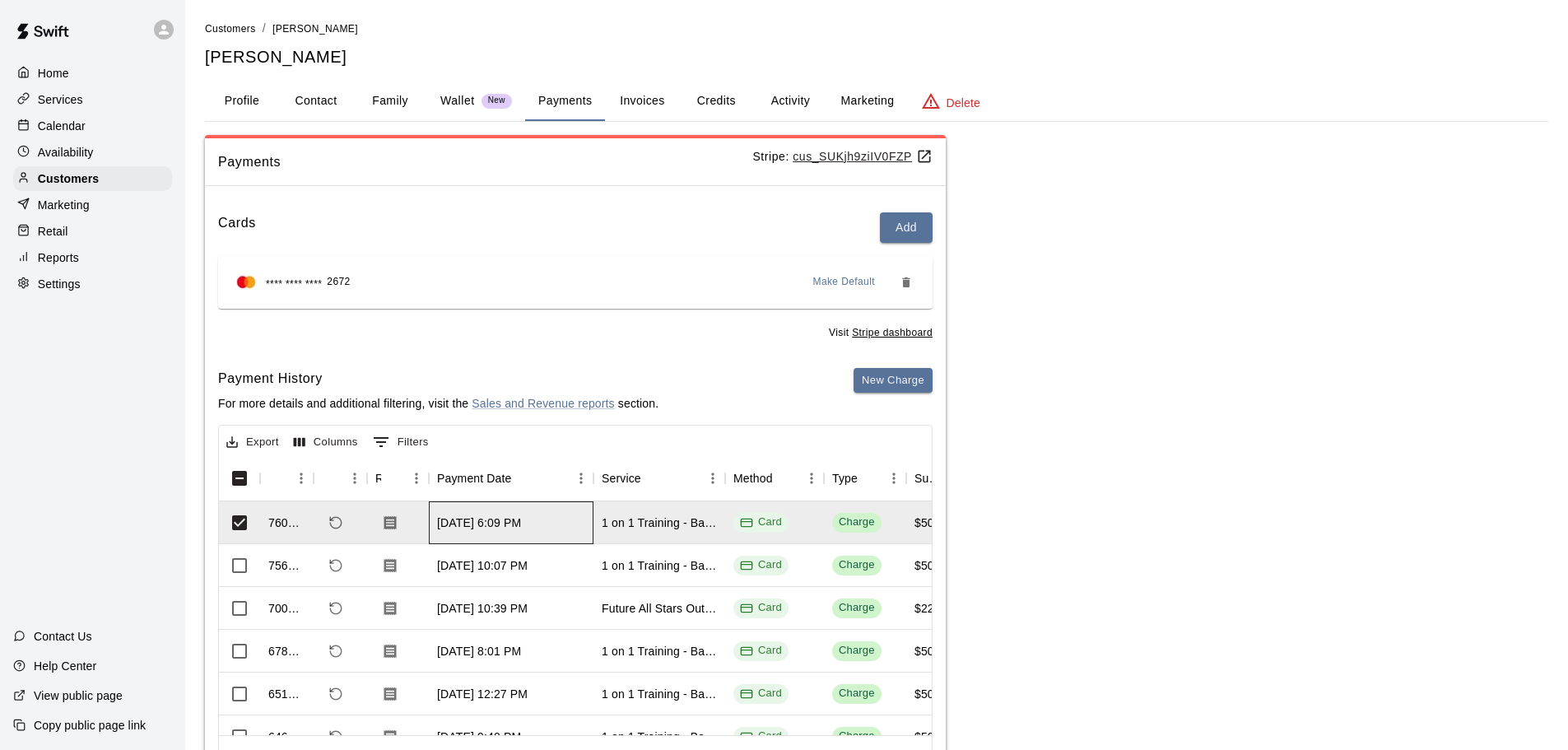
click at [510, 531] on div "[DATE] 6:09 PM" at bounding box center [511, 522] width 165 height 43
click at [389, 528] on icon "Download Receipt" at bounding box center [390, 522] width 13 height 14
click at [466, 99] on p "Wallet" at bounding box center [457, 101] width 35 height 17
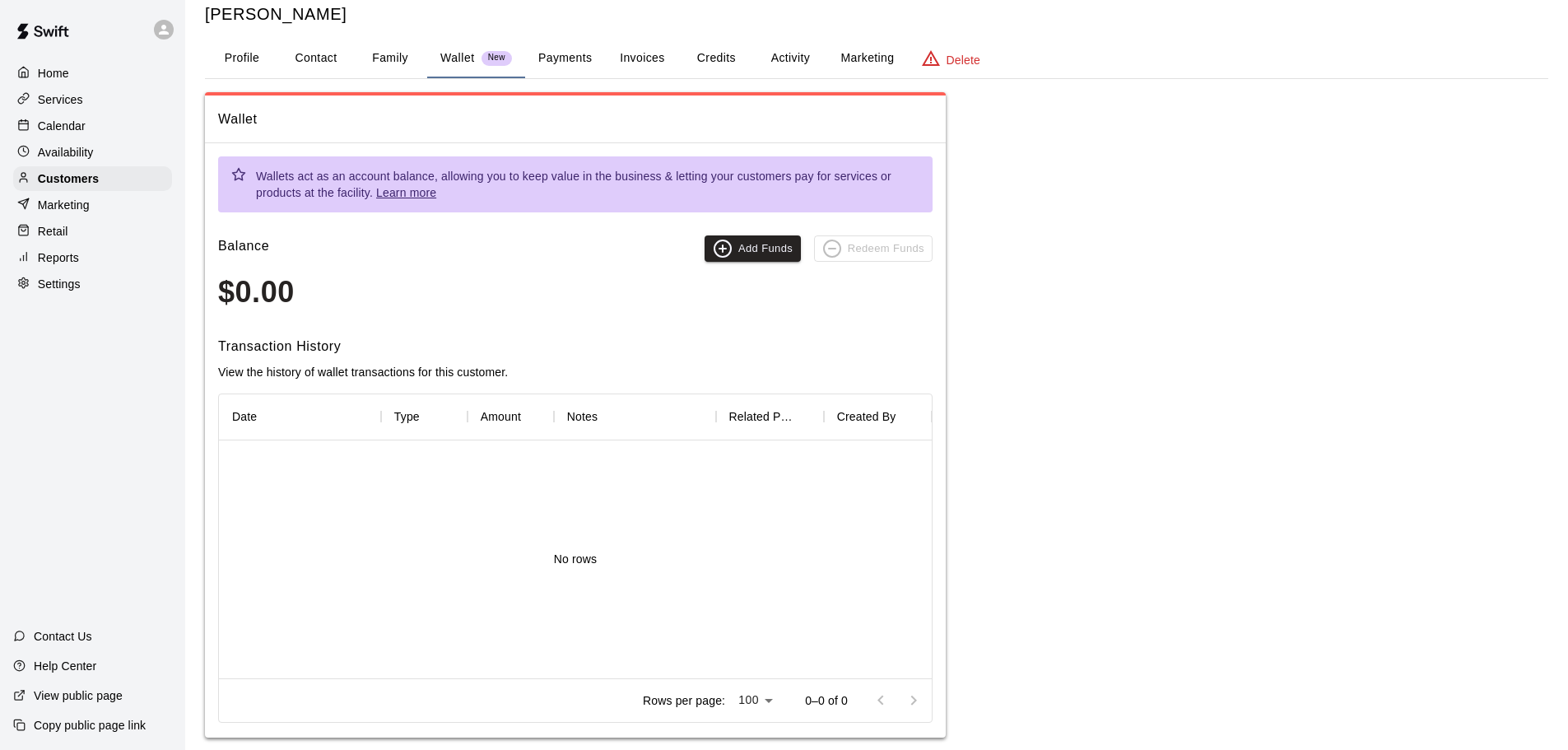
scroll to position [63, 0]
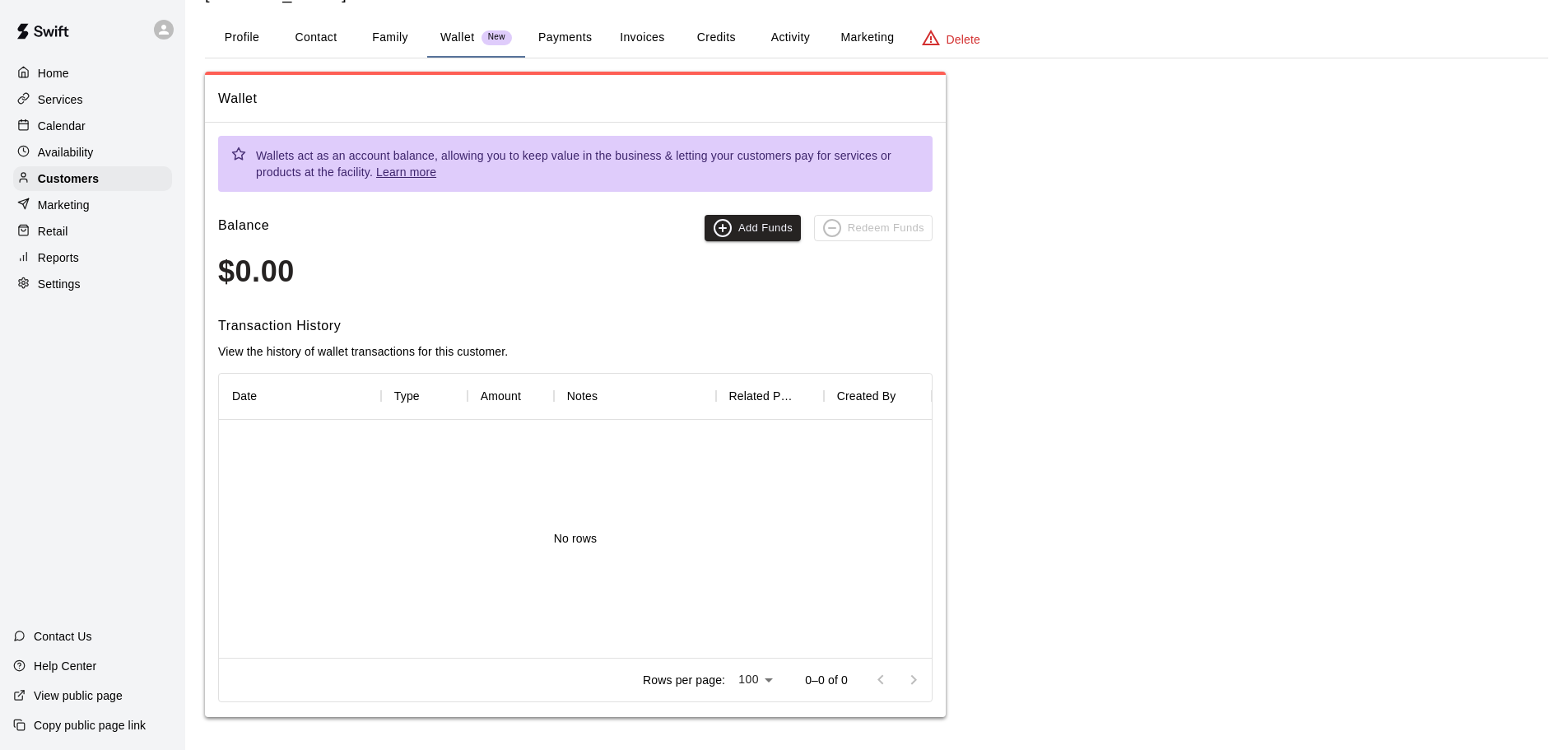
click at [406, 172] on link "Learn more" at bounding box center [406, 172] width 60 height 14
click at [68, 280] on div "Settings" at bounding box center [93, 284] width 159 height 24
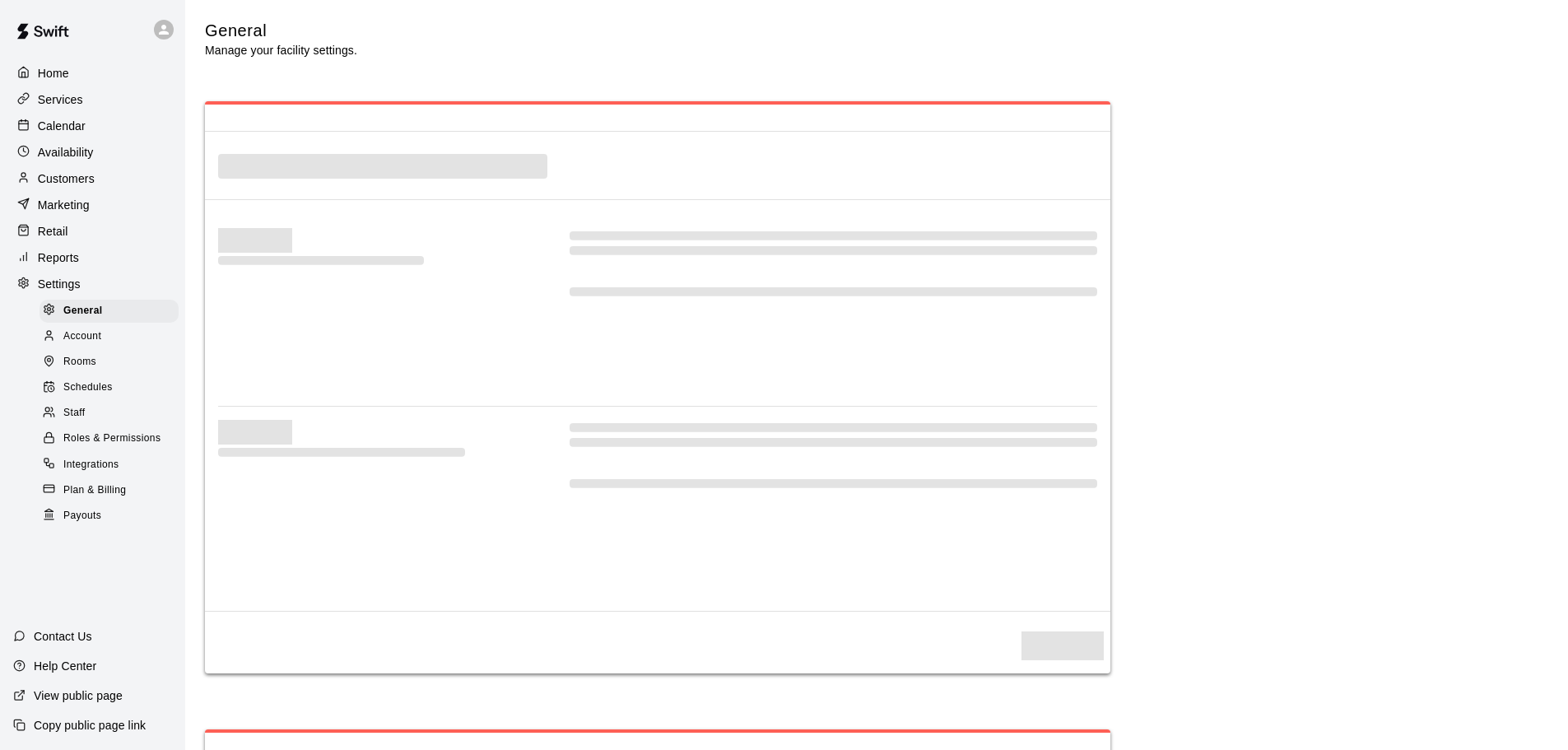
select select "**"
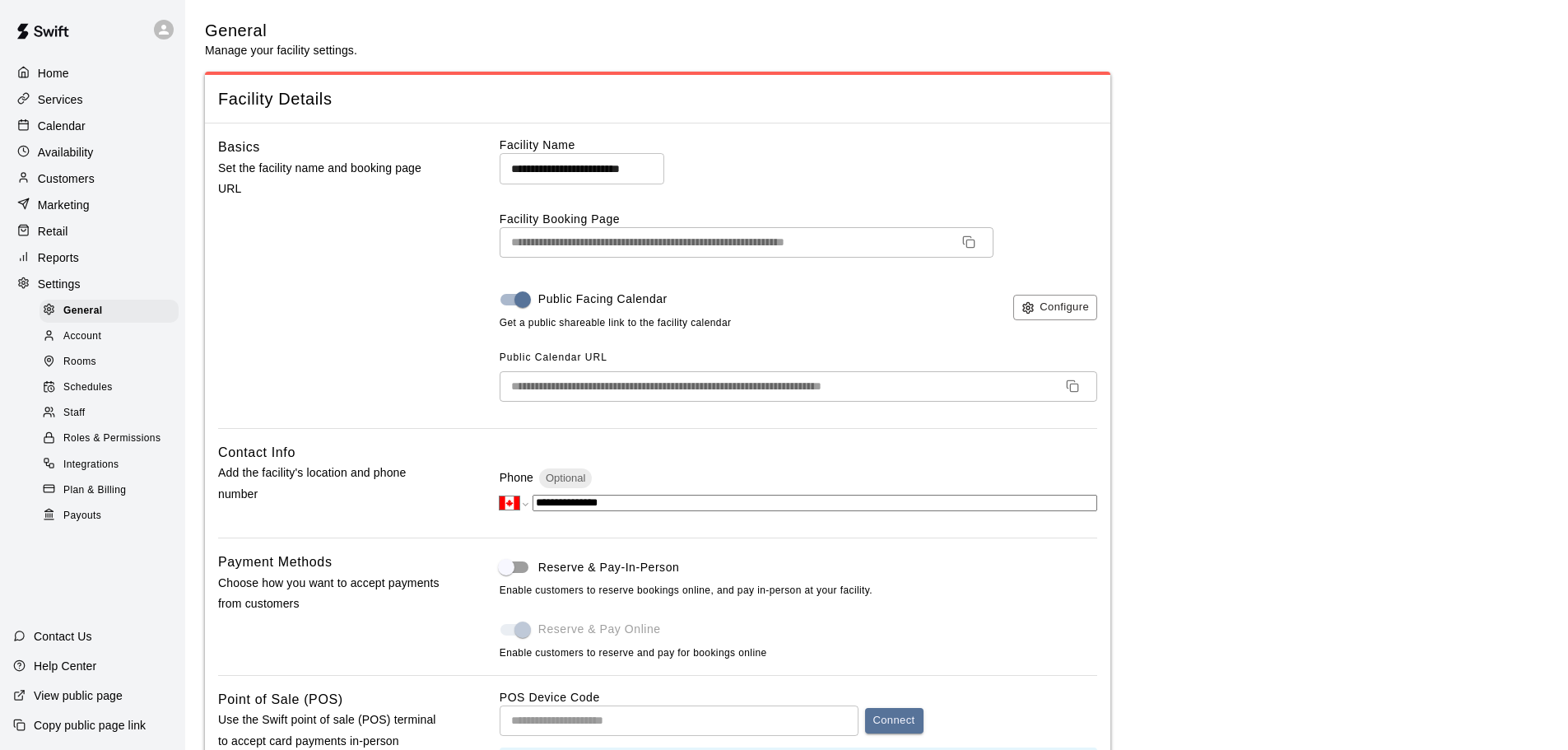
scroll to position [3467, 0]
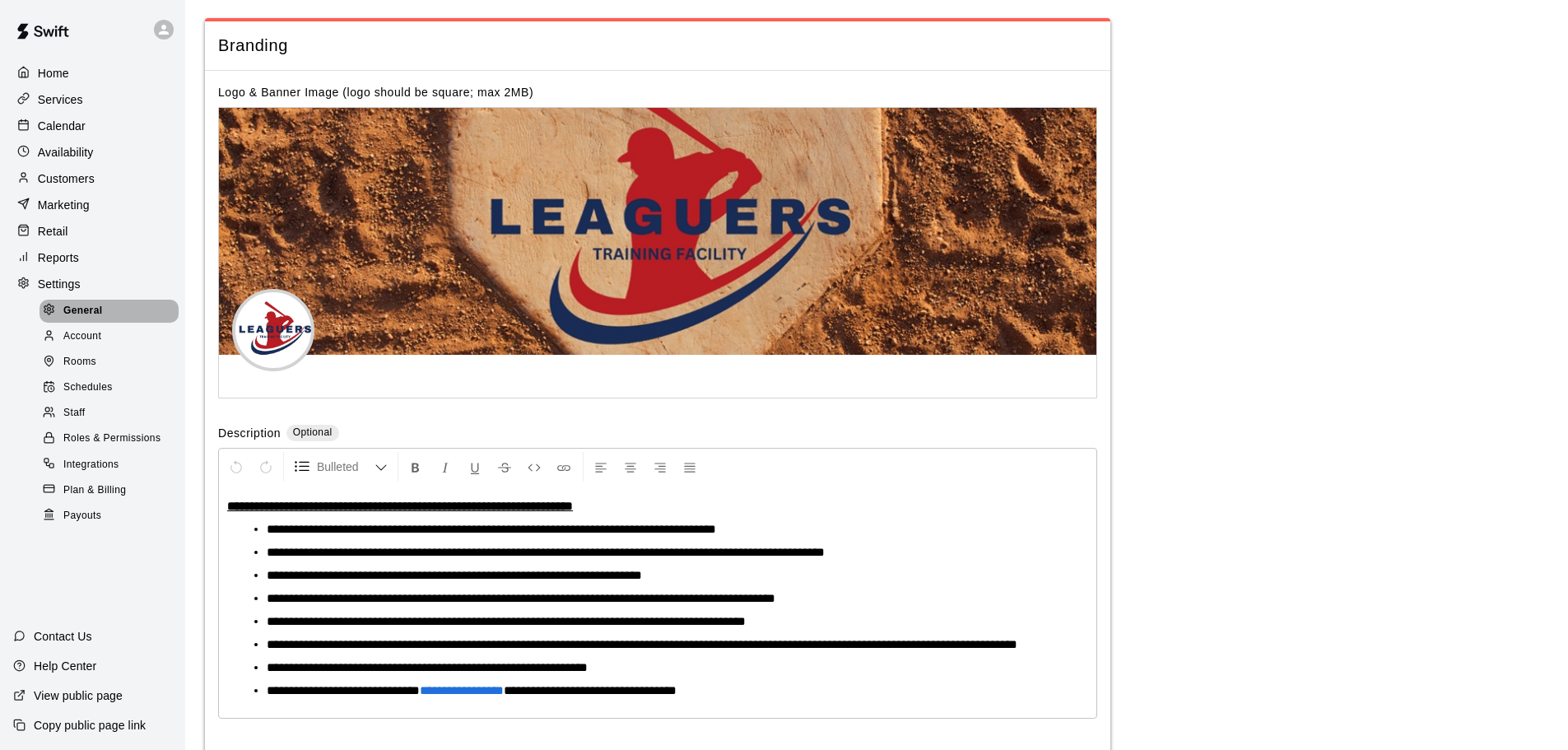
click at [95, 309] on div "General" at bounding box center [109, 311] width 139 height 23
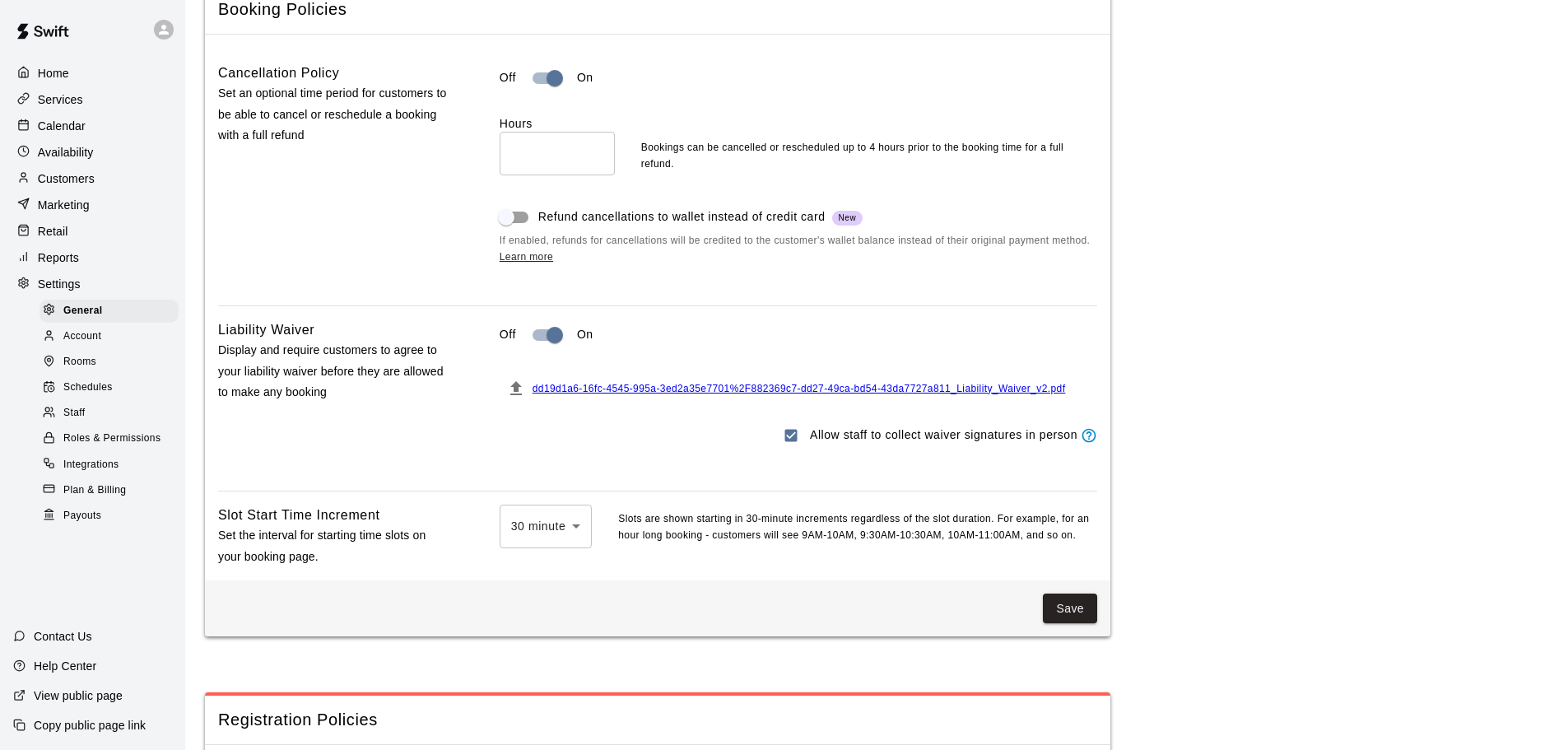
scroll to position [1563, 0]
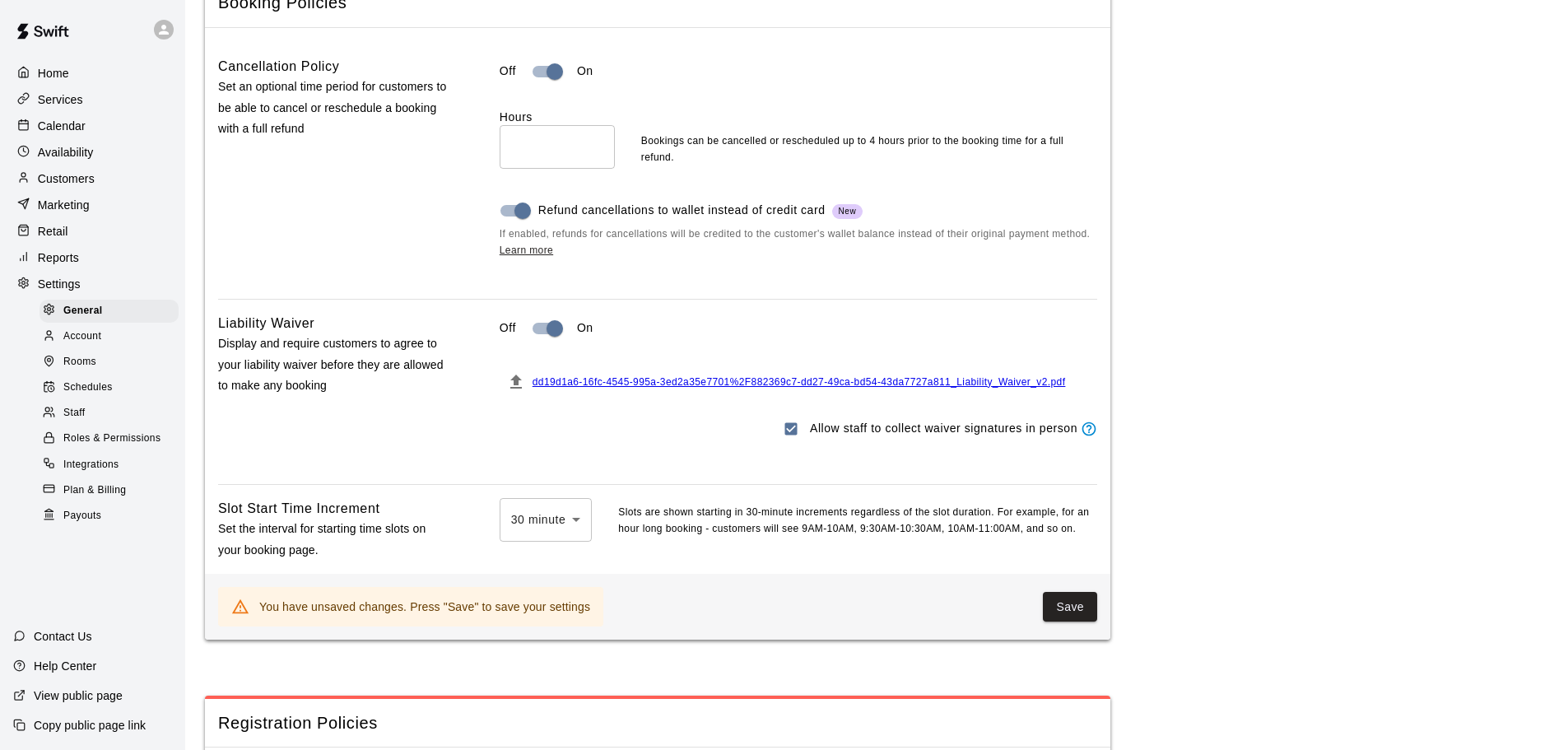
click at [539, 256] on link "Learn more" at bounding box center [525, 250] width 53 height 12
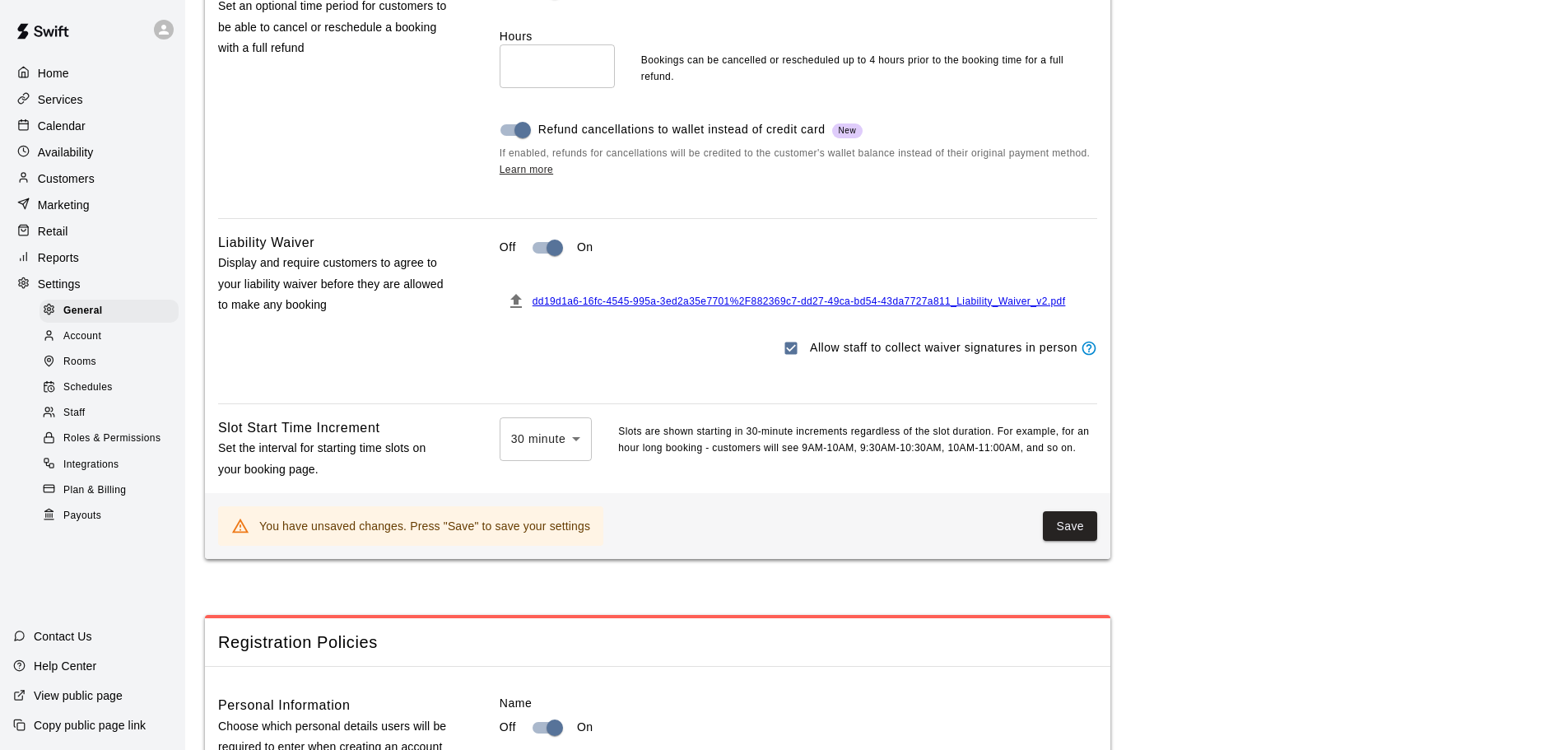
scroll to position [1646, 0]
click at [1087, 540] on button "Save" at bounding box center [1070, 524] width 54 height 30
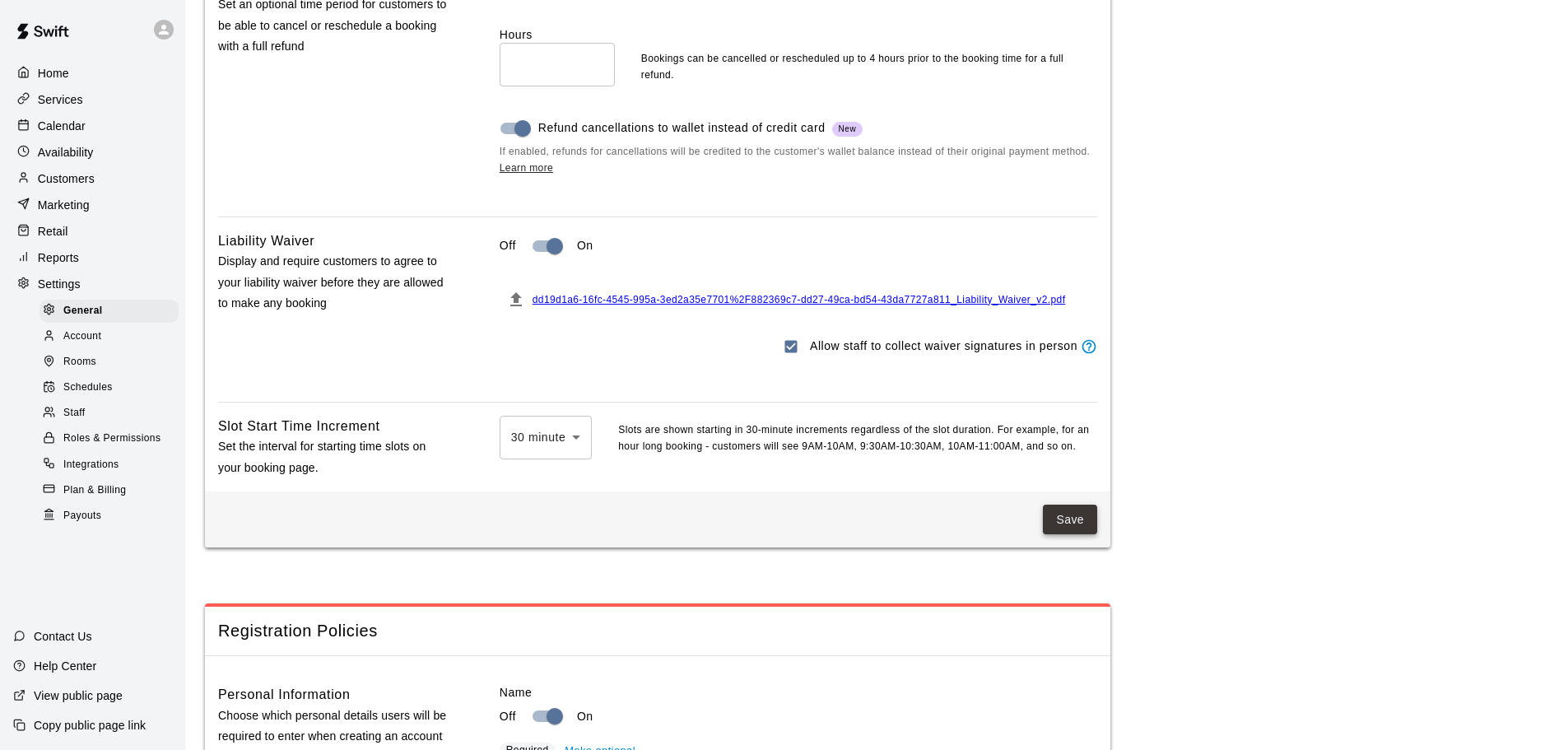
click at [1075, 535] on button "Save" at bounding box center [1070, 519] width 54 height 30
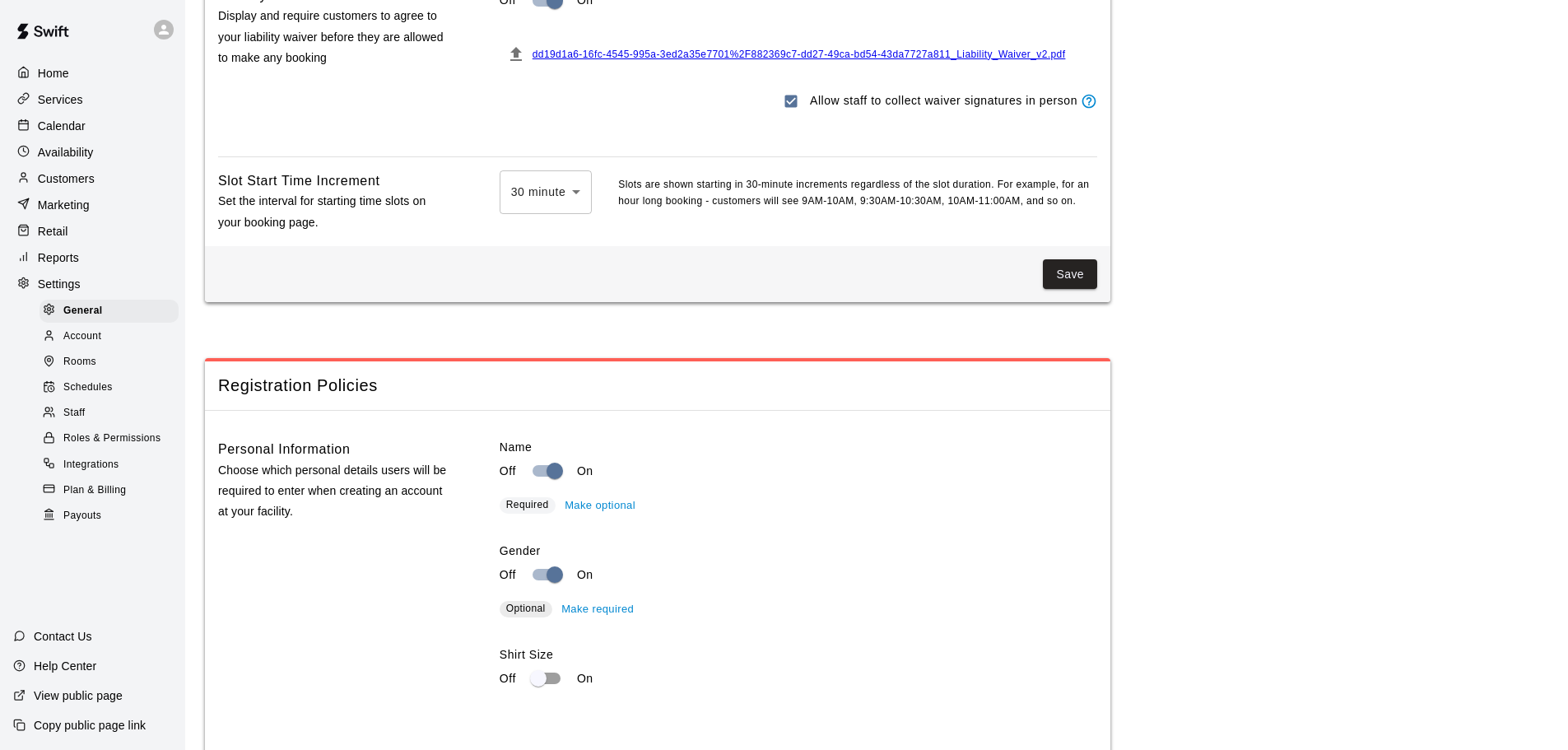
scroll to position [1893, 0]
click at [1063, 288] on button "Save" at bounding box center [1070, 273] width 54 height 30
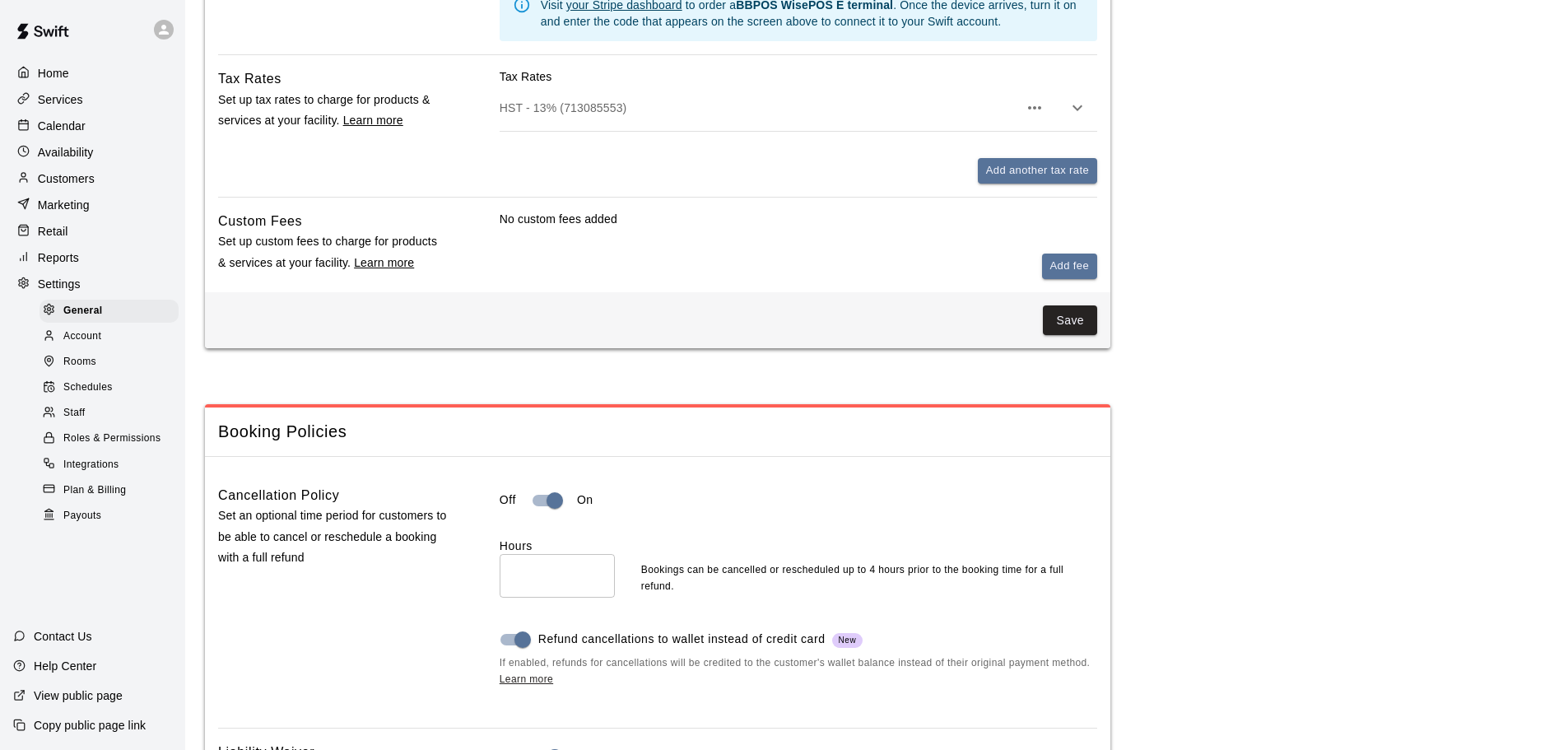
scroll to position [1152, 0]
